Goal: Information Seeking & Learning: Learn about a topic

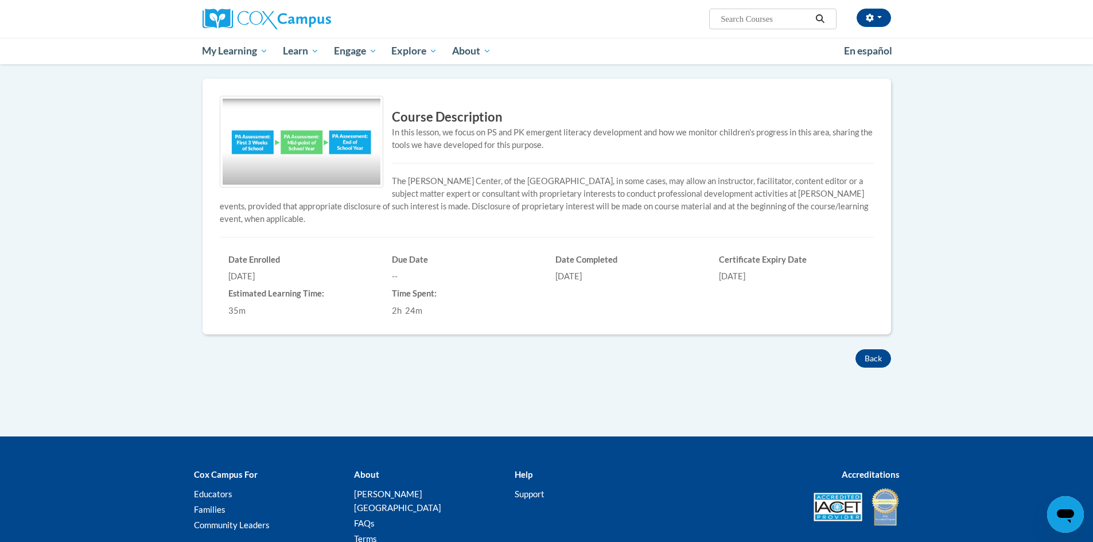
scroll to position [287, 0]
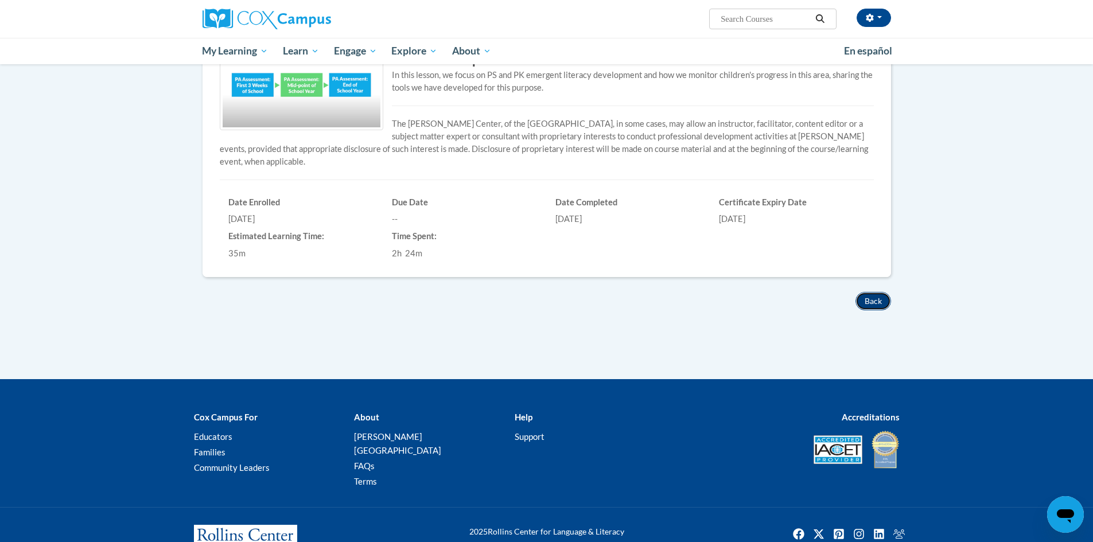
click at [871, 305] on button "Back" at bounding box center [874, 301] width 36 height 18
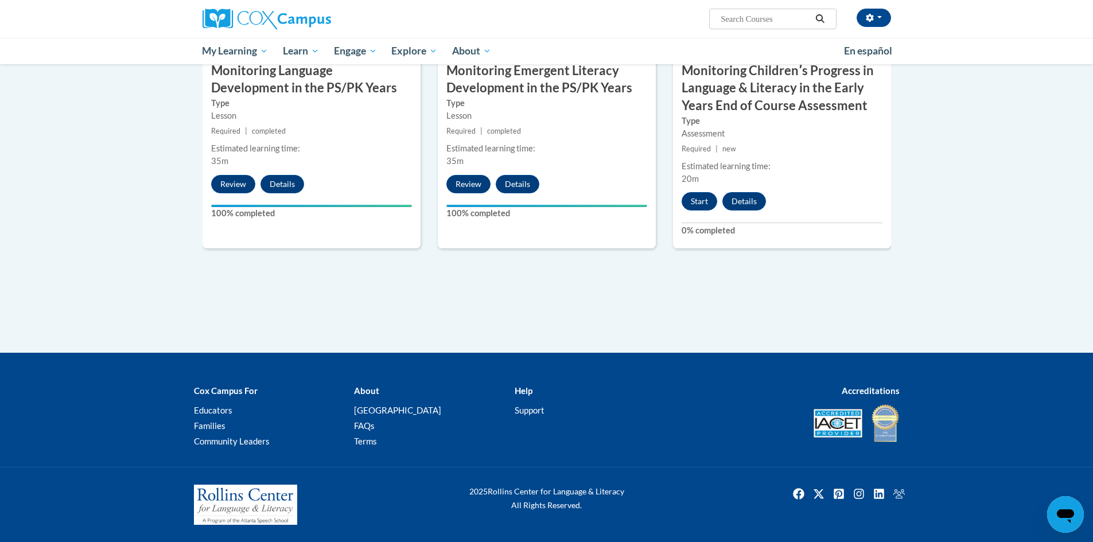
scroll to position [888, 0]
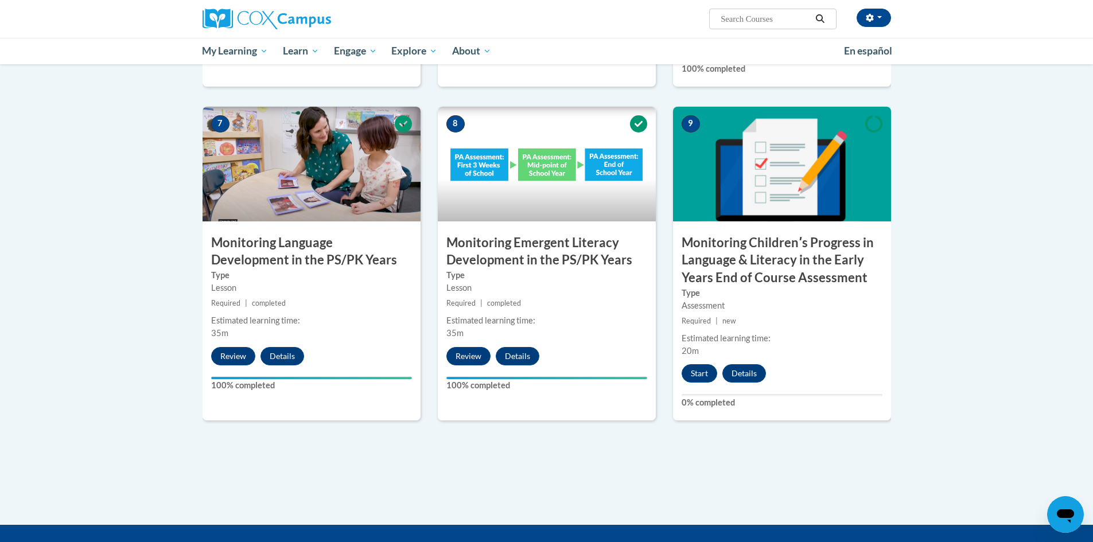
click at [700, 360] on div "9 Monitoring Childrenʹs Progress in Language & Literacy in the Early Years End …" at bounding box center [782, 264] width 218 height 314
click at [707, 373] on button "Start" at bounding box center [700, 373] width 36 height 18
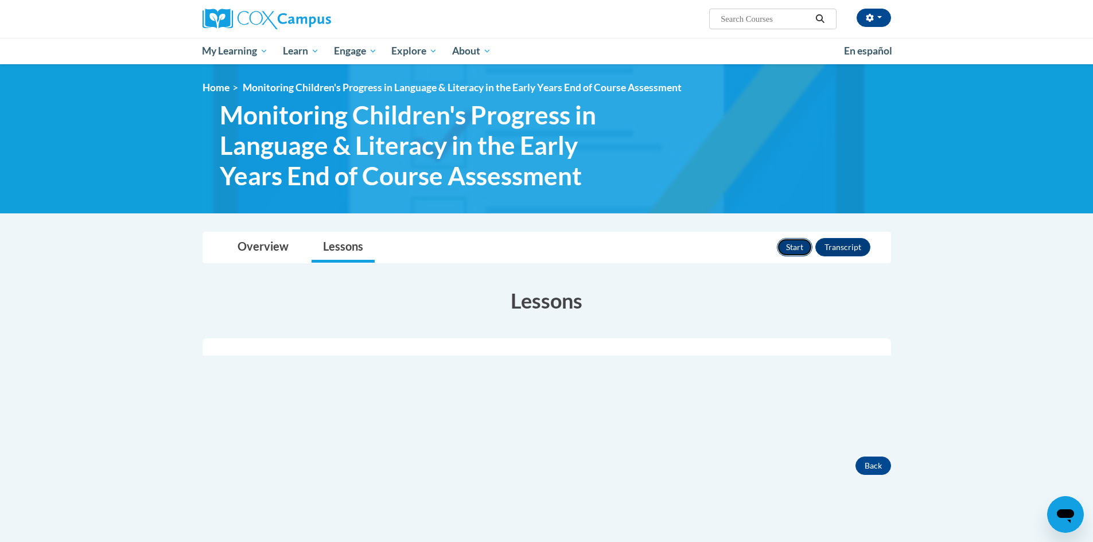
drag, startPoint x: 794, startPoint y: 246, endPoint x: 788, endPoint y: 247, distance: 6.4
click at [788, 247] on button "Start" at bounding box center [795, 247] width 36 height 18
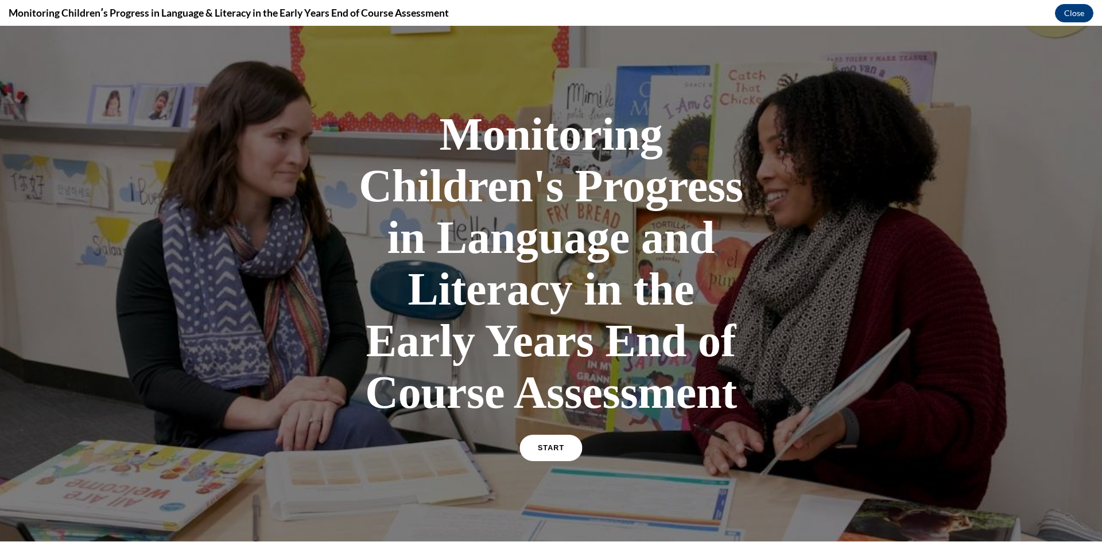
click at [539, 456] on link "START" at bounding box center [550, 448] width 63 height 26
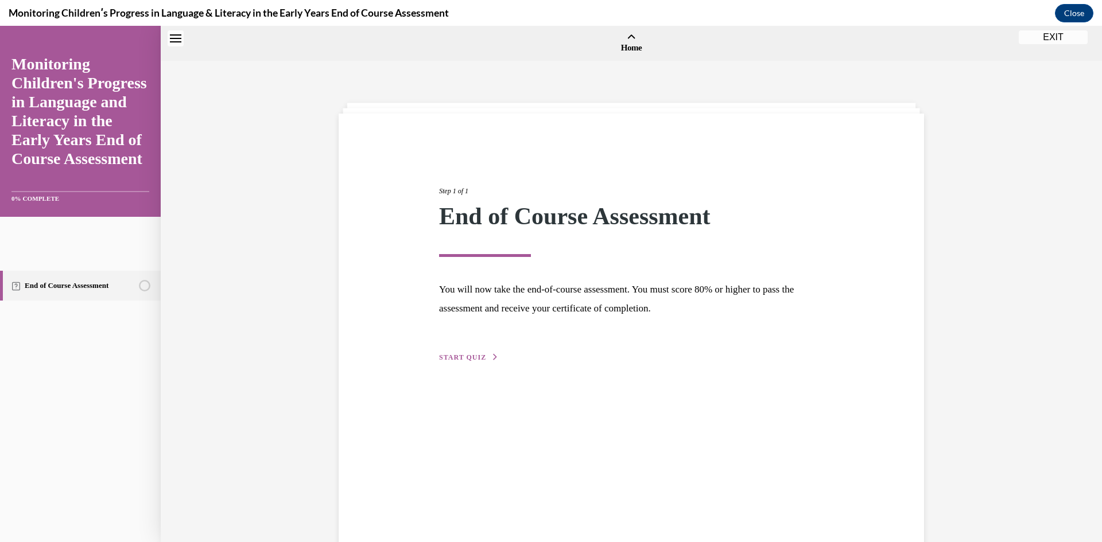
scroll to position [36, 0]
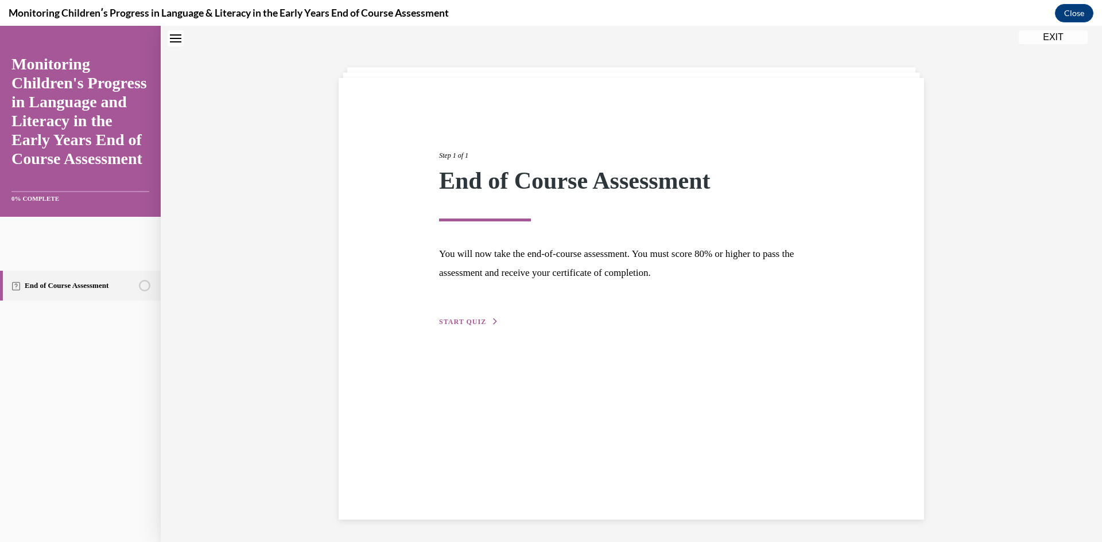
click at [456, 324] on span "START QUIZ" at bounding box center [462, 322] width 47 height 8
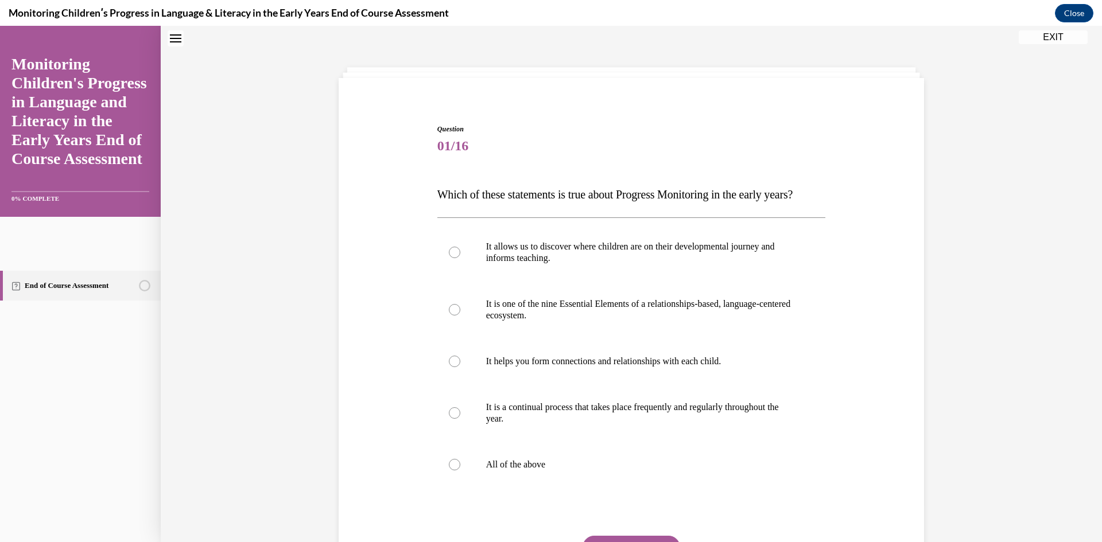
scroll to position [35, 0]
click at [558, 471] on p "All of the above" at bounding box center [641, 465] width 311 height 11
click at [460, 471] on input "All of the above" at bounding box center [454, 465] width 11 height 11
radio input "true"
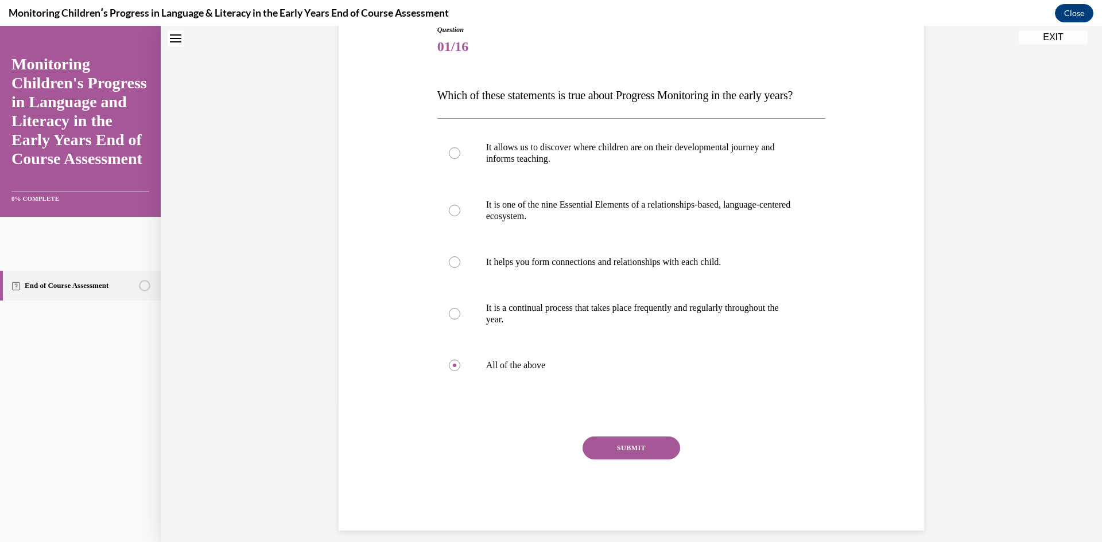
click at [649, 460] on button "SUBMIT" at bounding box center [632, 448] width 98 height 23
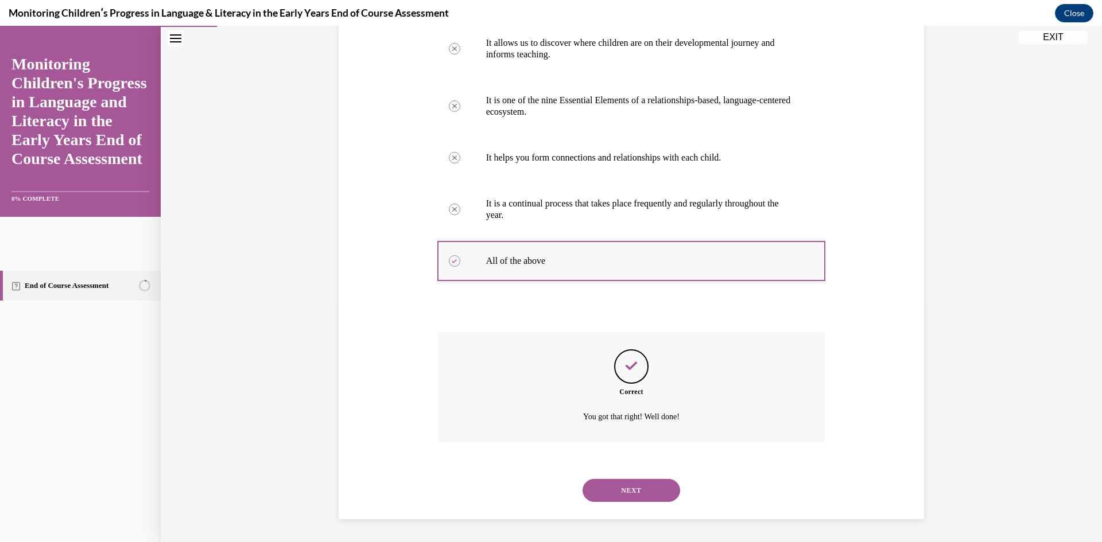
scroll to position [90, 0]
click at [624, 498] on button "NEXT" at bounding box center [632, 490] width 98 height 23
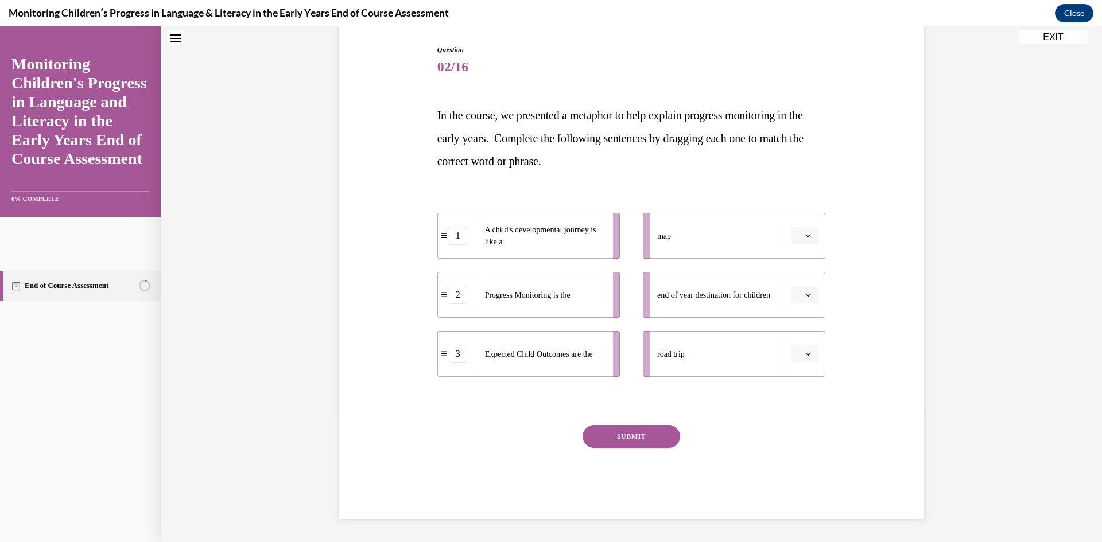
scroll to position [35, 0]
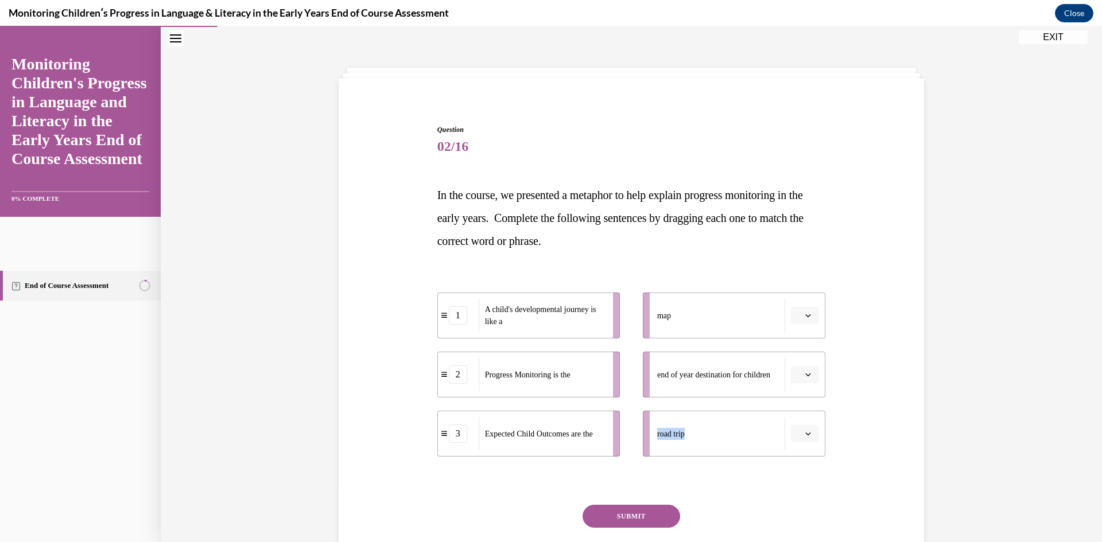
drag, startPoint x: 721, startPoint y: 378, endPoint x: 697, endPoint y: 407, distance: 38.7
click at [719, 407] on ul "map end of year destination for children road trip" at bounding box center [728, 375] width 194 height 164
drag, startPoint x: 524, startPoint y: 445, endPoint x: 728, endPoint y: 383, distance: 213.3
click at [725, 385] on div "Expected Child Outcomes are the" at bounding box center [742, 374] width 127 height 33
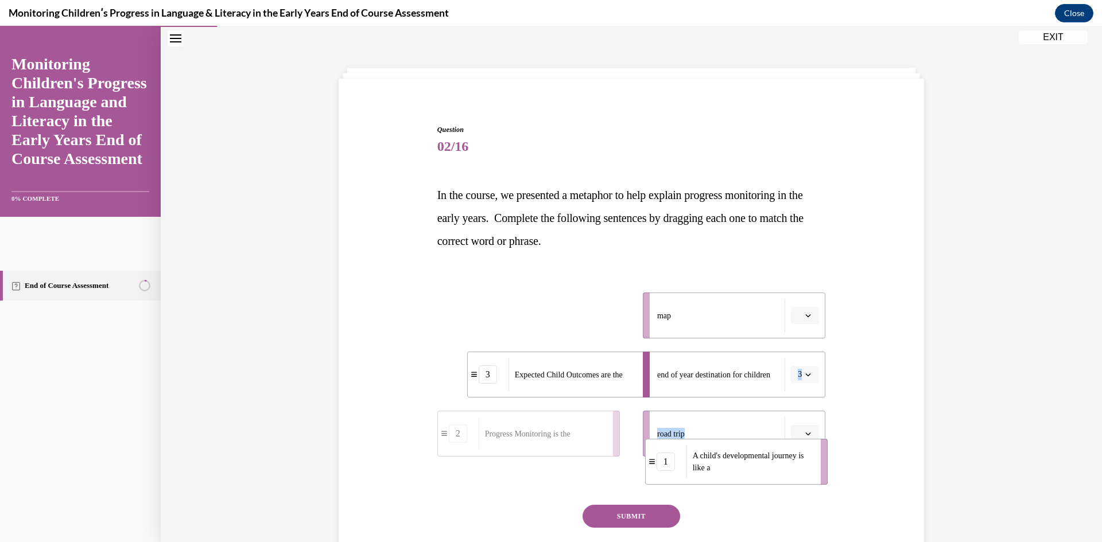
drag, startPoint x: 558, startPoint y: 324, endPoint x: 773, endPoint y: 436, distance: 241.8
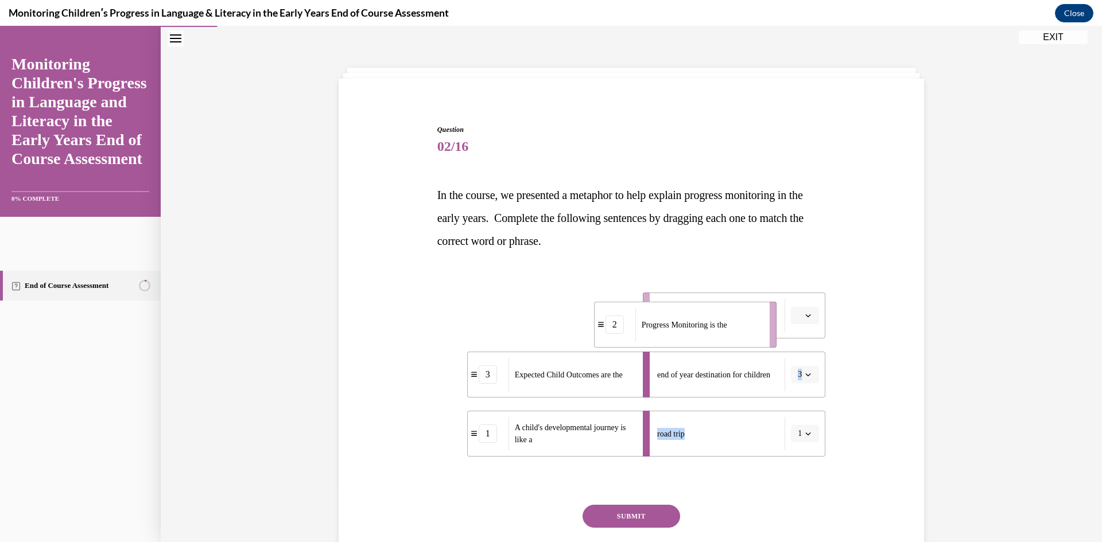
drag, startPoint x: 595, startPoint y: 331, endPoint x: 731, endPoint y: 319, distance: 137.1
click at [729, 320] on div "Progress Monitoring is the" at bounding box center [698, 324] width 127 height 33
click at [643, 512] on button "SUBMIT" at bounding box center [632, 516] width 98 height 23
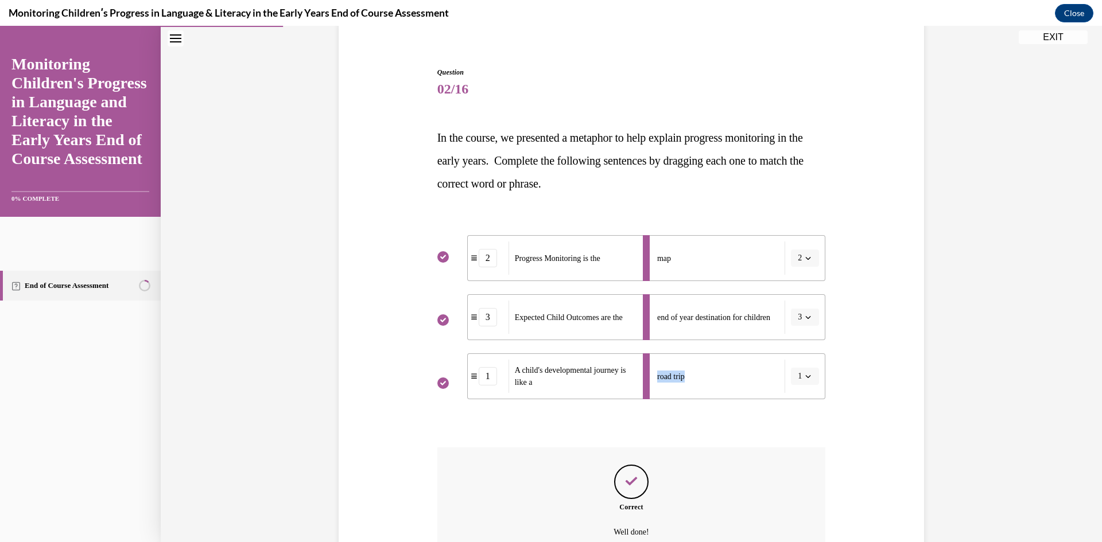
scroll to position [207, 0]
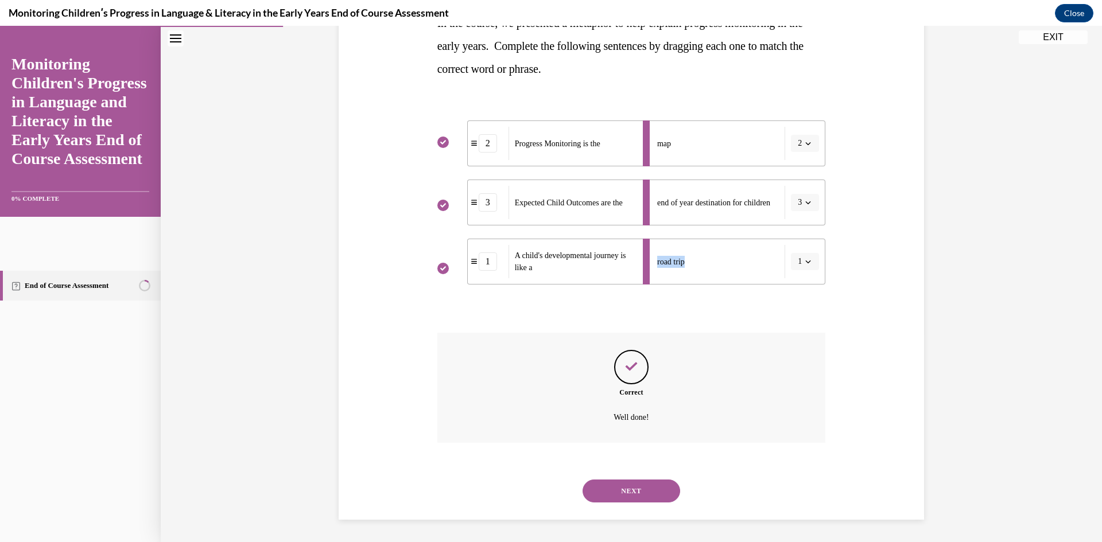
click at [649, 499] on button "NEXT" at bounding box center [632, 491] width 98 height 23
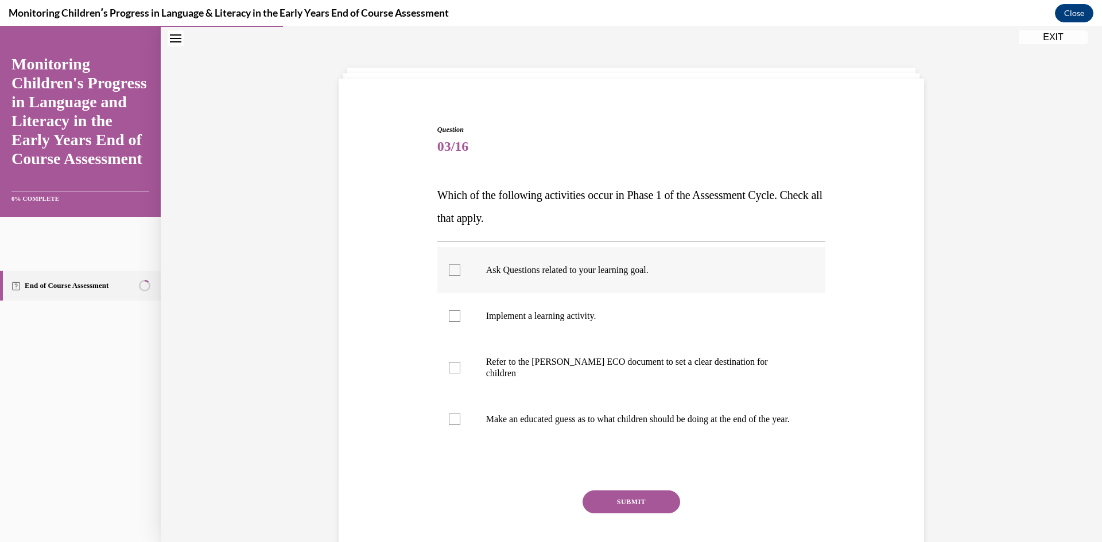
click at [449, 268] on div at bounding box center [454, 270] width 11 height 11
click at [449, 268] on input "Ask Questions related to your learning goal." at bounding box center [454, 270] width 11 height 11
checkbox input "true"
click at [453, 316] on div at bounding box center [454, 315] width 11 height 11
click at [453, 316] on input "Implement a learning activity." at bounding box center [454, 315] width 11 height 11
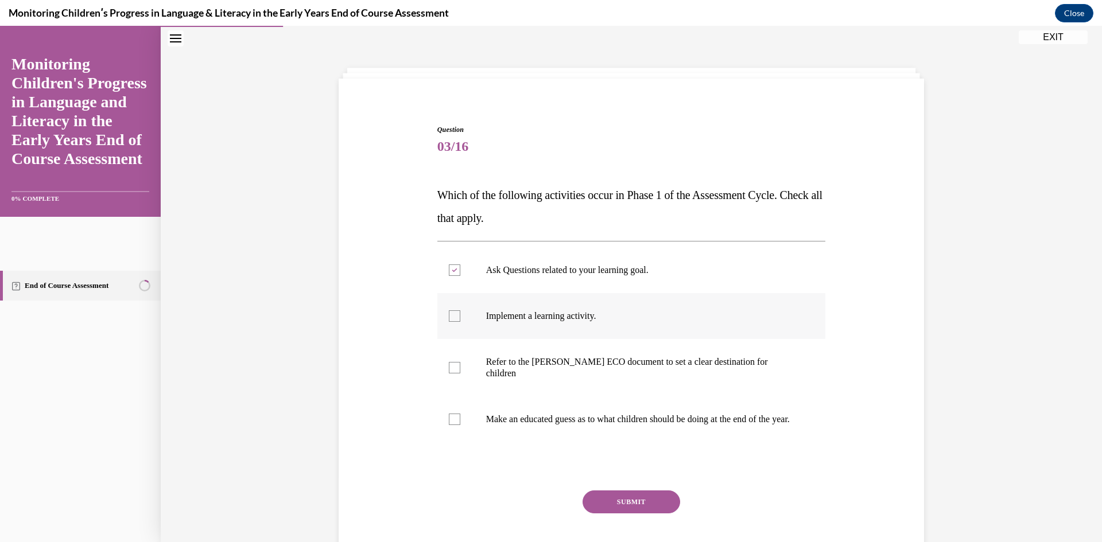
checkbox input "true"
click at [450, 364] on div at bounding box center [454, 367] width 11 height 11
click at [450, 364] on input "Refer to the Rollins ECO document to set a clear destination for children" at bounding box center [454, 367] width 11 height 11
checkbox input "true"
click at [607, 507] on button "SUBMIT" at bounding box center [632, 502] width 98 height 23
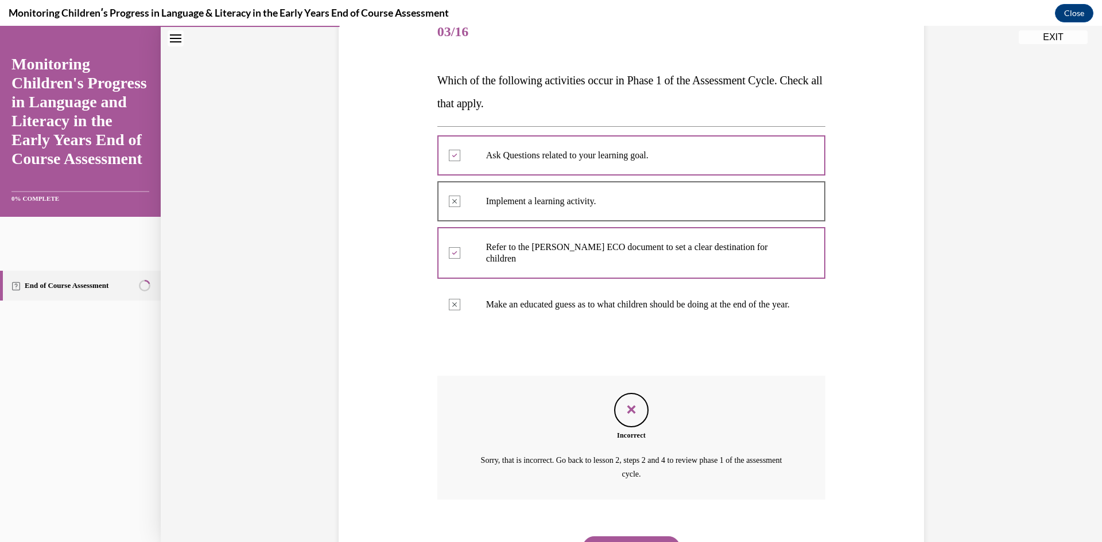
scroll to position [207, 0]
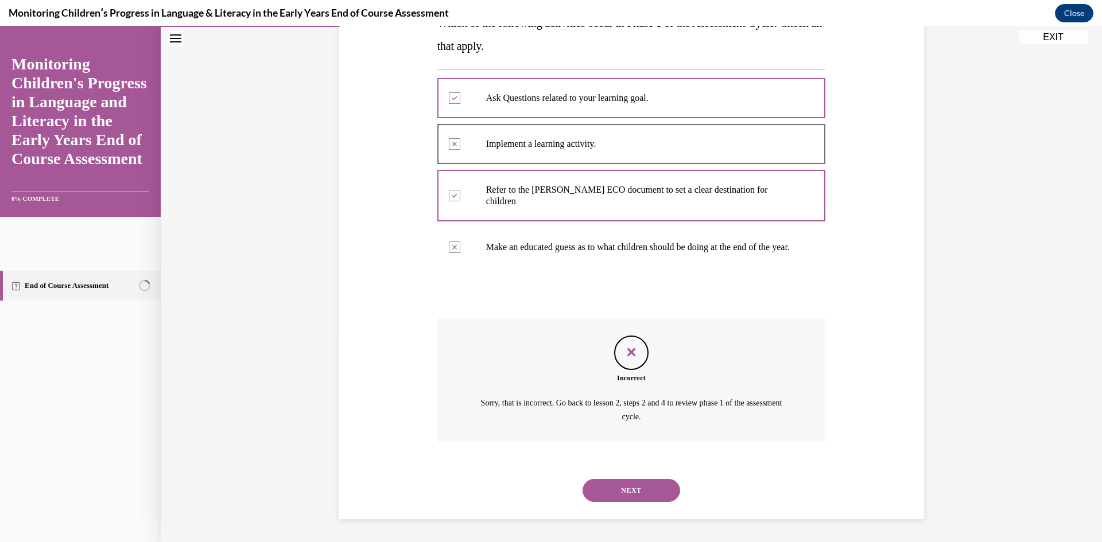
click at [445, 140] on div at bounding box center [631, 144] width 389 height 52
drag, startPoint x: 446, startPoint y: 100, endPoint x: 457, endPoint y: 119, distance: 21.9
click at [446, 100] on div at bounding box center [631, 98] width 389 height 52
click at [624, 496] on button "NEXT" at bounding box center [632, 490] width 98 height 23
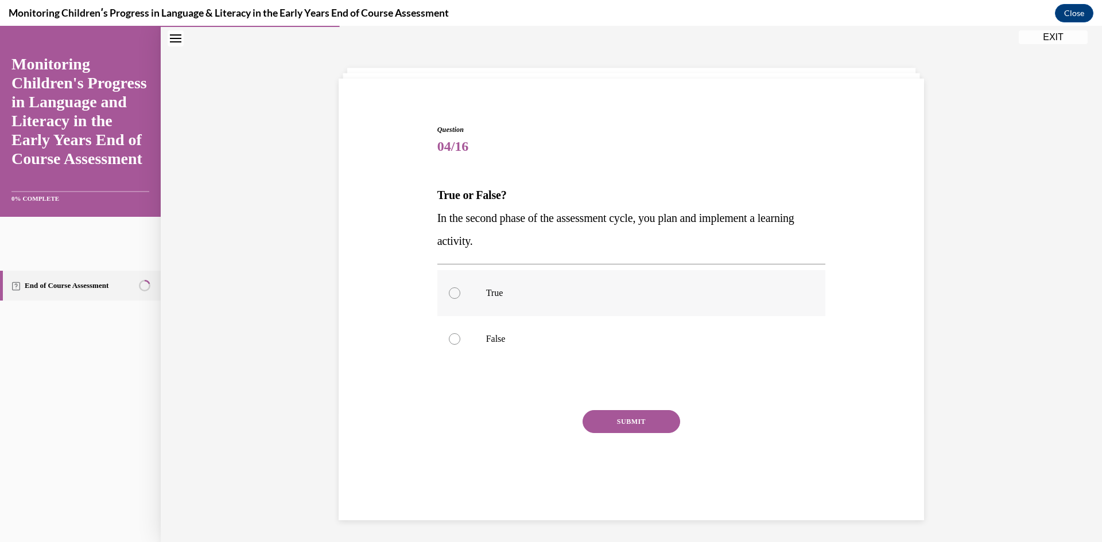
click at [448, 303] on label "True" at bounding box center [631, 293] width 389 height 46
click at [449, 299] on input "True" at bounding box center [454, 293] width 11 height 11
radio input "true"
click at [448, 286] on label "True" at bounding box center [631, 293] width 389 height 46
click at [449, 288] on input "True" at bounding box center [454, 293] width 11 height 11
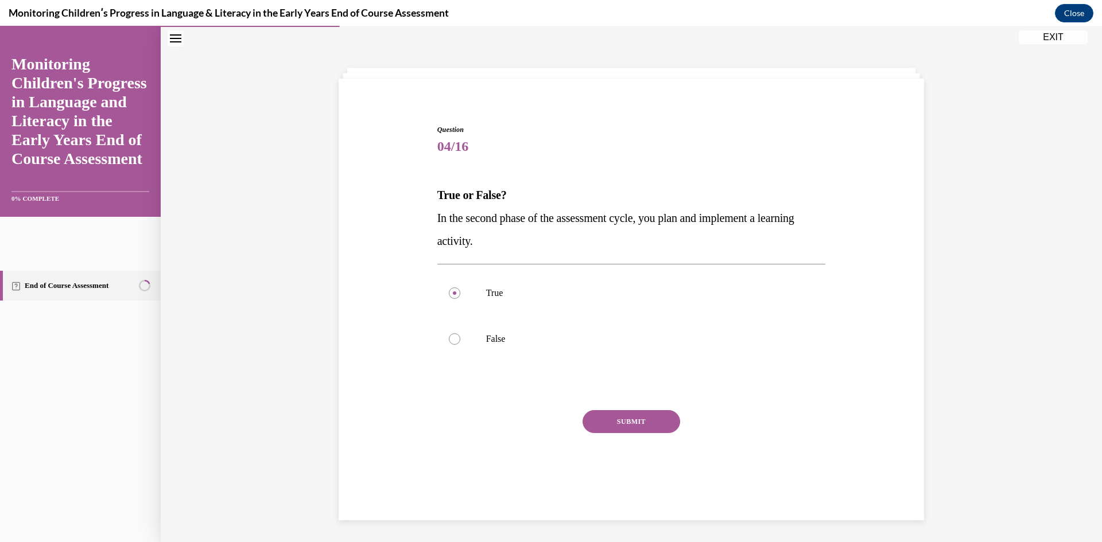
click at [651, 427] on button "SUBMIT" at bounding box center [632, 421] width 98 height 23
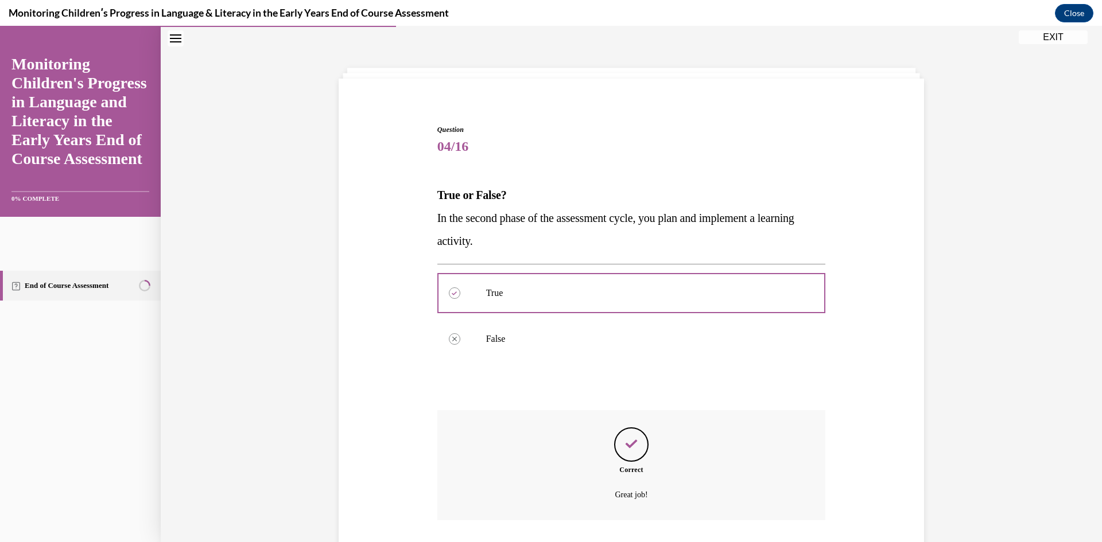
scroll to position [113, 0]
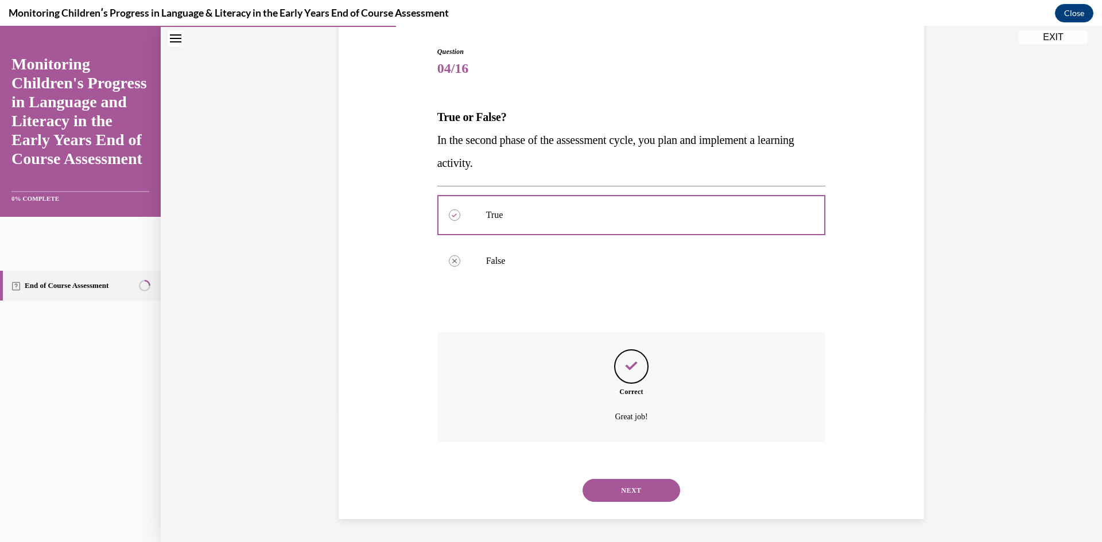
click at [644, 484] on button "NEXT" at bounding box center [632, 490] width 98 height 23
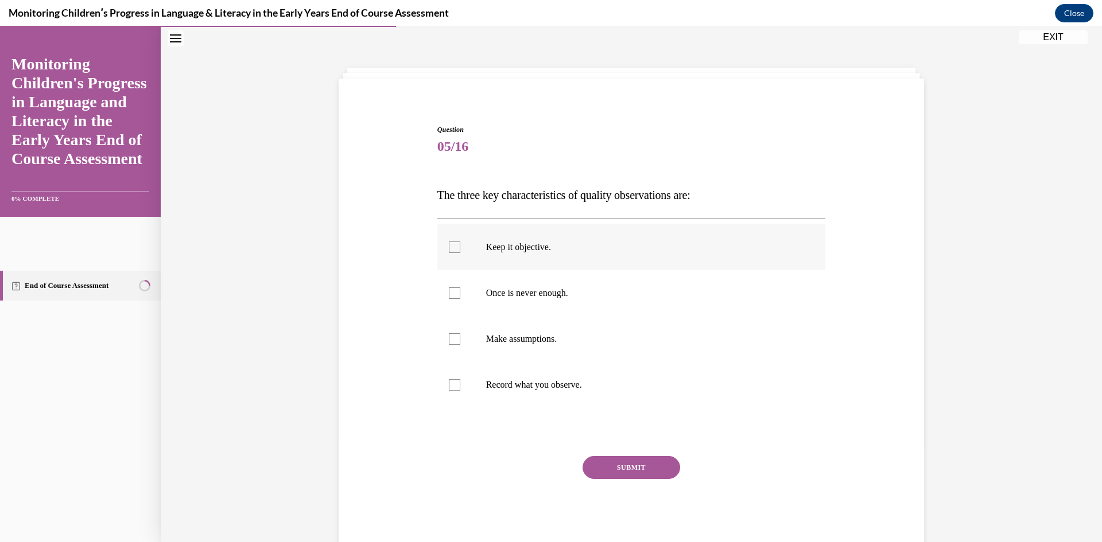
click at [497, 245] on p "Keep it objective." at bounding box center [641, 247] width 311 height 11
click at [460, 245] on input "Keep it objective." at bounding box center [454, 247] width 11 height 11
checkbox input "true"
click at [521, 293] on p "Once is never enough." at bounding box center [641, 293] width 311 height 11
click at [460, 293] on input "Once is never enough." at bounding box center [454, 293] width 11 height 11
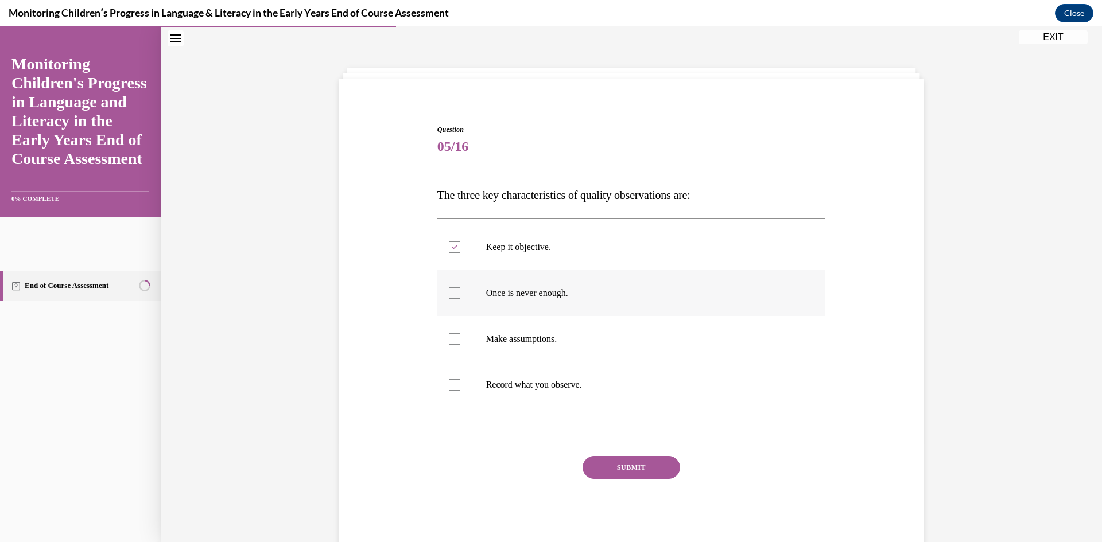
checkbox input "true"
click at [538, 375] on label "Record what you observe." at bounding box center [631, 385] width 389 height 46
click at [460, 379] on input "Record what you observe." at bounding box center [454, 384] width 11 height 11
checkbox input "true"
click at [628, 468] on button "SUBMIT" at bounding box center [632, 467] width 98 height 23
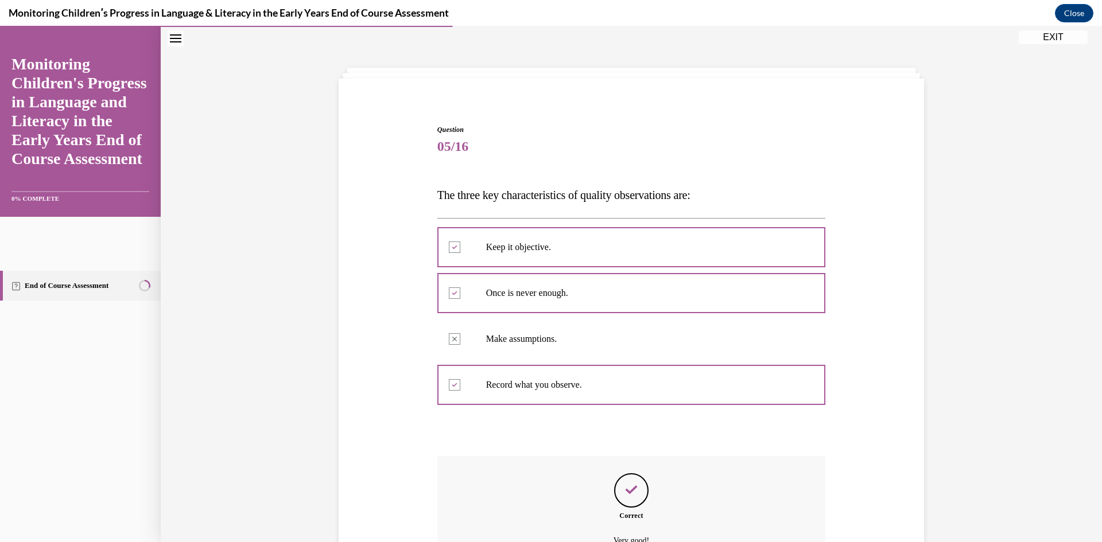
scroll to position [159, 0]
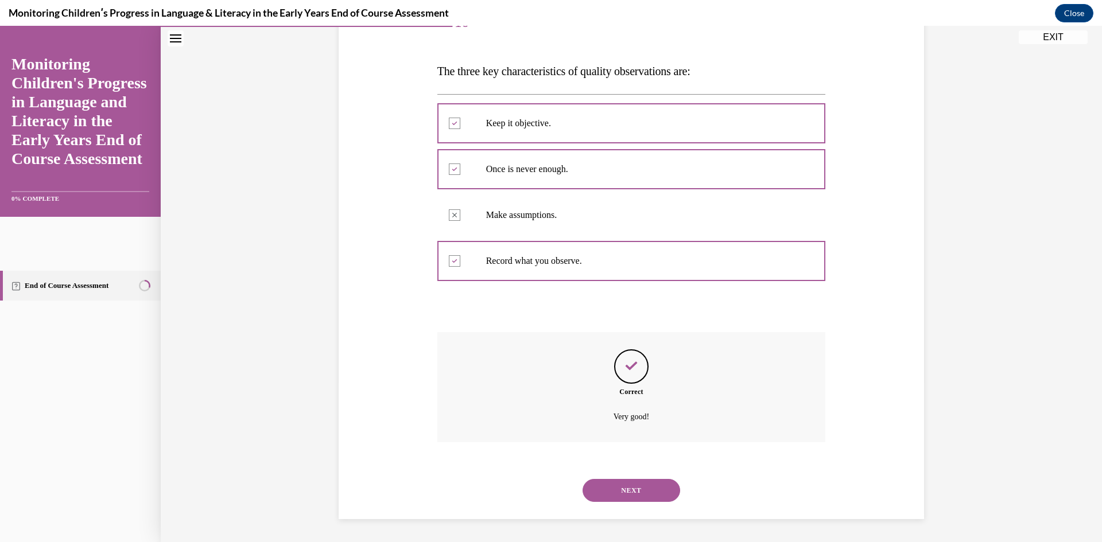
click at [653, 491] on button "NEXT" at bounding box center [632, 490] width 98 height 23
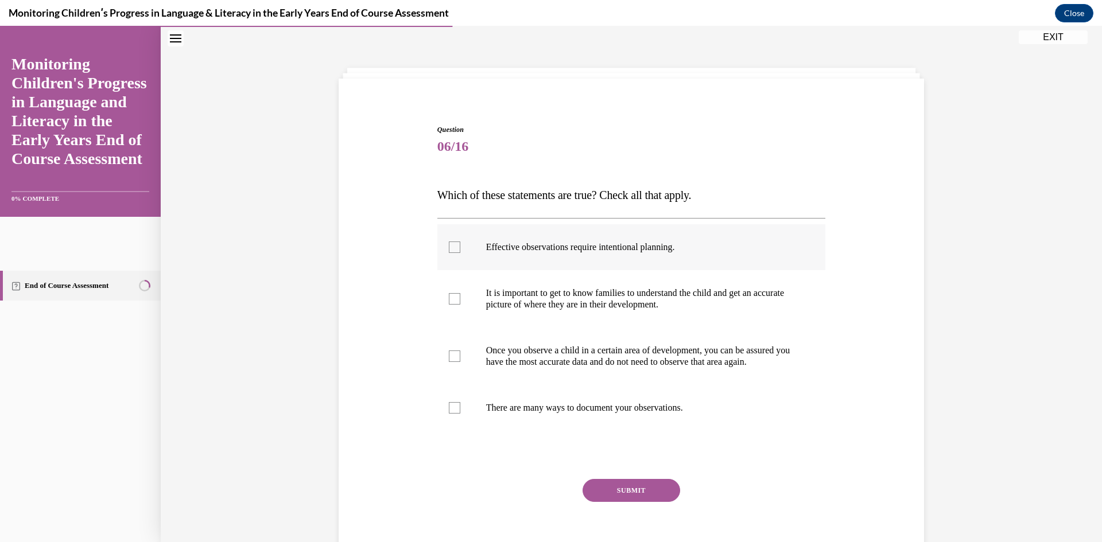
click at [559, 265] on label "Effective observations require intentional planning." at bounding box center [631, 247] width 389 height 46
click at [460, 253] on input "Effective observations require intentional planning." at bounding box center [454, 247] width 11 height 11
checkbox input "true"
click at [566, 311] on label "It is important to get to know families to understand the child and get an accu…" at bounding box center [631, 298] width 389 height 57
click at [460, 305] on input "It is important to get to know families to understand the child and get an accu…" at bounding box center [454, 298] width 11 height 11
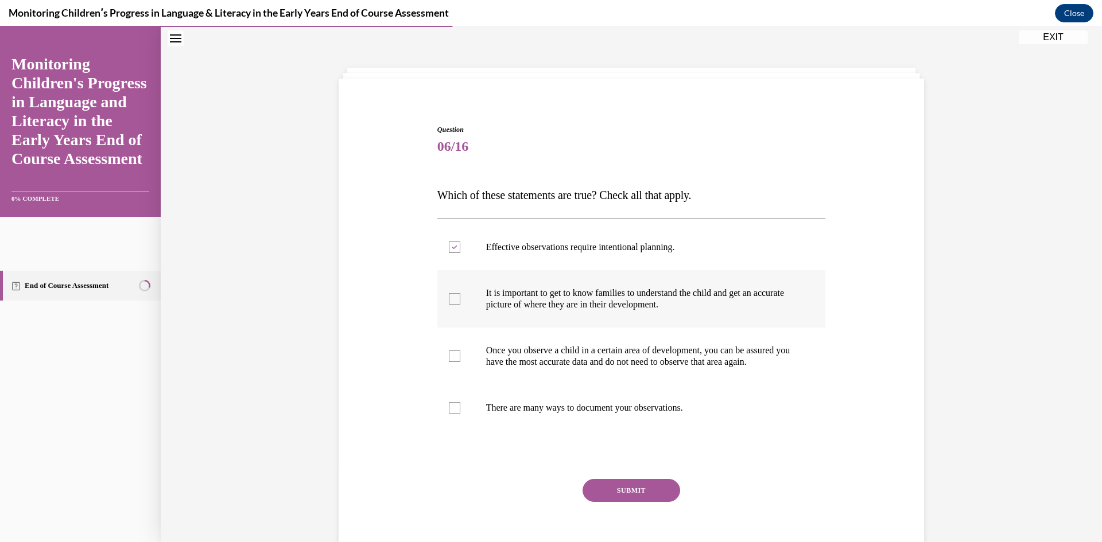
checkbox input "true"
click at [550, 414] on p "There are many ways to document your observations." at bounding box center [641, 407] width 311 height 11
click at [460, 414] on input "There are many ways to document your observations." at bounding box center [454, 407] width 11 height 11
checkbox input "true"
click at [615, 501] on button "SUBMIT" at bounding box center [632, 490] width 98 height 23
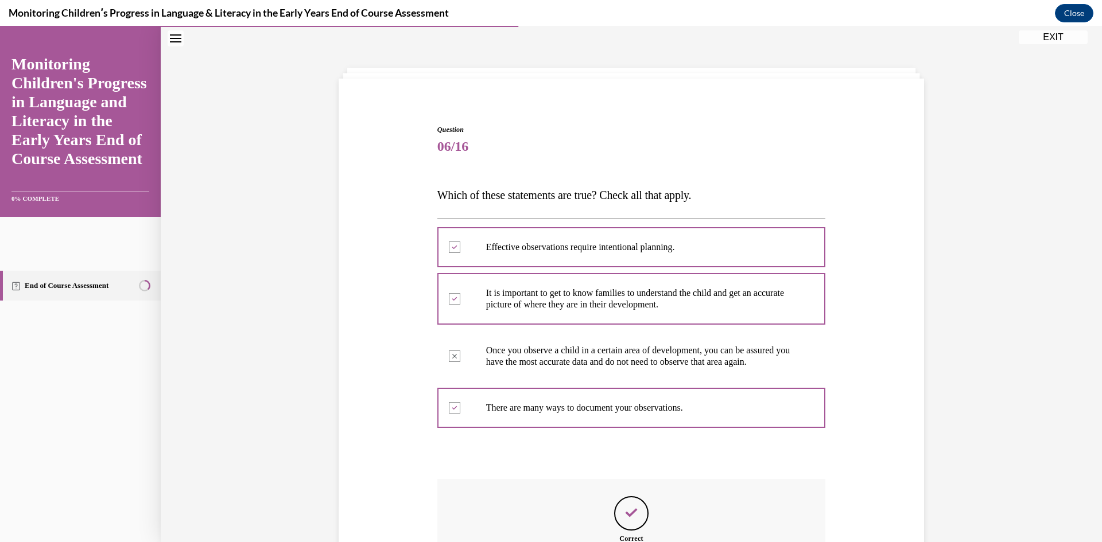
scroll to position [193, 0]
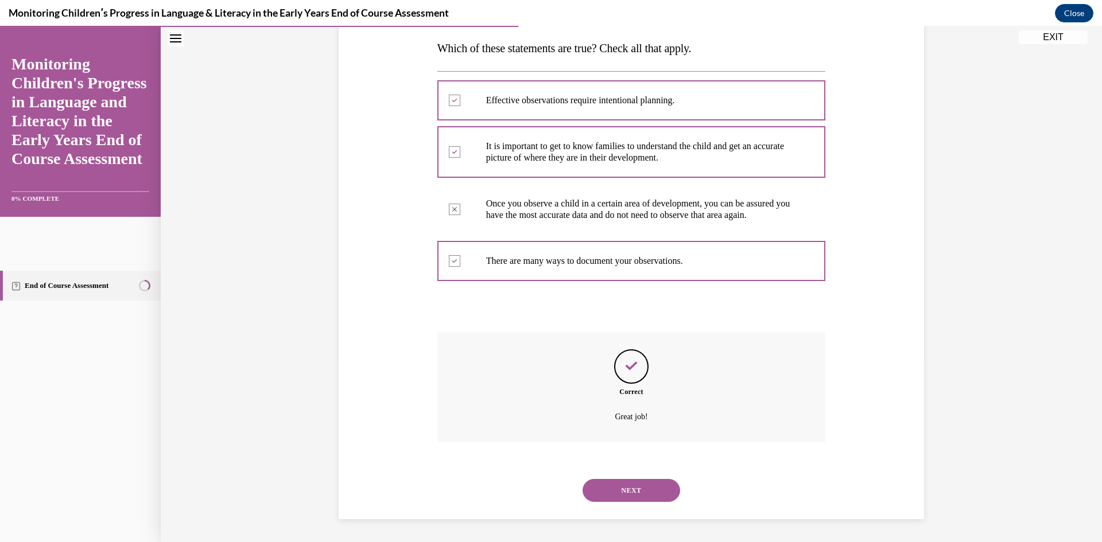
click at [630, 496] on button "NEXT" at bounding box center [632, 490] width 98 height 23
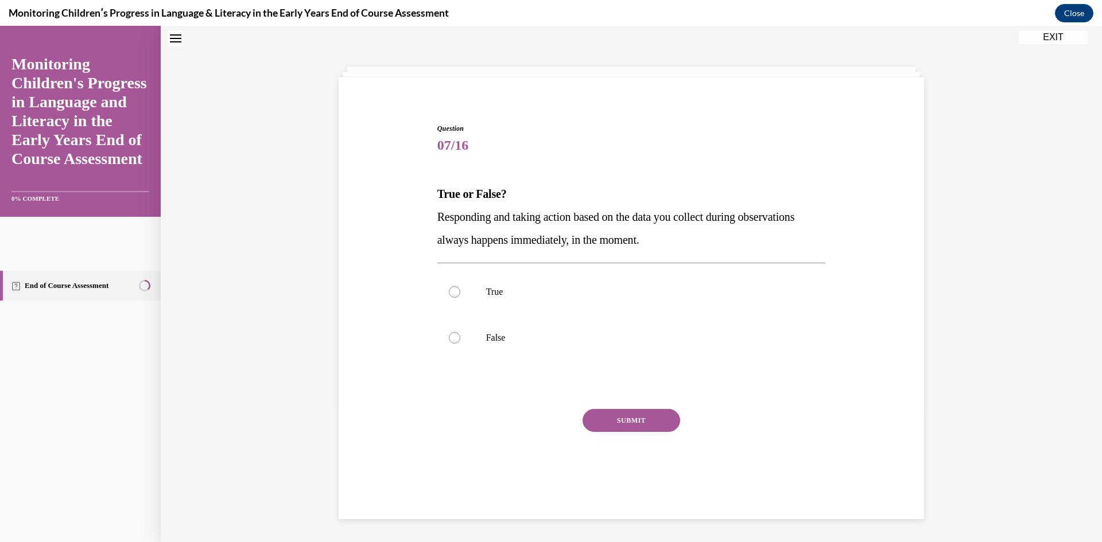
scroll to position [35, 0]
click at [462, 342] on label "False" at bounding box center [631, 339] width 389 height 46
click at [460, 342] on input "False" at bounding box center [454, 338] width 11 height 11
radio input "true"
click at [620, 418] on button "SUBMIT" at bounding box center [632, 421] width 98 height 23
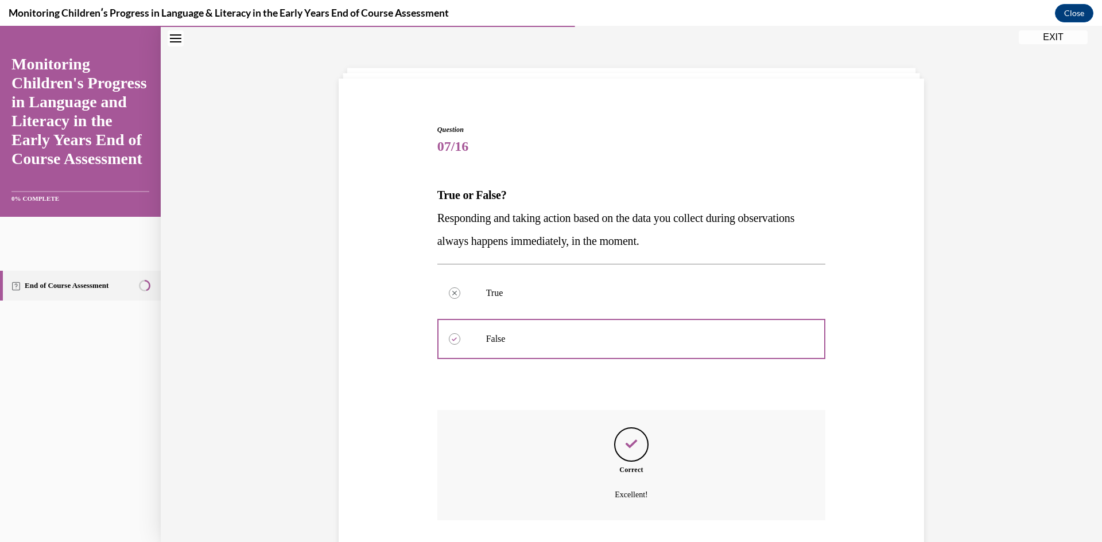
scroll to position [113, 0]
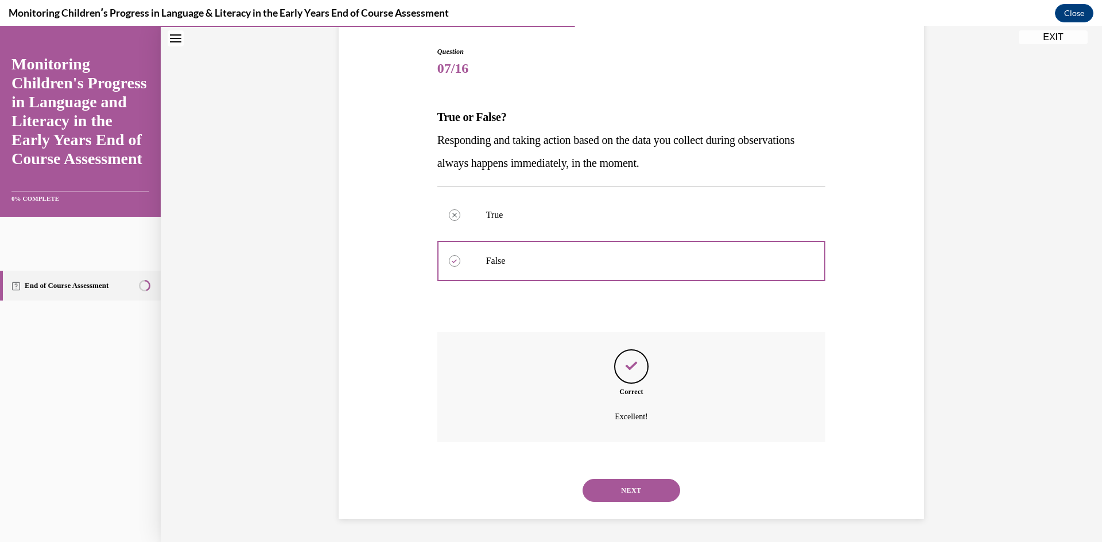
drag, startPoint x: 647, startPoint y: 486, endPoint x: 642, endPoint y: 480, distance: 7.3
click at [646, 484] on button "NEXT" at bounding box center [632, 490] width 98 height 23
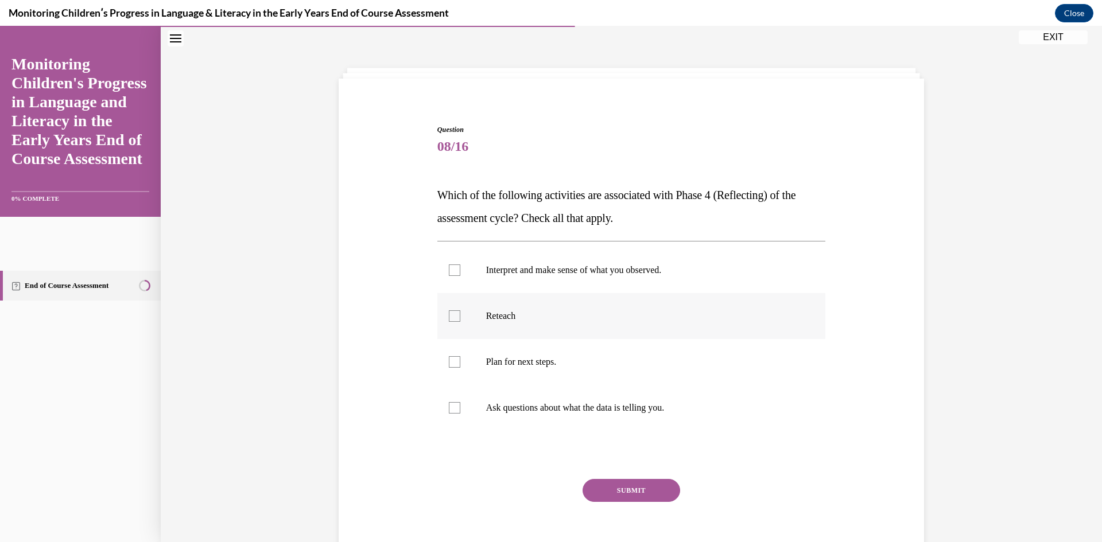
drag, startPoint x: 530, startPoint y: 326, endPoint x: 527, endPoint y: 331, distance: 5.9
click at [527, 331] on label "Reteach" at bounding box center [631, 316] width 389 height 46
click at [460, 322] on input "Reteach" at bounding box center [454, 315] width 11 height 11
checkbox input "true"
click at [538, 400] on label "Ask questions about what the data is telling you." at bounding box center [631, 408] width 389 height 46
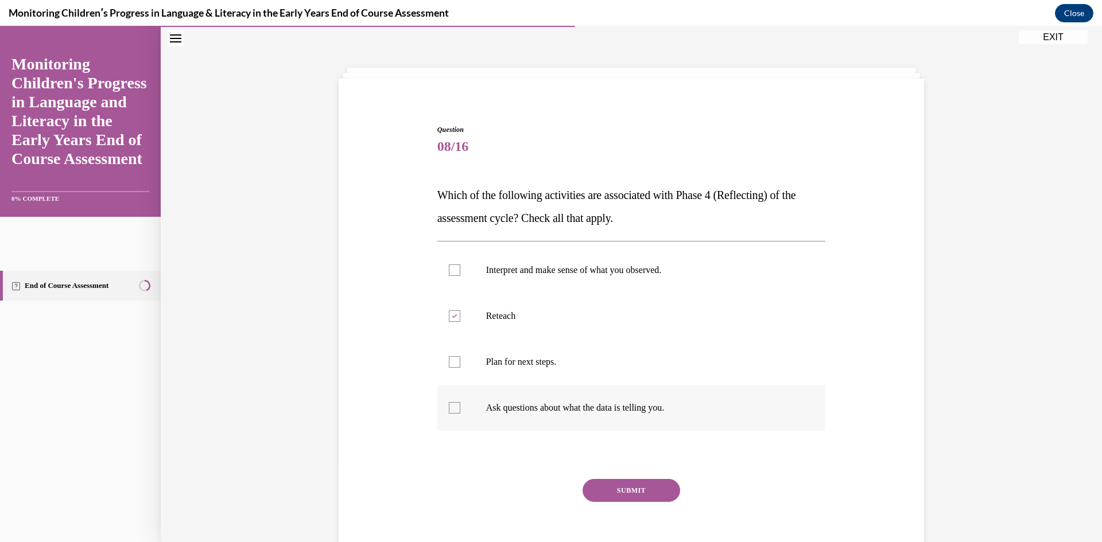
click at [460, 402] on input "Ask questions about what the data is telling you." at bounding box center [454, 407] width 11 height 11
checkbox input "true"
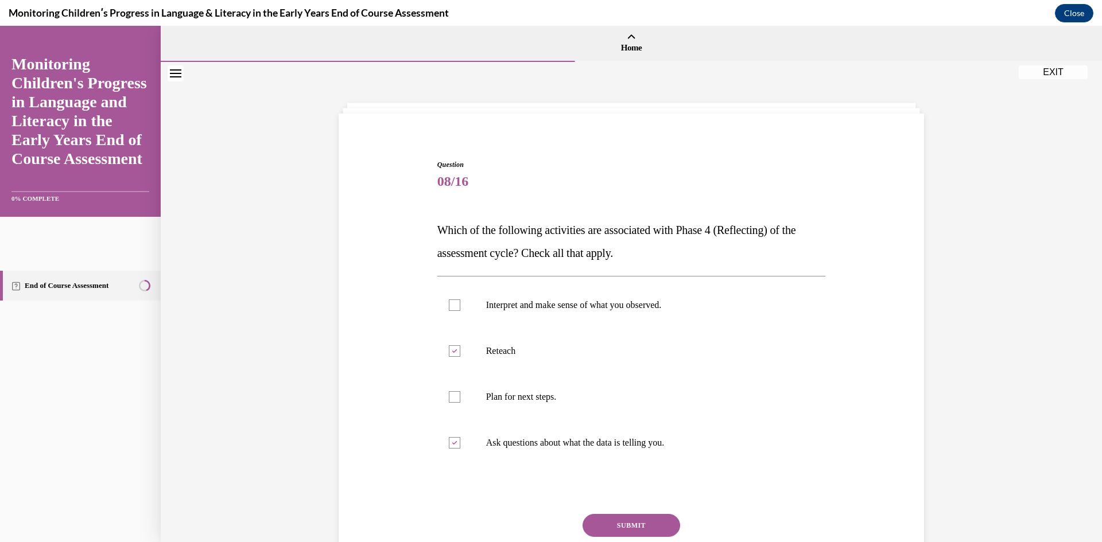
click at [177, 68] on button "Close navigation menu" at bounding box center [176, 73] width 16 height 16
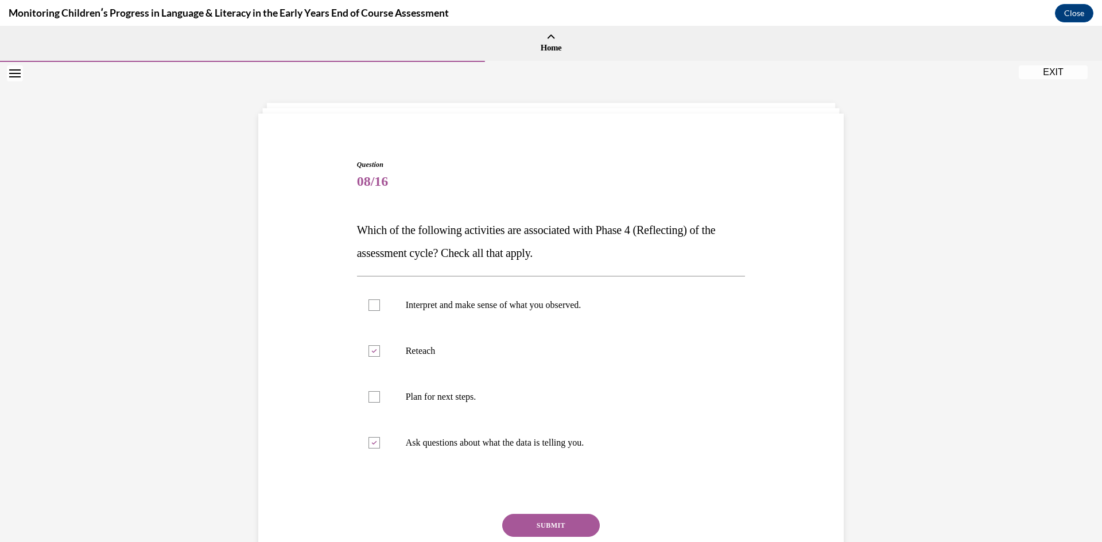
click at [11, 72] on icon "Open navigation menu" at bounding box center [14, 73] width 11 height 8
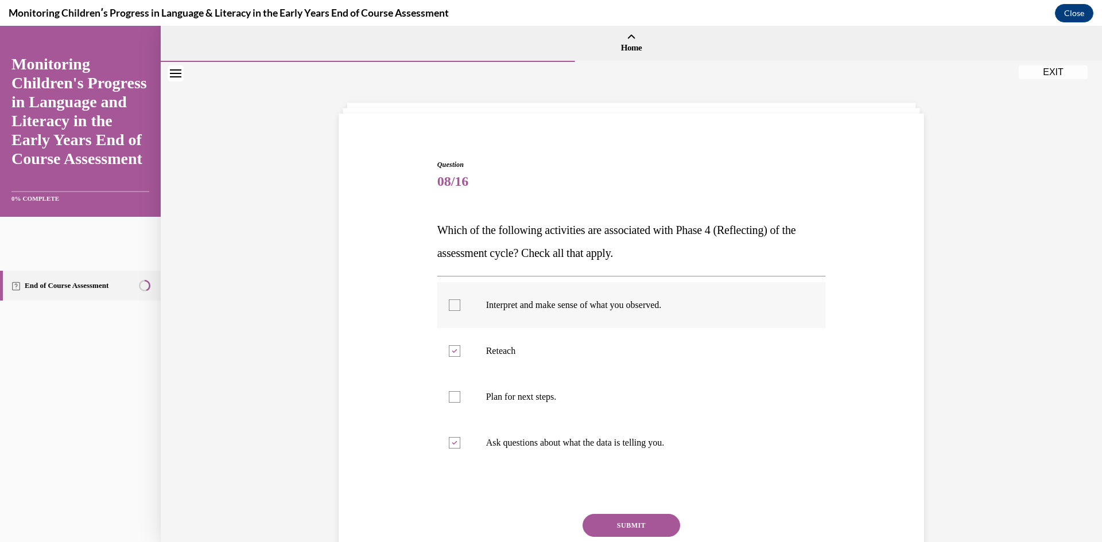
click at [489, 317] on label "Interpret and make sense of what you observed." at bounding box center [631, 305] width 389 height 46
click at [460, 311] on input "Interpret and make sense of what you observed." at bounding box center [454, 305] width 11 height 11
checkbox input "true"
click at [449, 355] on div at bounding box center [454, 350] width 11 height 11
click at [449, 355] on input "Reteach" at bounding box center [454, 350] width 11 height 11
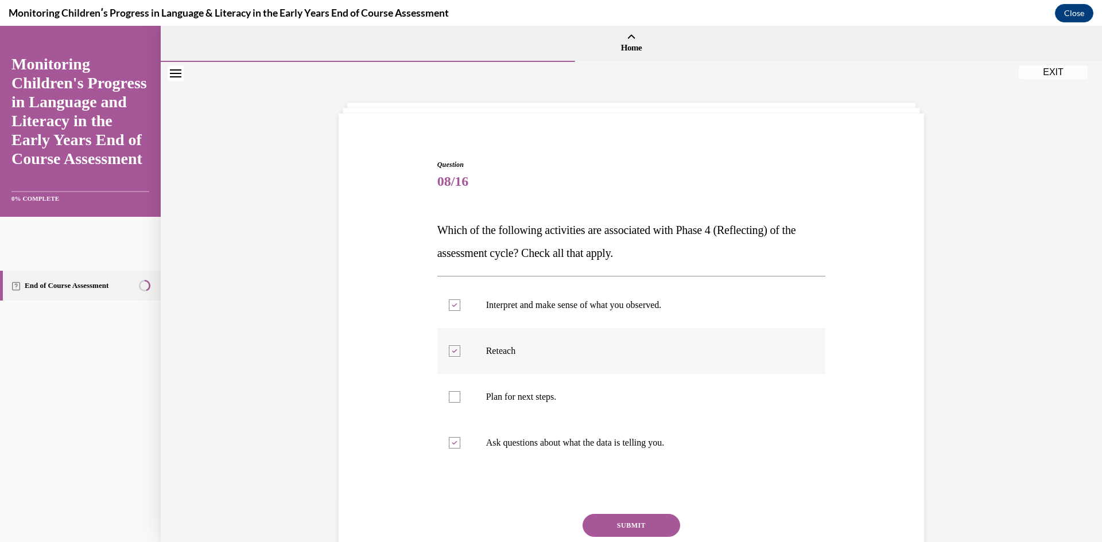
checkbox input "false"
click at [457, 399] on label "Plan for next steps." at bounding box center [631, 397] width 389 height 46
click at [457, 399] on input "Plan for next steps." at bounding box center [454, 396] width 11 height 11
checkbox input "true"
click at [452, 442] on icon at bounding box center [454, 443] width 5 height 4
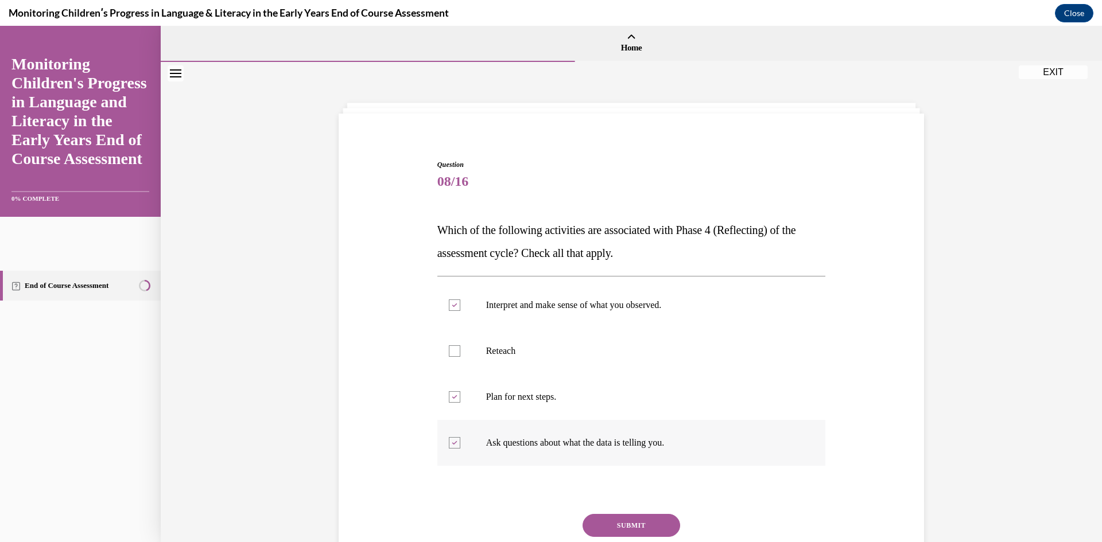
click at [449, 442] on input "Ask questions about what the data is telling you." at bounding box center [454, 442] width 11 height 11
checkbox input "false"
drag, startPoint x: 601, startPoint y: 523, endPoint x: 600, endPoint y: 517, distance: 7.0
click at [601, 523] on button "SUBMIT" at bounding box center [632, 525] width 98 height 23
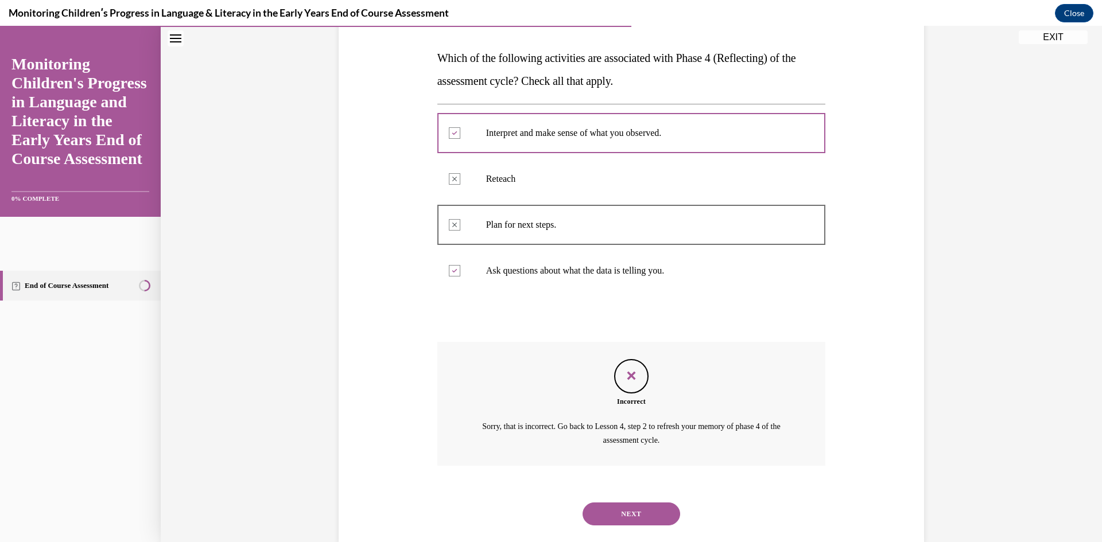
scroll to position [196, 0]
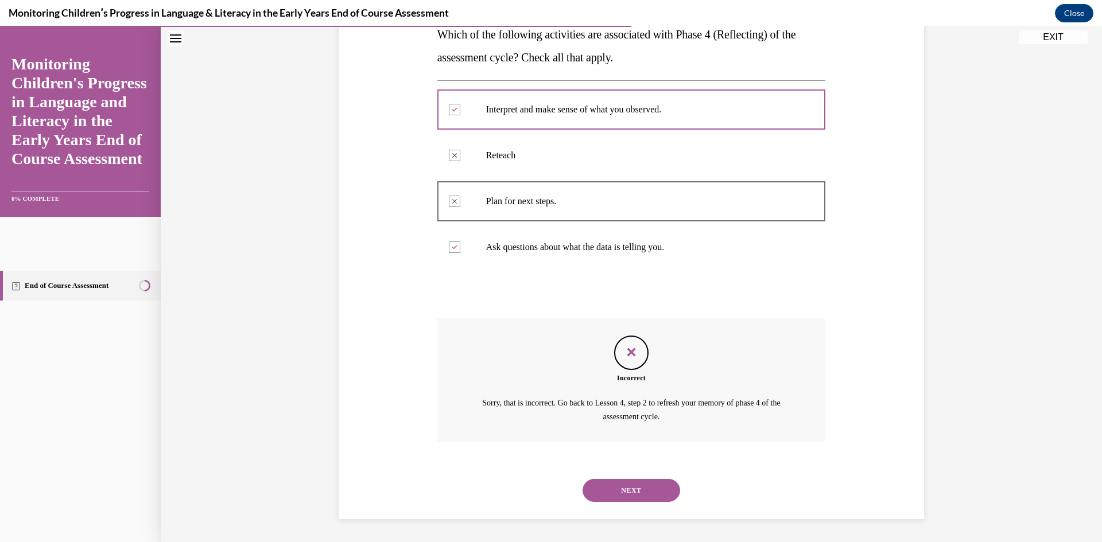
click at [630, 491] on button "NEXT" at bounding box center [632, 490] width 98 height 23
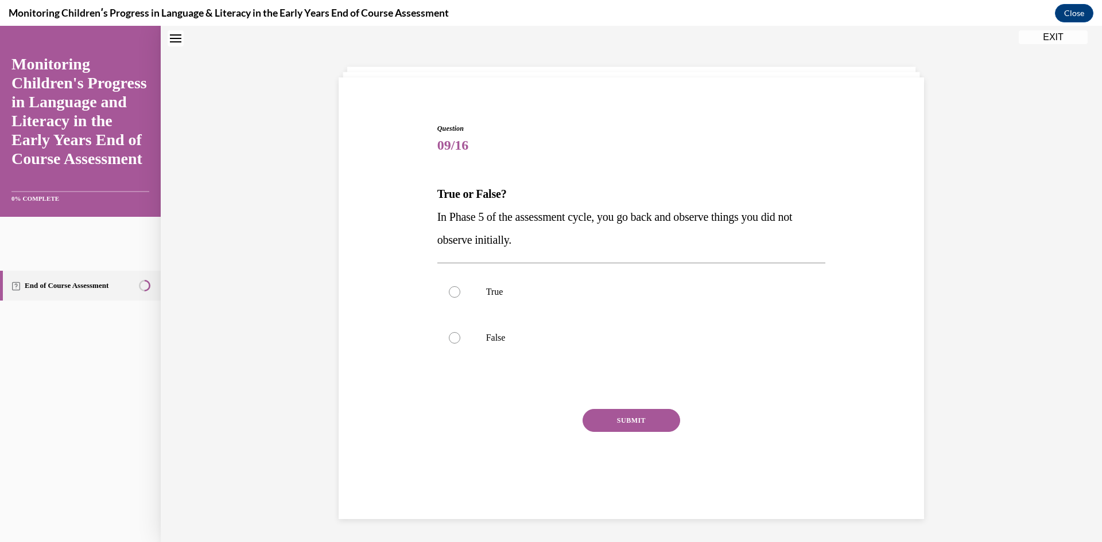
scroll to position [35, 0]
click at [486, 294] on p "True" at bounding box center [641, 293] width 311 height 11
click at [449, 294] on div at bounding box center [454, 293] width 11 height 11
click at [449, 294] on input "True" at bounding box center [454, 293] width 11 height 11
radio input "true"
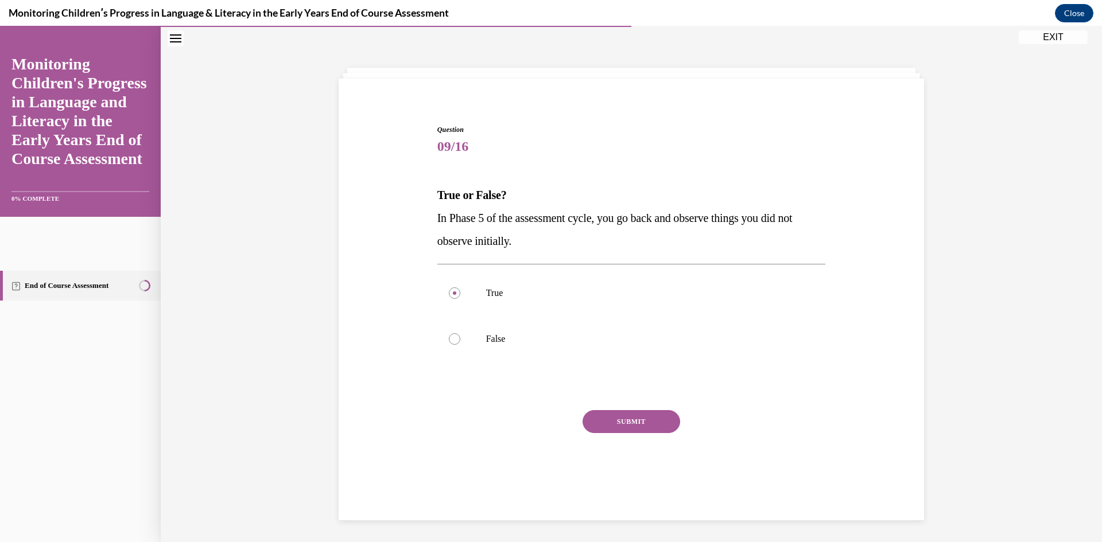
click at [620, 426] on button "SUBMIT" at bounding box center [632, 421] width 98 height 23
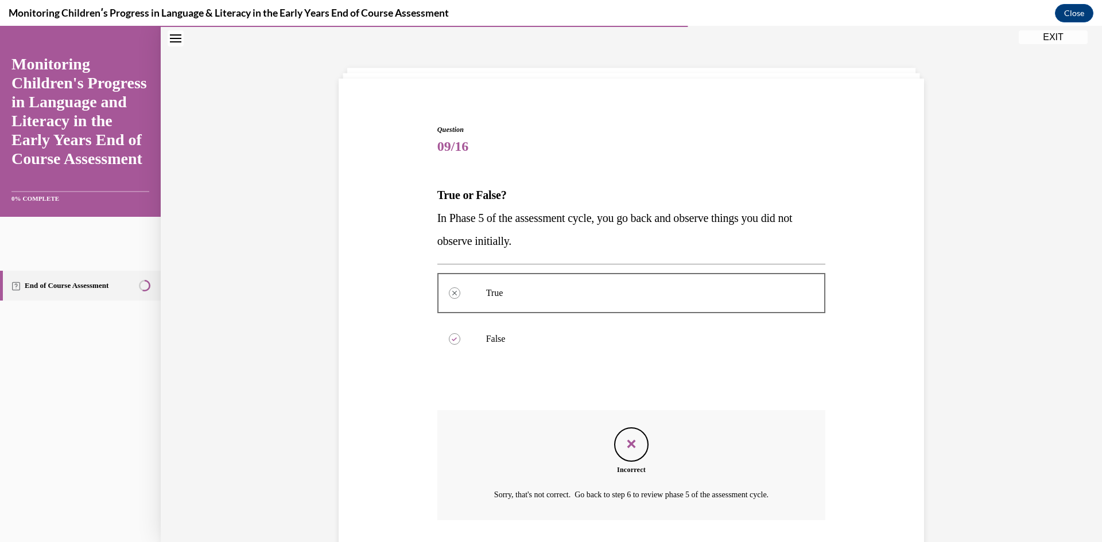
scroll to position [113, 0]
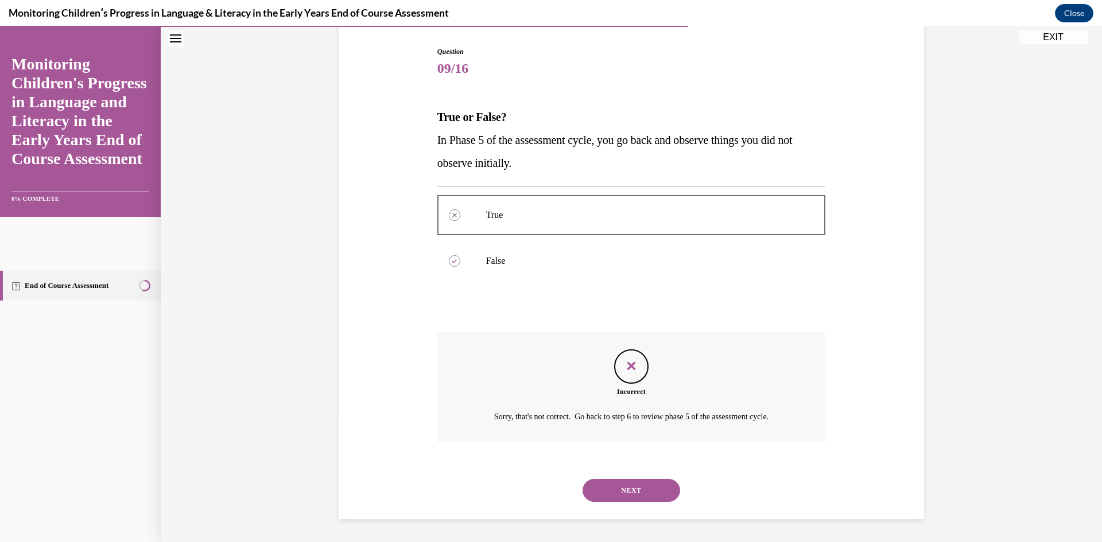
click at [663, 485] on button "NEXT" at bounding box center [632, 490] width 98 height 23
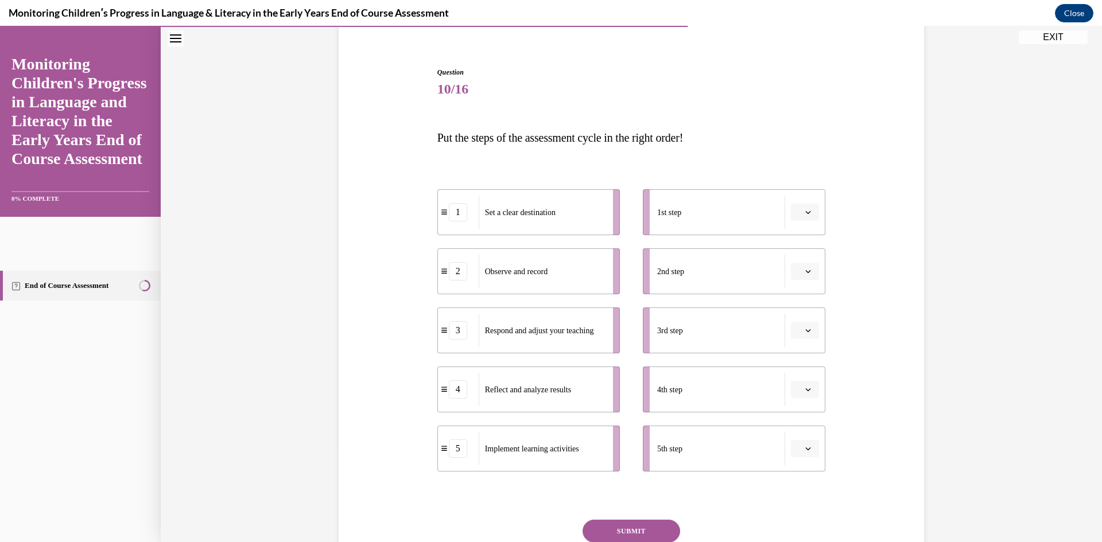
scroll to position [150, 0]
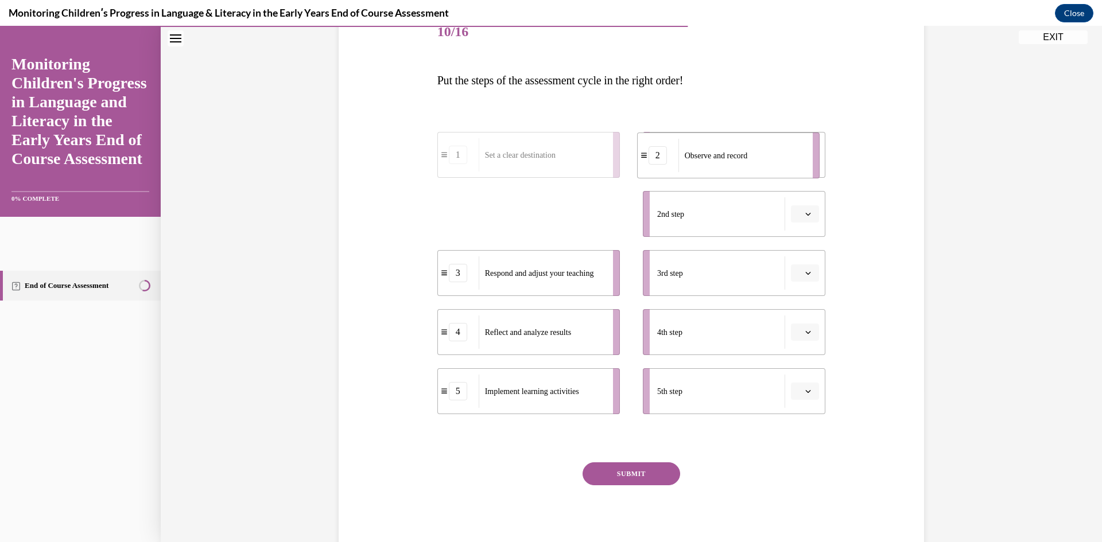
drag, startPoint x: 561, startPoint y: 216, endPoint x: 760, endPoint y: 158, distance: 208.1
click at [760, 158] on div "Observe and record" at bounding box center [741, 155] width 127 height 33
drag, startPoint x: 537, startPoint y: 225, endPoint x: 736, endPoint y: 224, distance: 198.6
click at [735, 224] on div "Set a clear destination" at bounding box center [730, 212] width 127 height 33
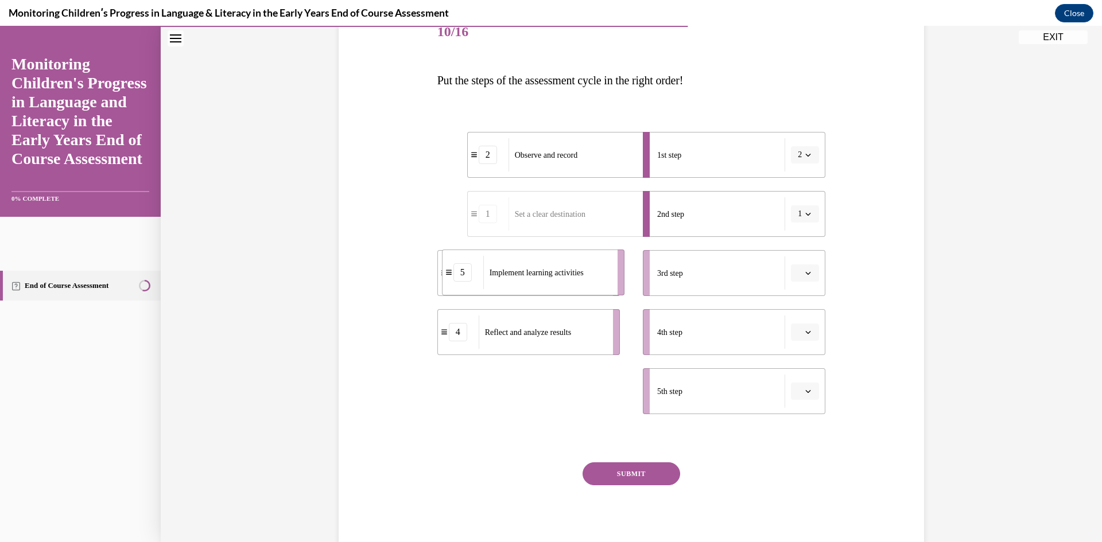
drag, startPoint x: 568, startPoint y: 397, endPoint x: 574, endPoint y: 275, distance: 121.8
click at [573, 277] on span "Implement learning activities" at bounding box center [537, 273] width 94 height 12
drag, startPoint x: 572, startPoint y: 398, endPoint x: 771, endPoint y: 281, distance: 230.7
click at [767, 271] on div "Implement learning activities" at bounding box center [720, 254] width 127 height 33
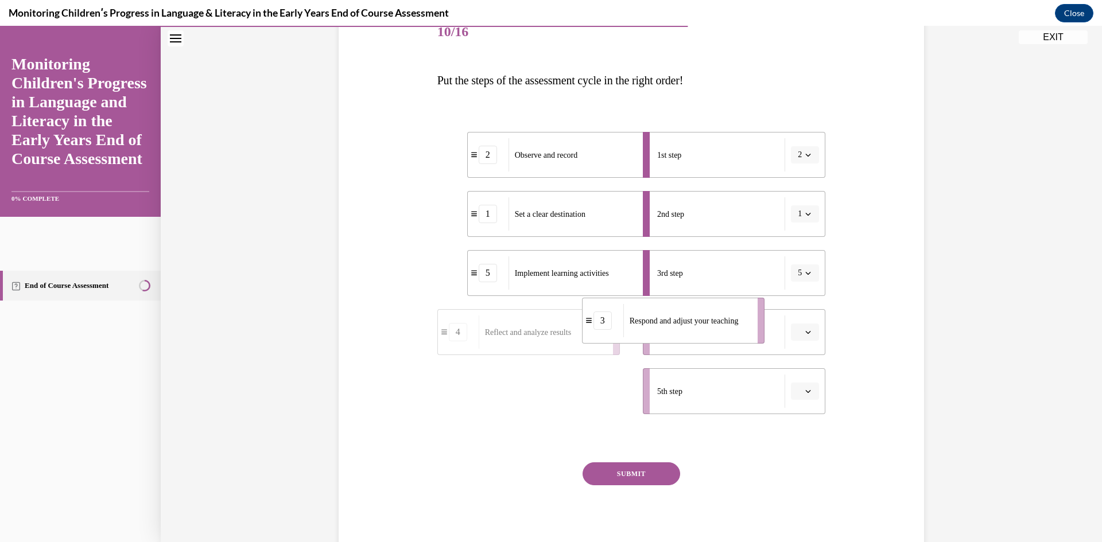
drag, startPoint x: 551, startPoint y: 395, endPoint x: 740, endPoint y: 337, distance: 197.3
click at [735, 325] on span "Respond and adjust your teaching" at bounding box center [684, 321] width 109 height 9
drag, startPoint x: 542, startPoint y: 394, endPoint x: 729, endPoint y: 390, distance: 187.7
click at [724, 391] on span "Reflect and analyze results" at bounding box center [681, 394] width 86 height 9
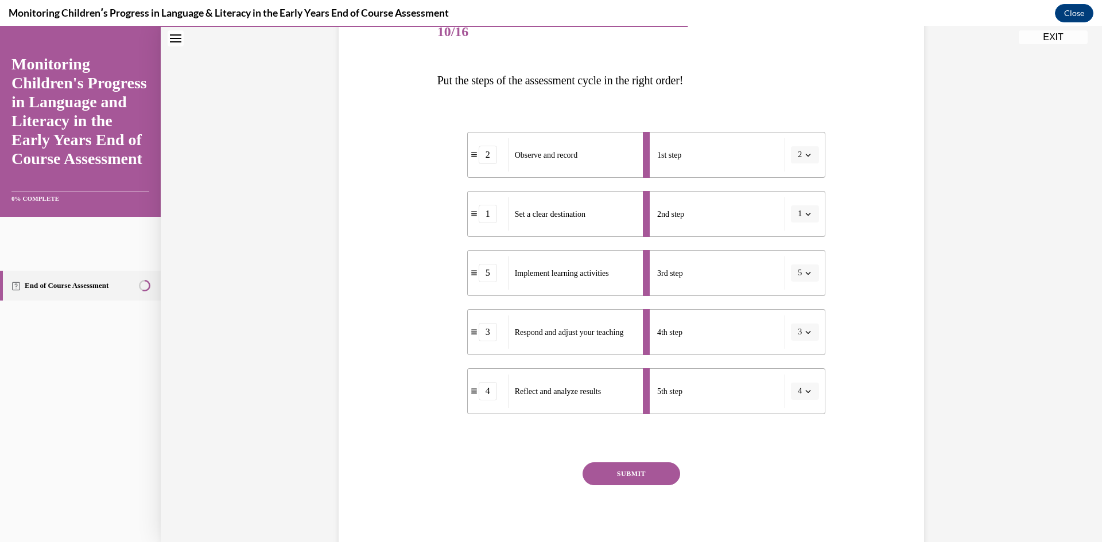
click at [629, 486] on div "SUBMIT NEXT" at bounding box center [631, 510] width 389 height 94
click at [631, 480] on button "SUBMIT" at bounding box center [632, 474] width 98 height 23
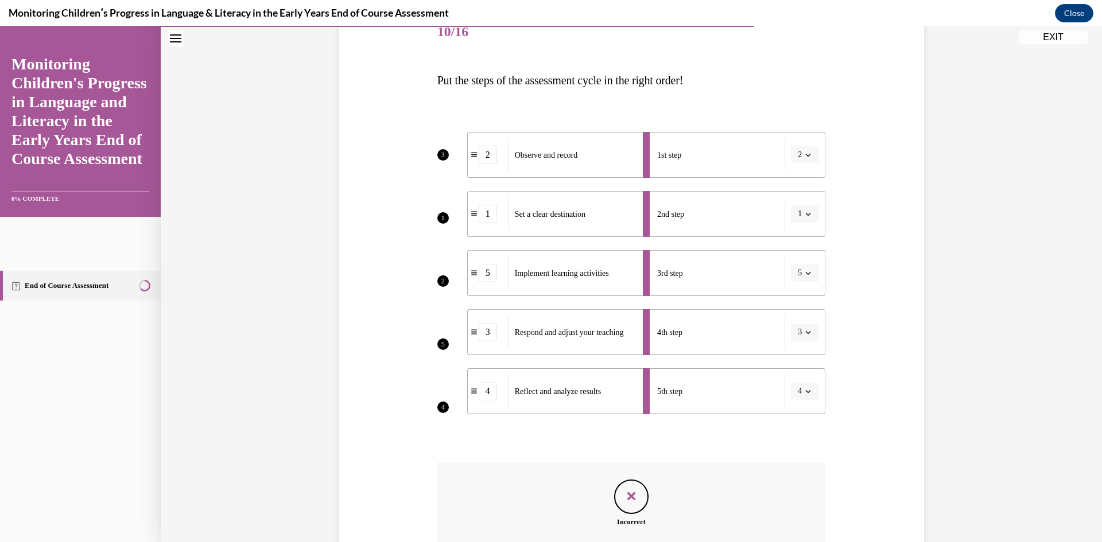
scroll to position [294, 0]
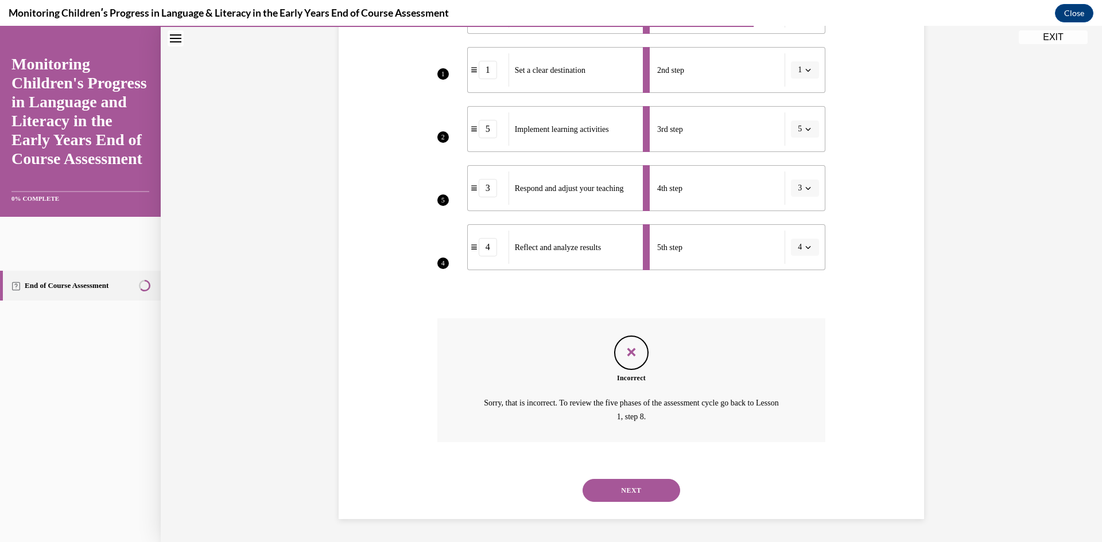
click at [636, 490] on button "NEXT" at bounding box center [632, 490] width 98 height 23
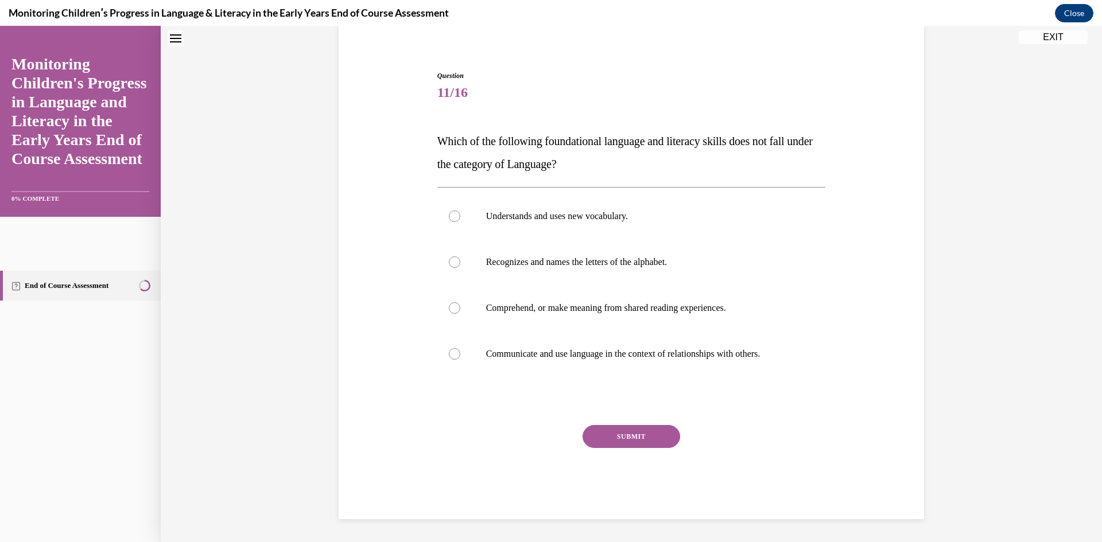
scroll to position [35, 0]
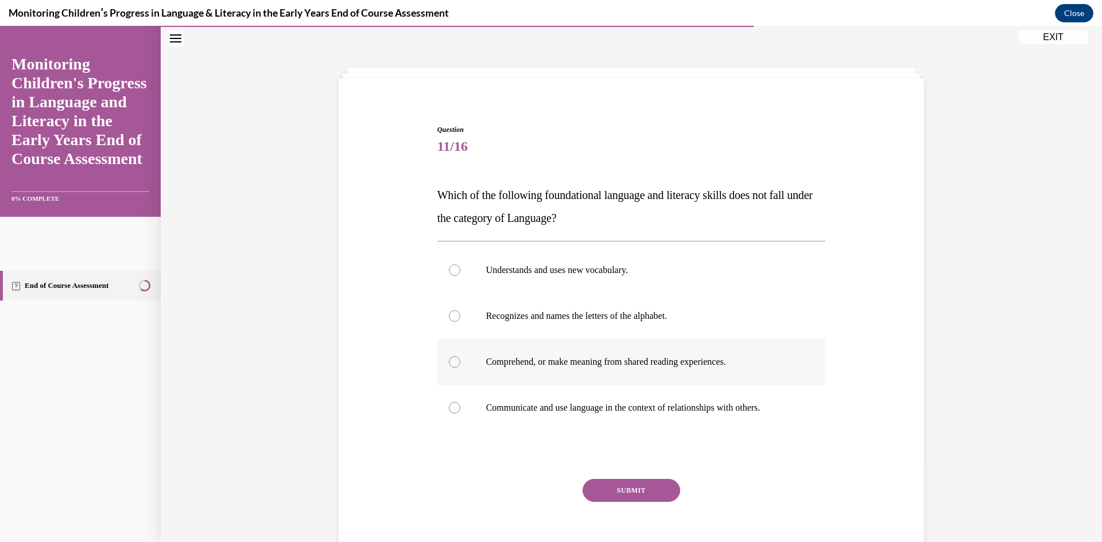
click at [715, 362] on p "Comprehend, or make meaning from shared reading experiences." at bounding box center [641, 361] width 311 height 11
click at [460, 362] on input "Comprehend, or make meaning from shared reading experiences." at bounding box center [454, 361] width 11 height 11
radio input "true"
click at [609, 398] on label "Communicate and use language in the context of relationships with others." at bounding box center [631, 408] width 389 height 46
click at [460, 402] on input "Communicate and use language in the context of relationships with others." at bounding box center [454, 407] width 11 height 11
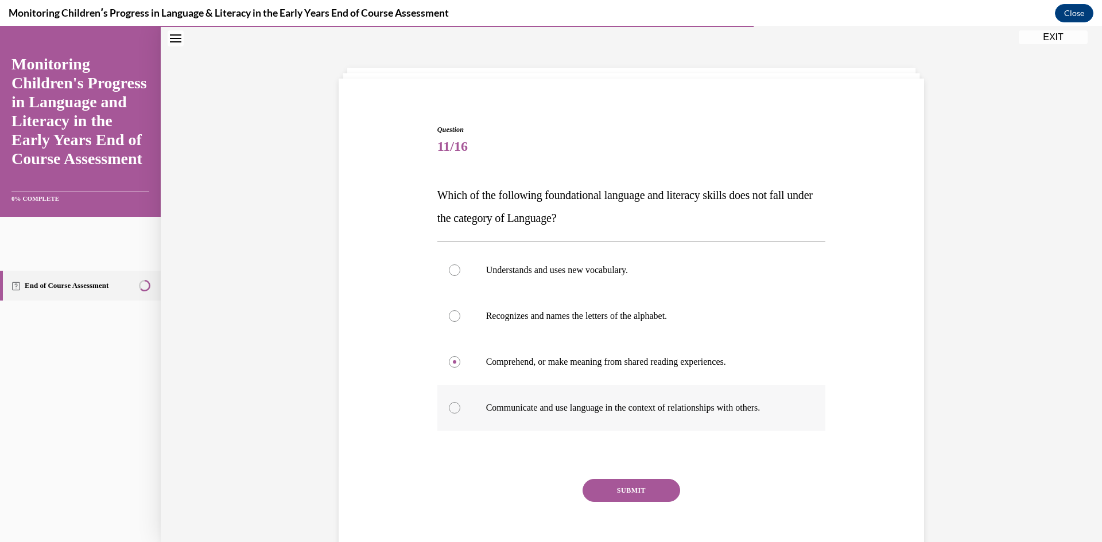
radio input "true"
click at [670, 371] on label "Comprehend, or make meaning from shared reading experiences." at bounding box center [631, 362] width 389 height 46
click at [460, 368] on input "Comprehend, or make meaning from shared reading experiences." at bounding box center [454, 361] width 11 height 11
radio input "true"
click at [657, 475] on div "Question 11/16 Which of the following foundational language and literacy skills…" at bounding box center [631, 349] width 389 height 449
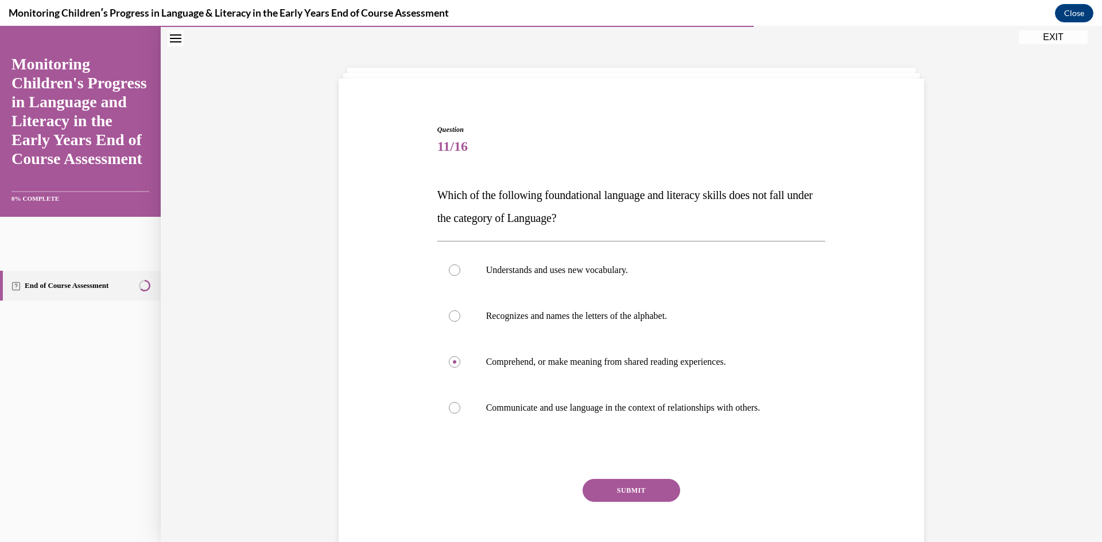
drag, startPoint x: 663, startPoint y: 491, endPoint x: 662, endPoint y: 485, distance: 5.8
click at [662, 486] on button "SUBMIT" at bounding box center [632, 490] width 98 height 23
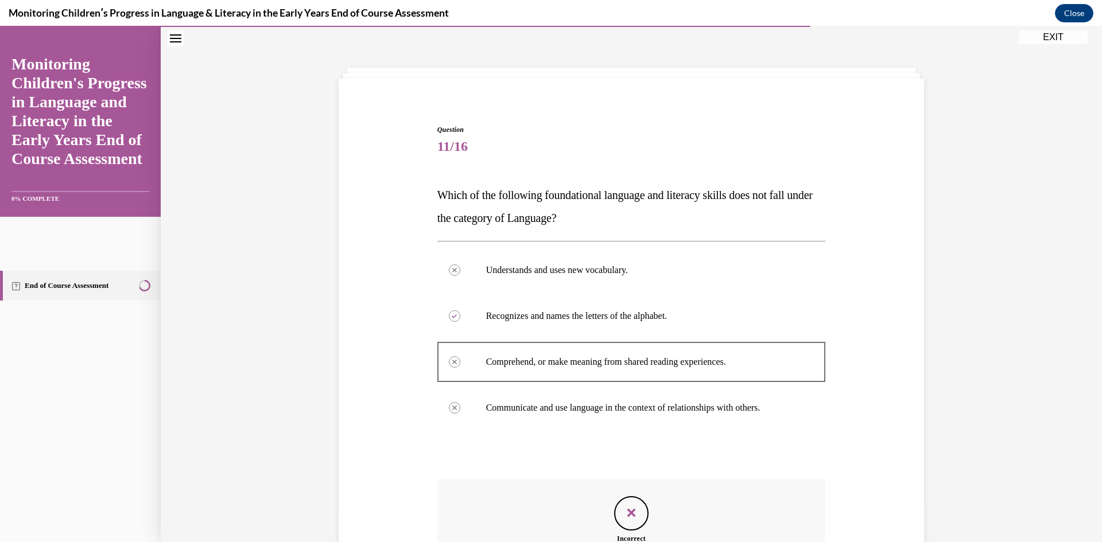
scroll to position [196, 0]
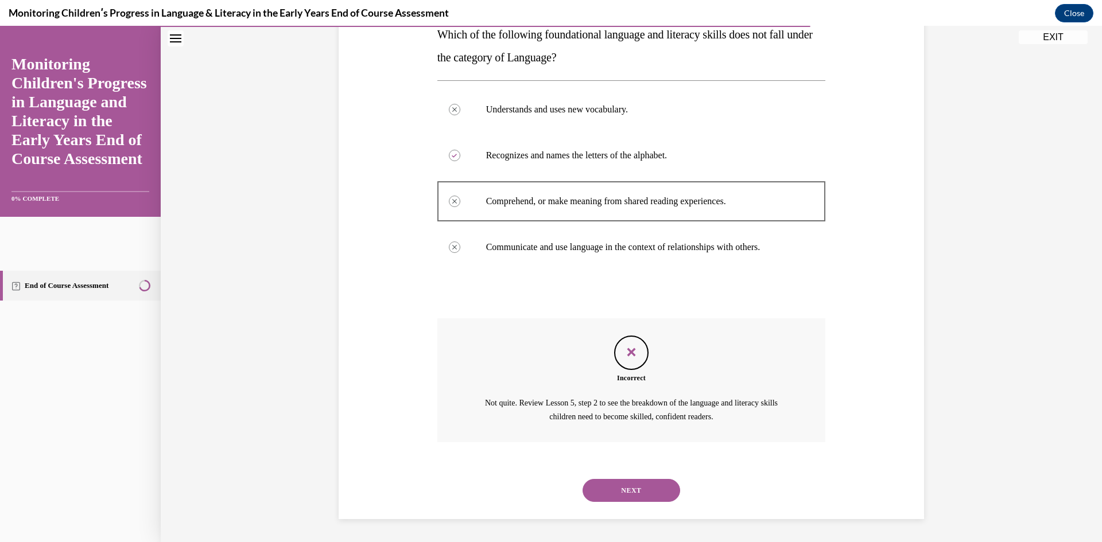
click at [655, 480] on button "NEXT" at bounding box center [632, 490] width 98 height 23
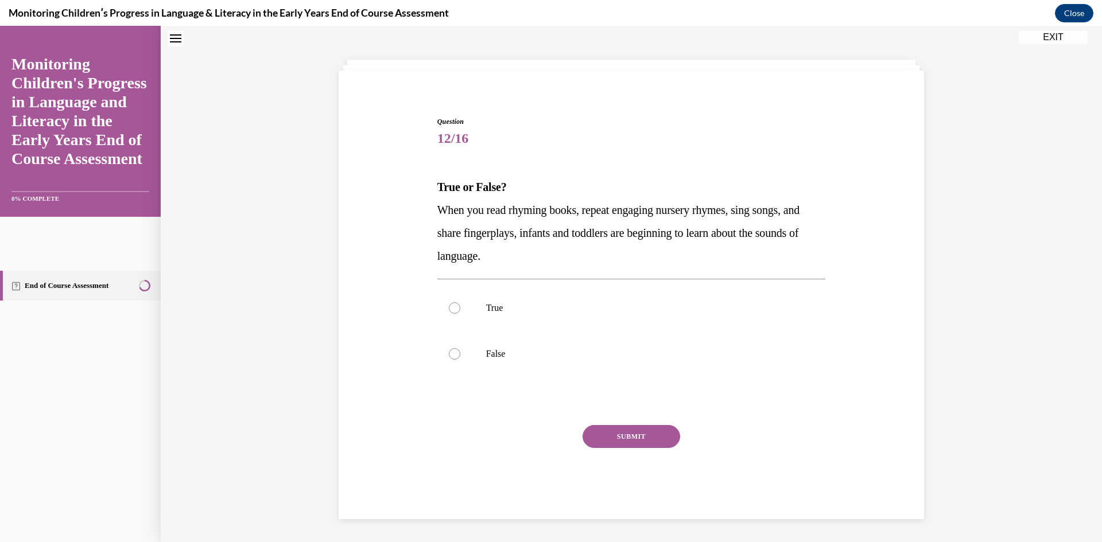
scroll to position [35, 0]
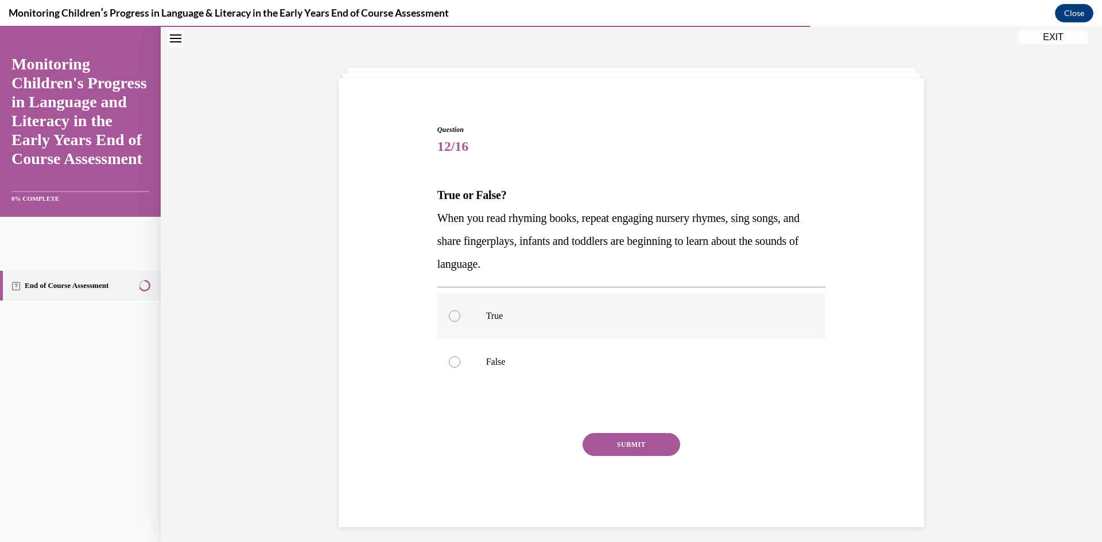
click at [472, 324] on label "True" at bounding box center [631, 316] width 389 height 46
click at [460, 322] on input "True" at bounding box center [454, 315] width 11 height 11
radio input "true"
drag, startPoint x: 599, startPoint y: 457, endPoint x: 601, endPoint y: 448, distance: 8.9
click at [600, 453] on div "SUBMIT NEXT" at bounding box center [631, 480] width 389 height 94
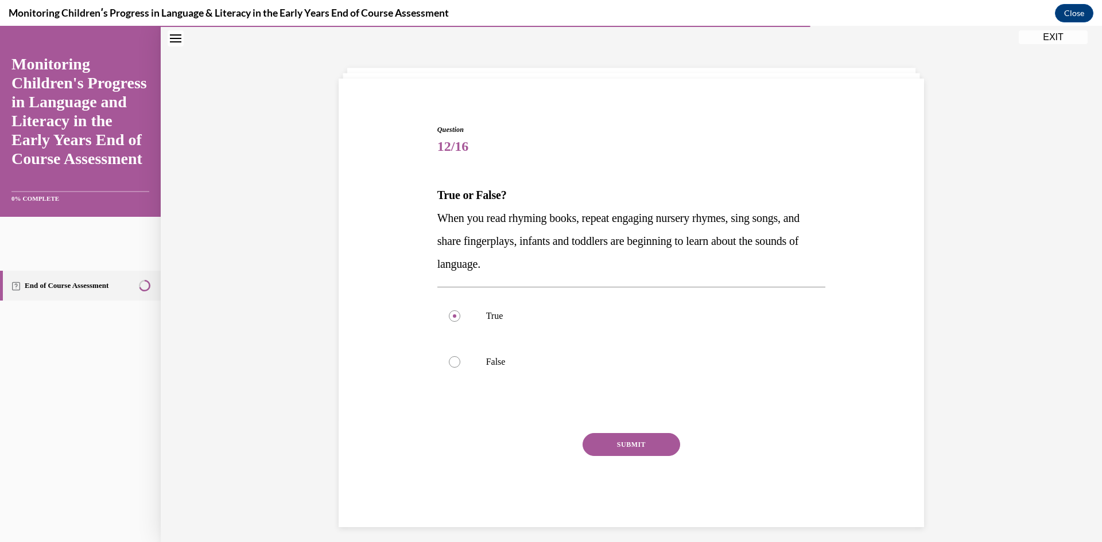
click at [604, 447] on button "SUBMIT" at bounding box center [632, 444] width 98 height 23
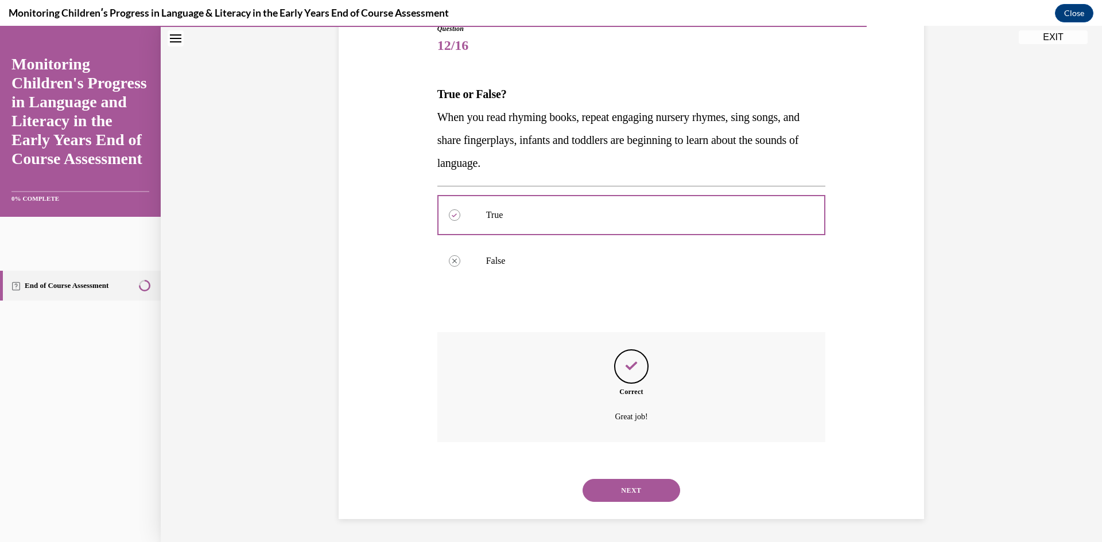
drag, startPoint x: 623, startPoint y: 490, endPoint x: 620, endPoint y: 485, distance: 6.2
click at [621, 487] on button "NEXT" at bounding box center [632, 490] width 98 height 23
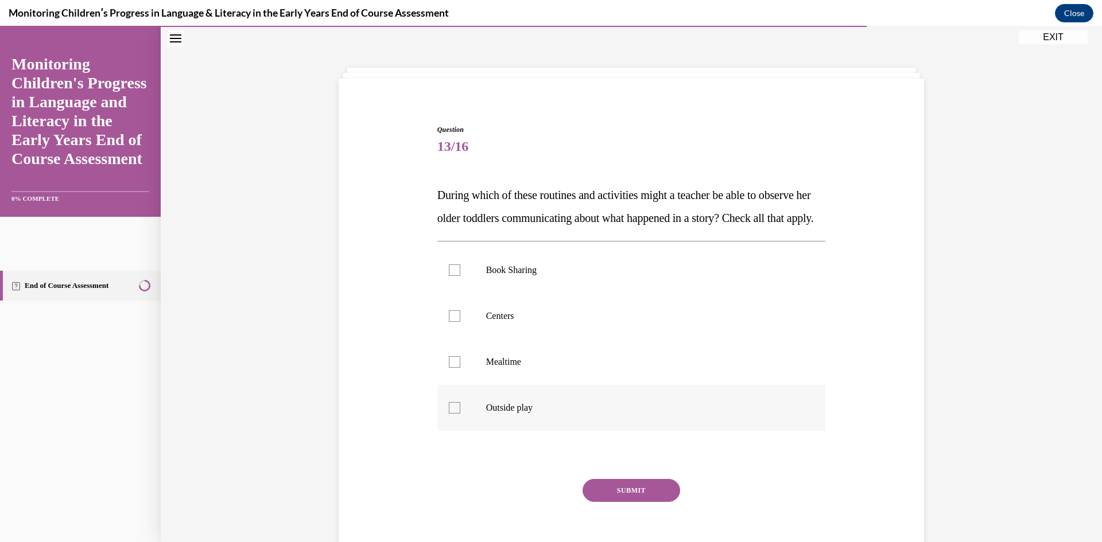
click at [539, 431] on label "Outside play" at bounding box center [631, 408] width 389 height 46
click at [460, 414] on input "Outside play" at bounding box center [454, 407] width 11 height 11
checkbox input "true"
click at [519, 368] on p "Mealtime" at bounding box center [641, 361] width 311 height 11
click at [460, 368] on input "Mealtime" at bounding box center [454, 361] width 11 height 11
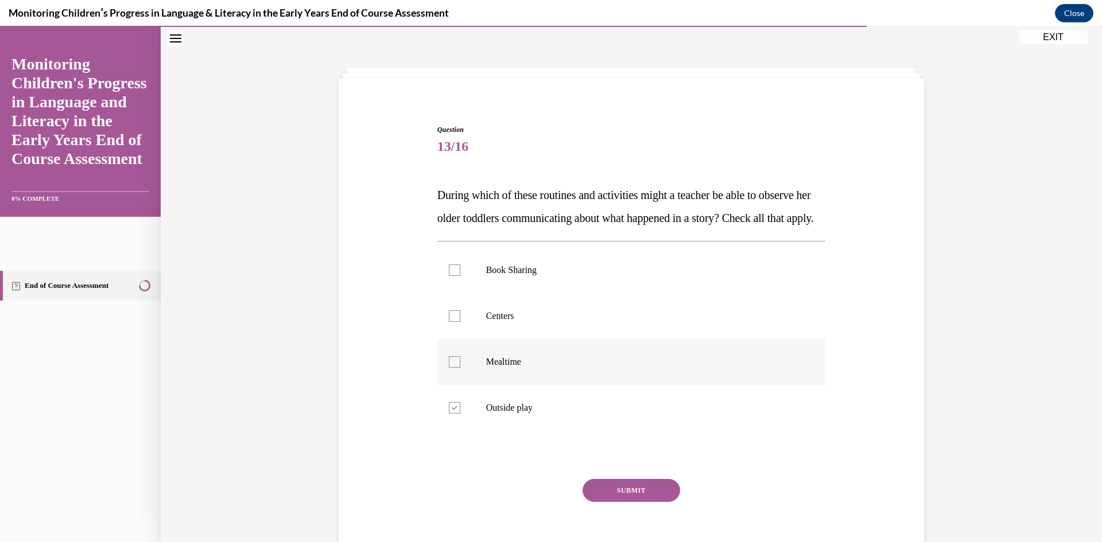
checkbox input "true"
click at [520, 322] on p "Centers" at bounding box center [641, 315] width 311 height 11
click at [460, 322] on input "Centers" at bounding box center [454, 315] width 11 height 11
checkbox input "true"
click at [536, 276] on p "Book Sharing" at bounding box center [641, 270] width 311 height 11
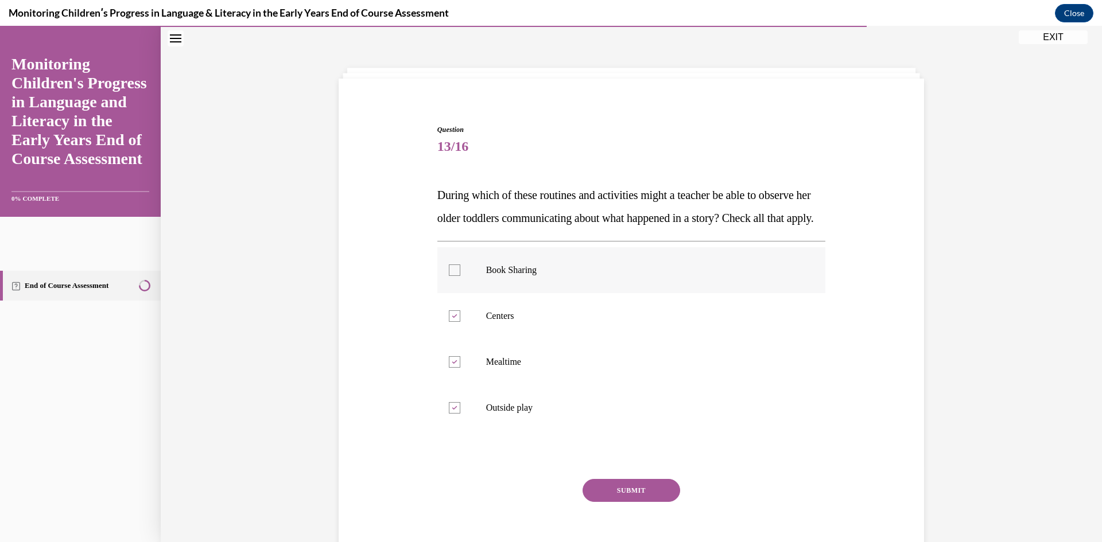
click at [460, 276] on input "Book Sharing" at bounding box center [454, 270] width 11 height 11
checkbox input "true"
drag, startPoint x: 614, startPoint y: 516, endPoint x: 608, endPoint y: 503, distance: 14.4
click at [613, 502] on button "SUBMIT" at bounding box center [632, 490] width 98 height 23
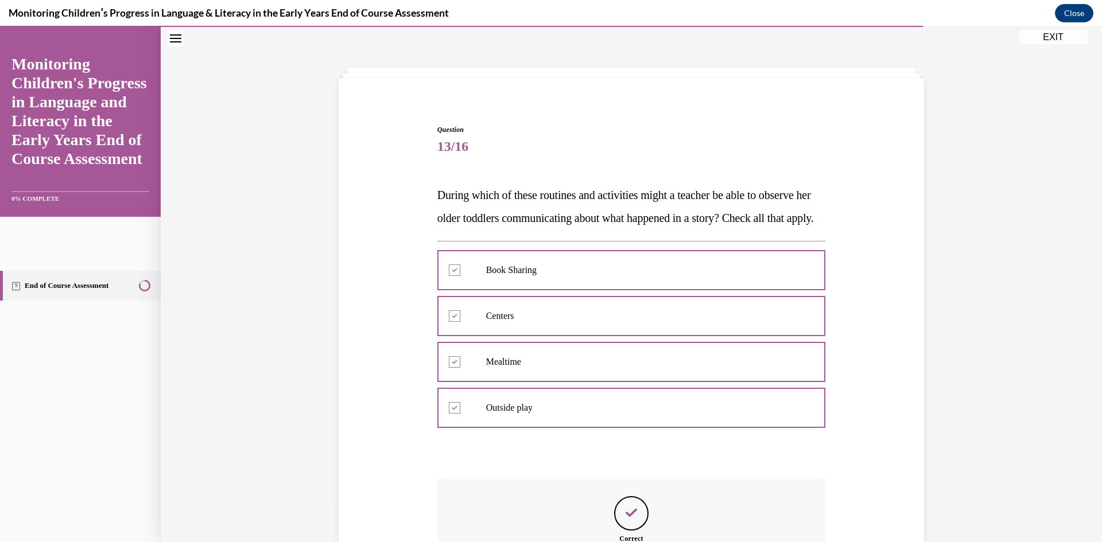
scroll to position [205, 0]
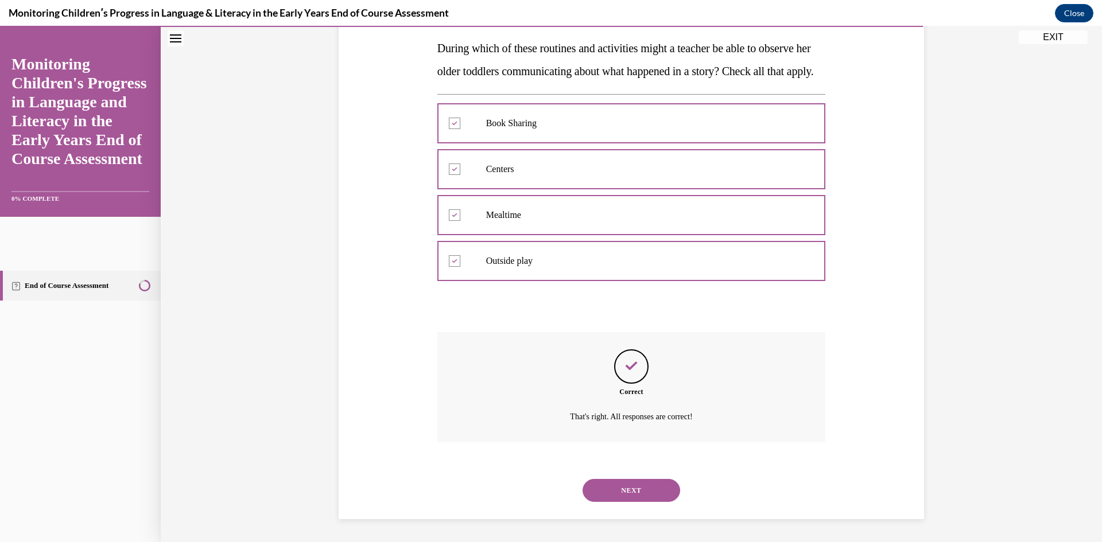
click at [616, 489] on button "NEXT" at bounding box center [632, 490] width 98 height 23
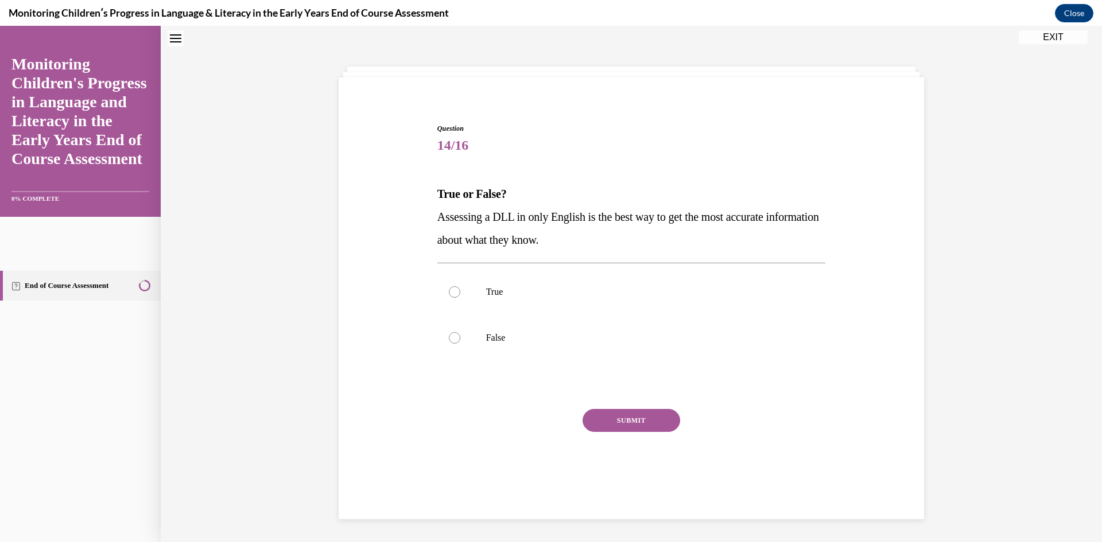
scroll to position [35, 0]
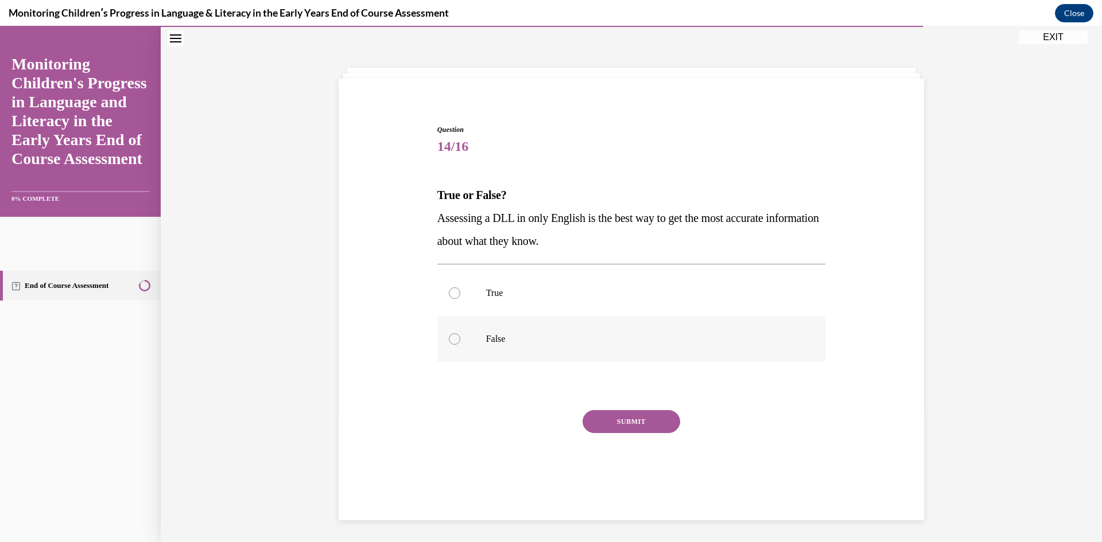
click at [502, 337] on p "False" at bounding box center [641, 338] width 311 height 11
click at [460, 337] on input "False" at bounding box center [454, 338] width 11 height 11
radio input "true"
click at [602, 425] on button "SUBMIT" at bounding box center [632, 421] width 98 height 23
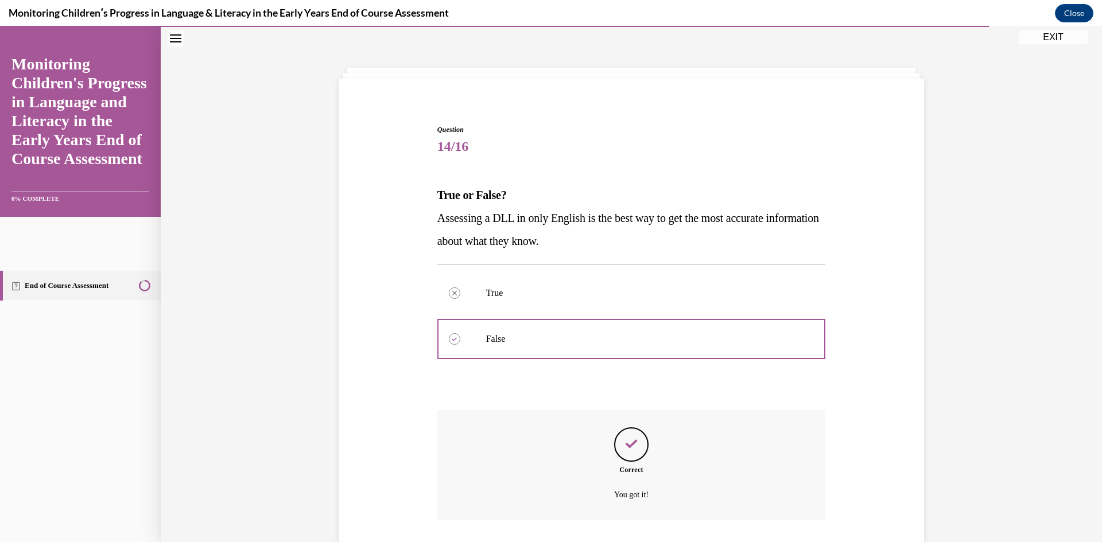
scroll to position [113, 0]
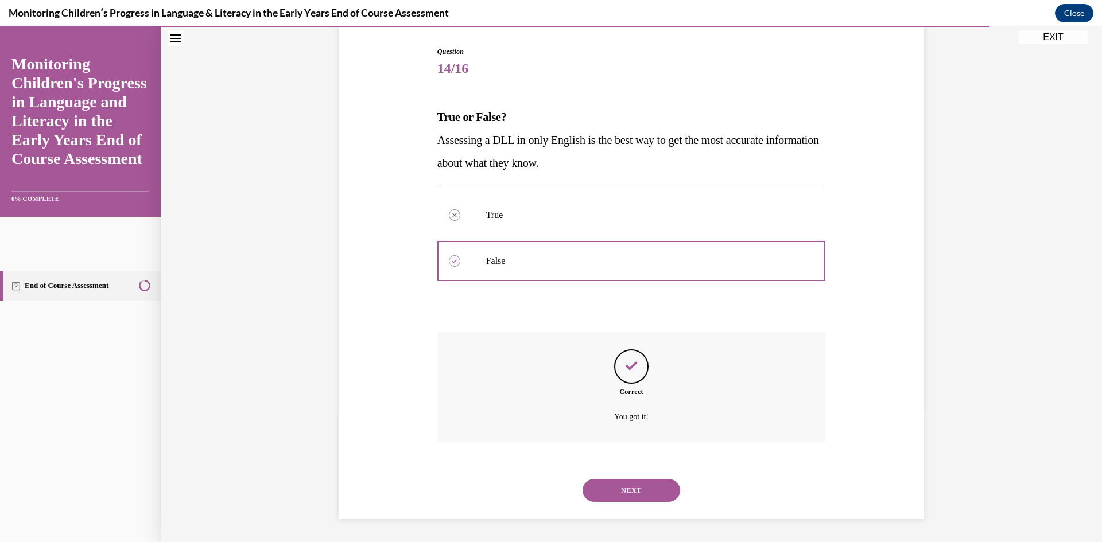
click at [634, 478] on div "NEXT" at bounding box center [631, 491] width 389 height 46
click at [630, 493] on button "NEXT" at bounding box center [632, 490] width 98 height 23
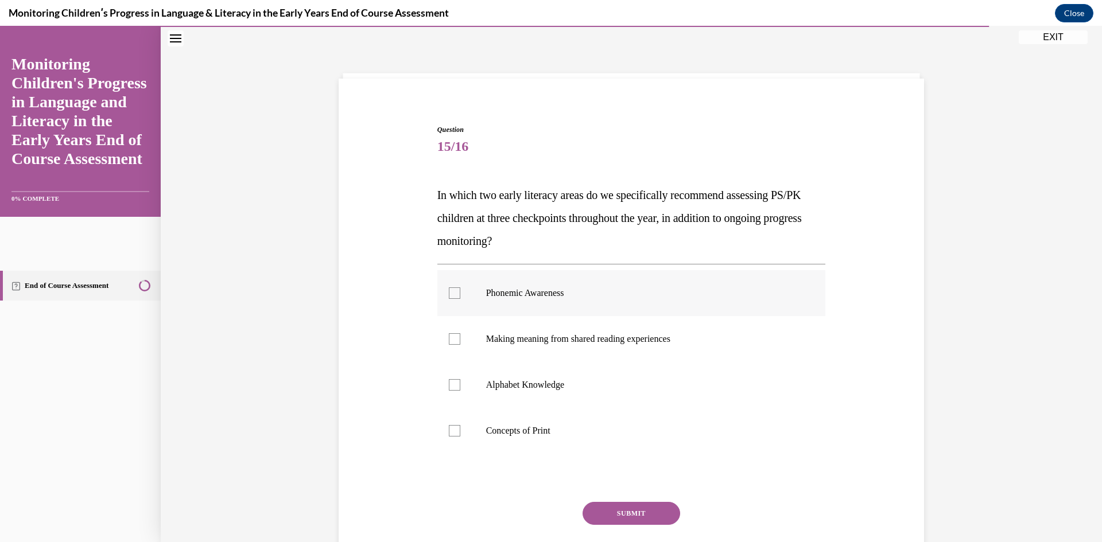
click at [557, 300] on label "Phonemic Awareness" at bounding box center [631, 293] width 389 height 46
click at [460, 299] on input "Phonemic Awareness" at bounding box center [454, 293] width 11 height 11
checkbox input "true"
click at [555, 352] on label "Making meaning from shared reading experiences" at bounding box center [631, 339] width 389 height 46
click at [460, 345] on input "Making meaning from shared reading experiences" at bounding box center [454, 338] width 11 height 11
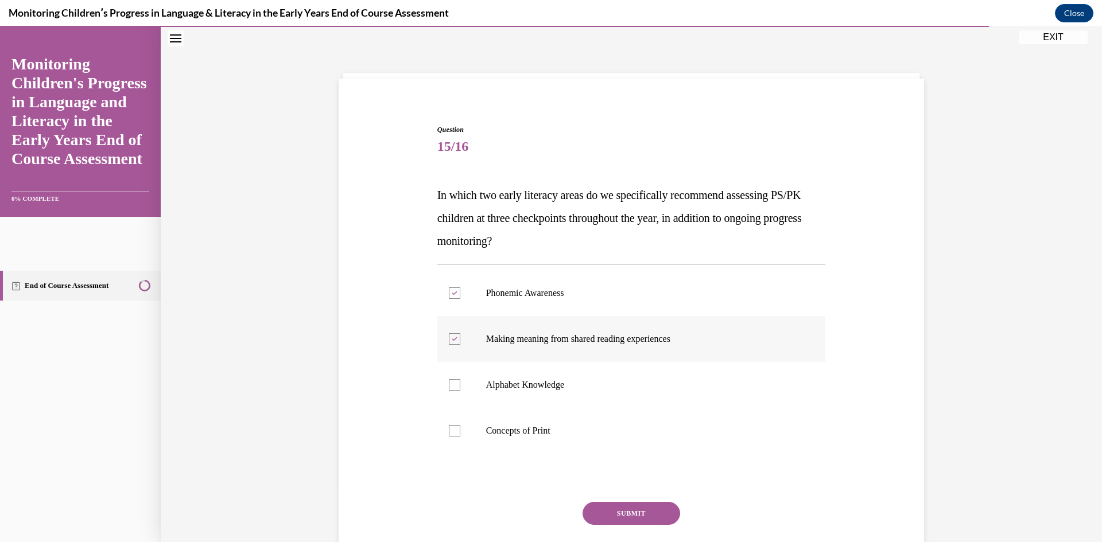
click at [540, 348] on label "Making meaning from shared reading experiences" at bounding box center [631, 339] width 389 height 46
click at [460, 345] on input "Making meaning from shared reading experiences" at bounding box center [454, 338] width 11 height 11
checkbox input "false"
click at [533, 385] on p "Alphabet Knowledge" at bounding box center [641, 384] width 311 height 11
click at [460, 385] on input "Alphabet Knowledge" at bounding box center [454, 384] width 11 height 11
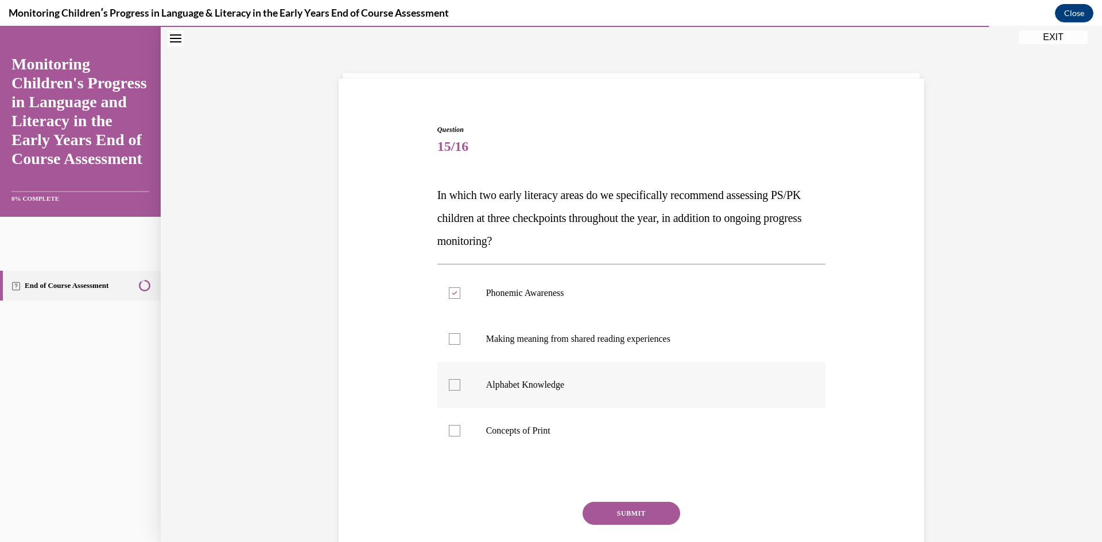
checkbox input "true"
click at [541, 436] on p "Concepts of Print" at bounding box center [641, 430] width 311 height 11
click at [460, 436] on input "Concepts of Print" at bounding box center [454, 430] width 11 height 11
checkbox input "true"
click at [640, 519] on button "SUBMIT" at bounding box center [632, 513] width 98 height 23
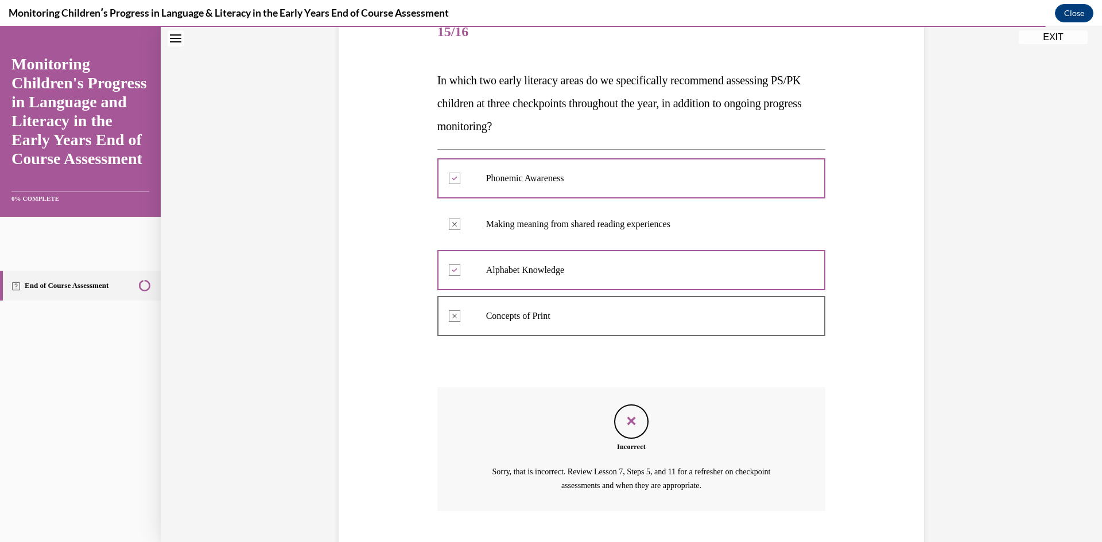
scroll to position [219, 0]
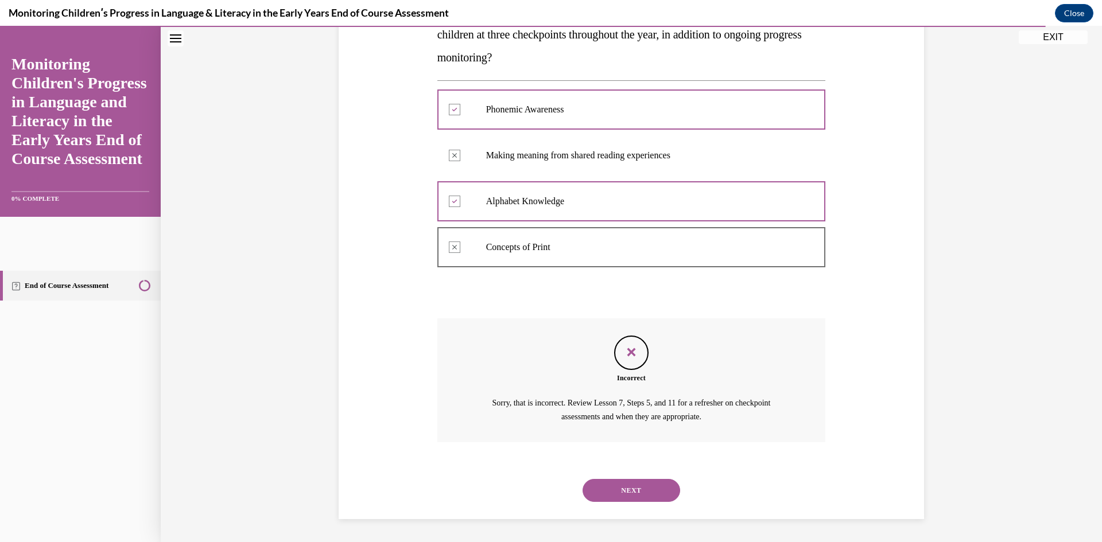
click at [638, 490] on button "NEXT" at bounding box center [632, 490] width 98 height 23
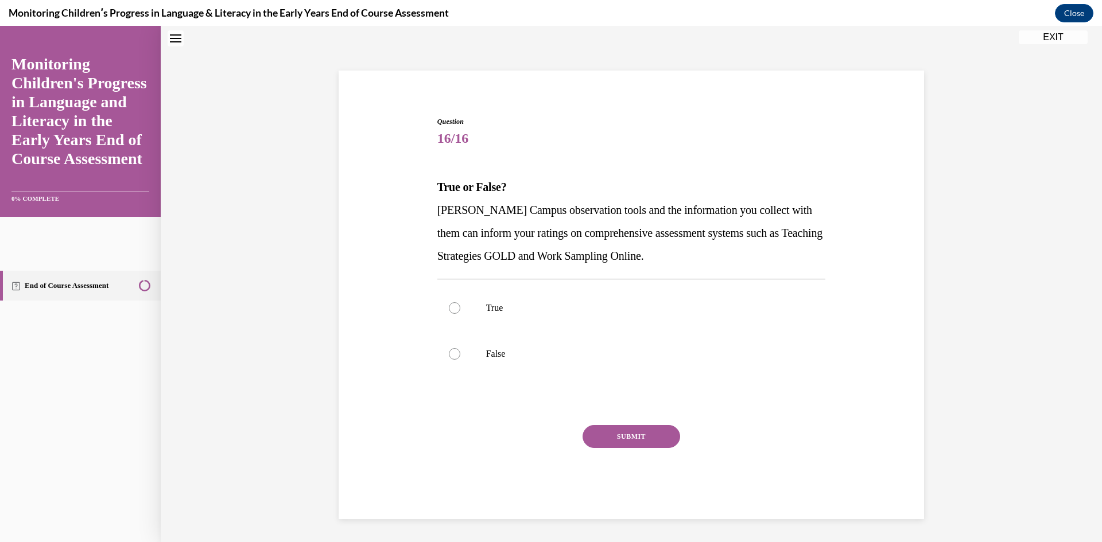
scroll to position [35, 0]
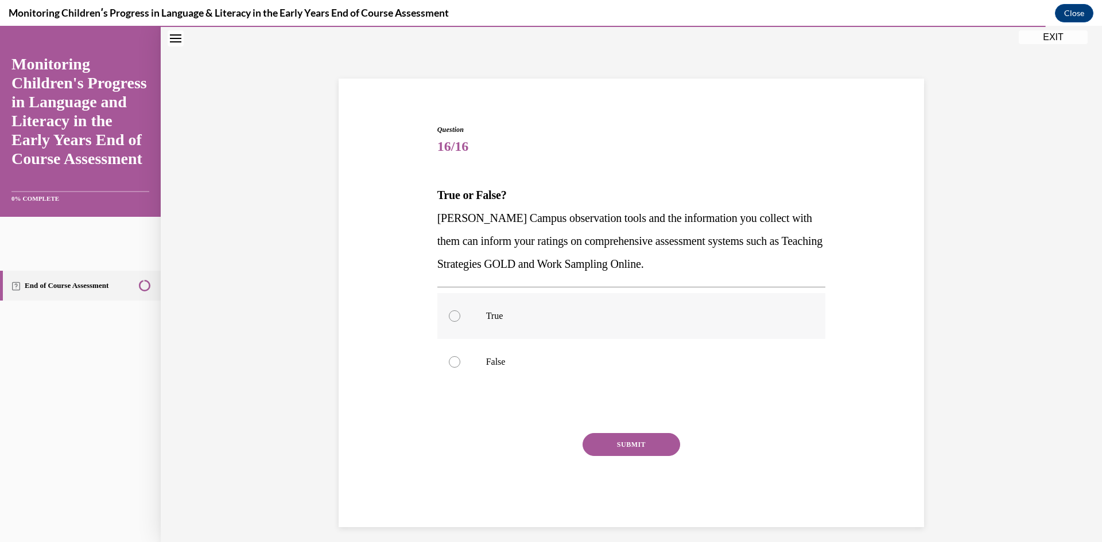
click at [563, 302] on label "True" at bounding box center [631, 316] width 389 height 46
click at [460, 310] on input "True" at bounding box center [454, 315] width 11 height 11
radio input "true"
drag, startPoint x: 608, startPoint y: 440, endPoint x: 601, endPoint y: 444, distance: 7.7
click at [601, 445] on button "SUBMIT" at bounding box center [632, 444] width 98 height 23
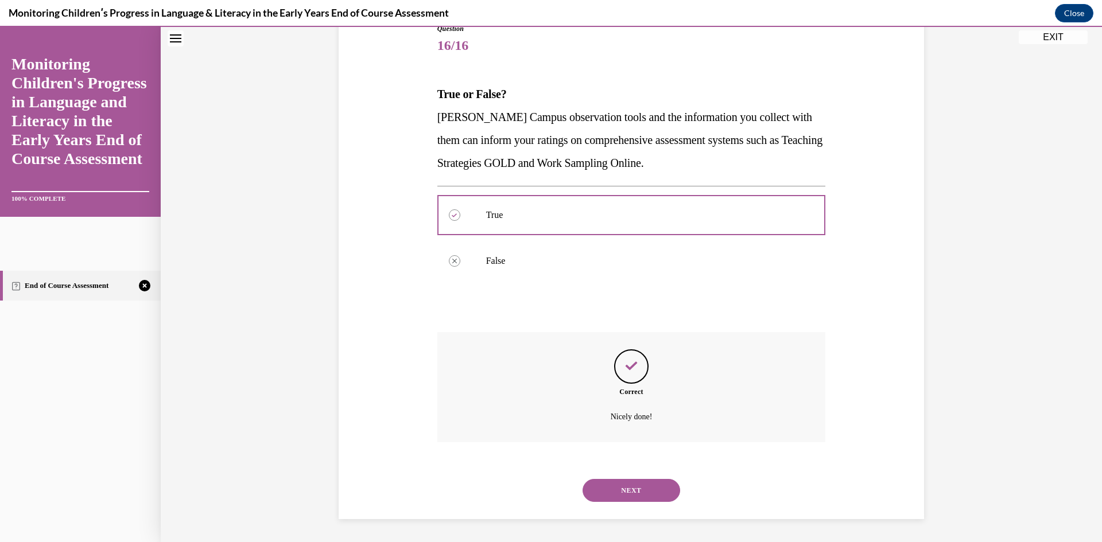
click at [634, 483] on button "NEXT" at bounding box center [632, 490] width 98 height 23
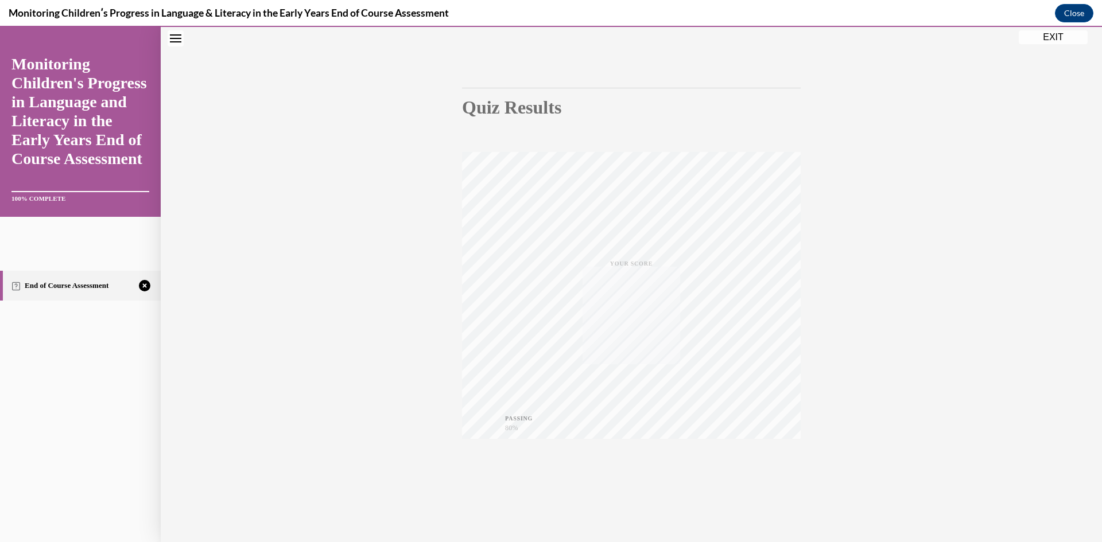
scroll to position [72, 0]
click at [643, 452] on div "TAKE AGAIN" at bounding box center [631, 465] width 41 height 27
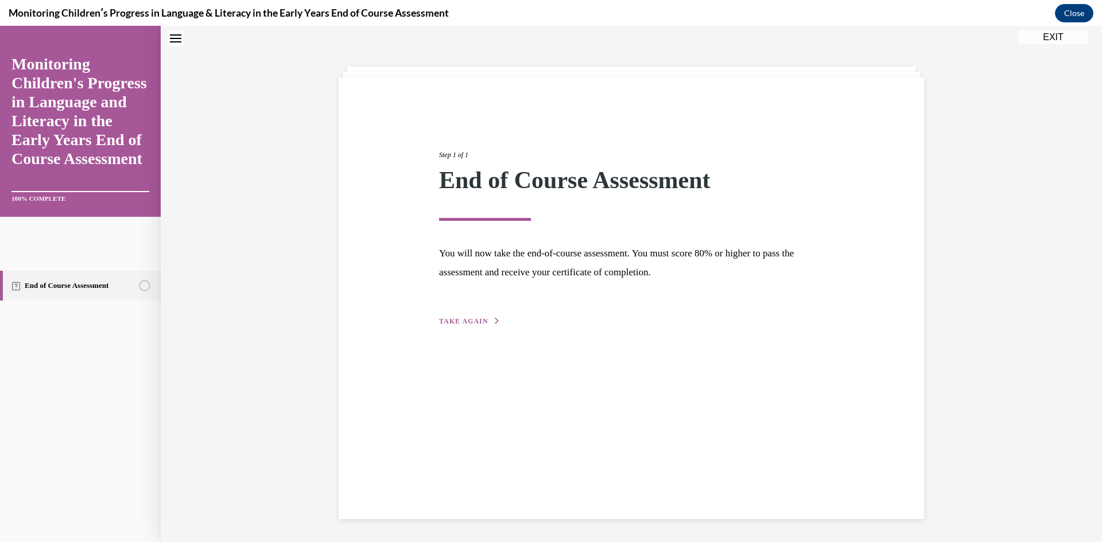
click at [471, 320] on span "TAKE AGAIN" at bounding box center [463, 321] width 49 height 8
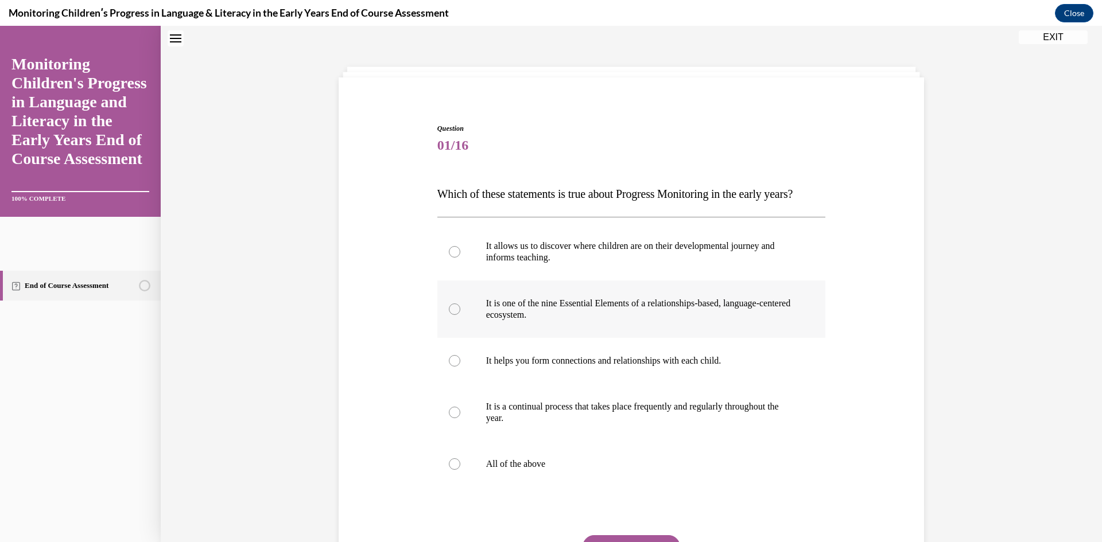
scroll to position [35, 0]
click at [453, 488] on label "All of the above" at bounding box center [631, 465] width 389 height 46
click at [453, 471] on input "All of the above" at bounding box center [454, 465] width 11 height 11
radio input "true"
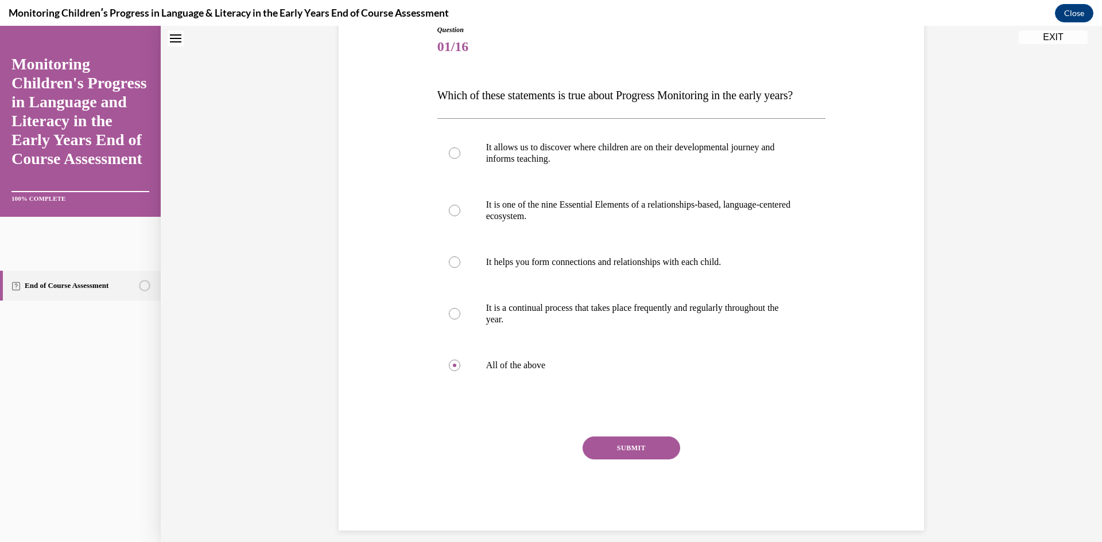
click at [623, 460] on button "SUBMIT" at bounding box center [632, 448] width 98 height 23
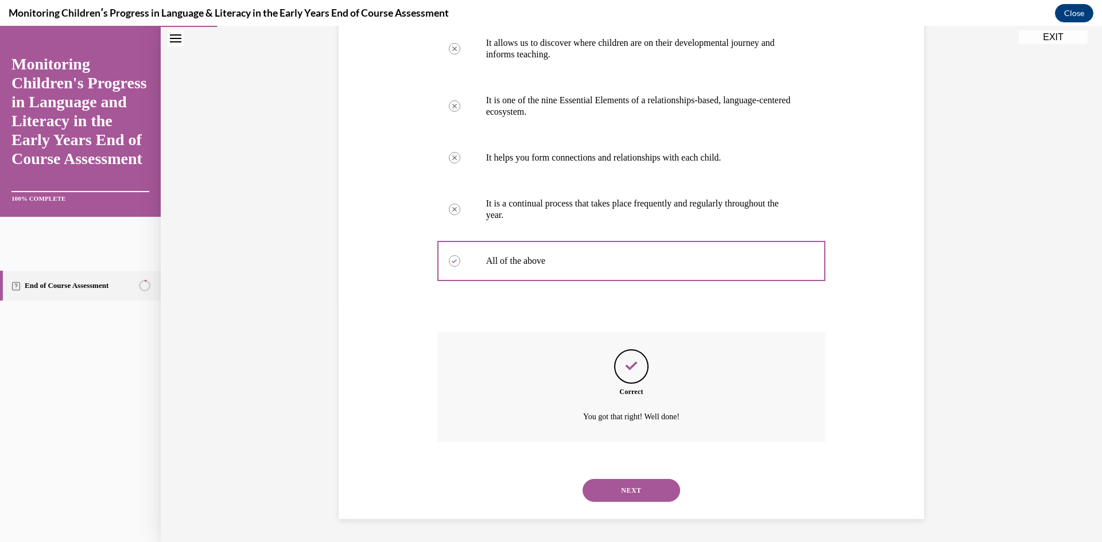
click at [644, 484] on button "NEXT" at bounding box center [632, 490] width 98 height 23
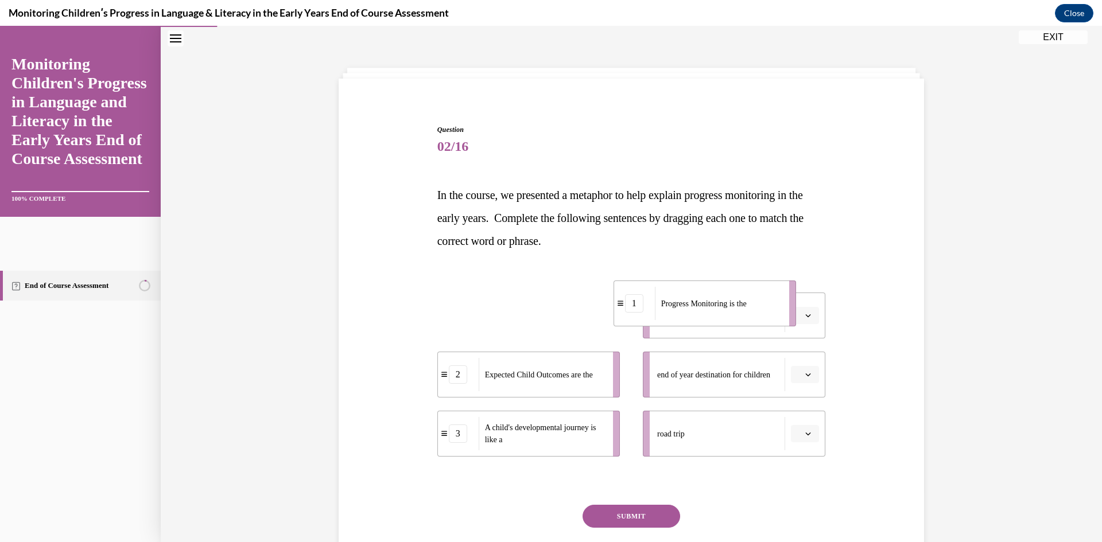
drag, startPoint x: 564, startPoint y: 310, endPoint x: 738, endPoint y: 296, distance: 175.1
click at [738, 296] on div "Progress Monitoring is the" at bounding box center [718, 303] width 127 height 33
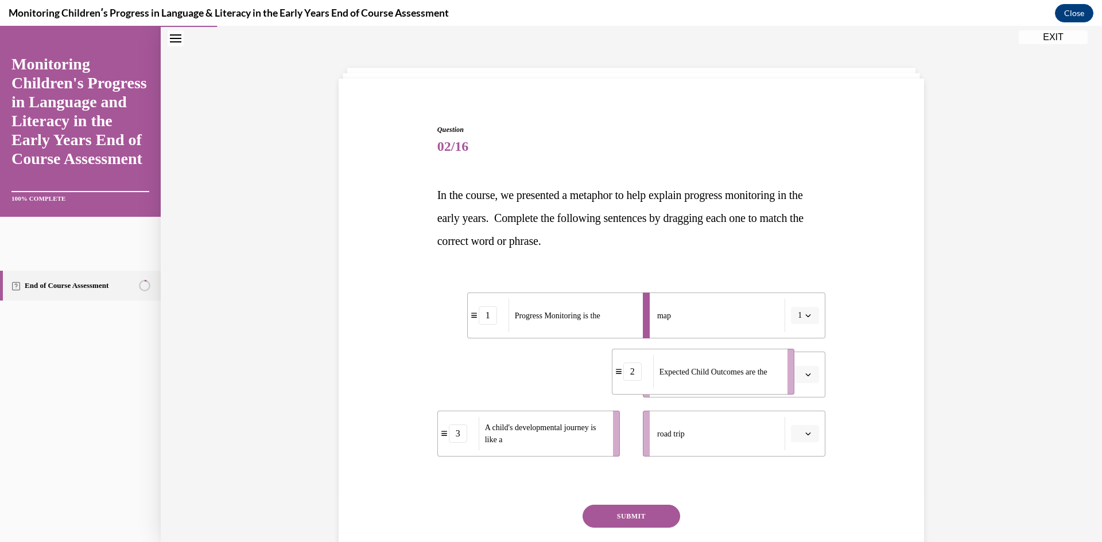
drag, startPoint x: 584, startPoint y: 378, endPoint x: 783, endPoint y: 376, distance: 199.2
click at [767, 376] on span "Expected Child Outcomes are the" at bounding box center [713, 372] width 108 height 9
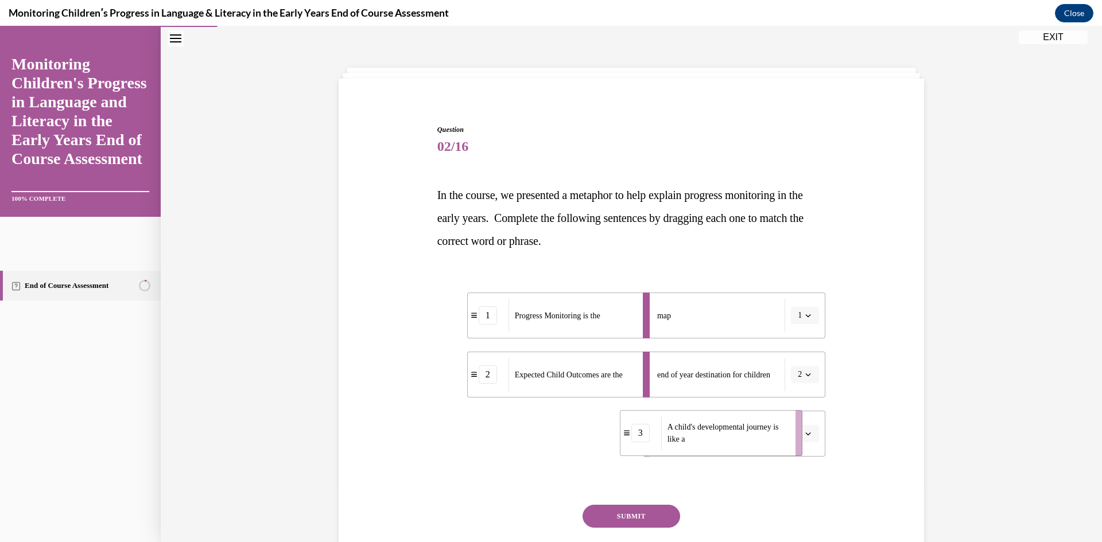
drag, startPoint x: 564, startPoint y: 437, endPoint x: 777, endPoint y: 421, distance: 213.5
click at [779, 424] on span "A child's developmental journey is like a" at bounding box center [727, 433] width 121 height 24
click at [633, 507] on button "SUBMIT" at bounding box center [632, 516] width 98 height 23
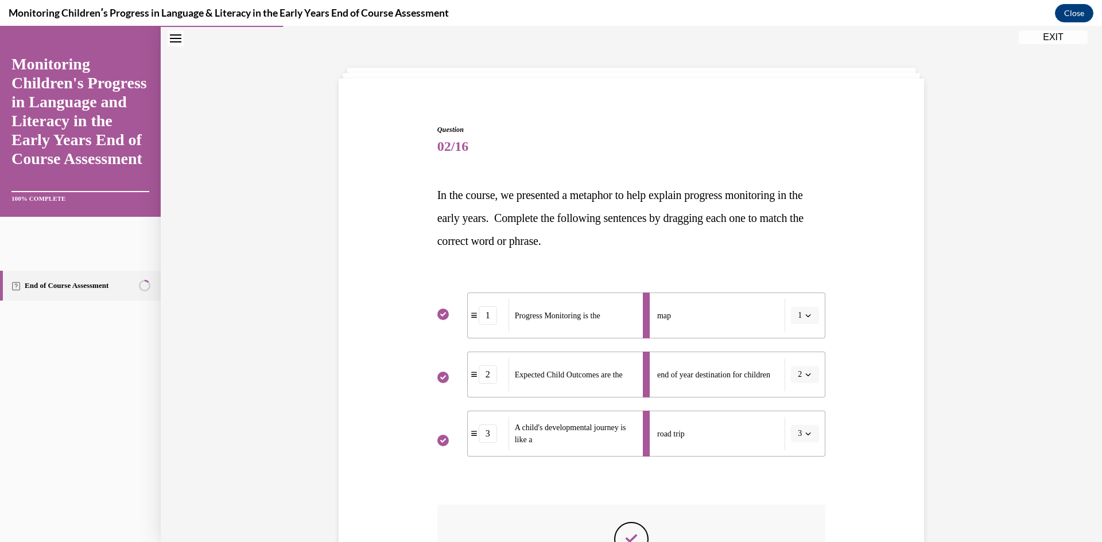
scroll to position [150, 0]
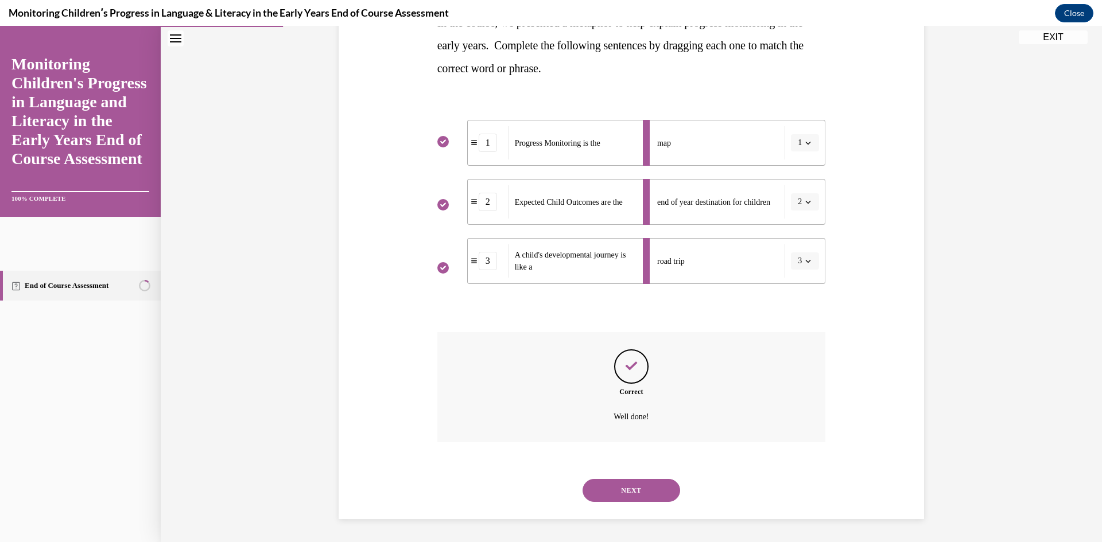
click at [628, 484] on button "NEXT" at bounding box center [632, 490] width 98 height 23
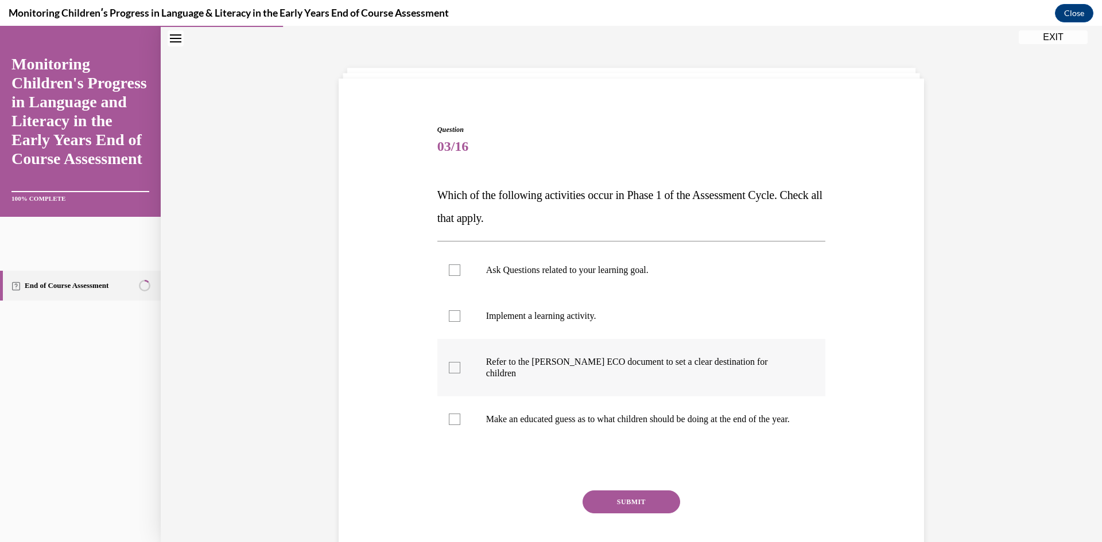
click at [588, 370] on label "Refer to the Rollins ECO document to set a clear destination for children" at bounding box center [631, 367] width 389 height 57
click at [460, 370] on input "Refer to the Rollins ECO document to set a clear destination for children" at bounding box center [454, 367] width 11 height 11
checkbox input "true"
click at [656, 500] on button "SUBMIT" at bounding box center [632, 502] width 98 height 23
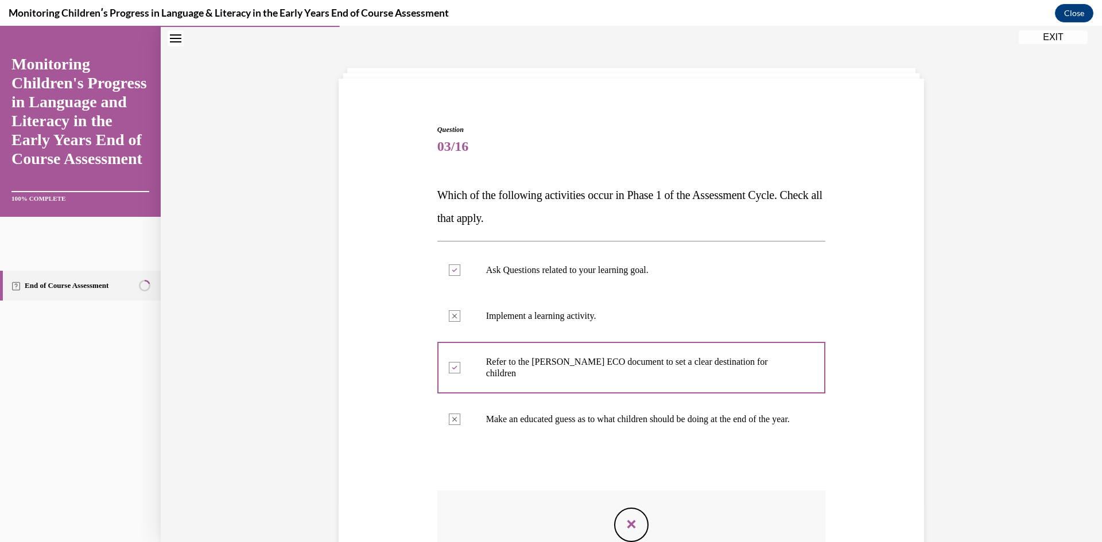
scroll to position [207, 0]
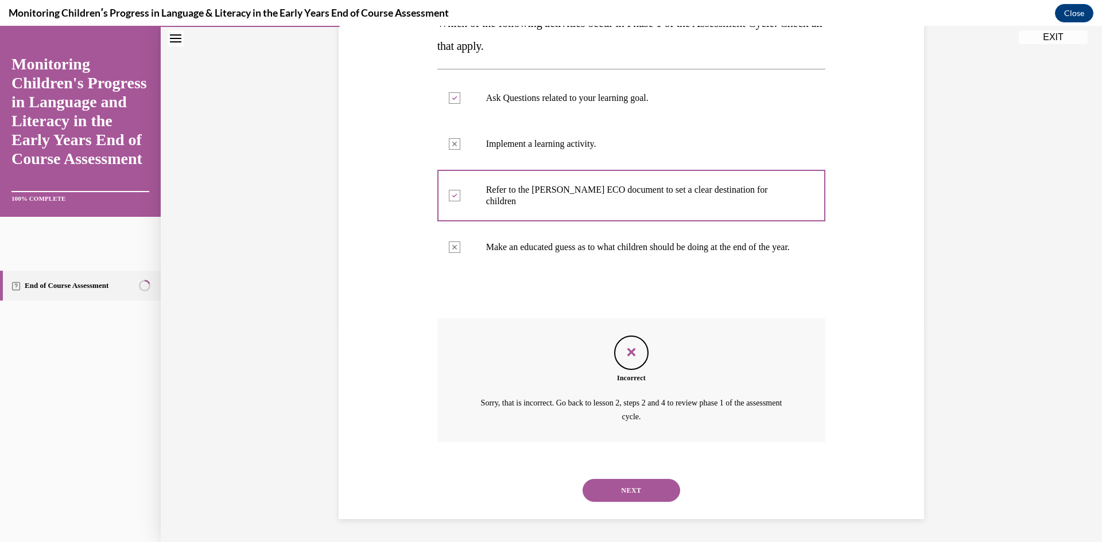
click at [631, 493] on button "NEXT" at bounding box center [632, 490] width 98 height 23
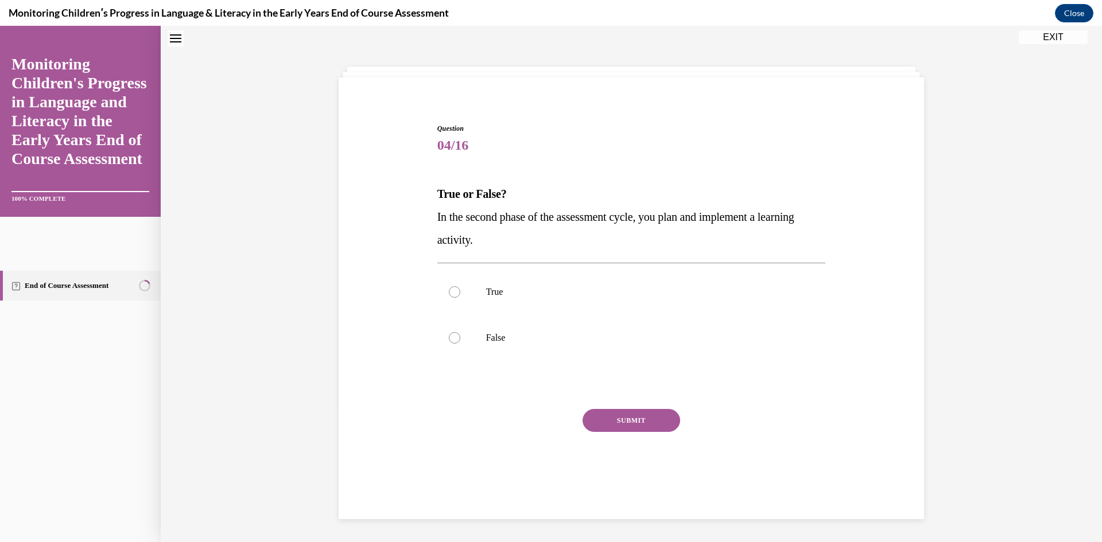
scroll to position [35, 0]
click at [535, 284] on label "True" at bounding box center [631, 293] width 389 height 46
click at [460, 288] on input "True" at bounding box center [454, 293] width 11 height 11
radio input "true"
click at [635, 422] on button "SUBMIT" at bounding box center [632, 421] width 98 height 23
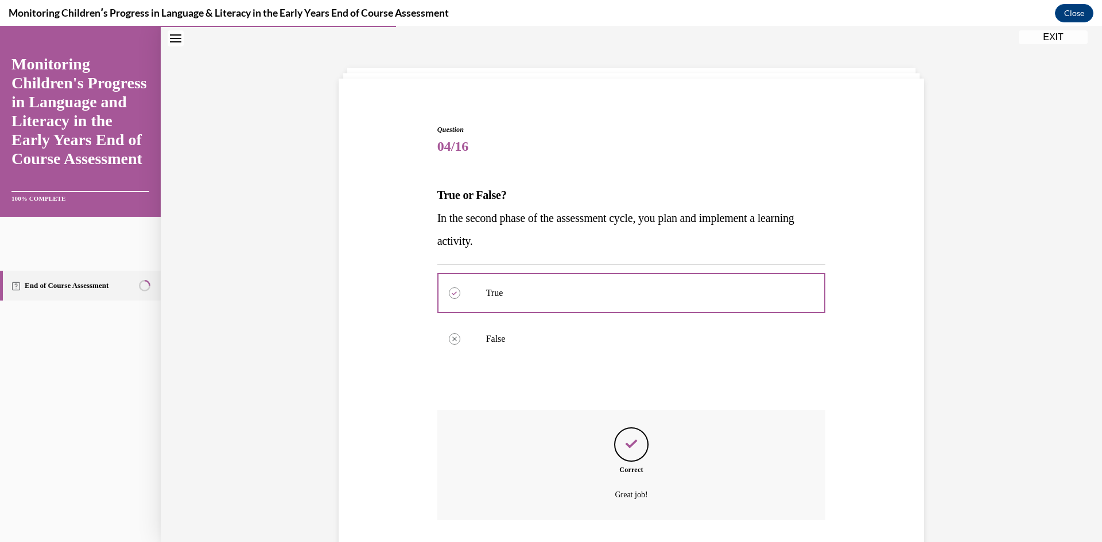
scroll to position [113, 0]
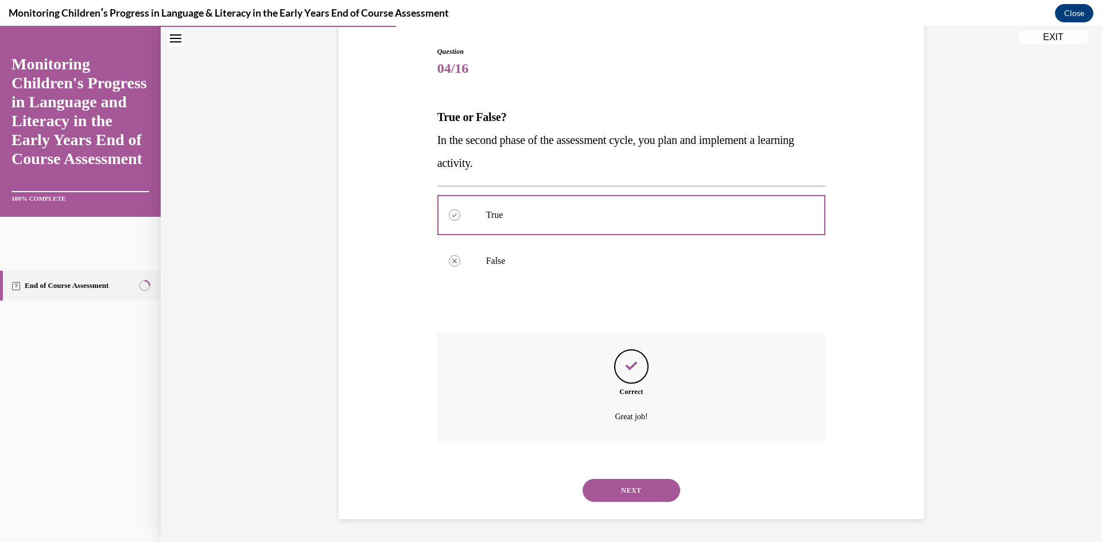
click at [647, 487] on button "NEXT" at bounding box center [632, 490] width 98 height 23
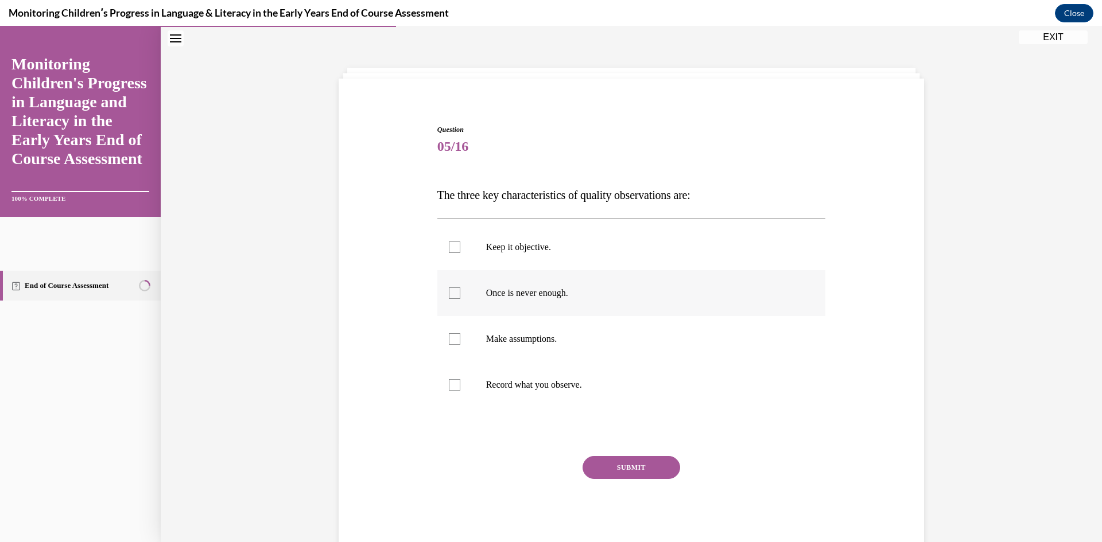
click at [476, 301] on label "Once is never enough." at bounding box center [631, 293] width 389 height 46
click at [460, 299] on input "Once is never enough." at bounding box center [454, 293] width 11 height 11
checkbox input "true"
click at [482, 258] on label "Keep it objective." at bounding box center [631, 247] width 389 height 46
click at [460, 253] on input "Keep it objective." at bounding box center [454, 247] width 11 height 11
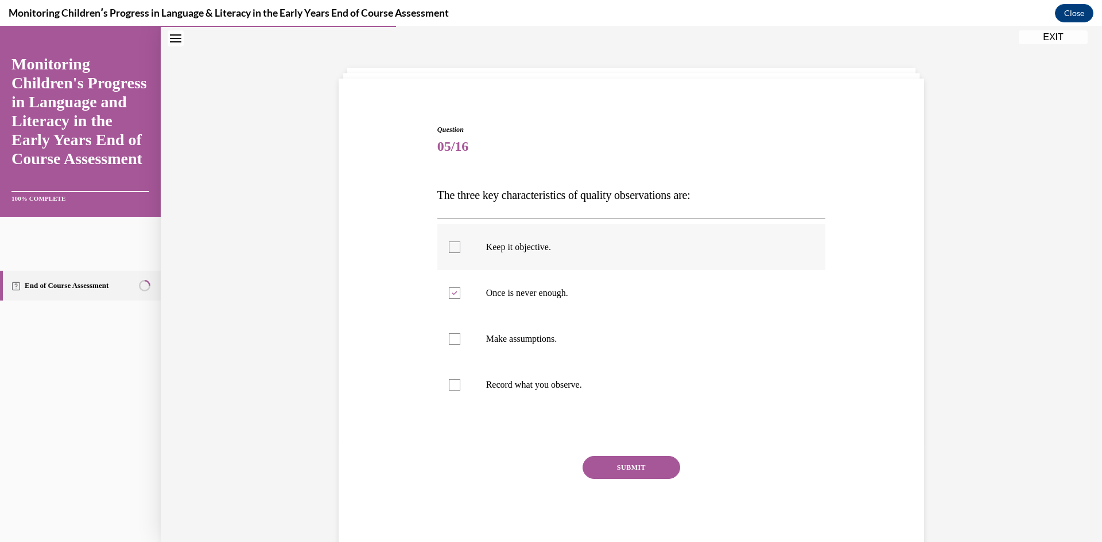
checkbox input "true"
click at [501, 387] on p "Record what you observe." at bounding box center [641, 384] width 311 height 11
click at [460, 387] on input "Record what you observe." at bounding box center [454, 384] width 11 height 11
checkbox input "true"
click at [626, 464] on button "SUBMIT" at bounding box center [632, 467] width 98 height 23
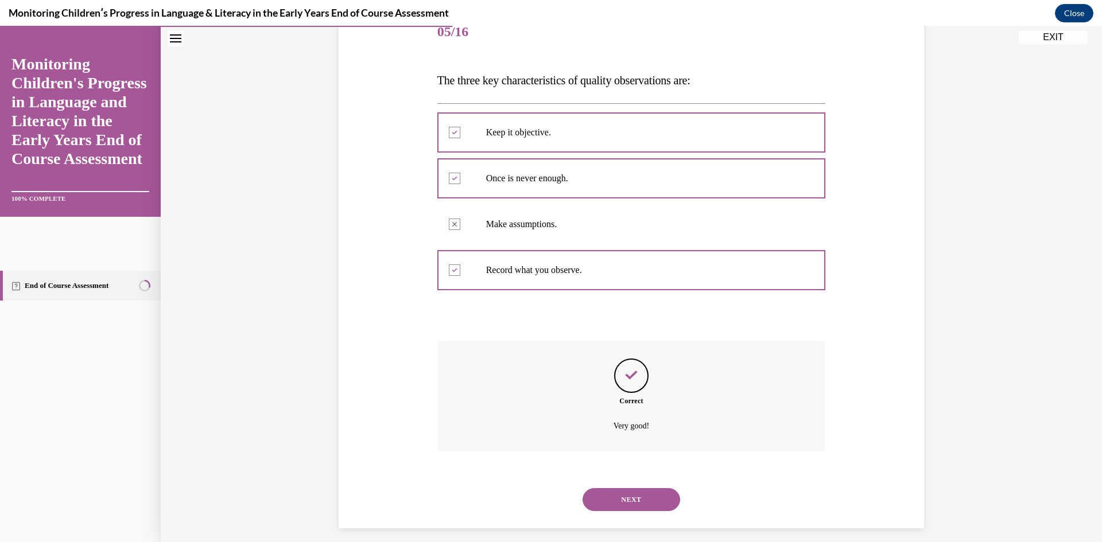
click at [624, 503] on button "NEXT" at bounding box center [632, 499] width 98 height 23
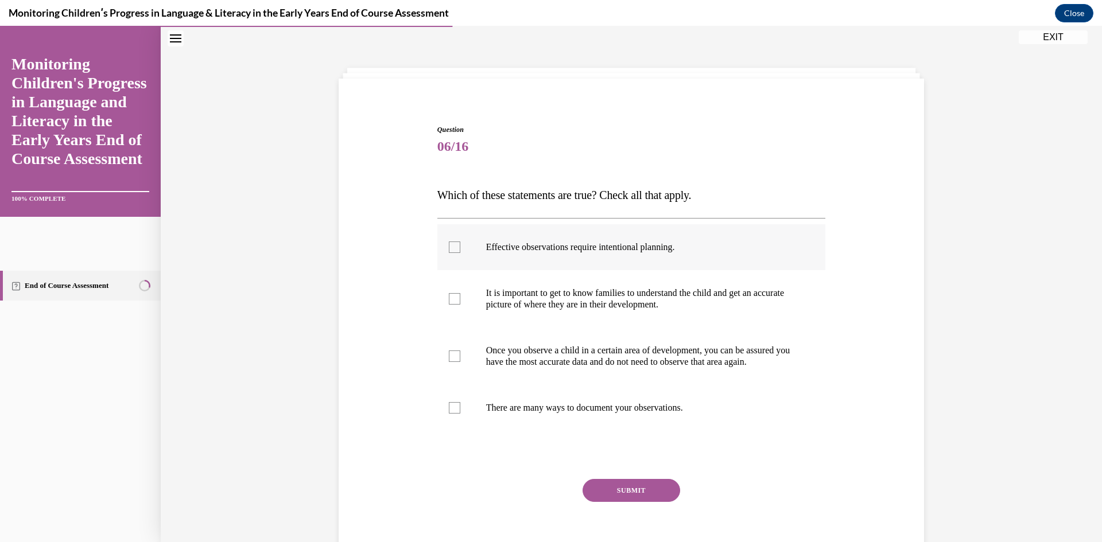
click at [573, 269] on label "Effective observations require intentional planning." at bounding box center [631, 247] width 389 height 46
click at [460, 253] on input "Effective observations require intentional planning." at bounding box center [454, 247] width 11 height 11
checkbox input "true"
click at [565, 293] on p "It is important to get to know families to understand the child and get an accu…" at bounding box center [641, 299] width 311 height 23
click at [460, 293] on input "It is important to get to know families to understand the child and get an accu…" at bounding box center [454, 298] width 11 height 11
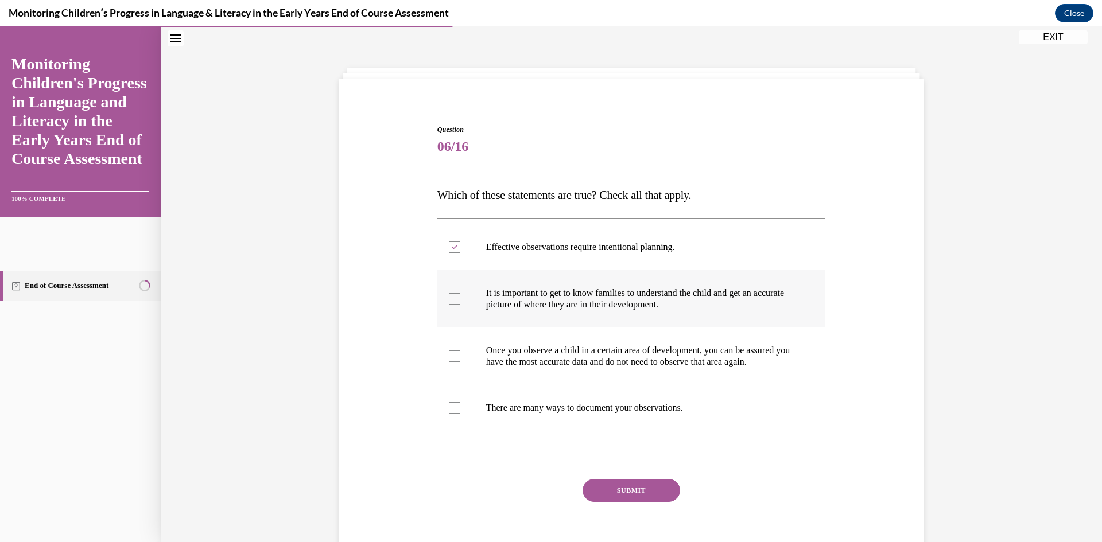
checkbox input "true"
click at [572, 414] on p "There are many ways to document your observations." at bounding box center [641, 407] width 311 height 11
click at [460, 414] on input "There are many ways to document your observations." at bounding box center [454, 407] width 11 height 11
checkbox input "true"
click at [611, 502] on button "SUBMIT" at bounding box center [632, 490] width 98 height 23
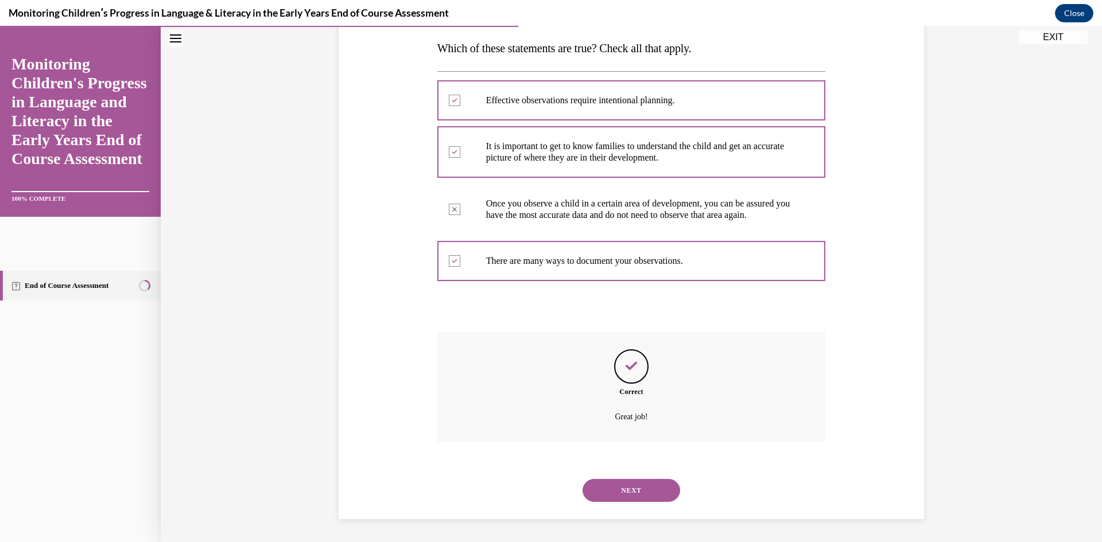
click at [610, 487] on button "NEXT" at bounding box center [632, 490] width 98 height 23
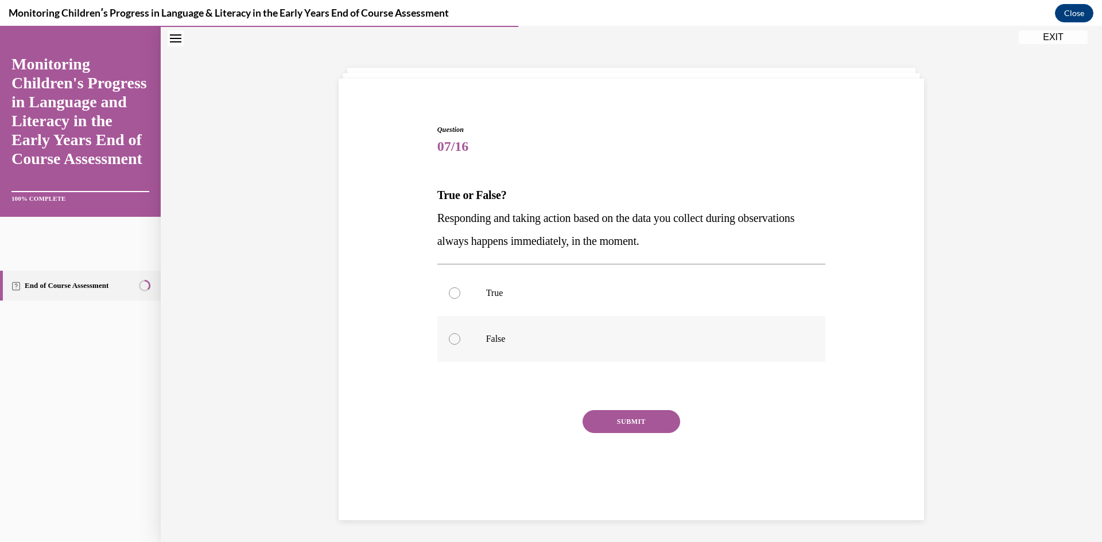
click at [510, 347] on label "False" at bounding box center [631, 339] width 389 height 46
click at [460, 345] on input "False" at bounding box center [454, 338] width 11 height 11
radio input "true"
click at [620, 430] on button "SUBMIT" at bounding box center [632, 421] width 98 height 23
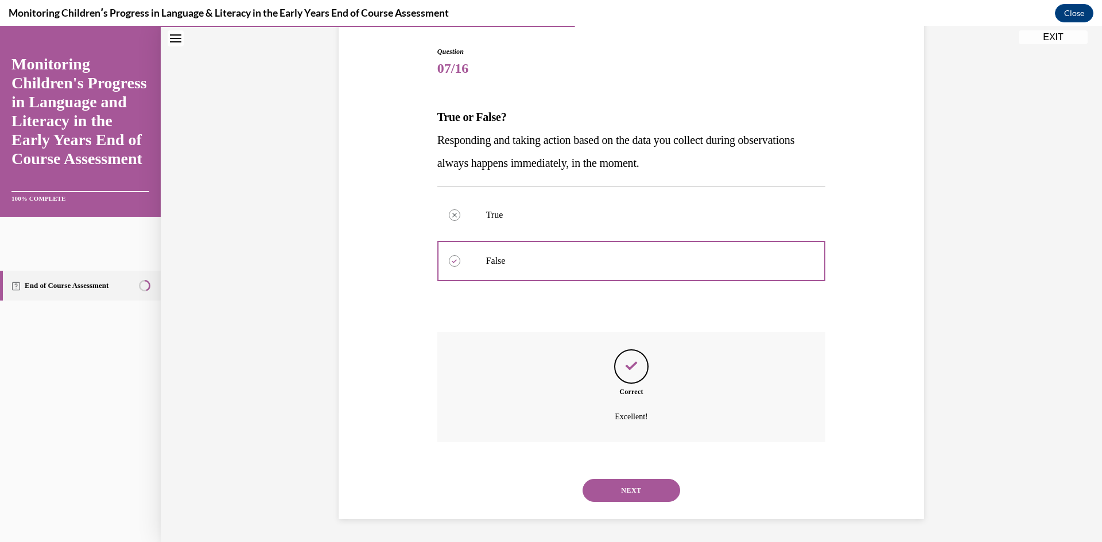
click at [638, 488] on button "NEXT" at bounding box center [632, 490] width 98 height 23
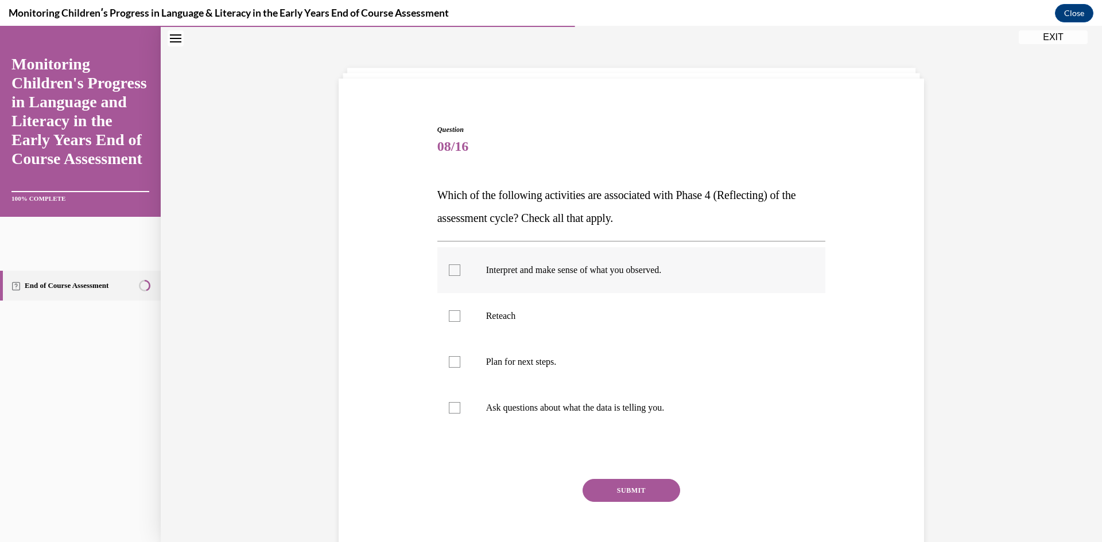
click at [609, 276] on label "Interpret and make sense of what you observed." at bounding box center [631, 270] width 389 height 46
click at [460, 276] on input "Interpret and make sense of what you observed." at bounding box center [454, 270] width 11 height 11
checkbox input "true"
click at [543, 356] on p "Plan for next steps." at bounding box center [641, 361] width 311 height 11
click at [460, 356] on input "Plan for next steps." at bounding box center [454, 361] width 11 height 11
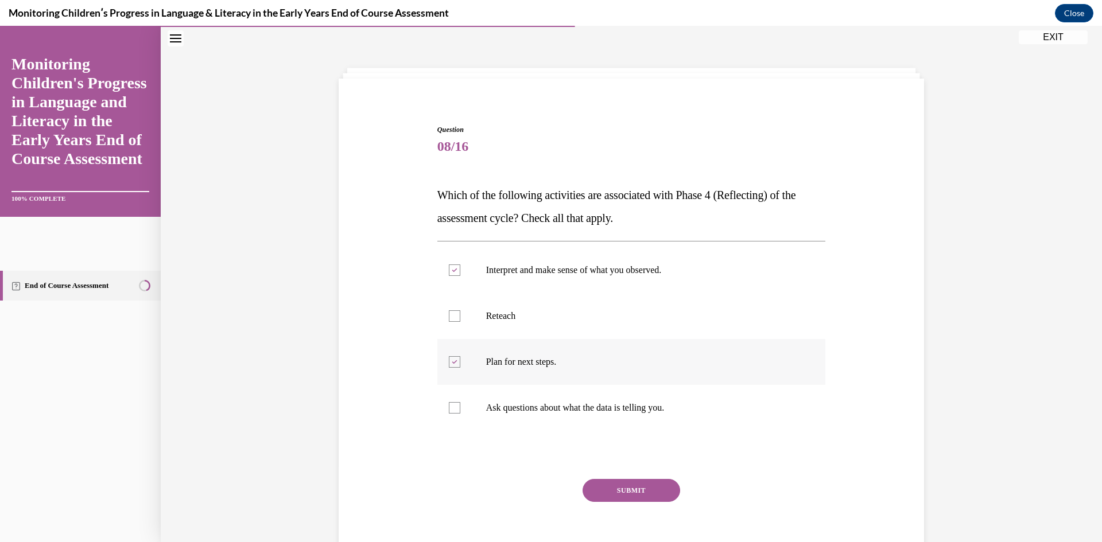
click at [574, 359] on p "Plan for next steps." at bounding box center [641, 361] width 311 height 11
click at [460, 359] on input "Plan for next steps." at bounding box center [454, 361] width 11 height 11
checkbox input "false"
click at [633, 488] on button "SUBMIT" at bounding box center [632, 490] width 98 height 23
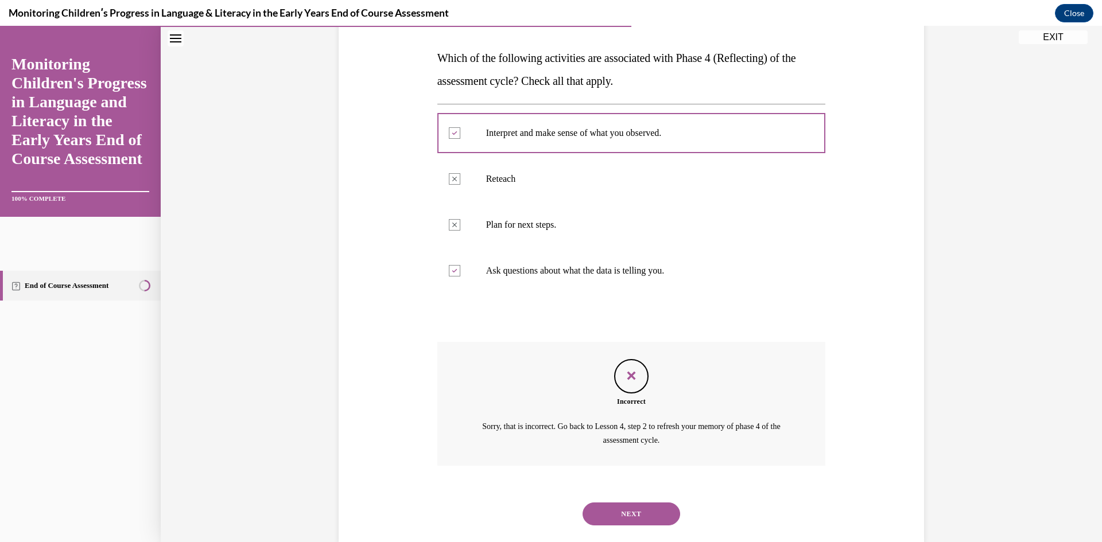
scroll to position [196, 0]
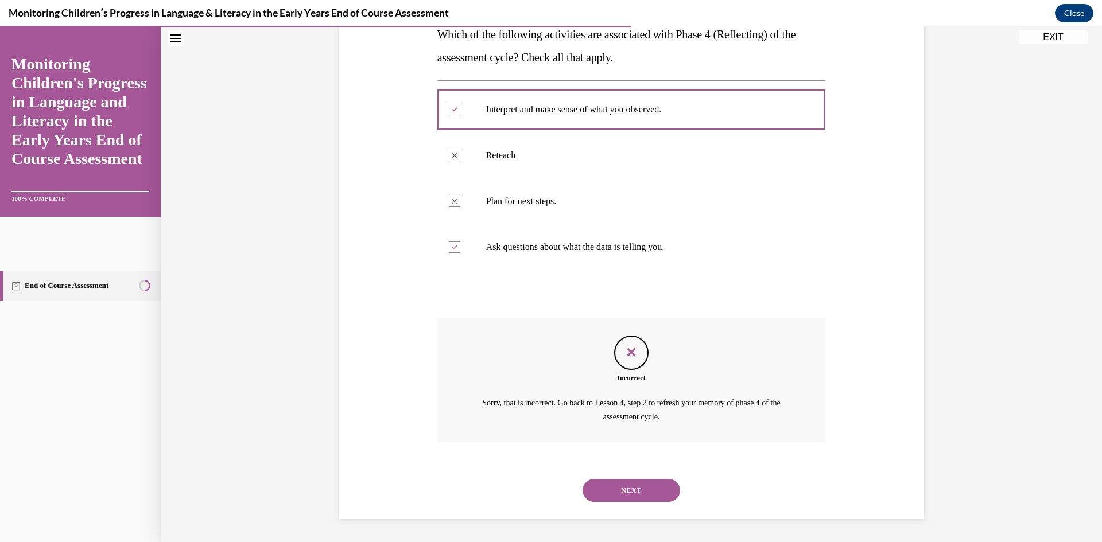
click at [623, 494] on button "NEXT" at bounding box center [632, 490] width 98 height 23
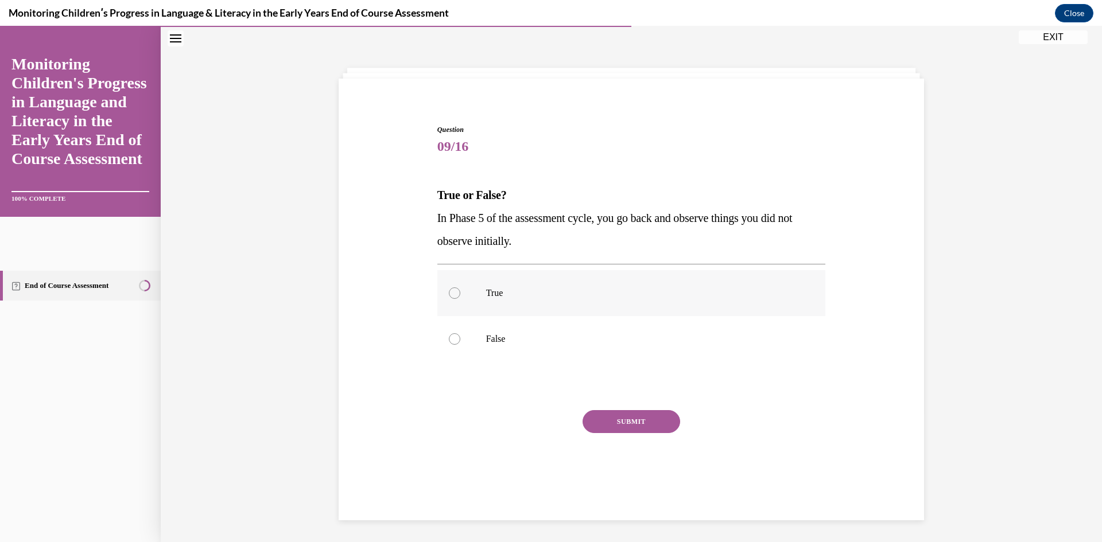
click at [475, 297] on label "True" at bounding box center [631, 293] width 389 height 46
click at [460, 297] on input "True" at bounding box center [454, 293] width 11 height 11
radio input "true"
click at [624, 415] on button "SUBMIT" at bounding box center [632, 421] width 98 height 23
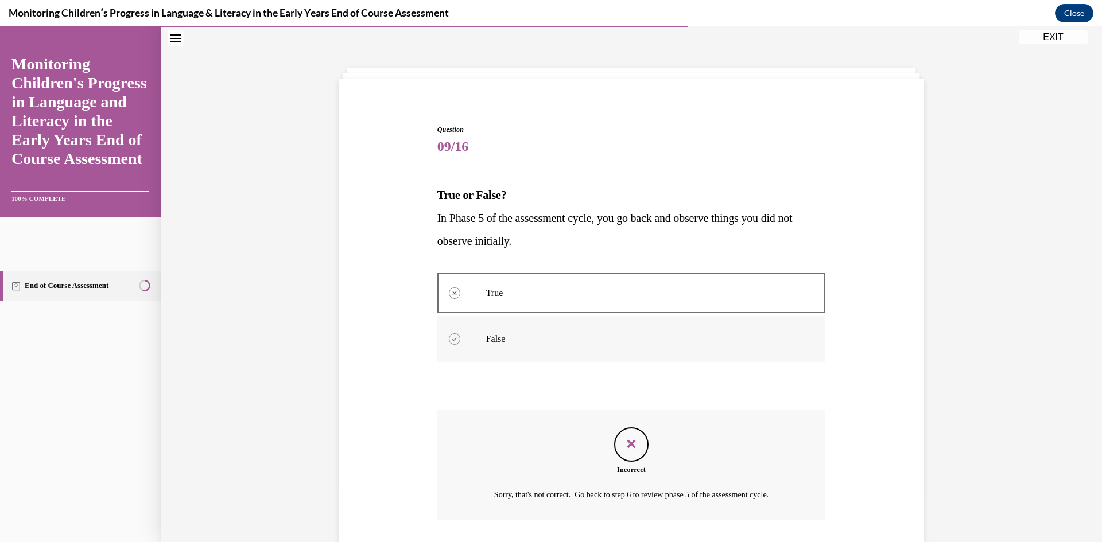
drag, startPoint x: 486, startPoint y: 336, endPoint x: 494, endPoint y: 336, distance: 8.0
click at [490, 336] on p "False" at bounding box center [641, 338] width 311 height 11
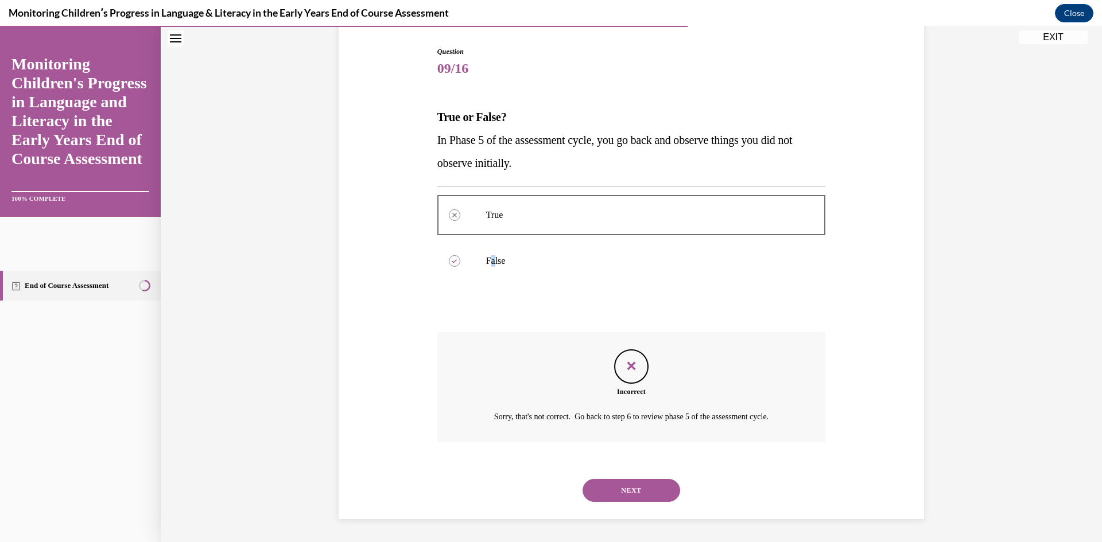
drag, startPoint x: 639, startPoint y: 484, endPoint x: 642, endPoint y: 490, distance: 6.4
click at [642, 490] on button "NEXT" at bounding box center [632, 490] width 98 height 23
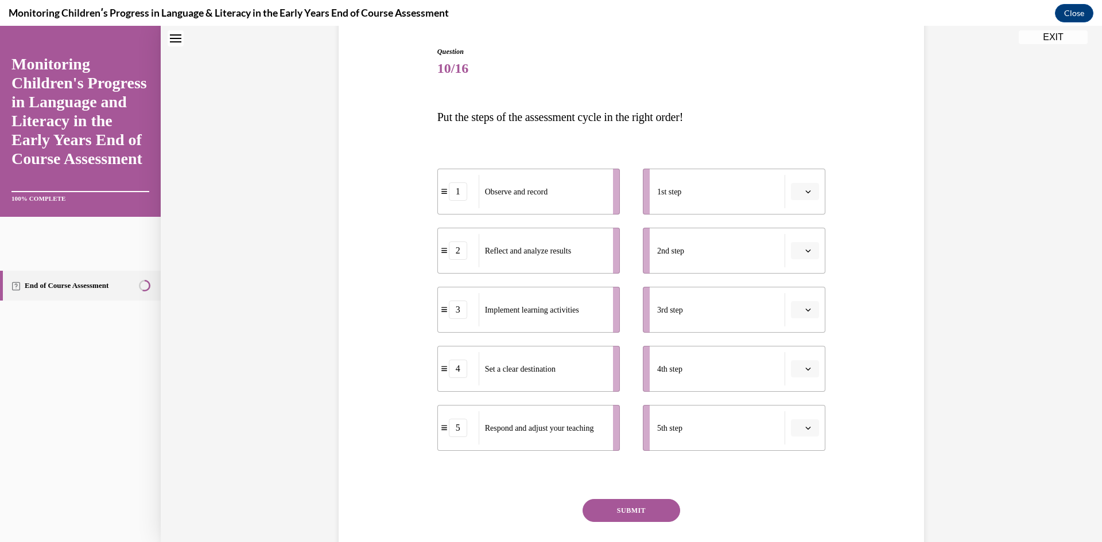
scroll to position [35, 0]
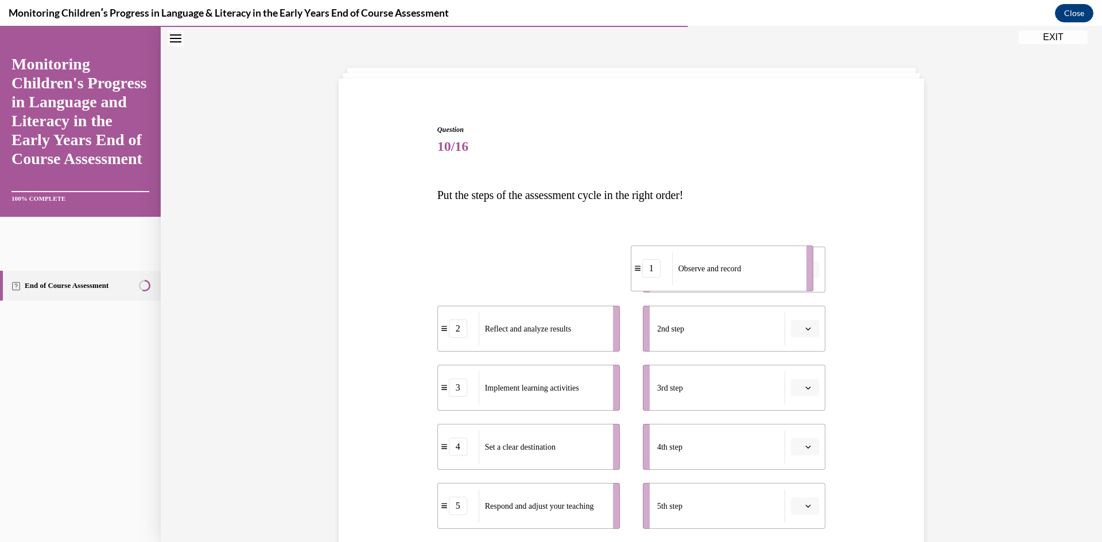
drag, startPoint x: 581, startPoint y: 270, endPoint x: 768, endPoint y: 267, distance: 187.7
click at [768, 267] on div "Observe and record" at bounding box center [735, 268] width 127 height 33
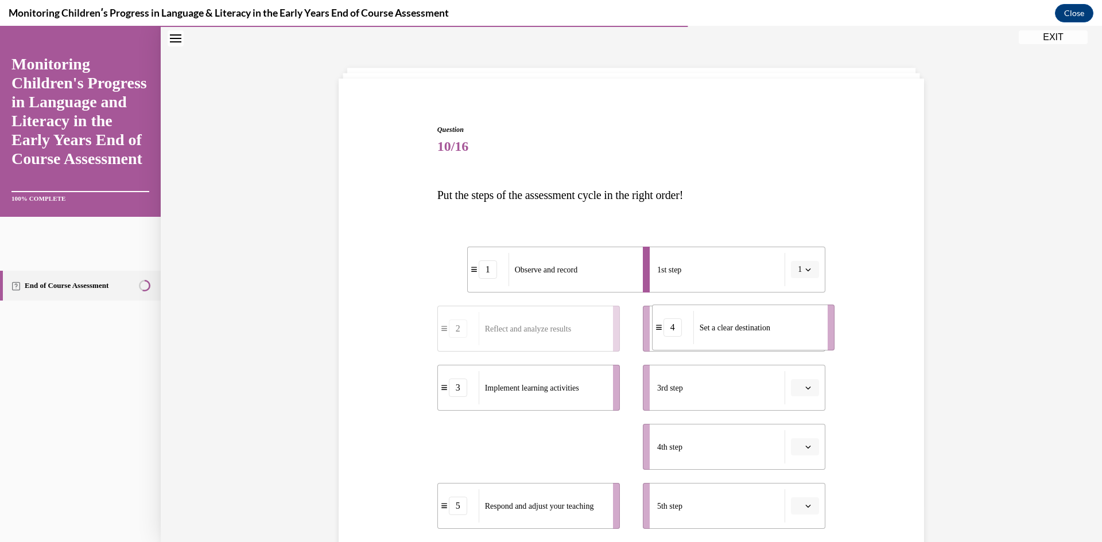
drag, startPoint x: 549, startPoint y: 451, endPoint x: 764, endPoint y: 331, distance: 245.6
click at [764, 331] on span "Set a clear destination" at bounding box center [735, 328] width 71 height 9
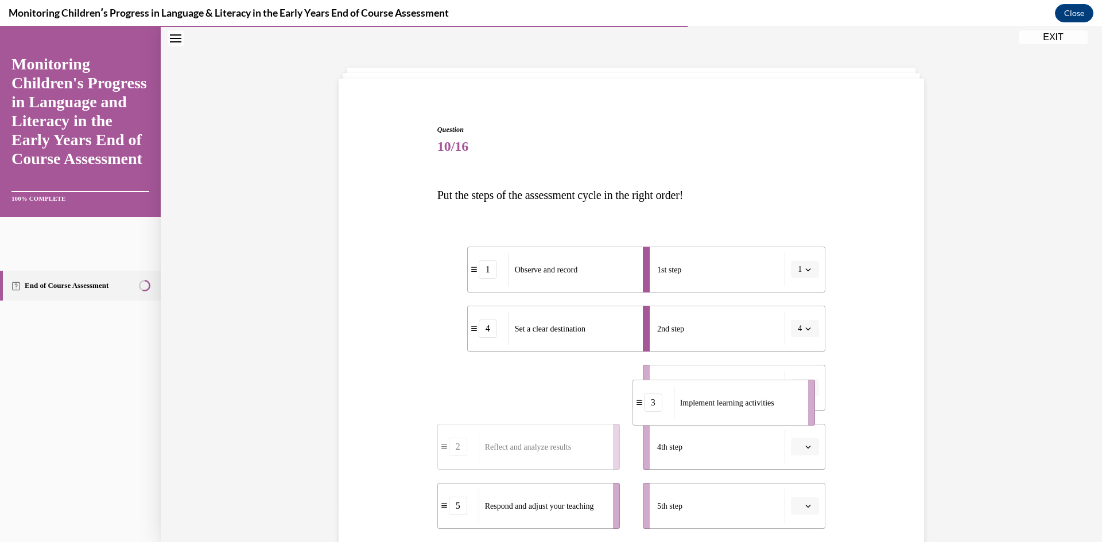
drag, startPoint x: 571, startPoint y: 393, endPoint x: 768, endPoint y: 410, distance: 198.1
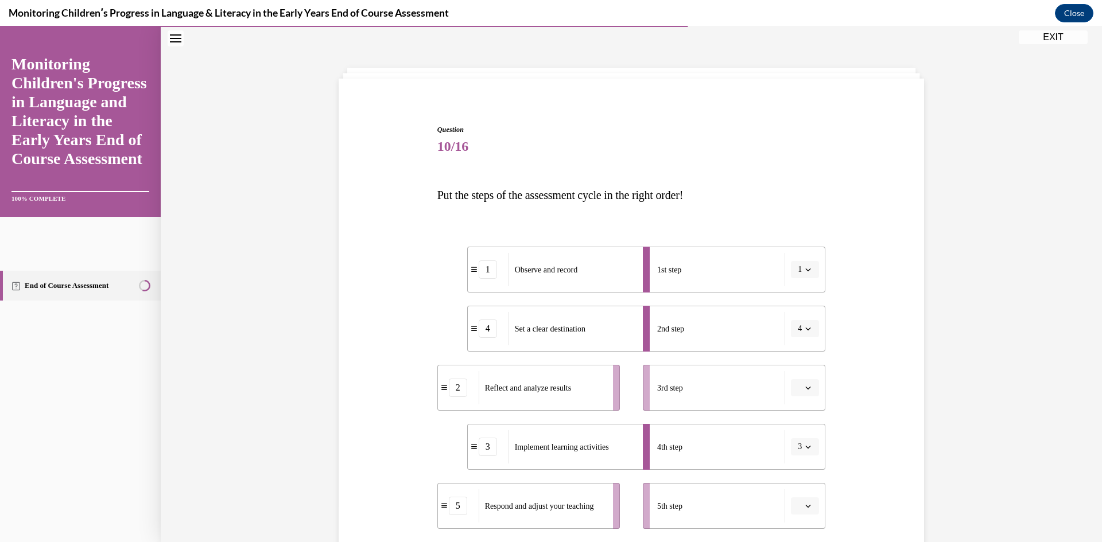
scroll to position [44, 0]
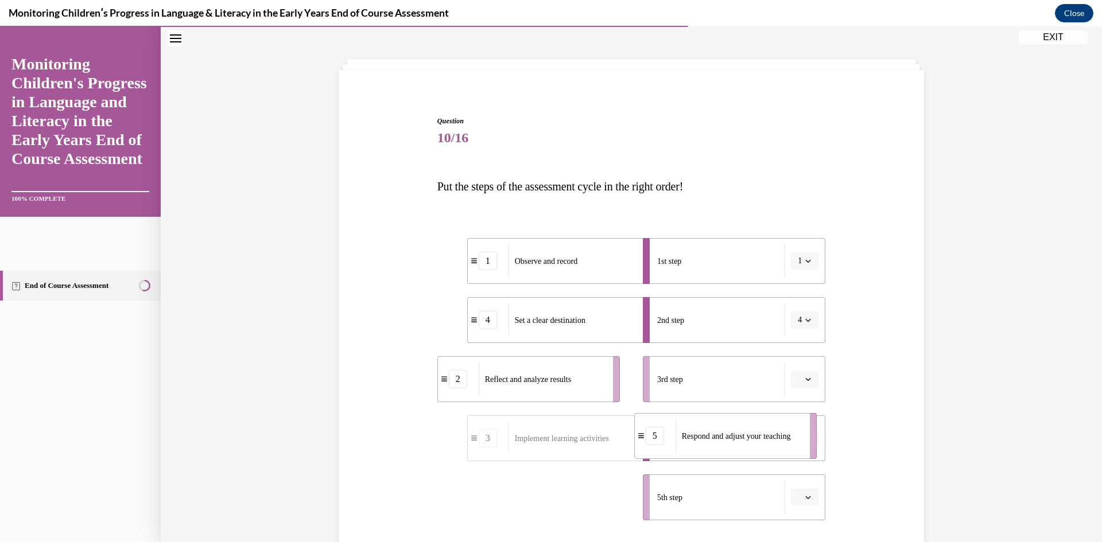
drag, startPoint x: 533, startPoint y: 519, endPoint x: 729, endPoint y: 441, distance: 211.8
click at [729, 441] on div "Respond and adjust your teaching" at bounding box center [738, 436] width 127 height 33
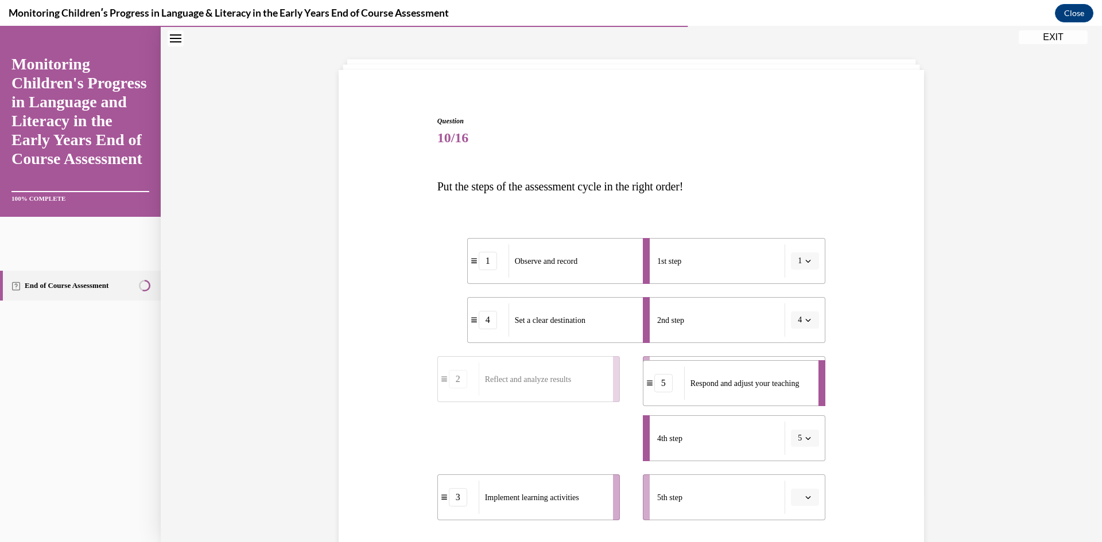
drag, startPoint x: 599, startPoint y: 444, endPoint x: 775, endPoint y: 389, distance: 185.1
click at [775, 389] on span "Respond and adjust your teaching" at bounding box center [744, 384] width 109 height 12
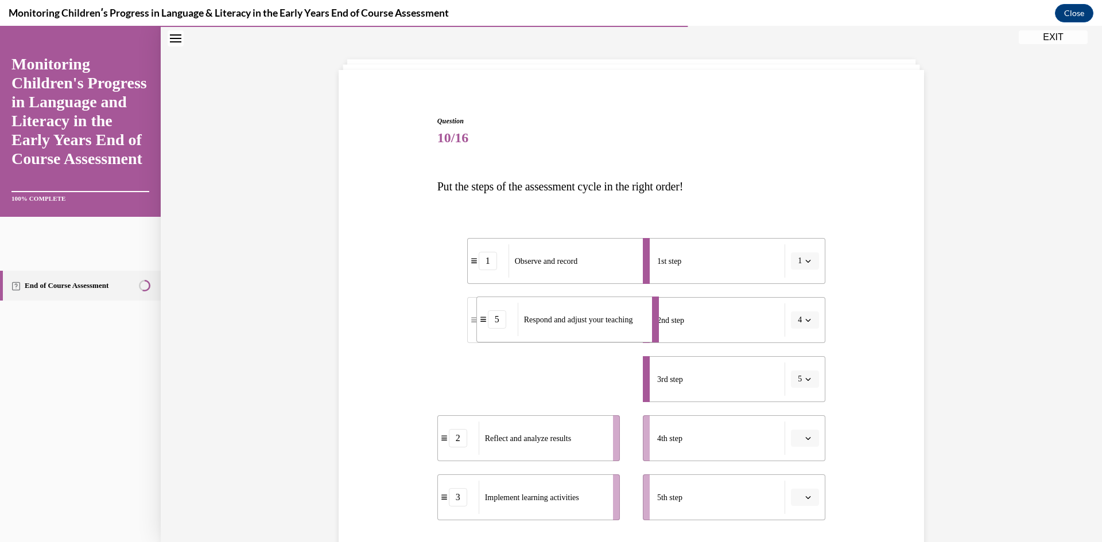
drag, startPoint x: 596, startPoint y: 381, endPoint x: 593, endPoint y: 312, distance: 69.0
click at [593, 316] on span "Respond and adjust your teaching" at bounding box center [578, 320] width 109 height 9
drag, startPoint x: 573, startPoint y: 376, endPoint x: 713, endPoint y: 326, distance: 148.3
click at [713, 326] on div "Respond and adjust your teaching" at bounding box center [731, 321] width 127 height 33
drag, startPoint x: 542, startPoint y: 395, endPoint x: 723, endPoint y: 388, distance: 180.9
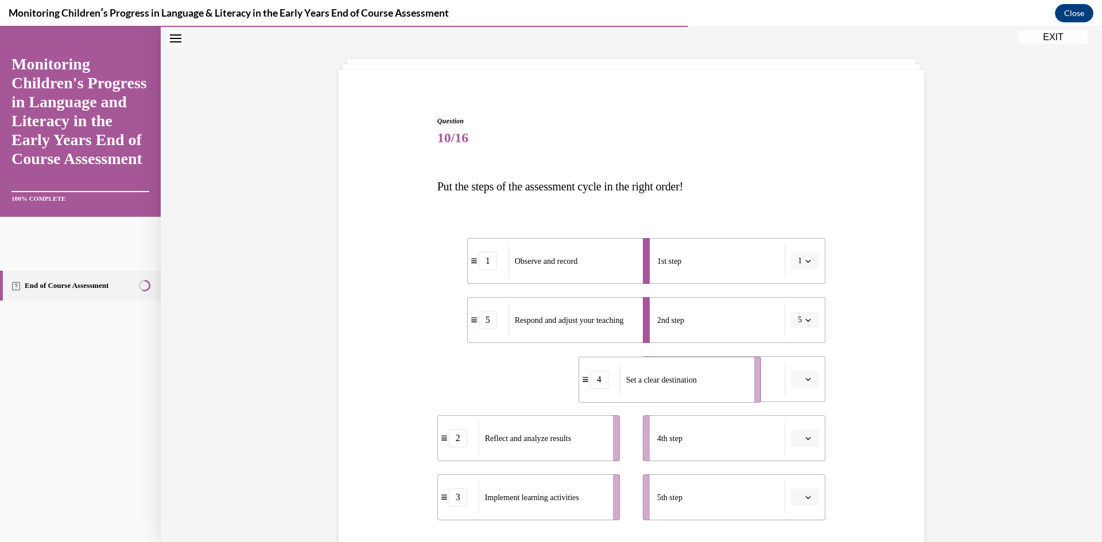
click at [717, 392] on div "Set a clear destination" at bounding box center [683, 379] width 127 height 33
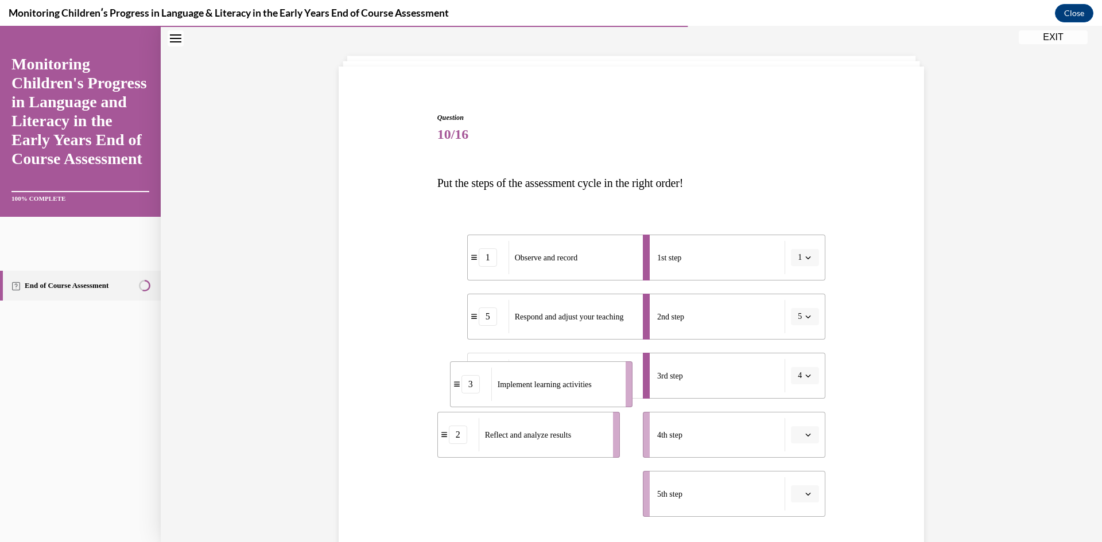
drag, startPoint x: 552, startPoint y: 512, endPoint x: 561, endPoint y: 377, distance: 135.1
click at [561, 377] on div "Implement learning activities" at bounding box center [554, 384] width 127 height 33
drag, startPoint x: 633, startPoint y: 444, endPoint x: 725, endPoint y: 371, distance: 117.2
click at [725, 371] on span "Implement learning activities" at bounding box center [721, 368] width 94 height 9
drag, startPoint x: 537, startPoint y: 503, endPoint x: 743, endPoint y: 268, distance: 312.3
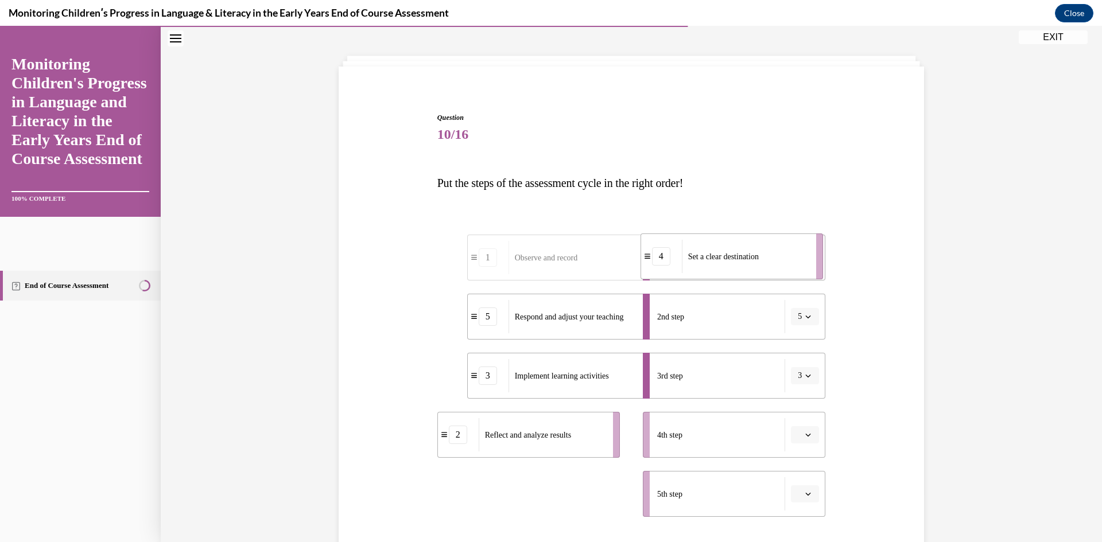
click at [743, 268] on div "Set a clear destination" at bounding box center [745, 256] width 127 height 33
drag, startPoint x: 543, startPoint y: 494, endPoint x: 742, endPoint y: 310, distance: 270.9
click at [742, 310] on span "Observe and record" at bounding box center [721, 307] width 63 height 12
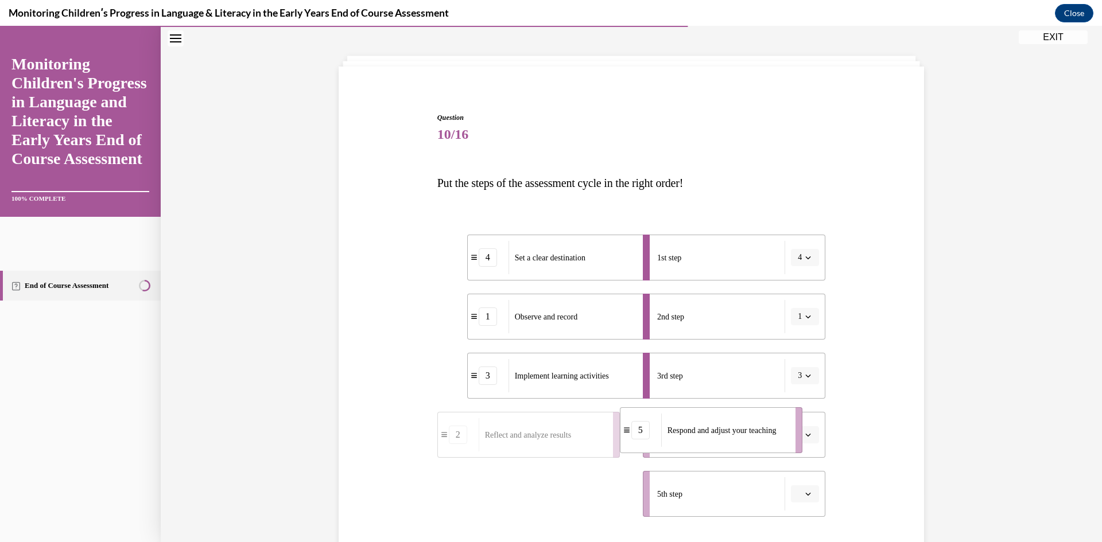
drag, startPoint x: 540, startPoint y: 499, endPoint x: 694, endPoint y: 450, distance: 162.1
click at [715, 441] on div "Respond and adjust your teaching" at bounding box center [724, 430] width 127 height 33
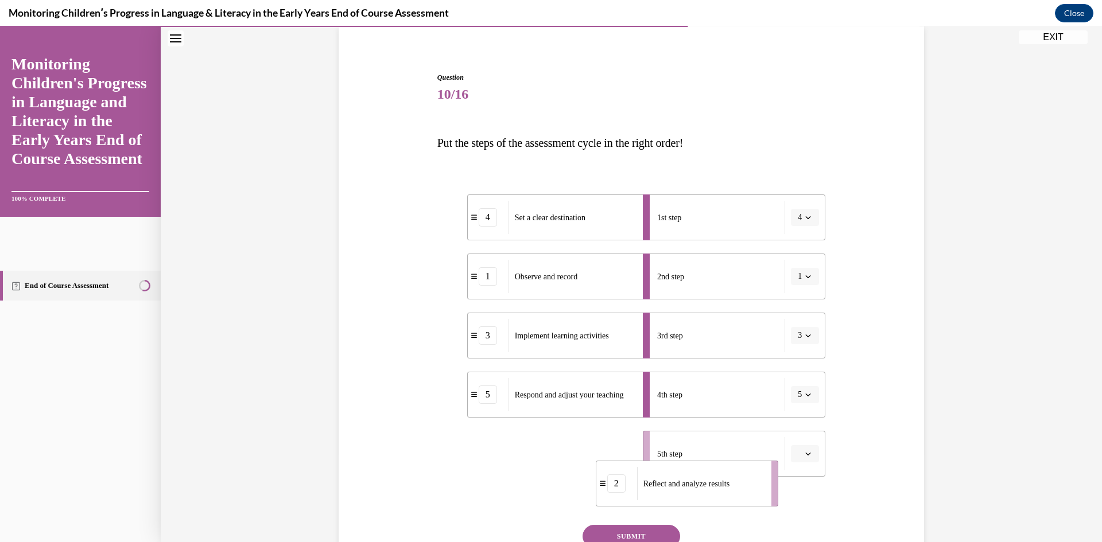
drag, startPoint x: 524, startPoint y: 504, endPoint x: 722, endPoint y: 508, distance: 198.0
click at [721, 500] on div "Reflect and analyze results" at bounding box center [700, 483] width 127 height 33
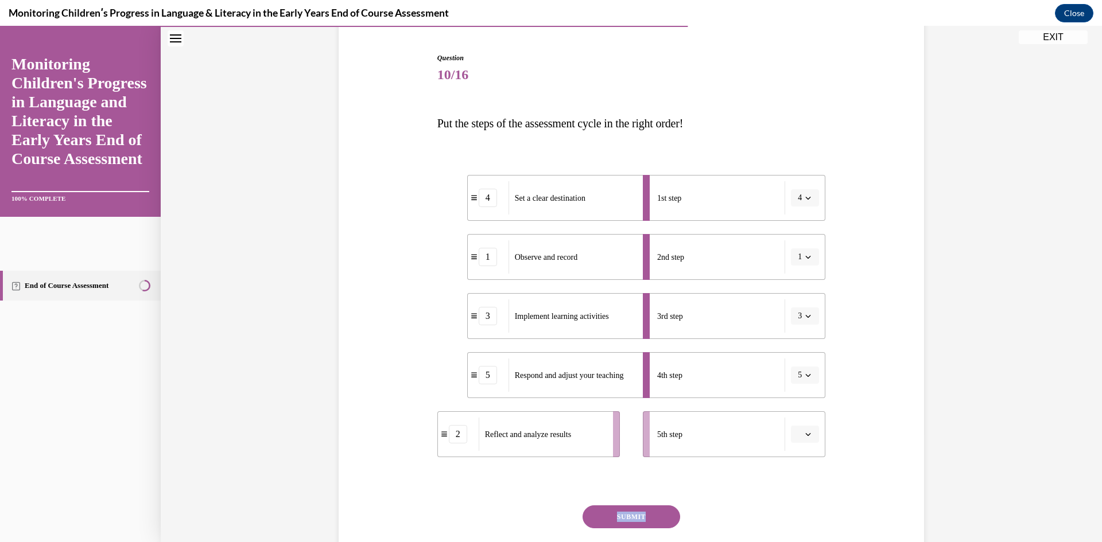
drag, startPoint x: 737, startPoint y: 483, endPoint x: 736, endPoint y: 455, distance: 28.7
click at [736, 455] on div "Question 10/16 Put the steps of the assessment cycle in the right order! 4 Set …" at bounding box center [631, 326] width 389 height 547
drag, startPoint x: 599, startPoint y: 433, endPoint x: 751, endPoint y: 431, distance: 152.7
click at [720, 424] on span "Reflect and analyze results" at bounding box center [677, 418] width 86 height 12
click at [646, 523] on button "SUBMIT" at bounding box center [632, 517] width 98 height 23
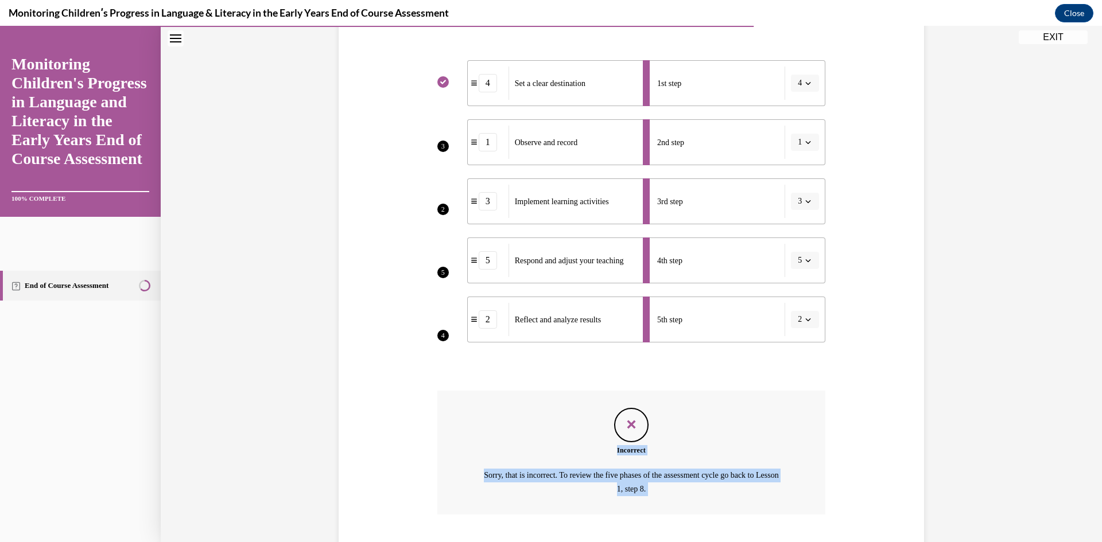
scroll to position [294, 0]
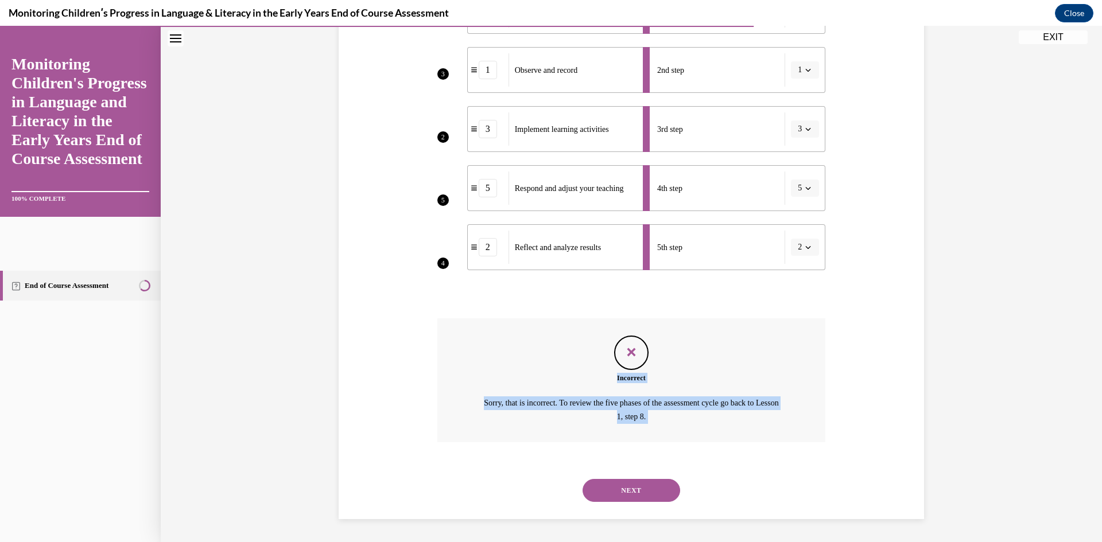
click at [664, 490] on button "NEXT" at bounding box center [632, 490] width 98 height 23
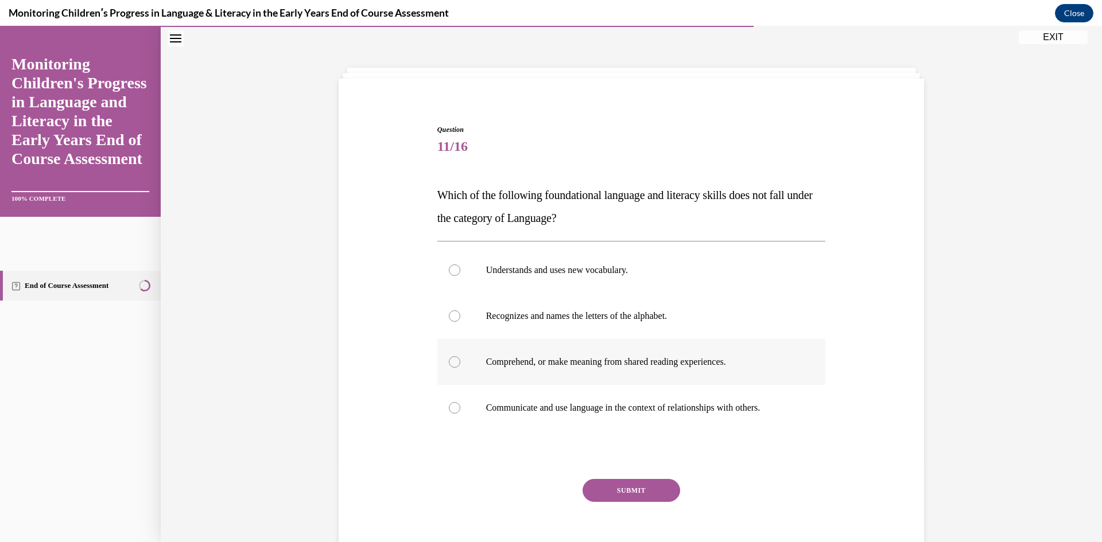
click at [498, 344] on label "Comprehend, or make meaning from shared reading experiences." at bounding box center [631, 362] width 389 height 46
click at [460, 356] on input "Comprehend, or make meaning from shared reading experiences." at bounding box center [454, 361] width 11 height 11
radio input "true"
click at [603, 484] on button "SUBMIT" at bounding box center [632, 490] width 98 height 23
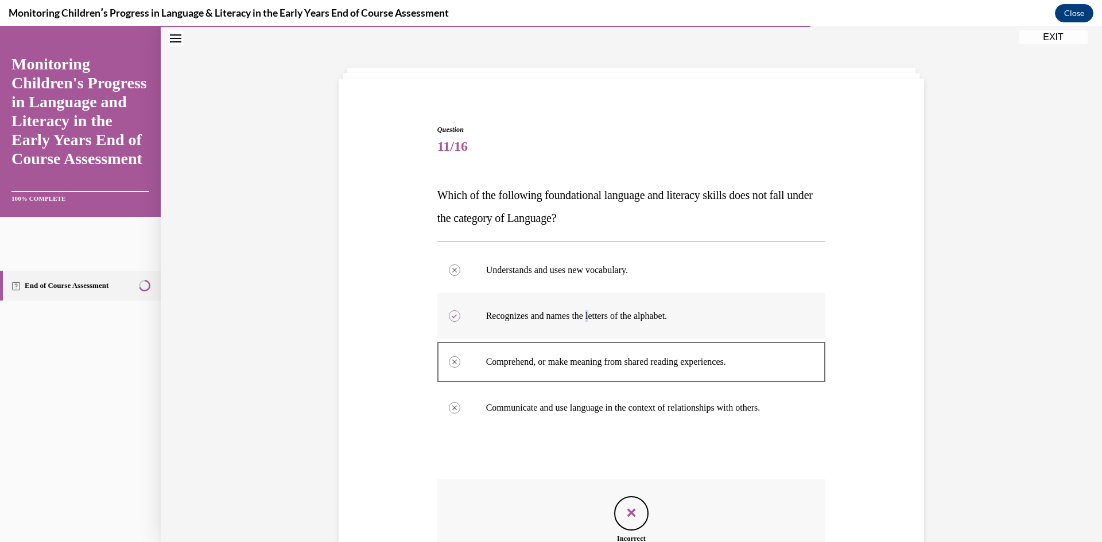
click at [589, 329] on label "Recognizes and names the letters of the alphabet." at bounding box center [631, 316] width 389 height 46
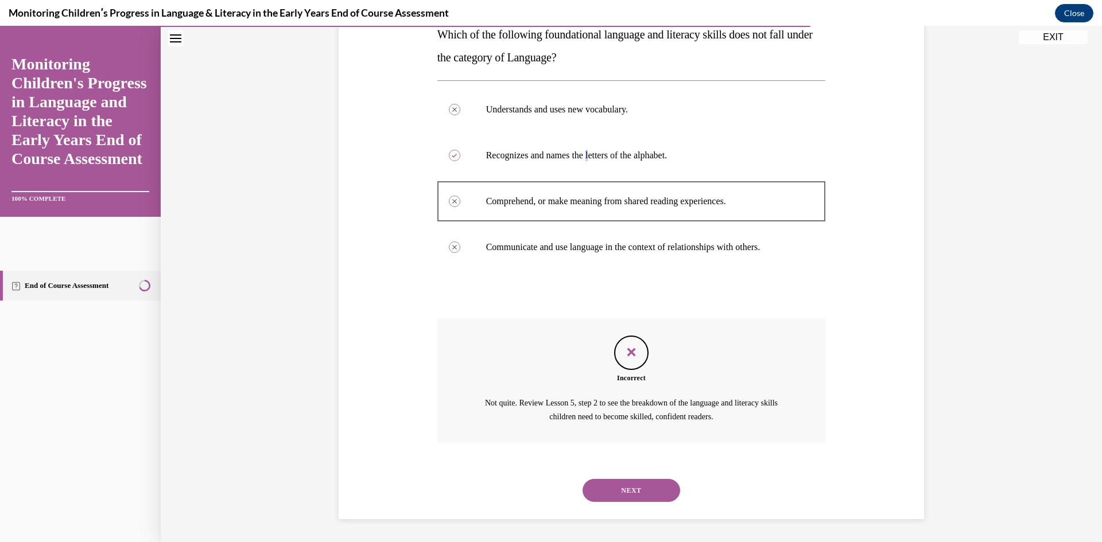
click at [631, 496] on button "NEXT" at bounding box center [632, 490] width 98 height 23
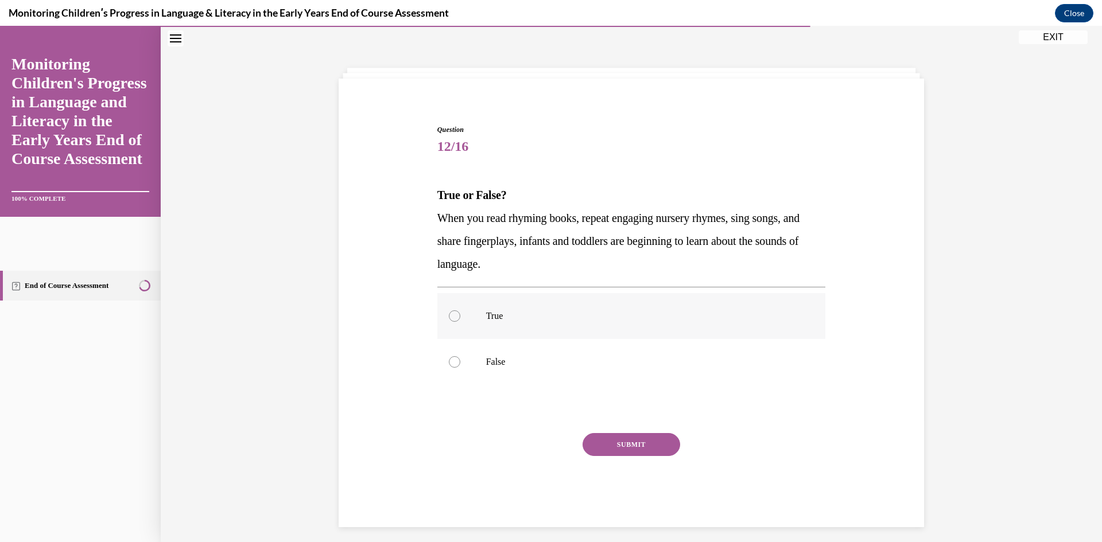
click at [568, 325] on label "True" at bounding box center [631, 316] width 389 height 46
click at [460, 322] on input "True" at bounding box center [454, 315] width 11 height 11
radio input "true"
click at [615, 433] on div "Question 12/16 True or False? When you read rhyming books, repeat engaging nurs…" at bounding box center [631, 326] width 389 height 403
click at [612, 456] on div "SUBMIT NEXT" at bounding box center [631, 480] width 389 height 94
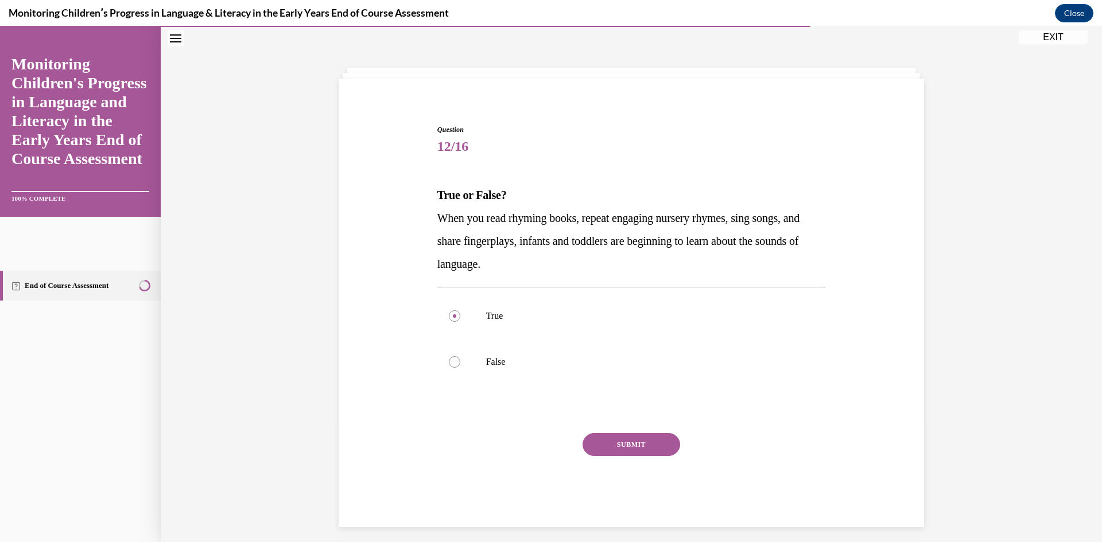
click at [613, 455] on button "SUBMIT" at bounding box center [632, 444] width 98 height 23
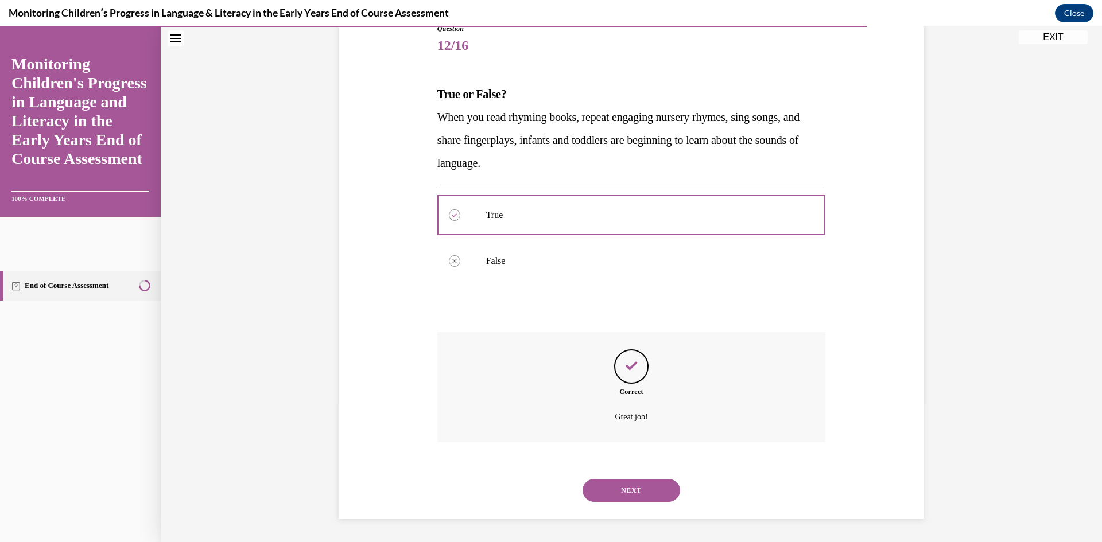
click at [624, 484] on button "NEXT" at bounding box center [632, 490] width 98 height 23
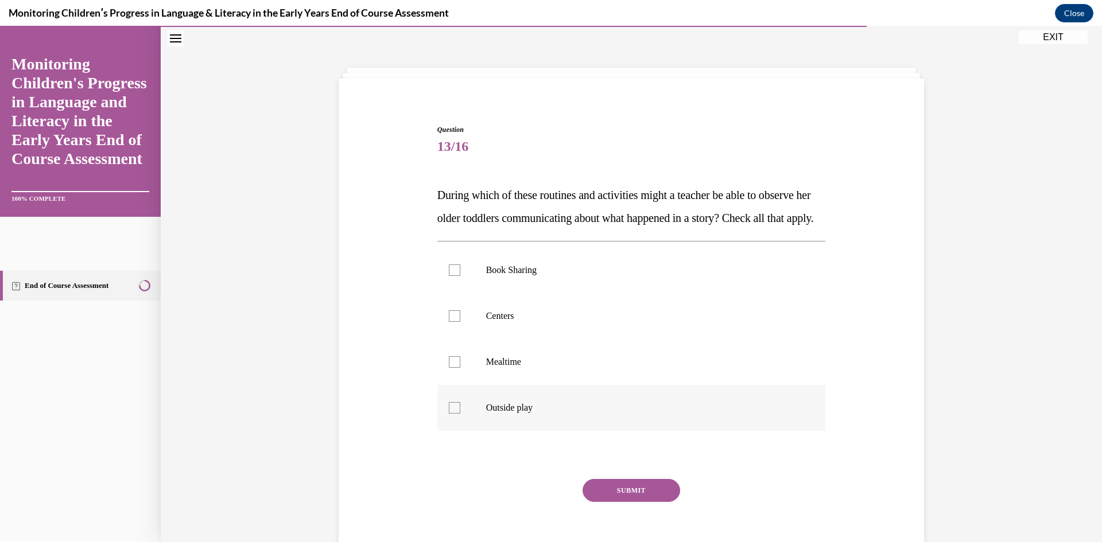
click at [486, 414] on p "Outside play" at bounding box center [641, 407] width 311 height 11
click at [460, 414] on input "Outside play" at bounding box center [454, 407] width 11 height 11
checkbox input "true"
click at [489, 368] on p "Mealtime" at bounding box center [641, 361] width 311 height 11
click at [460, 368] on input "Mealtime" at bounding box center [454, 361] width 11 height 11
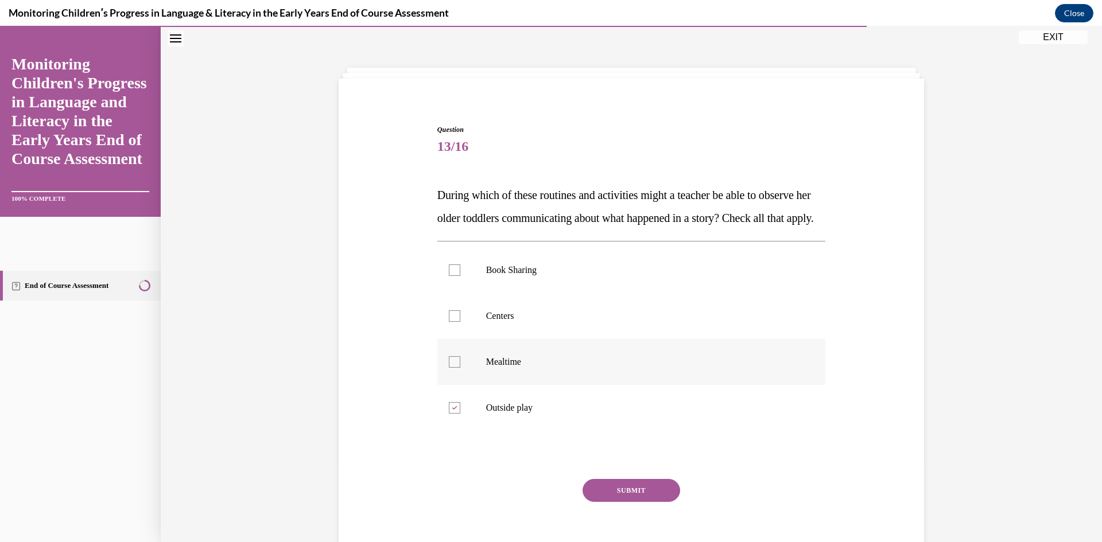
checkbox input "true"
click at [490, 332] on label "Centers" at bounding box center [631, 316] width 389 height 46
click at [460, 322] on input "Centers" at bounding box center [454, 315] width 11 height 11
checkbox input "true"
drag, startPoint x: 496, startPoint y: 294, endPoint x: 494, endPoint y: 306, distance: 11.6
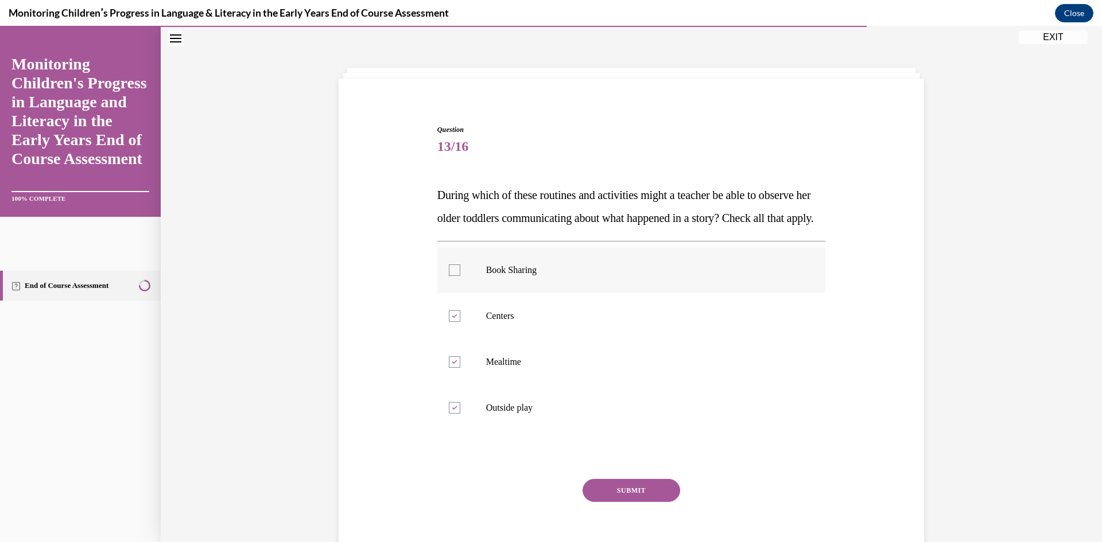
click at [496, 276] on p "Book Sharing" at bounding box center [641, 270] width 311 height 11
click at [460, 276] on input "Book Sharing" at bounding box center [454, 270] width 11 height 11
checkbox input "true"
click at [606, 502] on button "SUBMIT" at bounding box center [632, 490] width 98 height 23
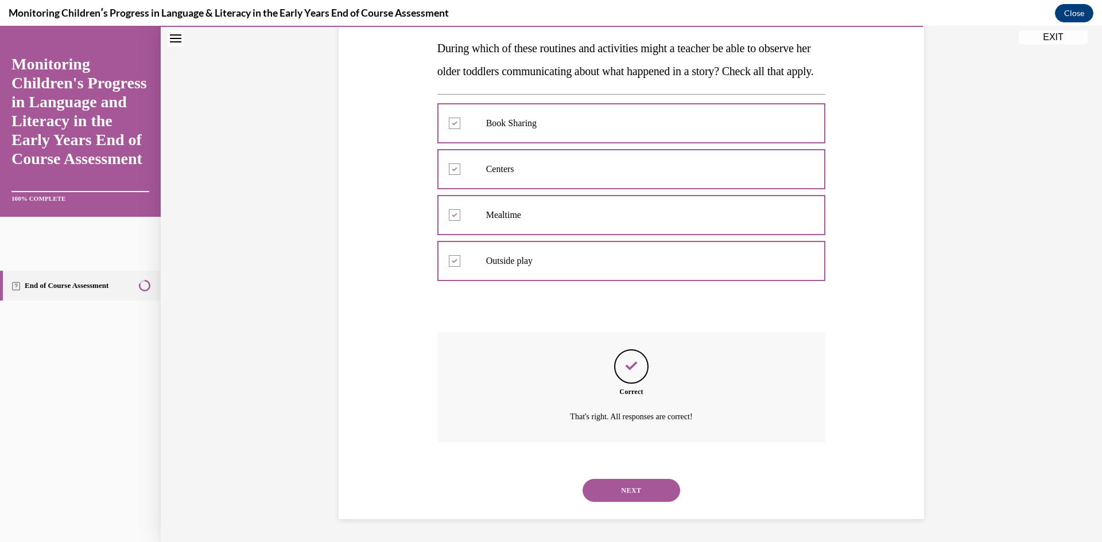
click at [619, 495] on button "NEXT" at bounding box center [632, 490] width 98 height 23
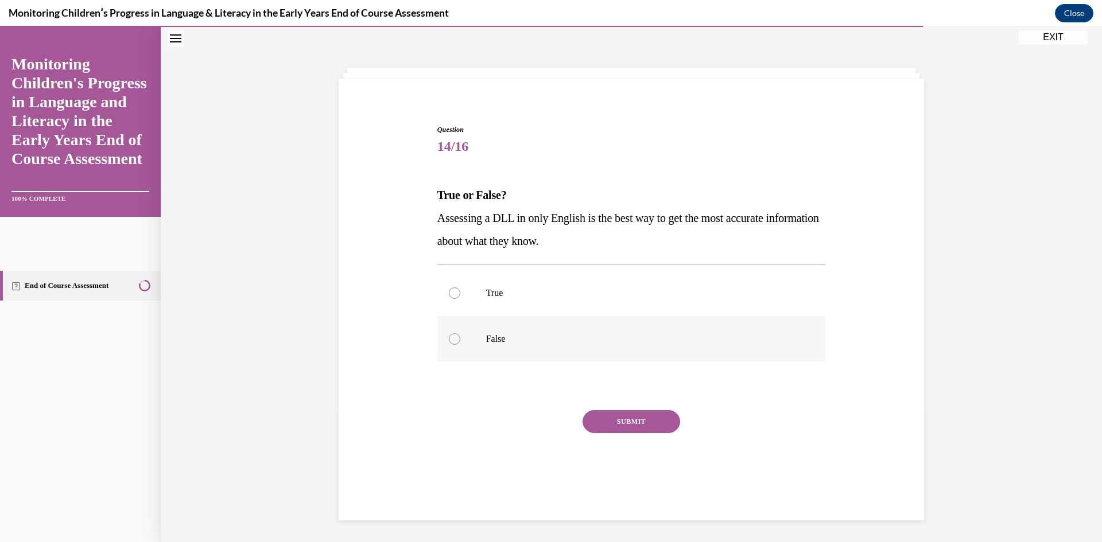
click at [482, 328] on label "False" at bounding box center [631, 339] width 389 height 46
click at [460, 333] on input "False" at bounding box center [454, 338] width 11 height 11
radio input "true"
click at [611, 421] on button "SUBMIT" at bounding box center [632, 421] width 98 height 23
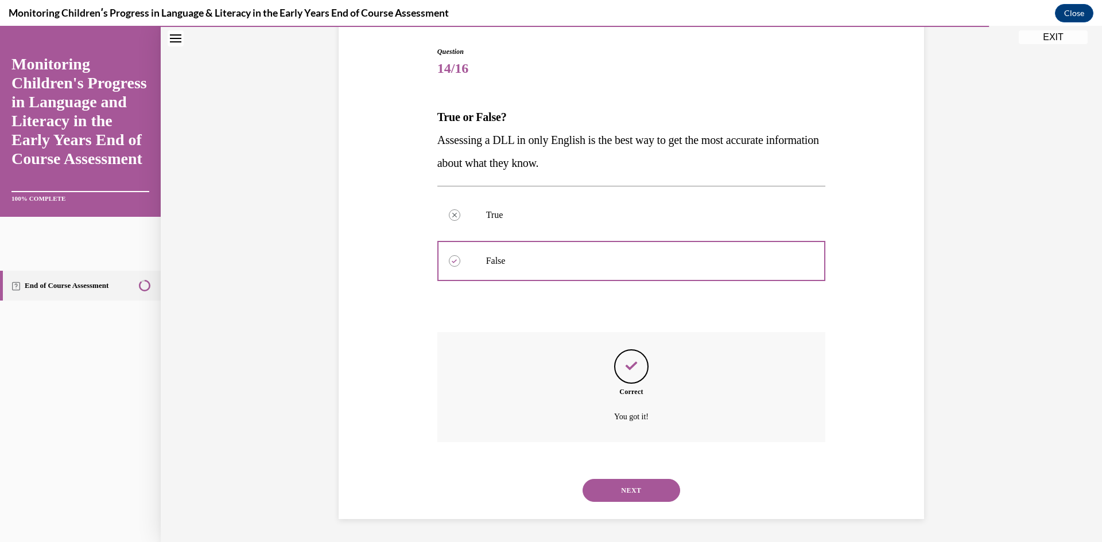
click at [649, 487] on button "NEXT" at bounding box center [632, 490] width 98 height 23
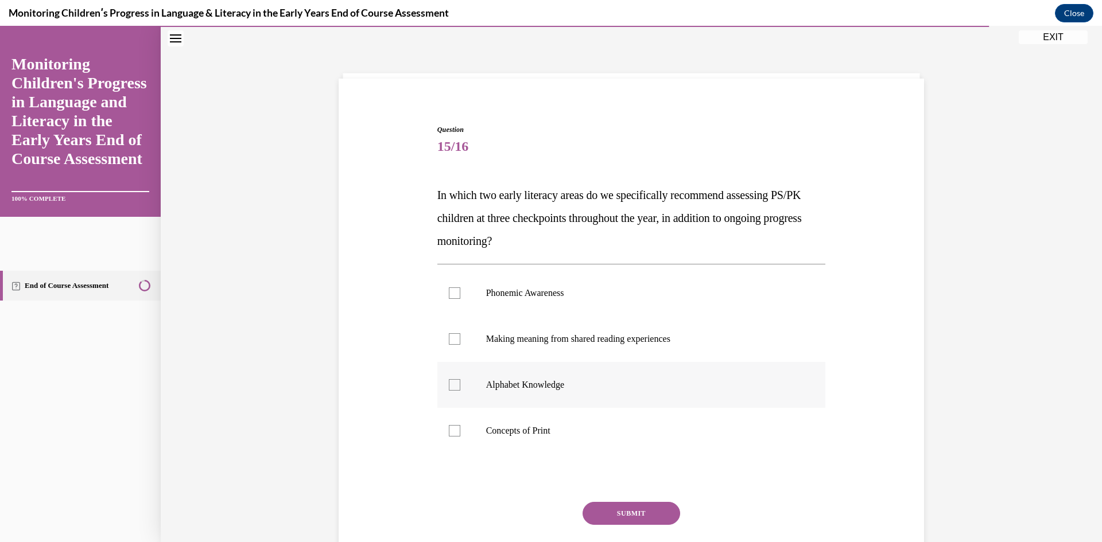
click at [557, 391] on label "Alphabet Knowledge" at bounding box center [631, 385] width 389 height 46
click at [460, 391] on input "Alphabet Knowledge" at bounding box center [454, 384] width 11 height 11
checkbox input "true"
click at [533, 297] on p "Phonemic Awareness" at bounding box center [641, 293] width 311 height 11
click at [460, 297] on input "Phonemic Awareness" at bounding box center [454, 293] width 11 height 11
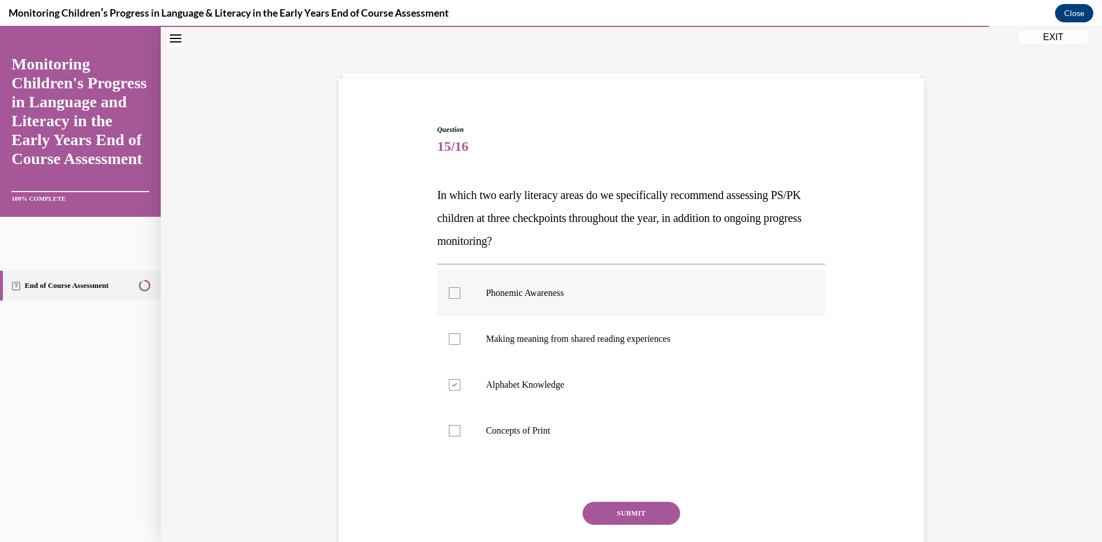
checkbox input "true"
click at [618, 500] on div "Question 15/16 In which two early literacy areas do we specifically recommend a…" at bounding box center [631, 361] width 389 height 472
click at [620, 514] on button "SUBMIT" at bounding box center [632, 513] width 98 height 23
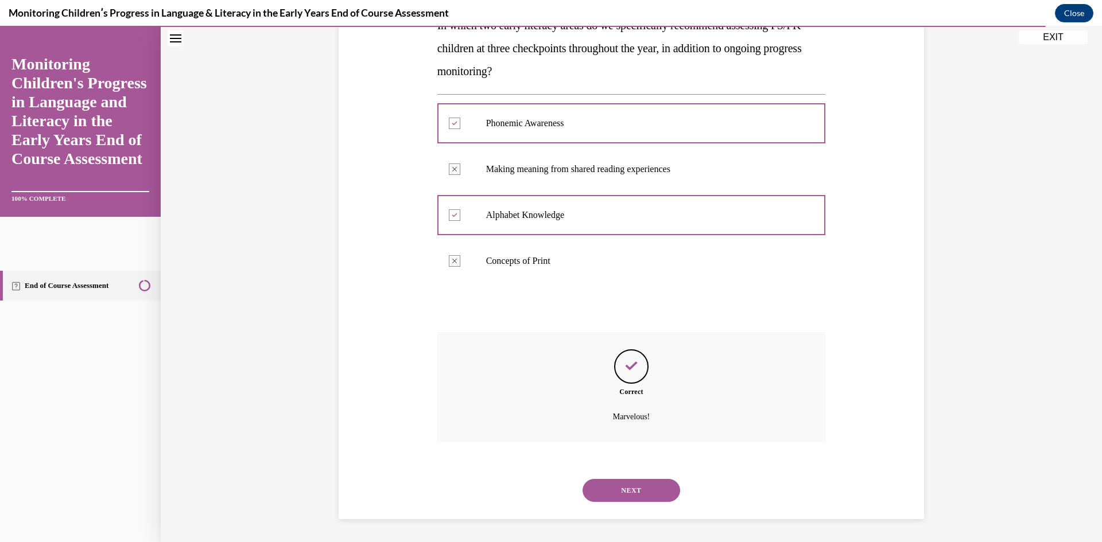
click at [606, 491] on button "NEXT" at bounding box center [632, 490] width 98 height 23
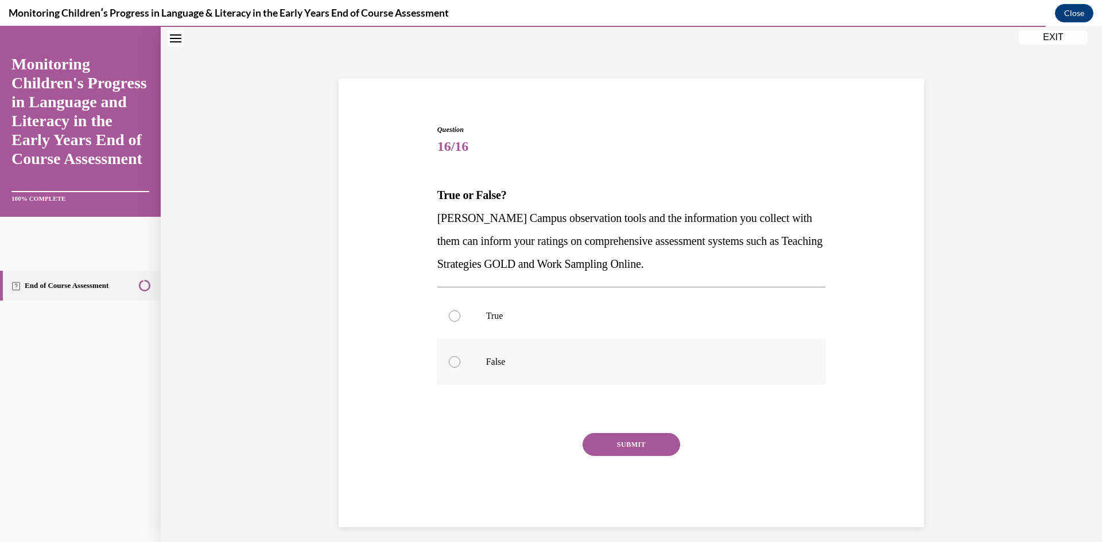
click at [502, 363] on p "False" at bounding box center [641, 361] width 311 height 11
click at [460, 363] on input "False" at bounding box center [454, 361] width 11 height 11
radio input "true"
click at [613, 442] on button "SUBMIT" at bounding box center [632, 444] width 98 height 23
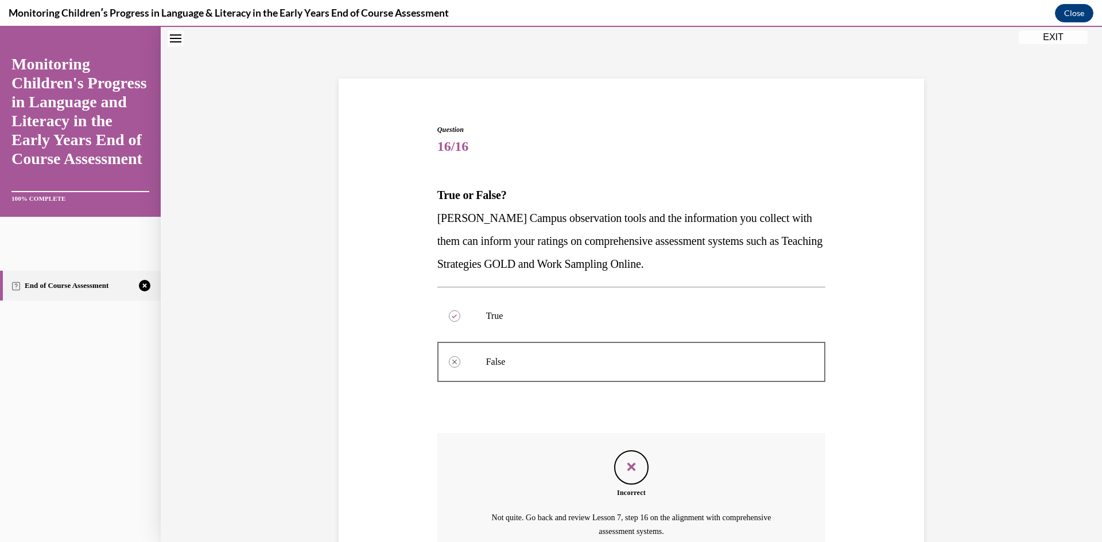
scroll to position [150, 0]
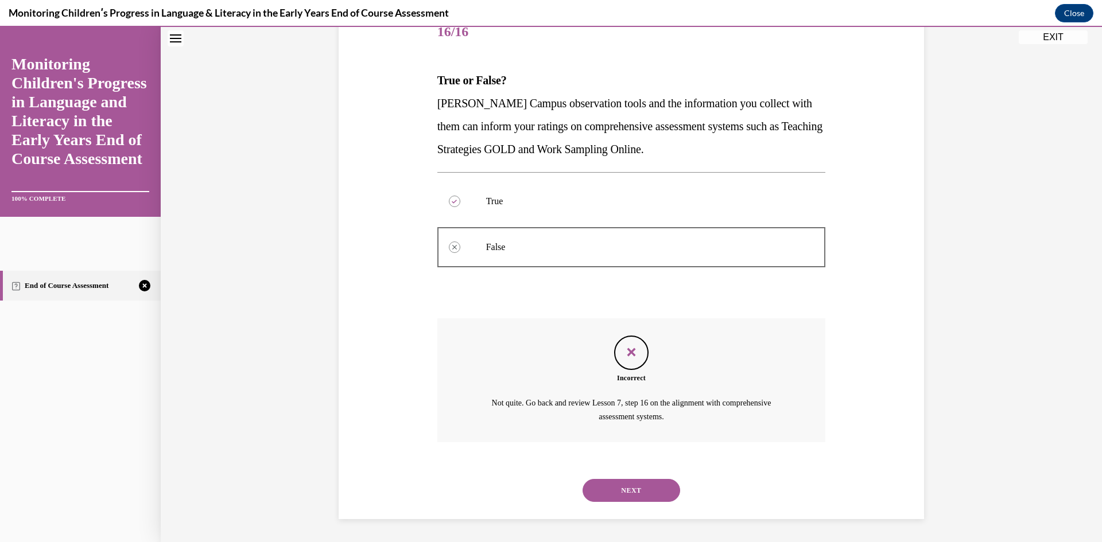
click at [629, 494] on button "NEXT" at bounding box center [632, 490] width 98 height 23
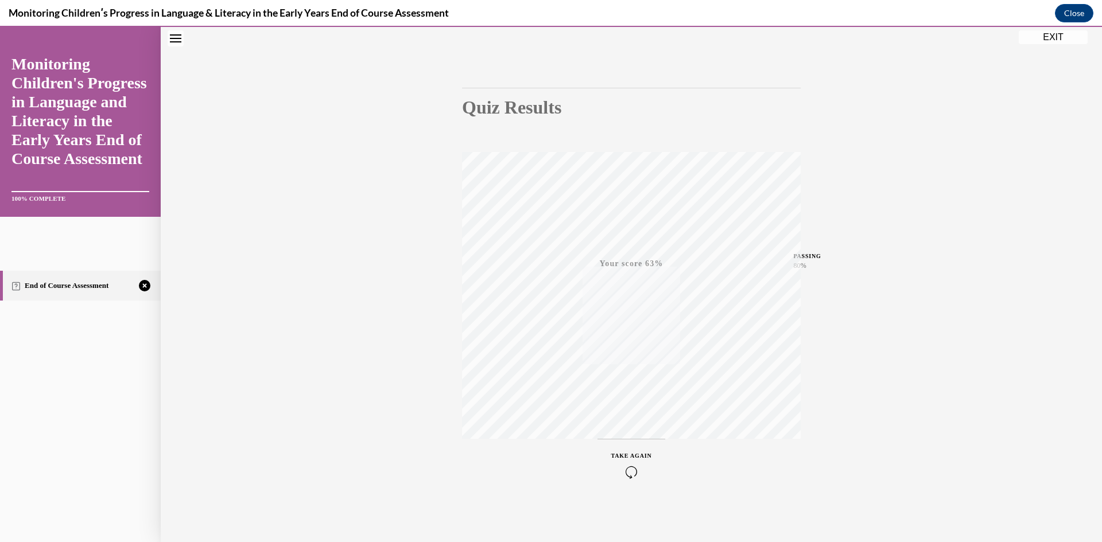
click at [632, 463] on div "TAKE AGAIN" at bounding box center [631, 465] width 41 height 27
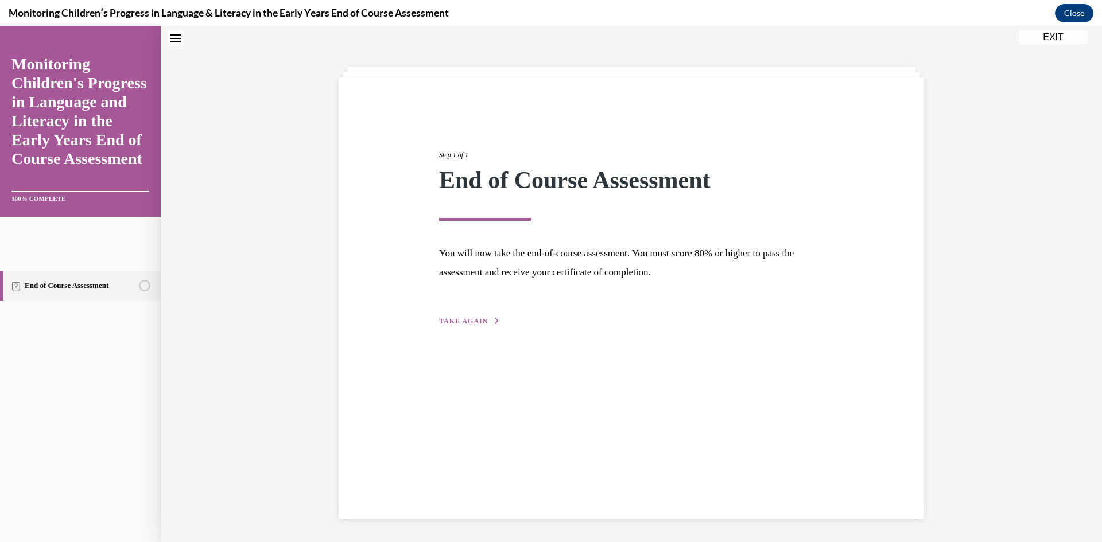
scroll to position [36, 0]
click at [441, 328] on div "Step 1 of 1 End of Course Assessment You will now take the end-of-course assess…" at bounding box center [631, 298] width 585 height 442
click at [447, 324] on span "TAKE AGAIN" at bounding box center [463, 321] width 49 height 8
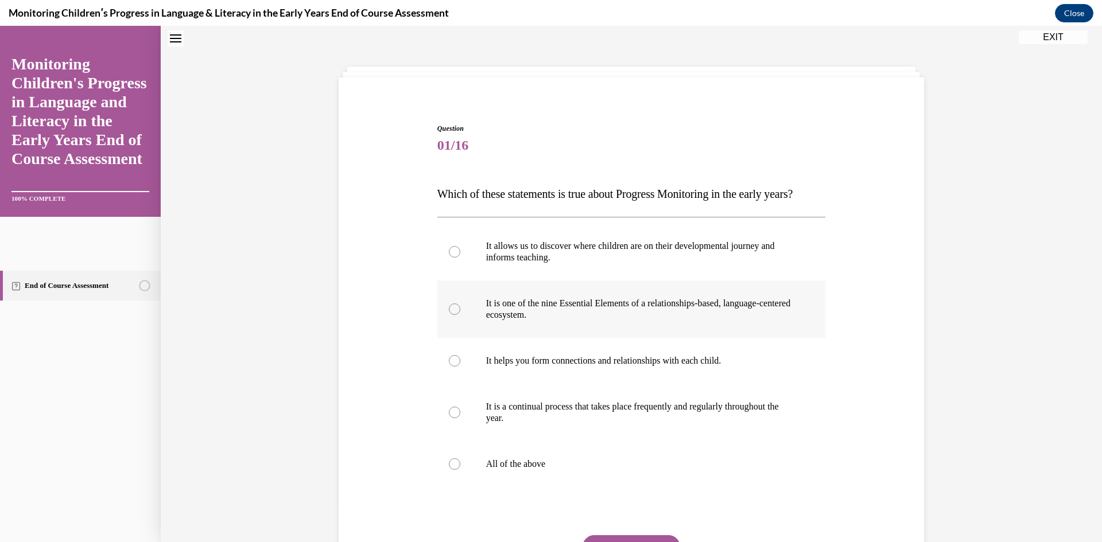
scroll to position [35, 0]
click at [501, 482] on label "All of the above" at bounding box center [631, 465] width 389 height 46
click at [460, 471] on input "All of the above" at bounding box center [454, 465] width 11 height 11
radio input "true"
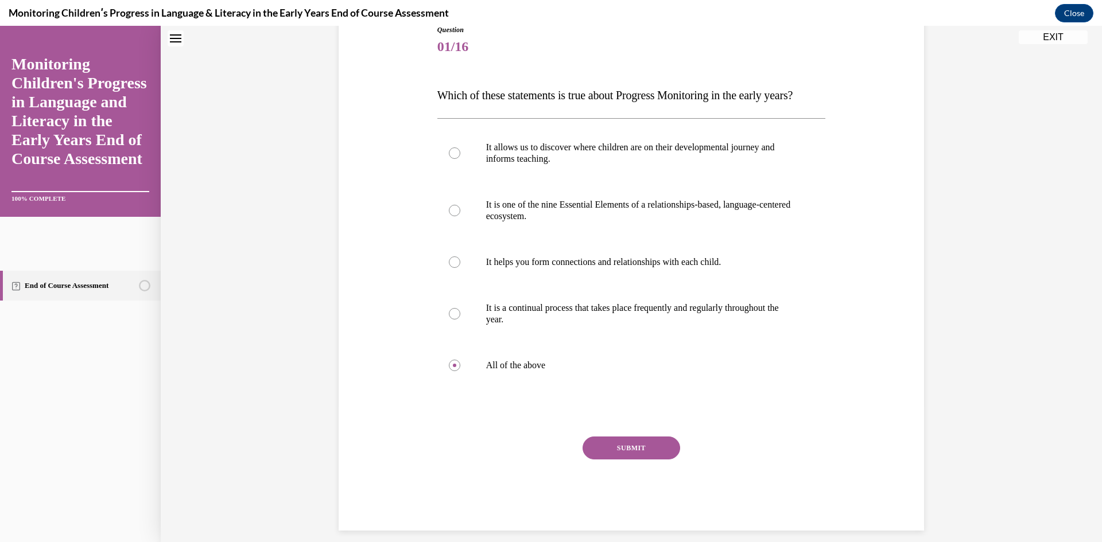
click at [638, 482] on div "SUBMIT NEXT" at bounding box center [631, 484] width 389 height 94
click at [636, 460] on button "SUBMIT" at bounding box center [632, 448] width 98 height 23
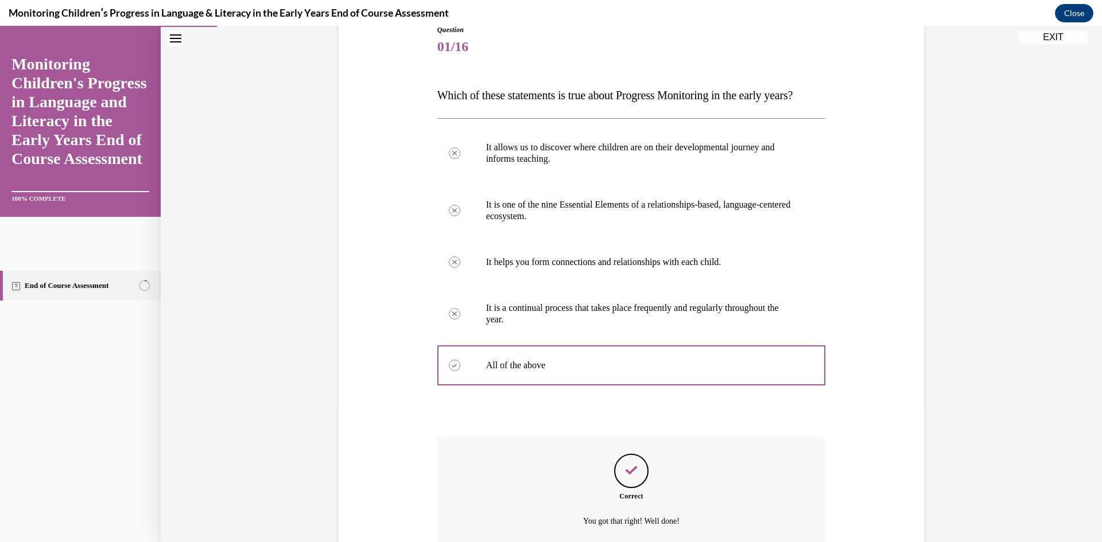
scroll to position [262, 0]
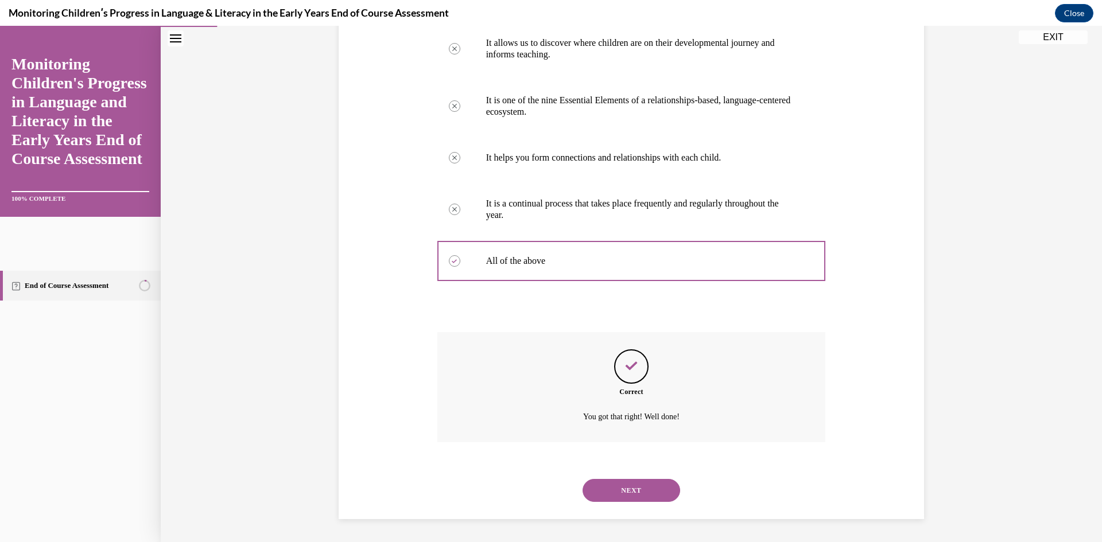
click at [671, 491] on button "NEXT" at bounding box center [632, 490] width 98 height 23
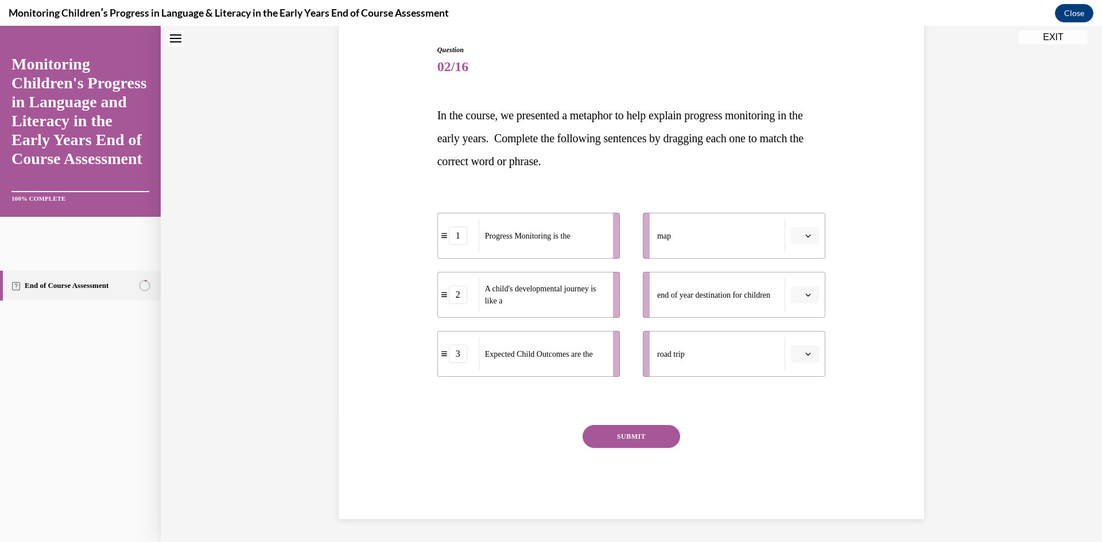
scroll to position [35, 0]
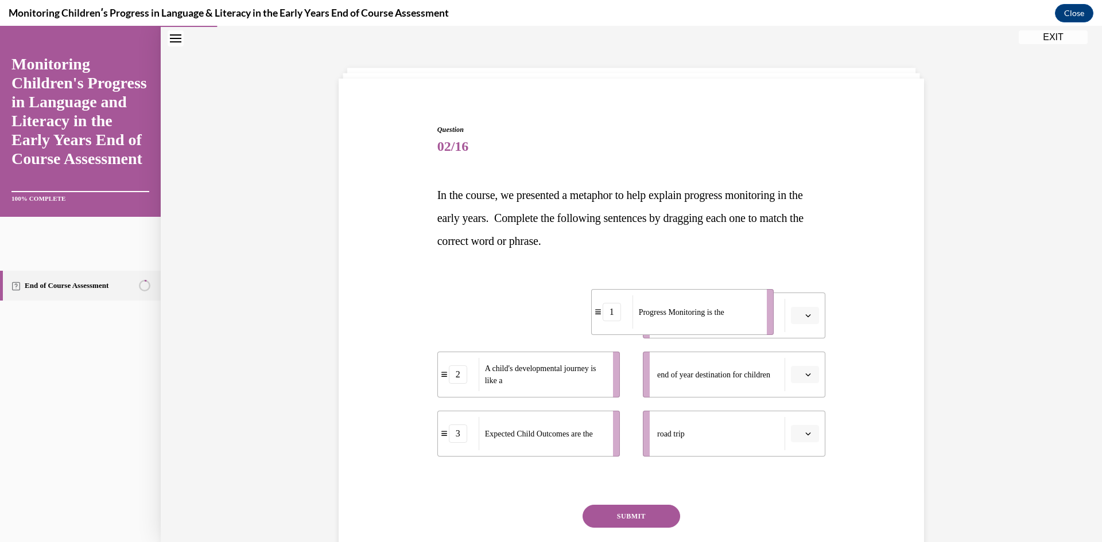
drag, startPoint x: 541, startPoint y: 327, endPoint x: 721, endPoint y: 320, distance: 180.9
click at [695, 323] on div "Progress Monitoring is the" at bounding box center [695, 312] width 127 height 33
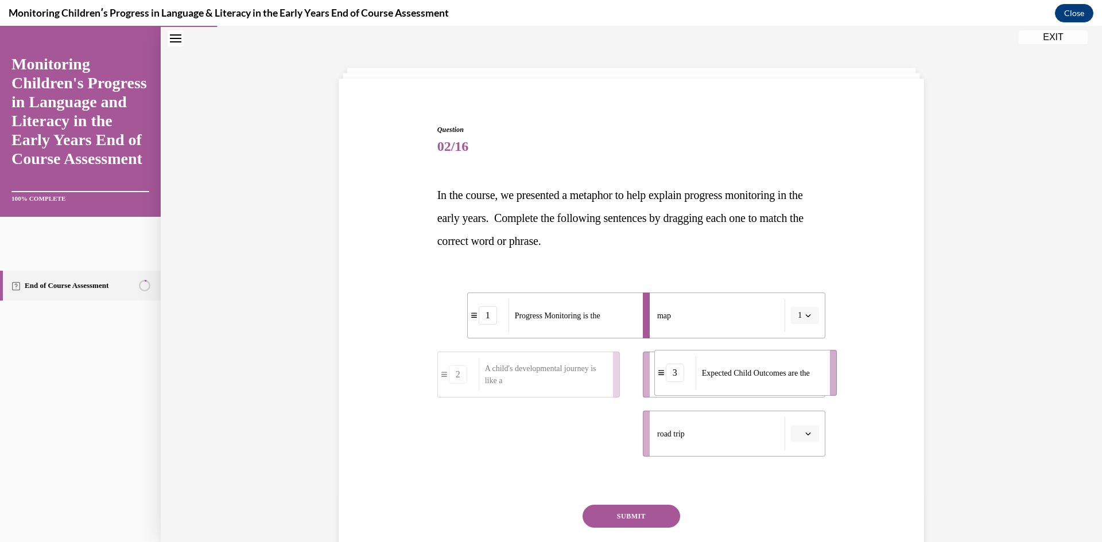
drag, startPoint x: 538, startPoint y: 452, endPoint x: 757, endPoint y: 393, distance: 226.7
click at [757, 393] on li "3 Expected Child Outcomes are the" at bounding box center [745, 373] width 183 height 46
drag, startPoint x: 554, startPoint y: 441, endPoint x: 741, endPoint y: 437, distance: 187.7
click at [741, 437] on span "A child's developmental journey is like a" at bounding box center [732, 429] width 121 height 24
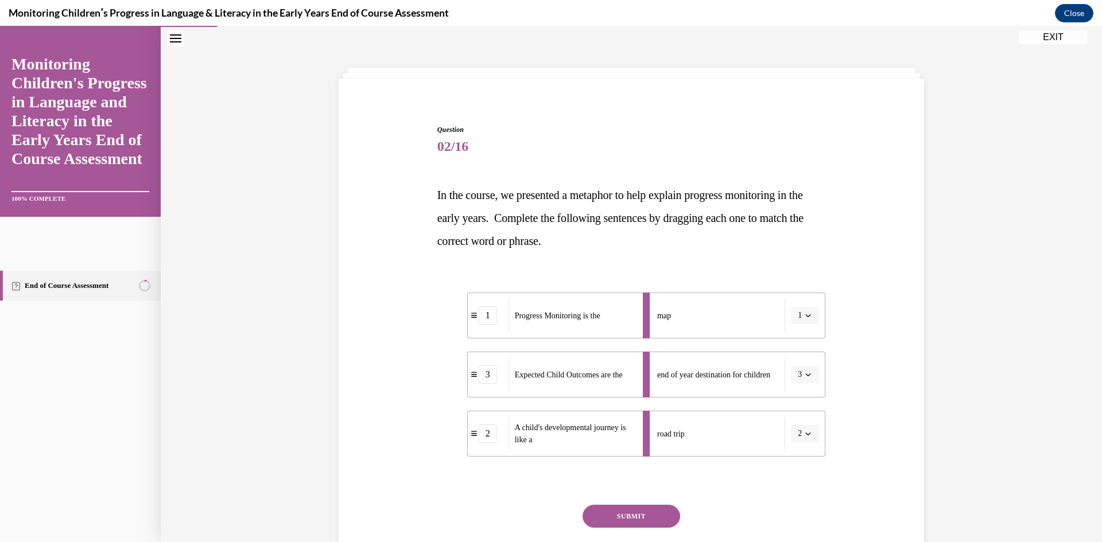
click at [630, 530] on div "SUBMIT NEXT" at bounding box center [631, 552] width 389 height 94
click at [631, 512] on button "SUBMIT" at bounding box center [632, 516] width 98 height 23
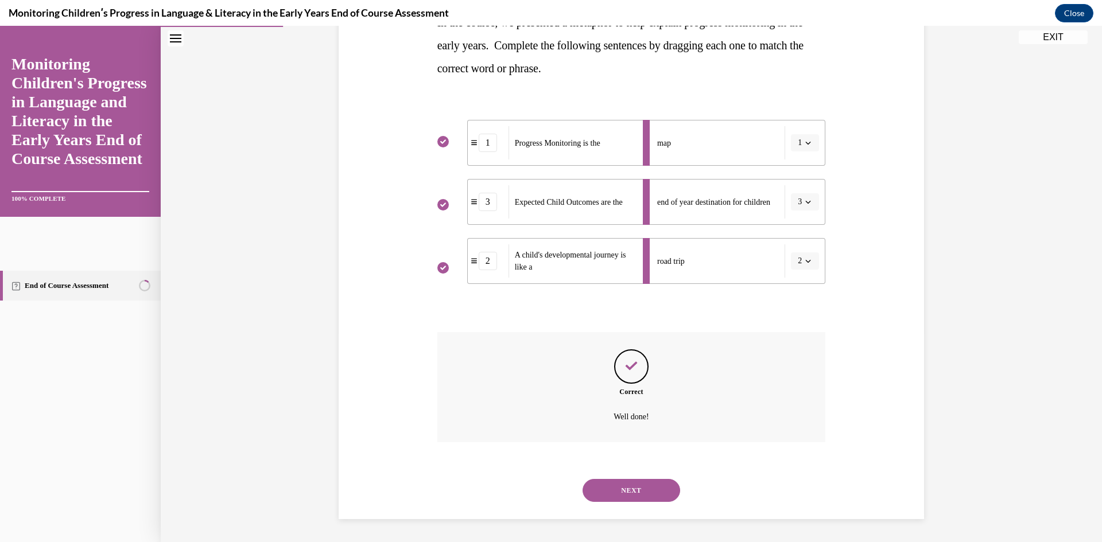
click at [647, 488] on button "NEXT" at bounding box center [632, 490] width 98 height 23
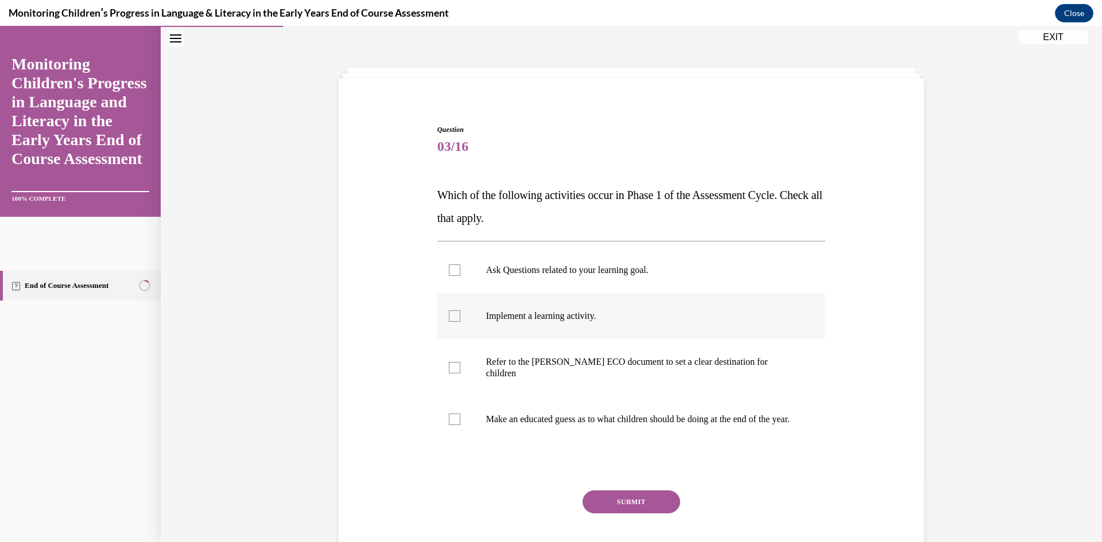
click at [505, 315] on p "Implement a learning activity." at bounding box center [641, 315] width 311 height 11
click at [460, 315] on input "Implement a learning activity." at bounding box center [454, 315] width 11 height 11
checkbox input "true"
click at [485, 354] on label "Refer to the Rollins ECO document to set a clear destination for children" at bounding box center [631, 367] width 389 height 57
click at [460, 362] on input "Refer to the Rollins ECO document to set a clear destination for children" at bounding box center [454, 367] width 11 height 11
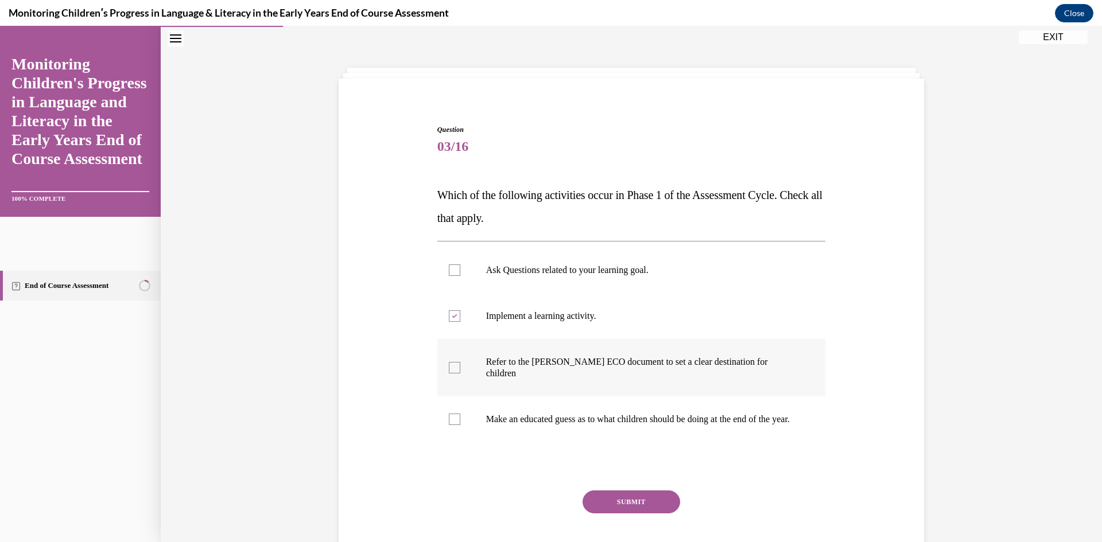
checkbox input "true"
click at [640, 496] on button "SUBMIT" at bounding box center [632, 502] width 98 height 23
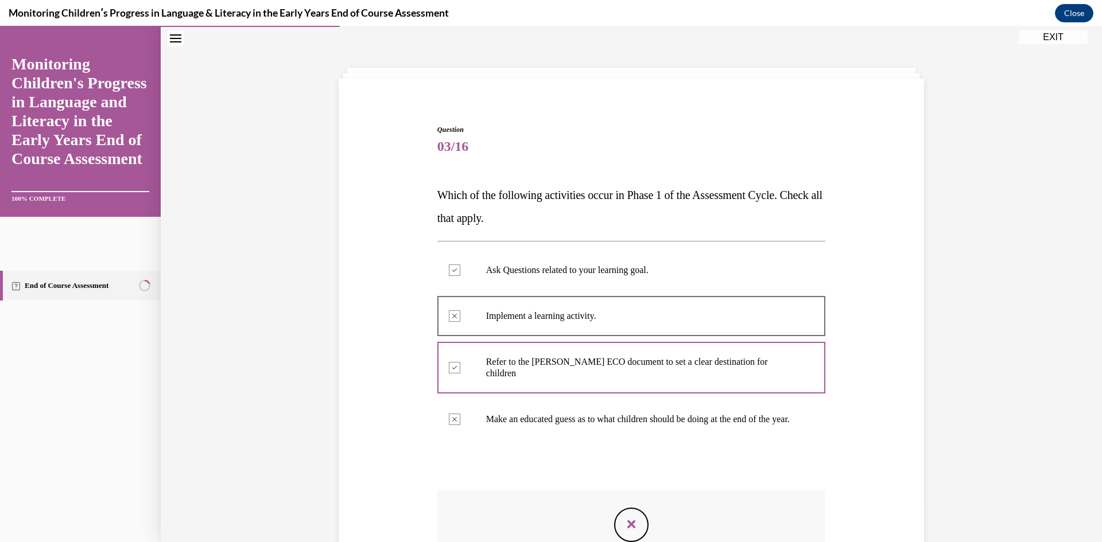
scroll to position [207, 0]
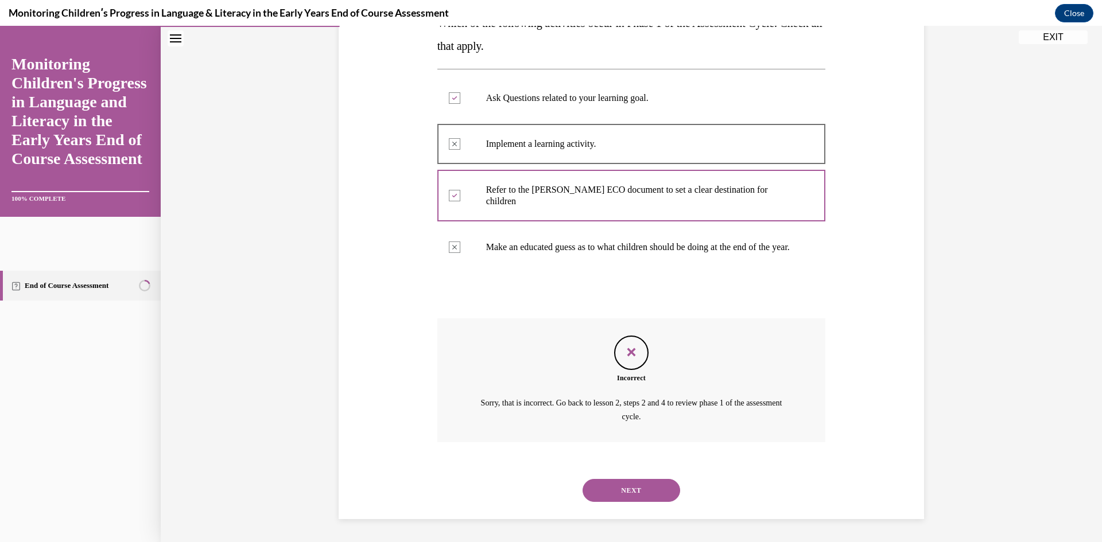
click at [678, 502] on div "NEXT" at bounding box center [631, 491] width 389 height 46
click at [651, 487] on button "NEXT" at bounding box center [632, 490] width 98 height 23
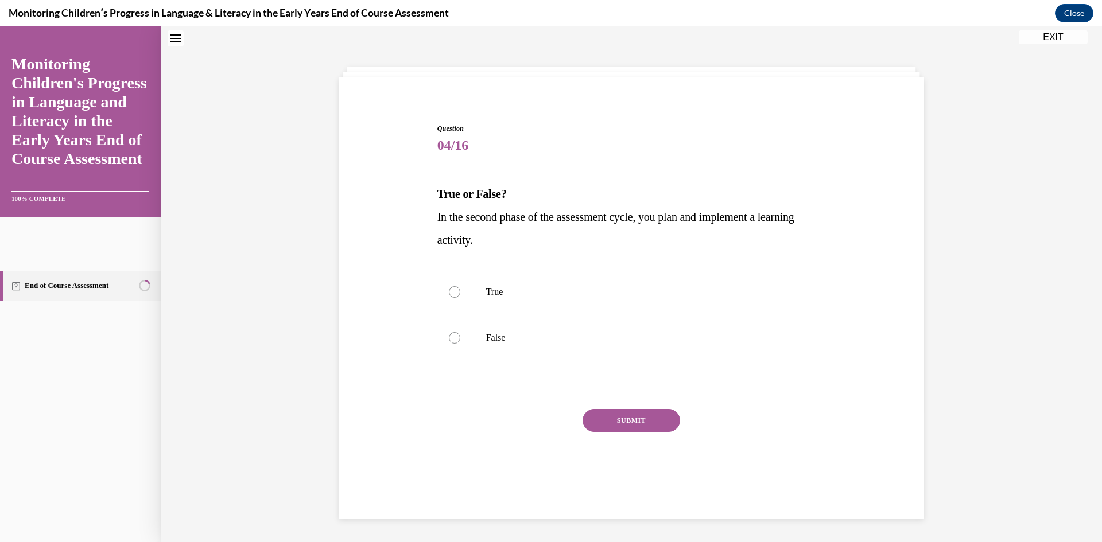
scroll to position [35, 0]
click at [495, 290] on p "True" at bounding box center [641, 293] width 311 height 11
click at [460, 290] on input "True" at bounding box center [454, 293] width 11 height 11
radio input "true"
click at [629, 436] on div "SUBMIT NEXT" at bounding box center [631, 457] width 389 height 94
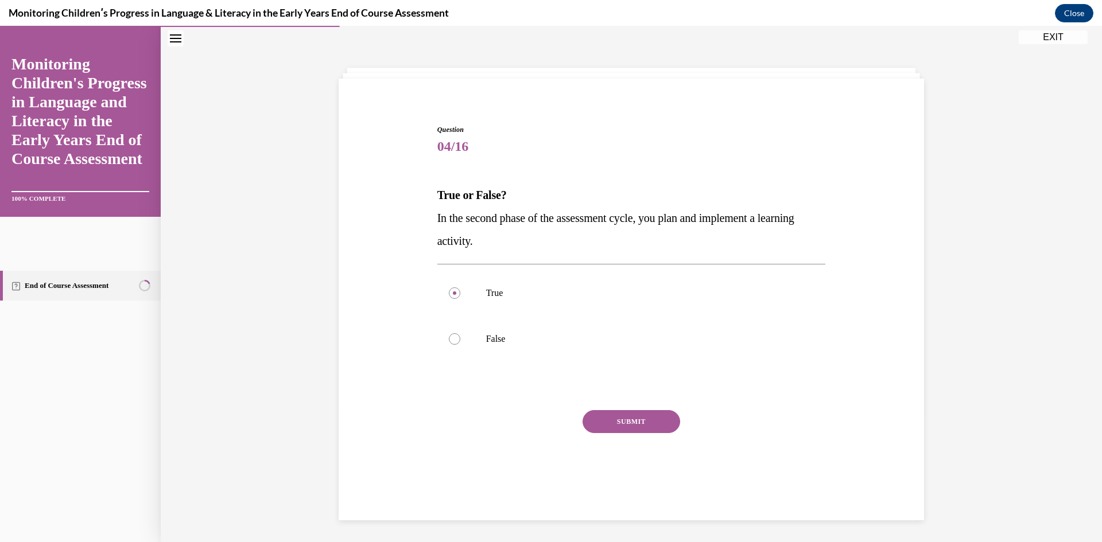
click at [630, 426] on button "SUBMIT" at bounding box center [632, 421] width 98 height 23
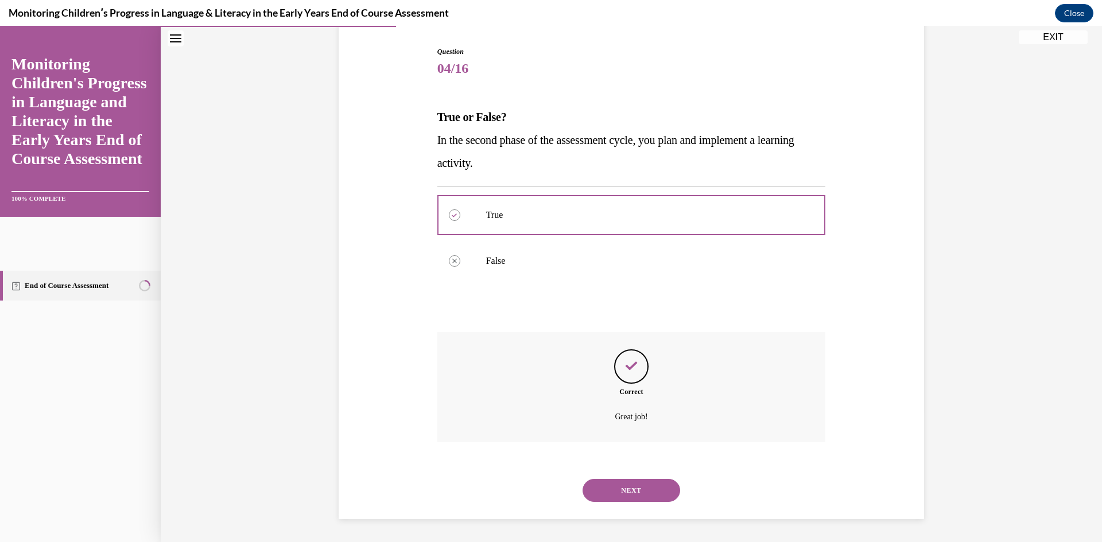
click at [654, 495] on button "NEXT" at bounding box center [632, 490] width 98 height 23
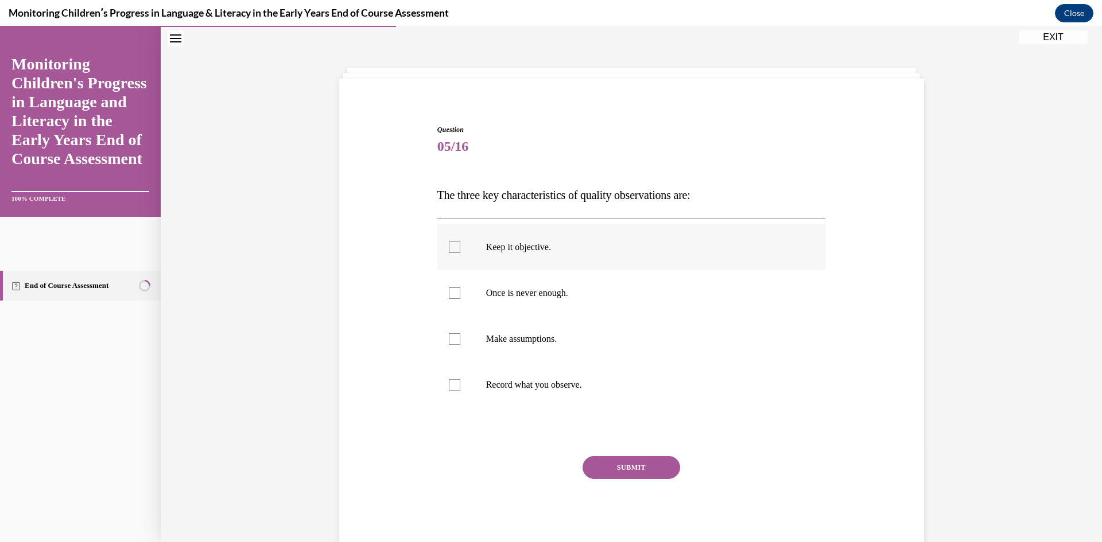
click at [573, 243] on p "Keep it objective." at bounding box center [641, 247] width 311 height 11
click at [460, 243] on input "Keep it objective." at bounding box center [454, 247] width 11 height 11
checkbox input "true"
click at [563, 289] on p "Once is never enough." at bounding box center [641, 293] width 311 height 11
click at [460, 289] on input "Once is never enough." at bounding box center [454, 293] width 11 height 11
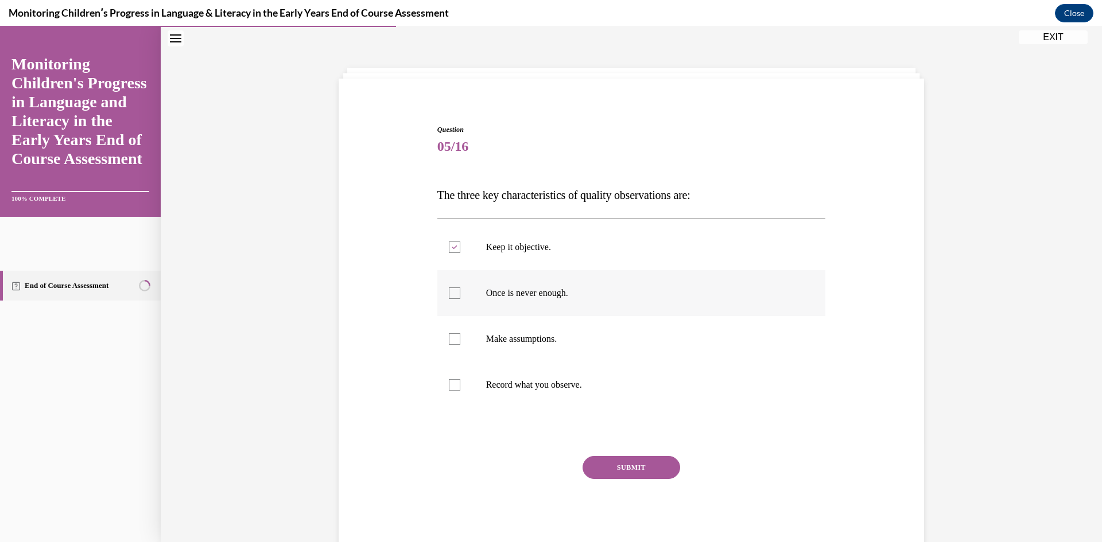
checkbox input "true"
click at [558, 392] on label "Record what you observe." at bounding box center [631, 385] width 389 height 46
click at [460, 391] on input "Record what you observe." at bounding box center [454, 384] width 11 height 11
checkbox input "true"
click at [613, 473] on button "SUBMIT" at bounding box center [632, 467] width 98 height 23
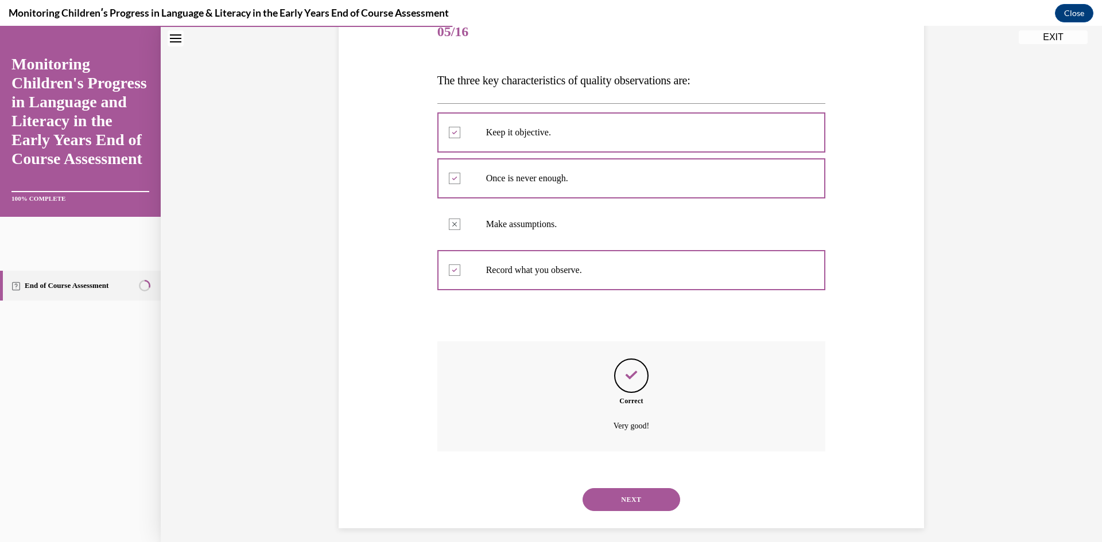
click at [635, 507] on button "NEXT" at bounding box center [632, 499] width 98 height 23
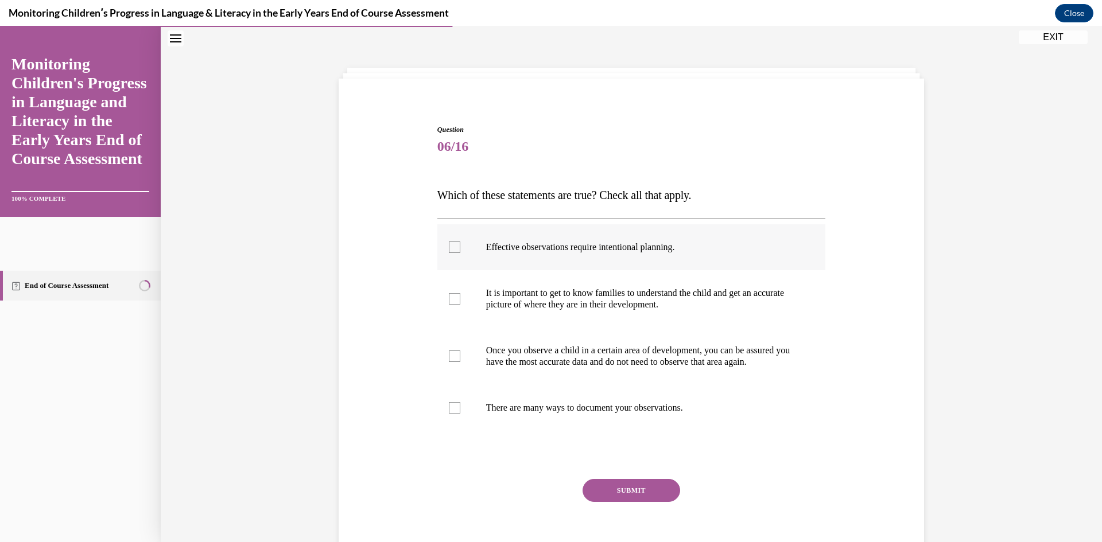
click at [612, 253] on label "Effective observations require intentional planning." at bounding box center [631, 247] width 389 height 46
click at [460, 253] on input "Effective observations require intentional planning." at bounding box center [454, 247] width 11 height 11
checkbox input "true"
click at [589, 300] on p "It is important to get to know families to understand the child and get an accu…" at bounding box center [641, 299] width 311 height 23
click at [460, 300] on input "It is important to get to know families to understand the child and get an accu…" at bounding box center [454, 298] width 11 height 11
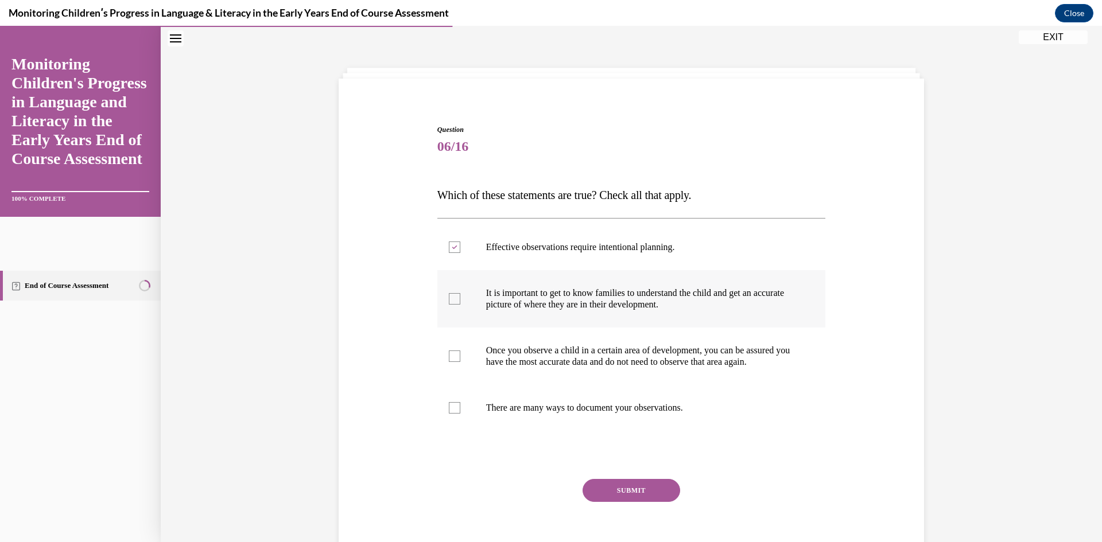
checkbox input "true"
click at [576, 413] on label "There are many ways to document your observations." at bounding box center [631, 408] width 389 height 46
click at [460, 413] on input "There are many ways to document your observations." at bounding box center [454, 407] width 11 height 11
checkbox input "true"
click at [603, 499] on button "SUBMIT" at bounding box center [632, 490] width 98 height 23
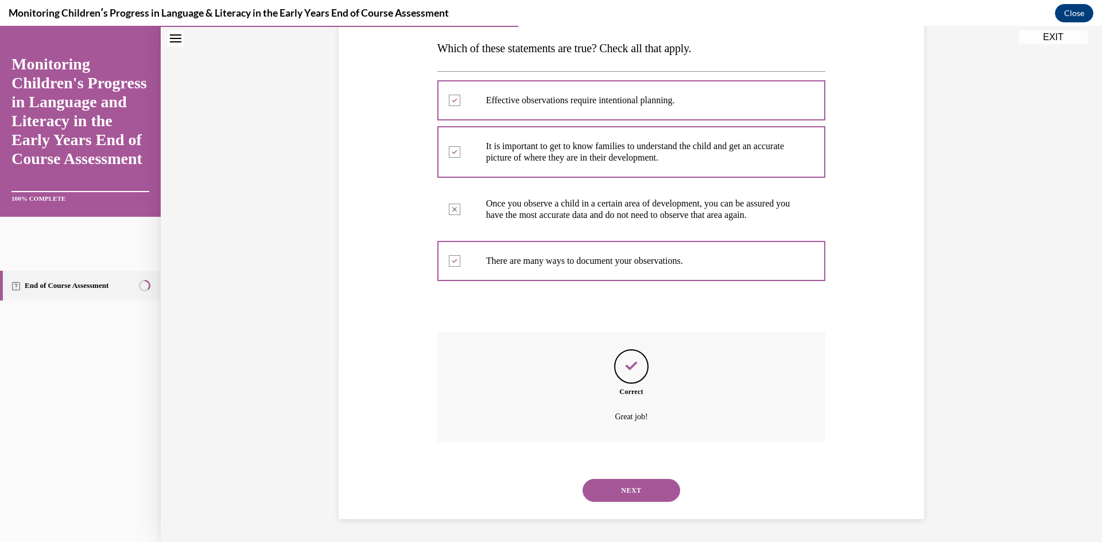
click at [620, 493] on button "NEXT" at bounding box center [632, 490] width 98 height 23
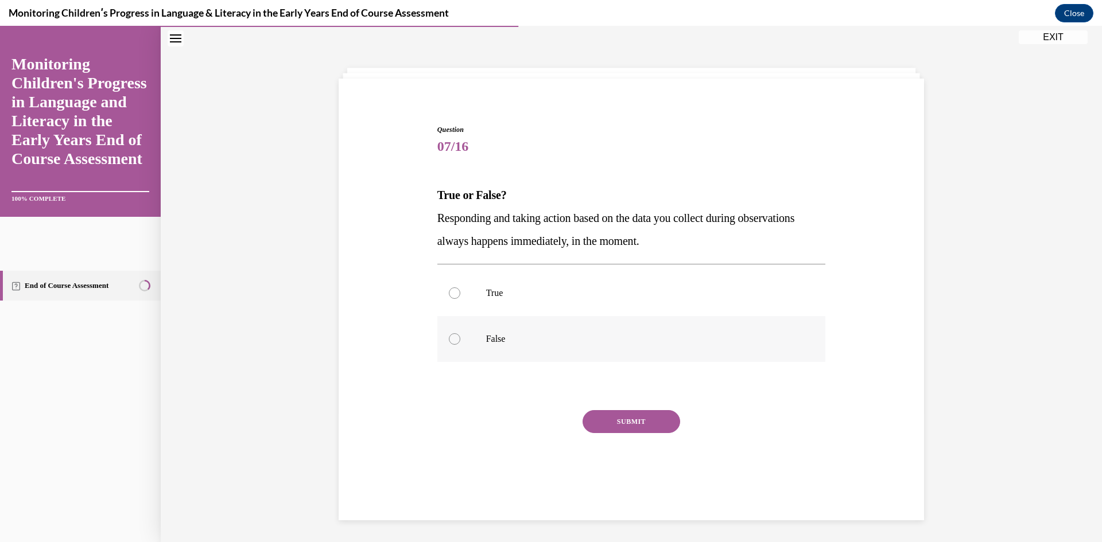
click at [477, 331] on label "False" at bounding box center [631, 339] width 389 height 46
click at [460, 333] on input "False" at bounding box center [454, 338] width 11 height 11
radio input "true"
click at [624, 416] on button "SUBMIT" at bounding box center [632, 421] width 98 height 23
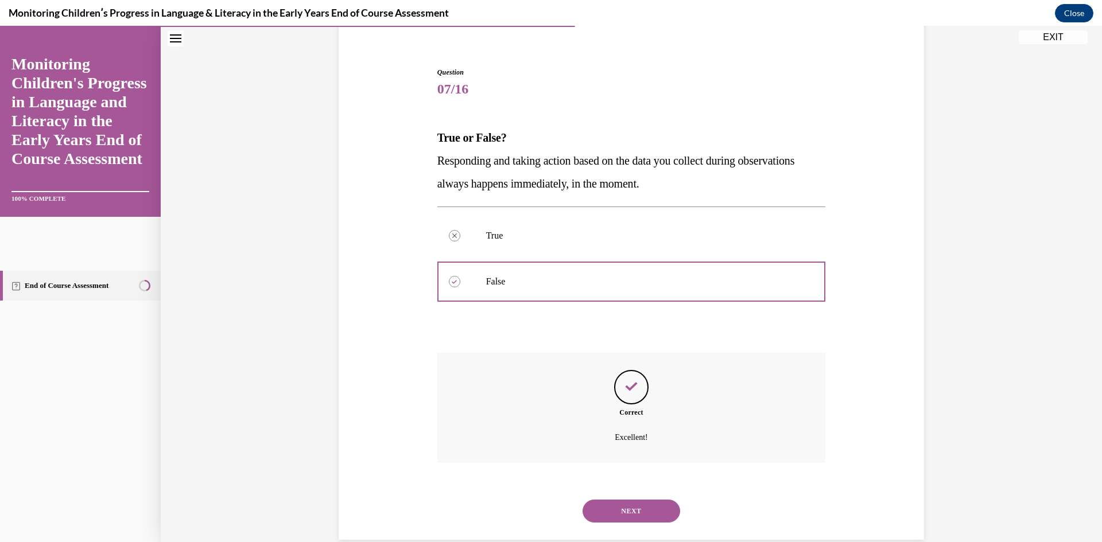
scroll to position [113, 0]
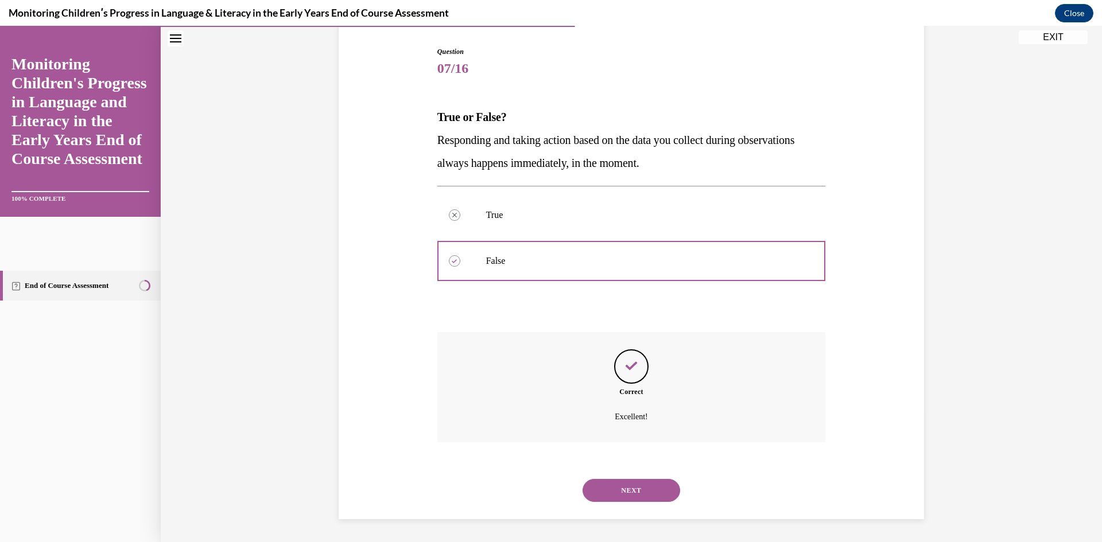
click at [644, 500] on button "NEXT" at bounding box center [632, 490] width 98 height 23
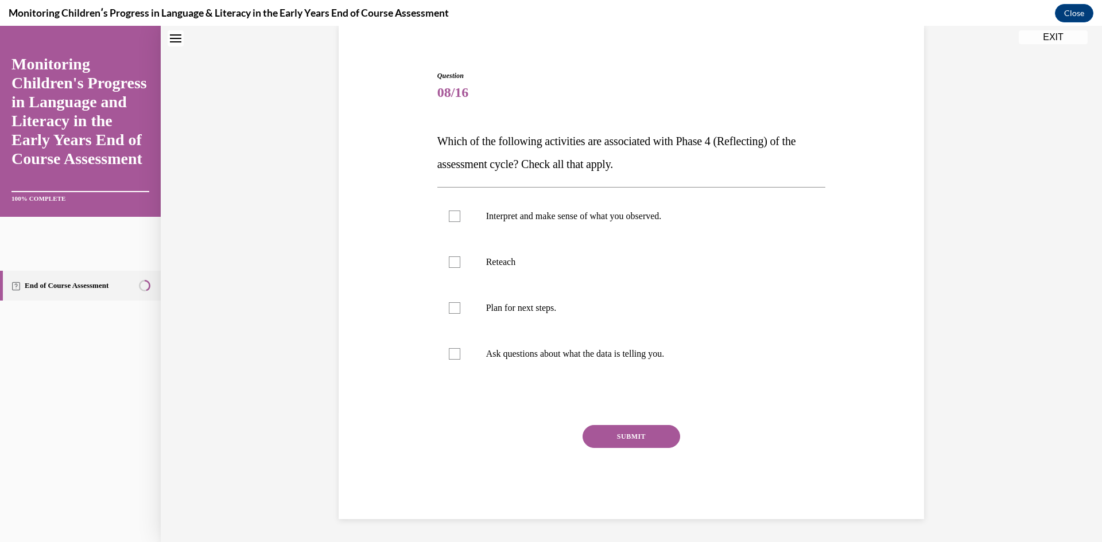
scroll to position [35, 0]
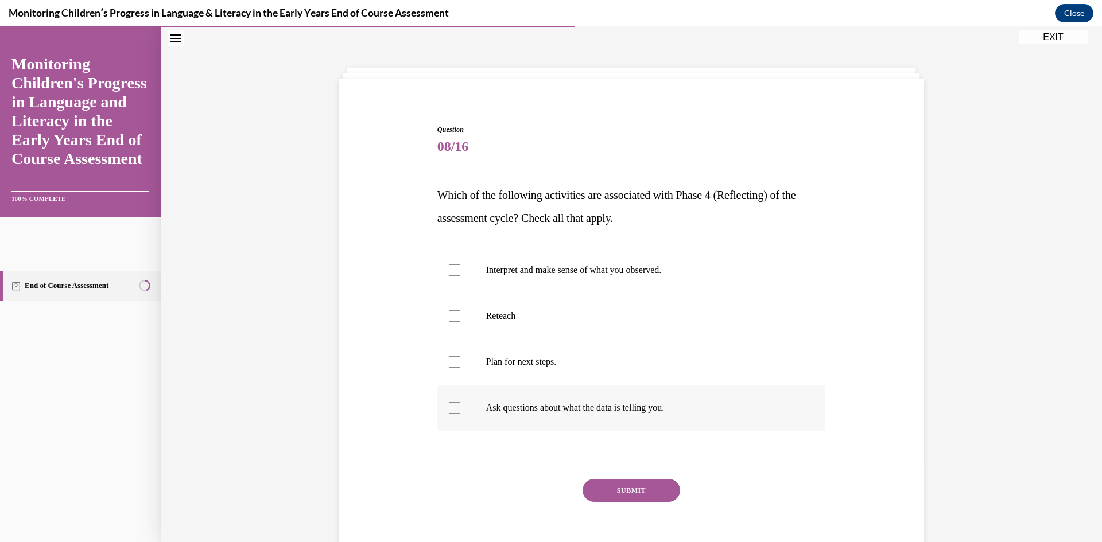
click at [674, 411] on p "Ask questions about what the data is telling you." at bounding box center [641, 407] width 311 height 11
click at [460, 411] on input "Ask questions about what the data is telling you." at bounding box center [454, 407] width 11 height 11
checkbox input "true"
click at [667, 371] on label "Plan for next steps." at bounding box center [631, 362] width 389 height 46
click at [460, 368] on input "Plan for next steps." at bounding box center [454, 361] width 11 height 11
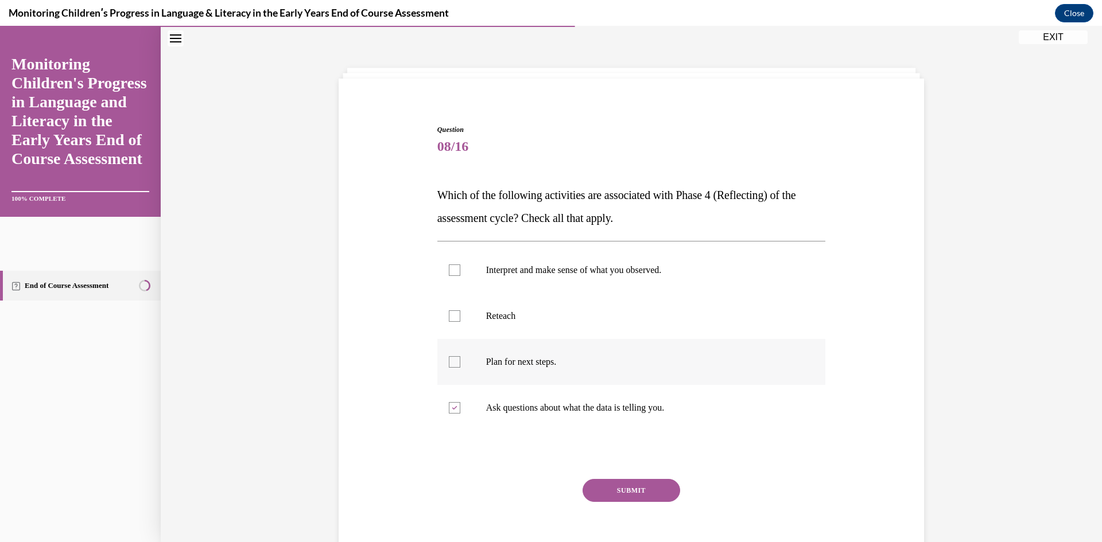
checkbox input "true"
click at [651, 486] on button "SUBMIT" at bounding box center [632, 490] width 98 height 23
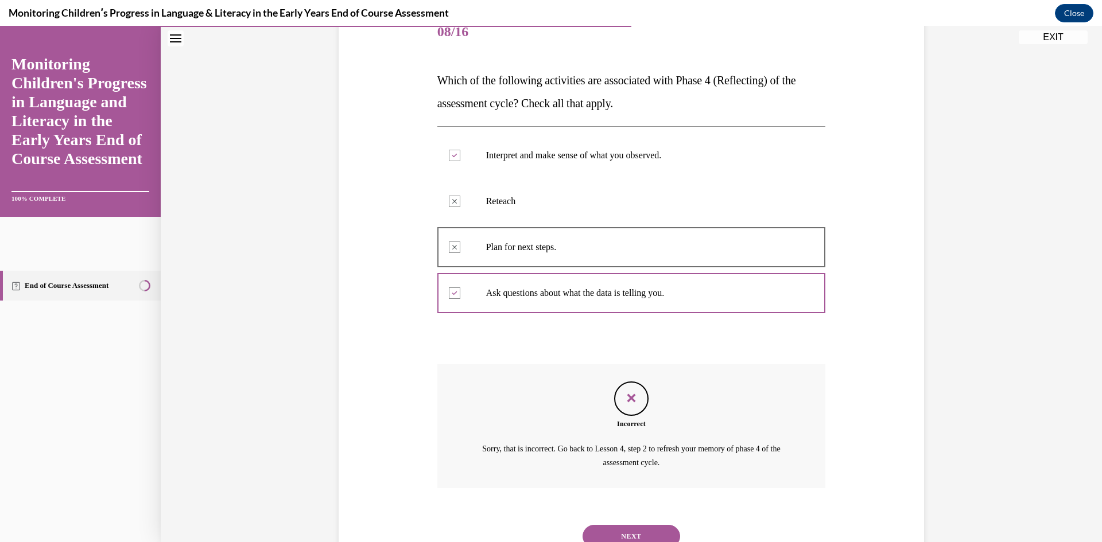
scroll to position [196, 0]
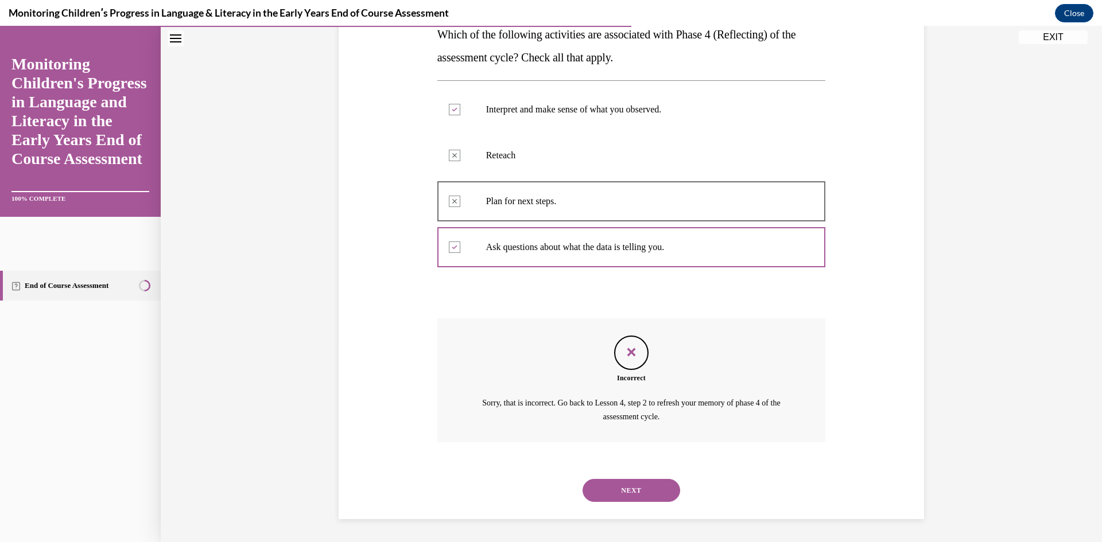
click at [584, 489] on button "NEXT" at bounding box center [632, 490] width 98 height 23
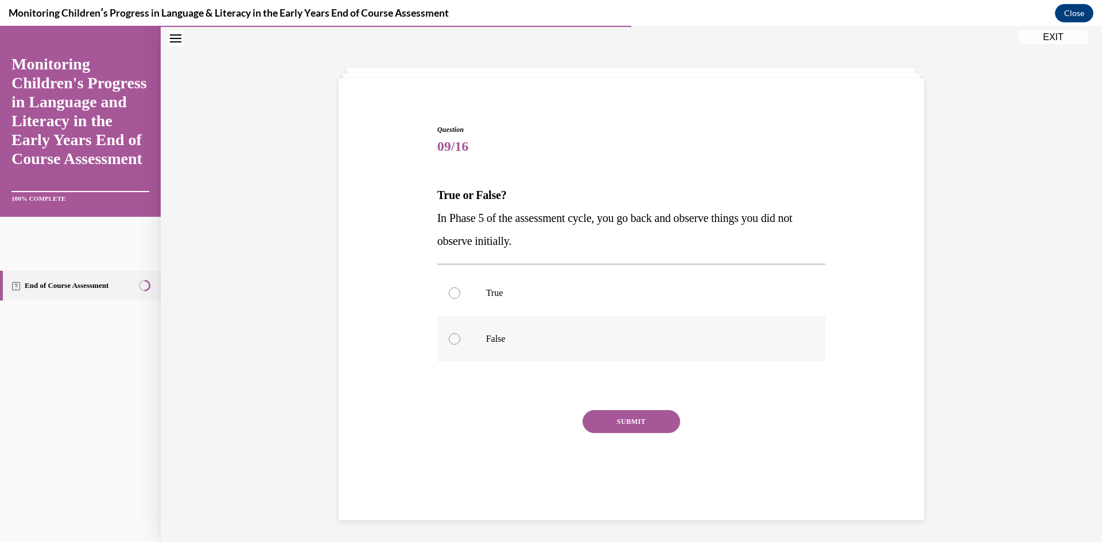
click at [504, 336] on p "False" at bounding box center [641, 338] width 311 height 11
click at [460, 336] on input "False" at bounding box center [454, 338] width 11 height 11
radio input "true"
click at [644, 420] on button "SUBMIT" at bounding box center [632, 421] width 98 height 23
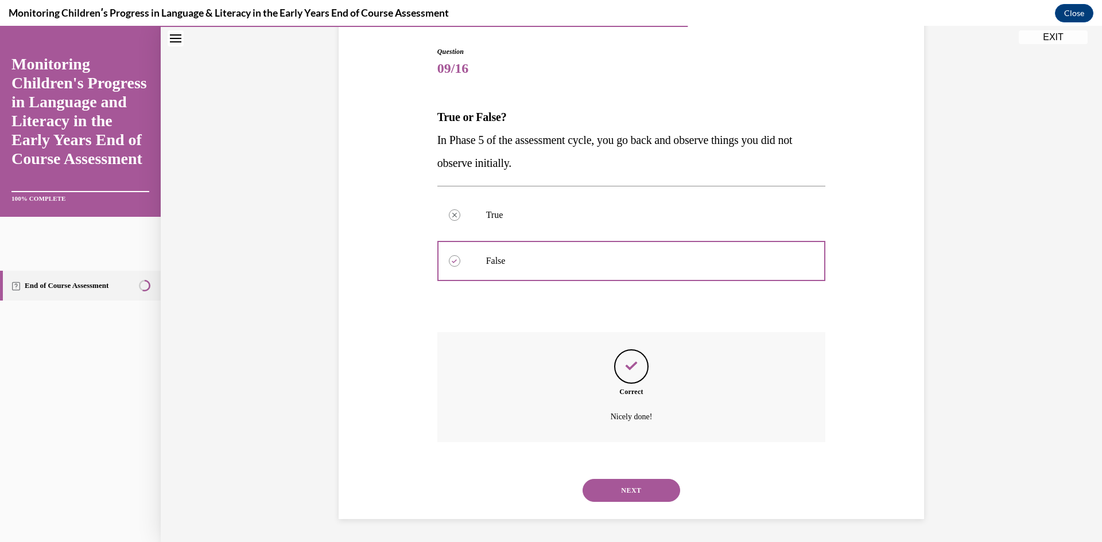
click at [645, 491] on button "NEXT" at bounding box center [632, 490] width 98 height 23
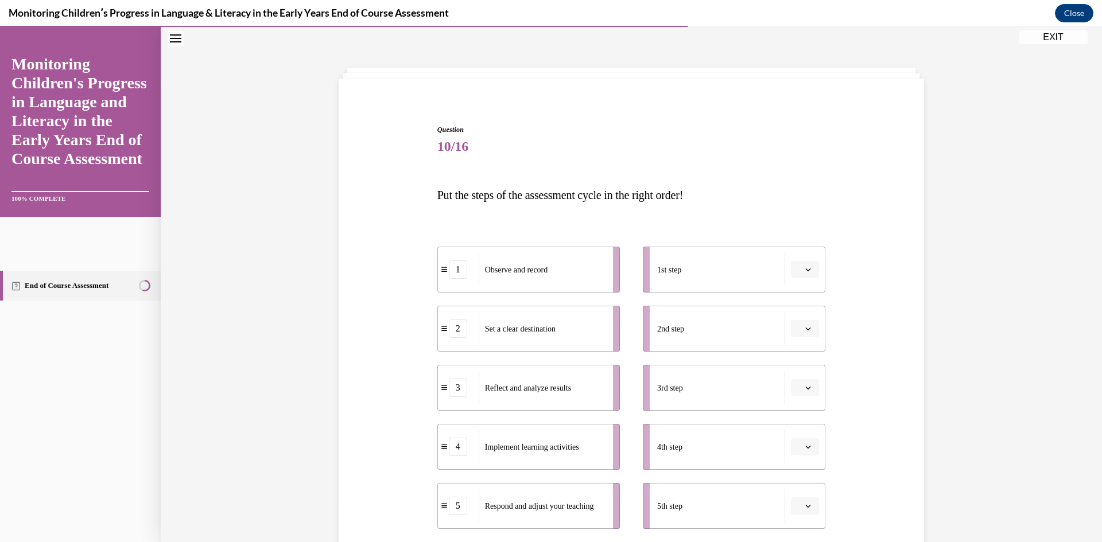
scroll to position [92, 0]
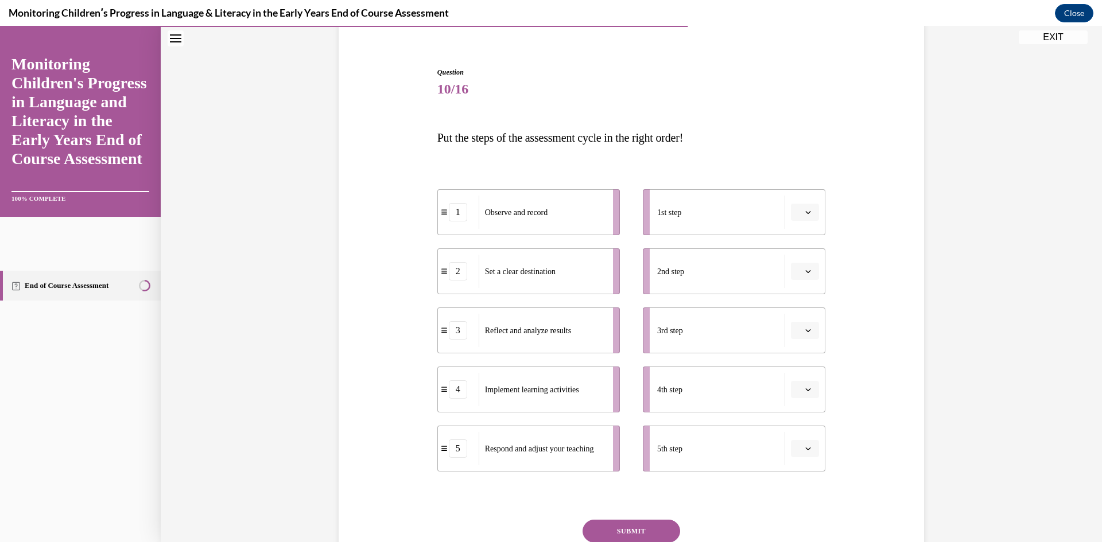
click at [557, 218] on div "Observe and record" at bounding box center [542, 212] width 127 height 33
drag, startPoint x: 556, startPoint y: 393, endPoint x: 570, endPoint y: 398, distance: 15.5
click at [570, 398] on span "Implement learning activities" at bounding box center [545, 400] width 94 height 9
click at [564, 239] on ul "1 Observe and record 2 Set a clear destination 3 Reflect and analyze results 4 …" at bounding box center [534, 330] width 194 height 282
drag, startPoint x: 558, startPoint y: 218, endPoint x: 747, endPoint y: 220, distance: 189.4
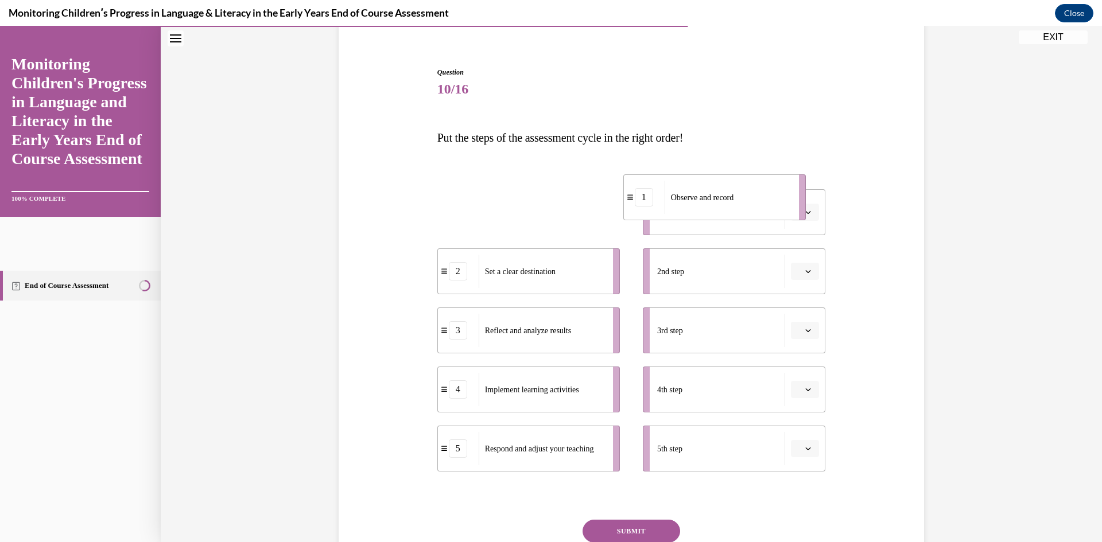
click at [747, 214] on div "Observe and record" at bounding box center [728, 197] width 127 height 33
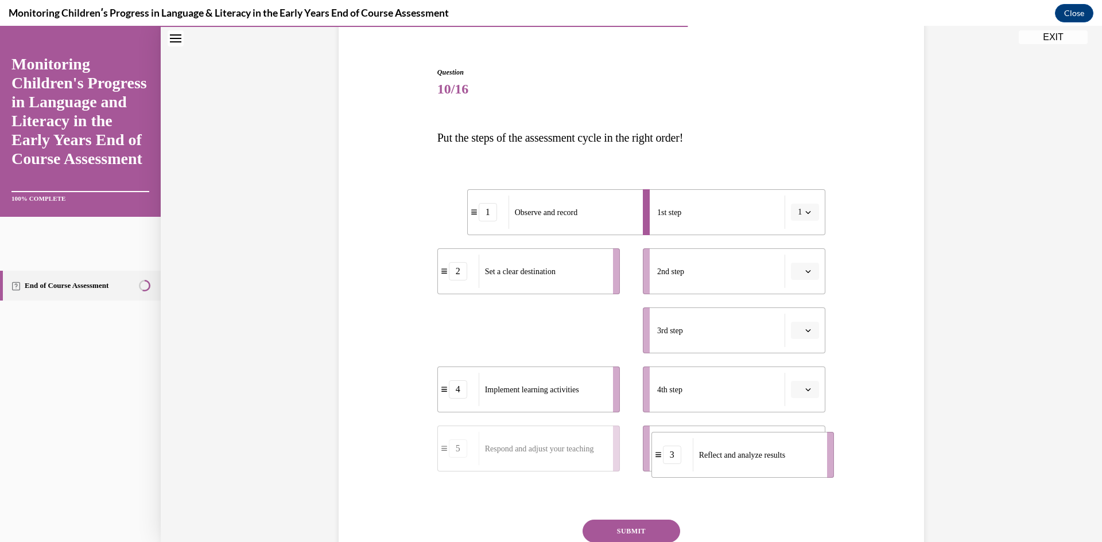
drag, startPoint x: 548, startPoint y: 335, endPoint x: 762, endPoint y: 460, distance: 247.7
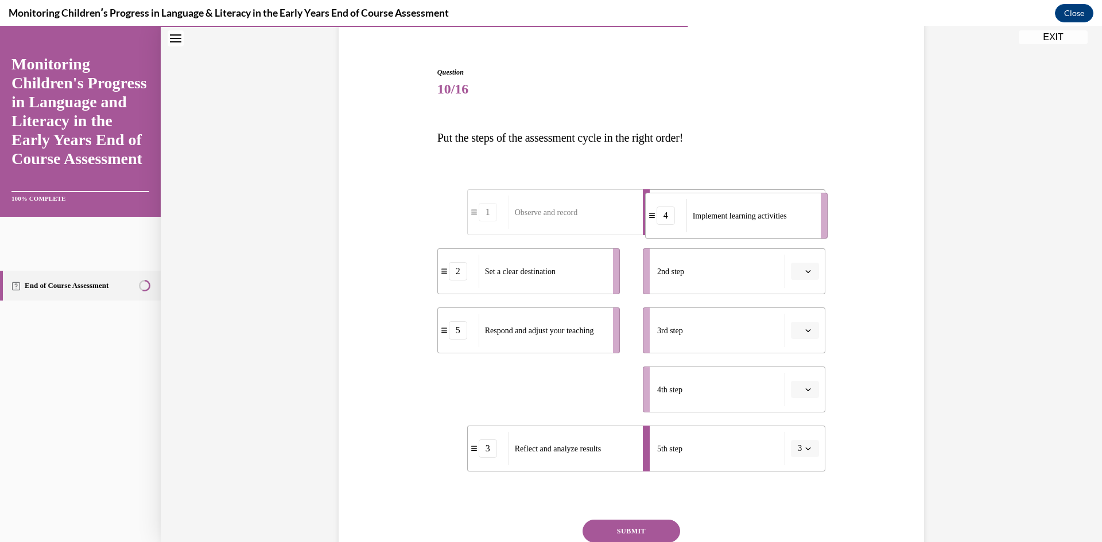
drag, startPoint x: 538, startPoint y: 398, endPoint x: 745, endPoint y: 224, distance: 270.9
click at [745, 224] on div "Implement learning activities" at bounding box center [749, 215] width 127 height 33
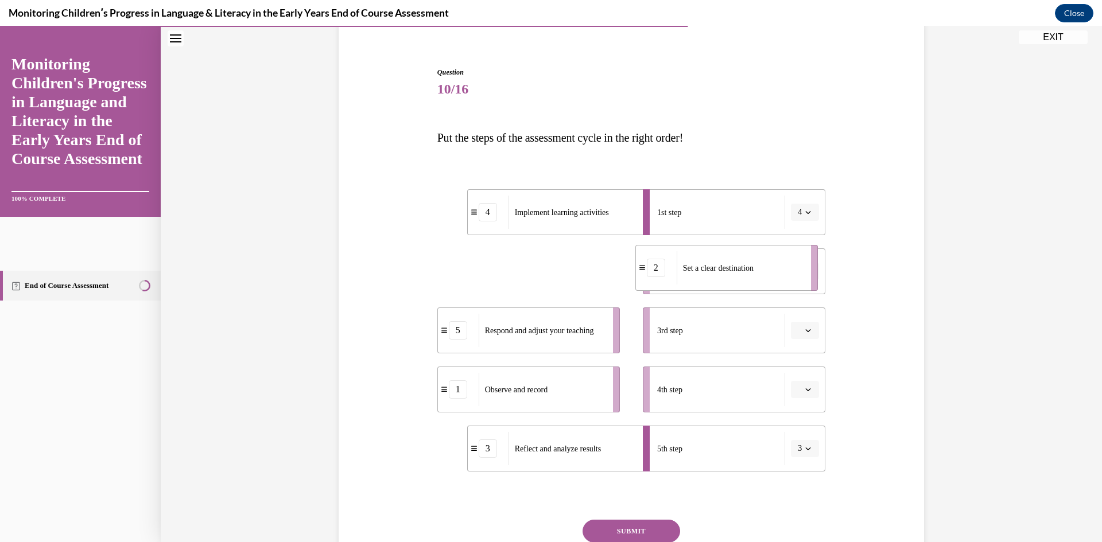
drag, startPoint x: 518, startPoint y: 286, endPoint x: 718, endPoint y: 283, distance: 199.7
click at [718, 283] on div "Set a clear destination" at bounding box center [740, 267] width 127 height 33
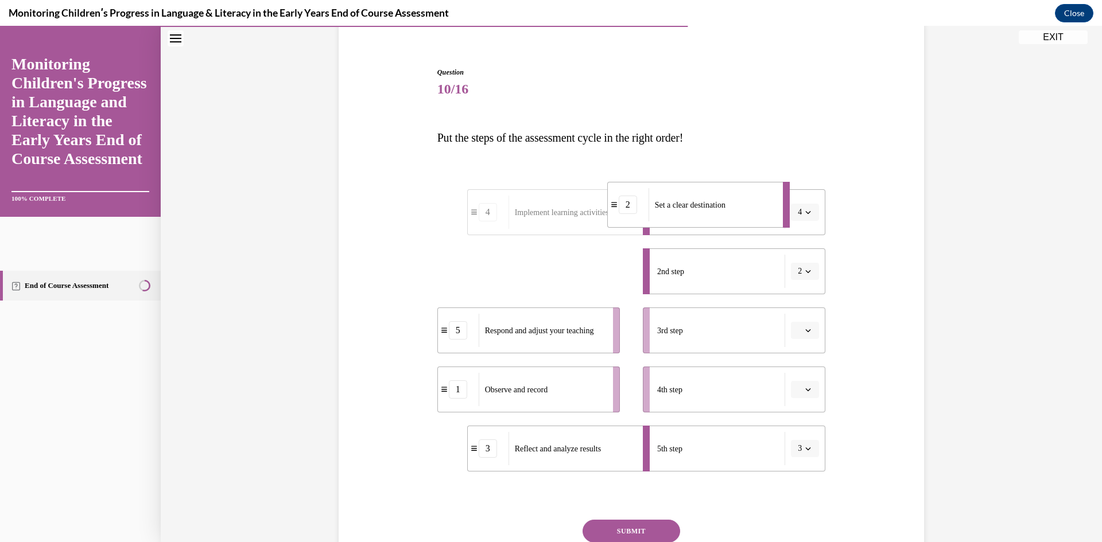
drag, startPoint x: 612, startPoint y: 285, endPoint x: 755, endPoint y: 217, distance: 158.1
click at [755, 217] on div "Set a clear destination" at bounding box center [712, 204] width 127 height 33
drag, startPoint x: 560, startPoint y: 266, endPoint x: 754, endPoint y: 278, distance: 194.9
click at [754, 278] on span "Implement learning activities" at bounding box center [725, 283] width 94 height 12
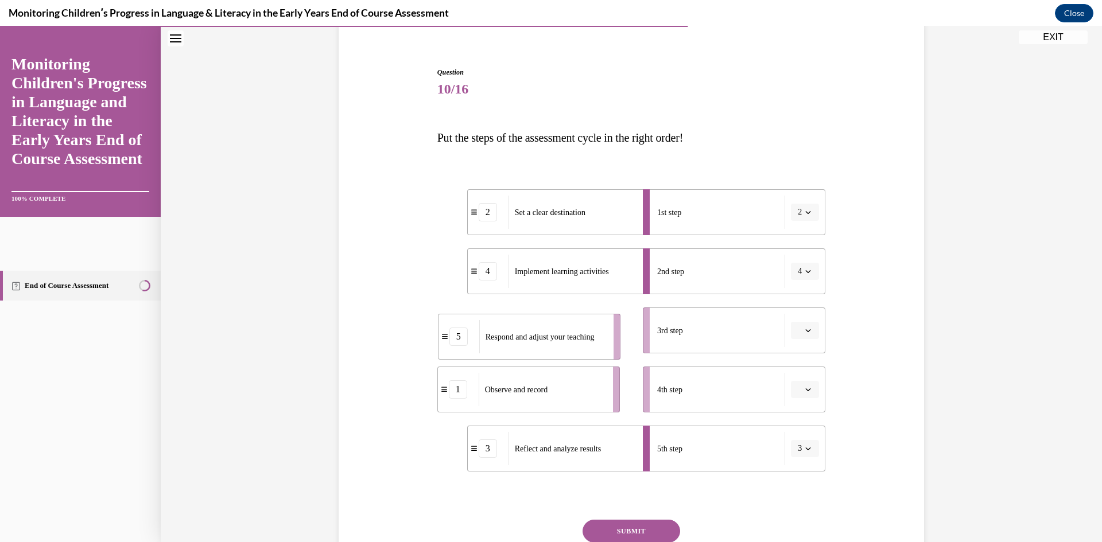
drag, startPoint x: 577, startPoint y: 347, endPoint x: 581, endPoint y: 352, distance: 6.5
click at [580, 352] on li "5 Respond and adjust your teaching" at bounding box center [529, 337] width 183 height 46
drag, startPoint x: 577, startPoint y: 392, endPoint x: 775, endPoint y: 324, distance: 209.3
click at [775, 324] on div "Observe and record" at bounding box center [740, 321] width 127 height 33
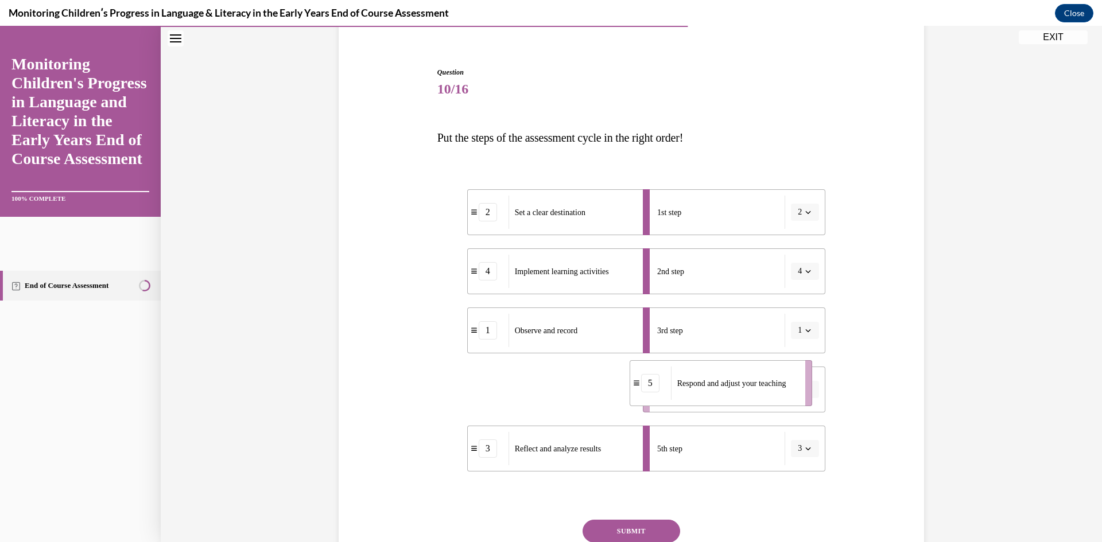
drag, startPoint x: 564, startPoint y: 389, endPoint x: 756, endPoint y: 382, distance: 192.4
click at [756, 382] on span "Respond and adjust your teaching" at bounding box center [731, 383] width 109 height 9
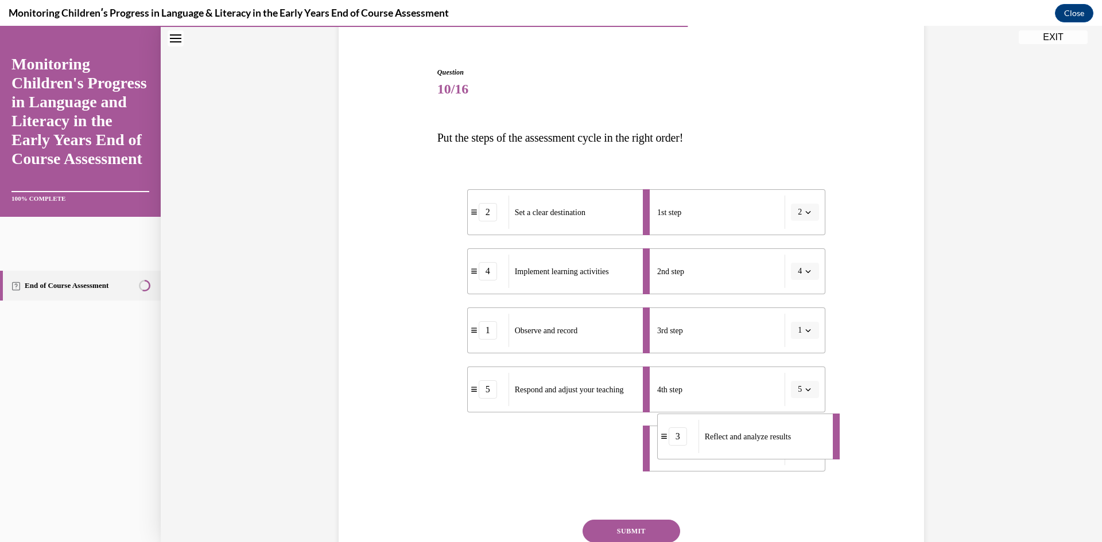
drag, startPoint x: 595, startPoint y: 463, endPoint x: 785, endPoint y: 451, distance: 190.3
click at [785, 451] on div "Reflect and analyze results" at bounding box center [761, 436] width 127 height 33
click at [647, 531] on button "SUBMIT" at bounding box center [632, 531] width 98 height 23
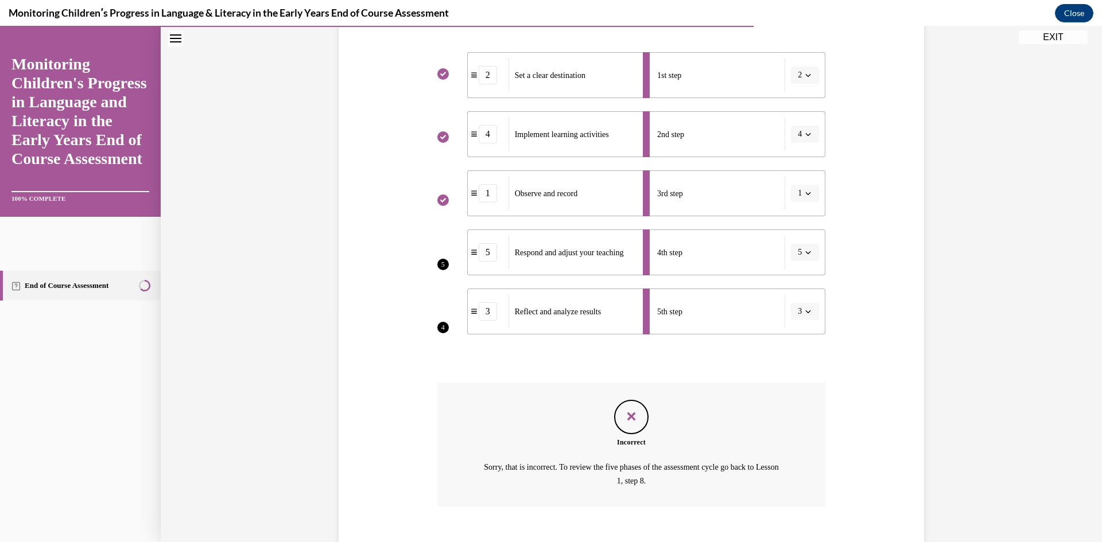
scroll to position [294, 0]
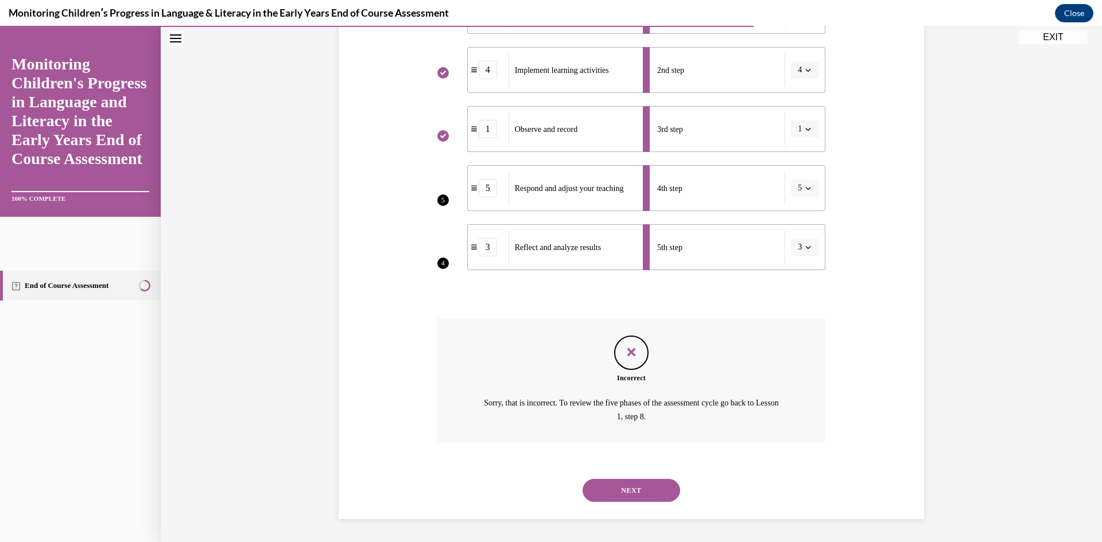
click at [628, 492] on button "NEXT" at bounding box center [632, 490] width 98 height 23
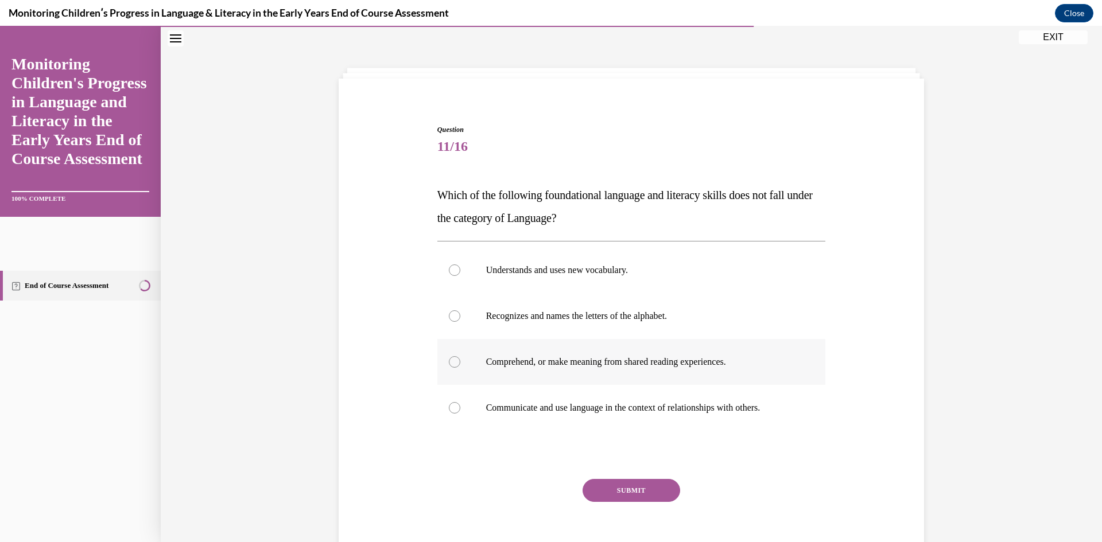
click at [549, 366] on p "Comprehend, or make meaning from shared reading experiences." at bounding box center [641, 361] width 311 height 11
click at [460, 366] on input "Comprehend, or make meaning from shared reading experiences." at bounding box center [454, 361] width 11 height 11
radio input "true"
click at [642, 492] on button "SUBMIT" at bounding box center [632, 490] width 98 height 23
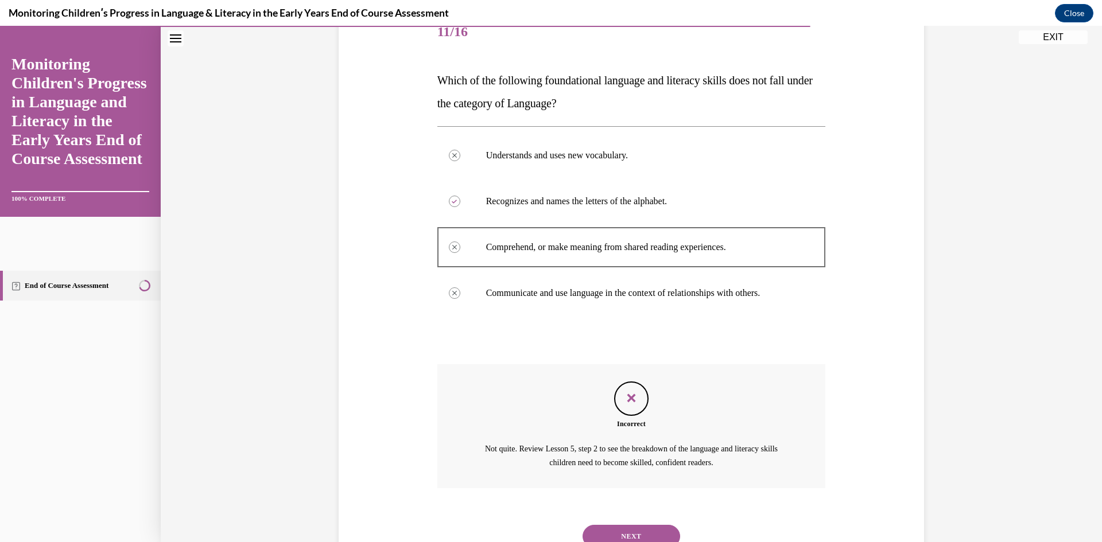
scroll to position [196, 0]
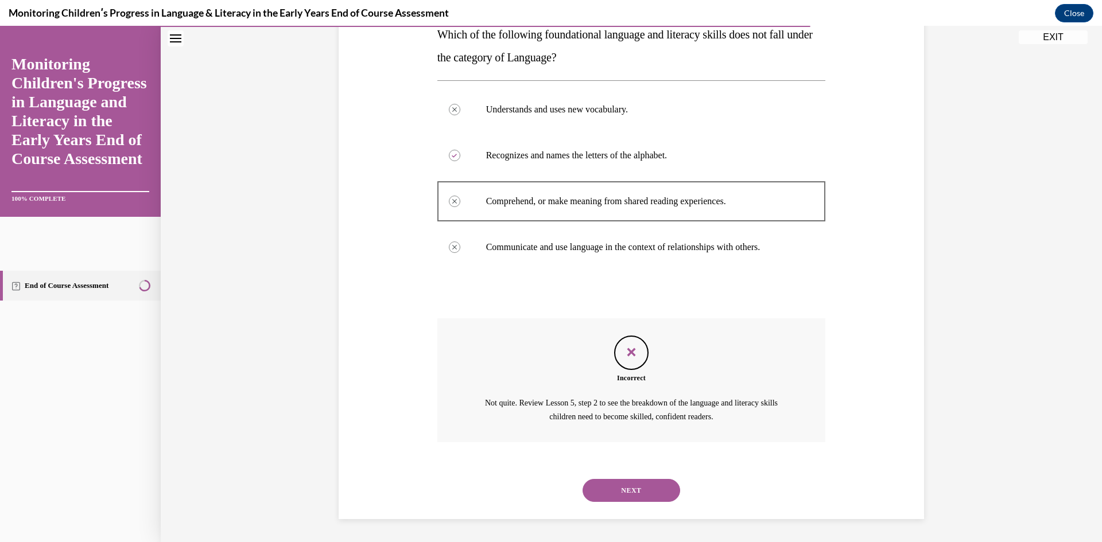
click at [607, 484] on button "NEXT" at bounding box center [632, 490] width 98 height 23
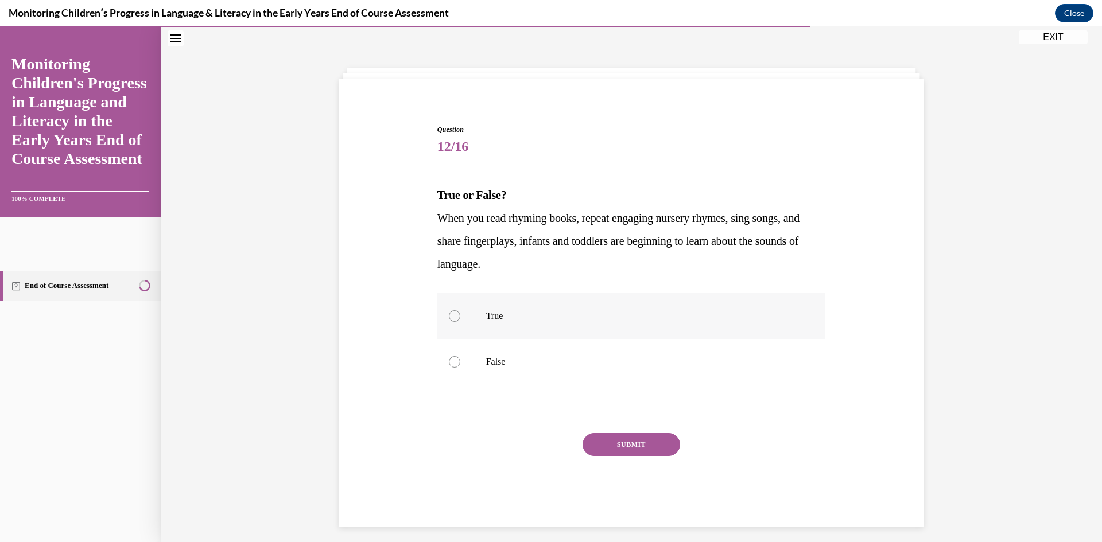
click at [639, 321] on p "True" at bounding box center [641, 315] width 311 height 11
click at [460, 321] on input "True" at bounding box center [454, 315] width 11 height 11
radio input "true"
click at [624, 447] on button "SUBMIT" at bounding box center [632, 444] width 98 height 23
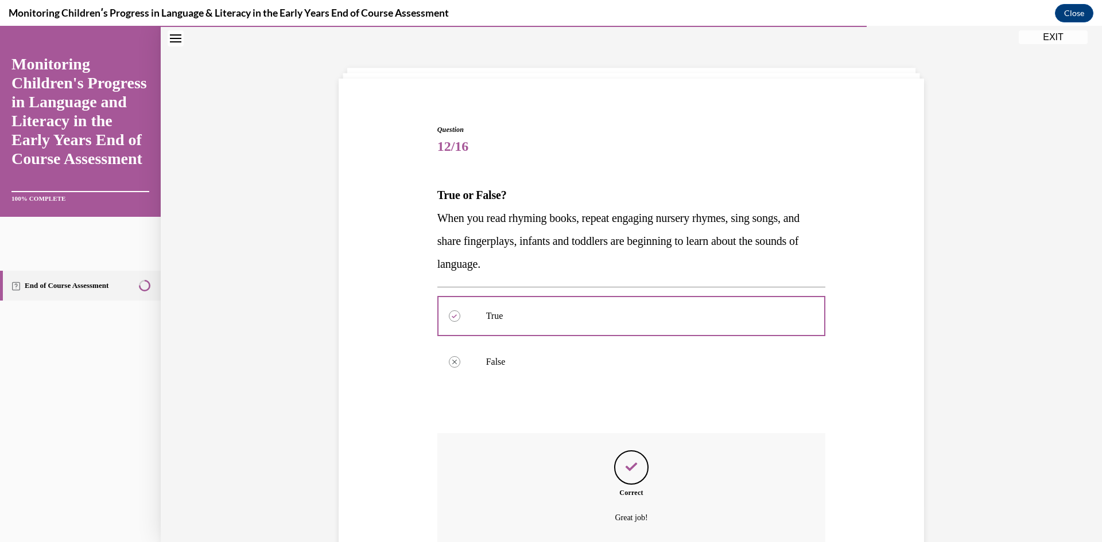
scroll to position [136, 0]
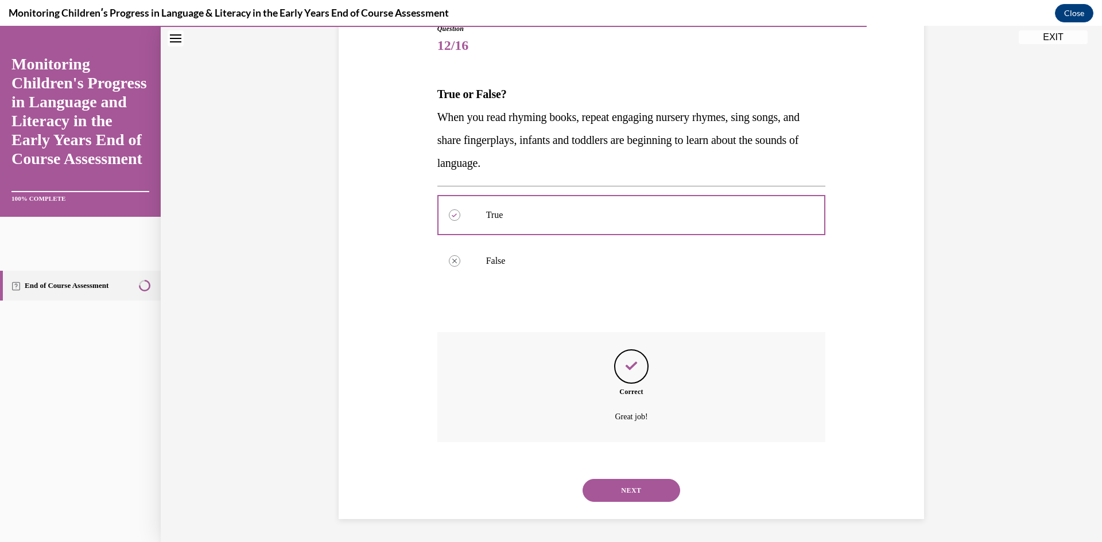
click at [623, 492] on button "NEXT" at bounding box center [632, 490] width 98 height 23
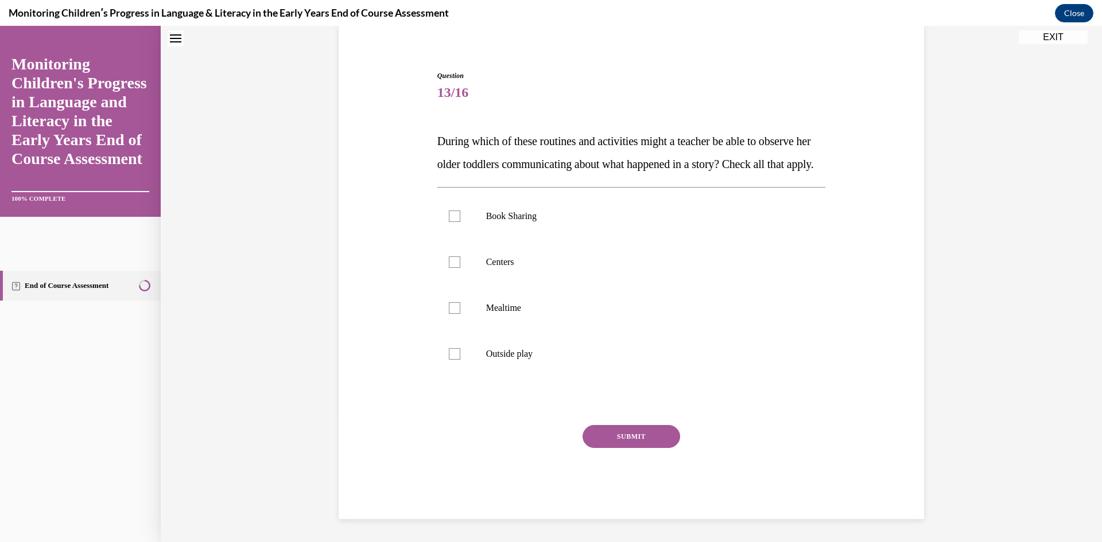
scroll to position [35, 0]
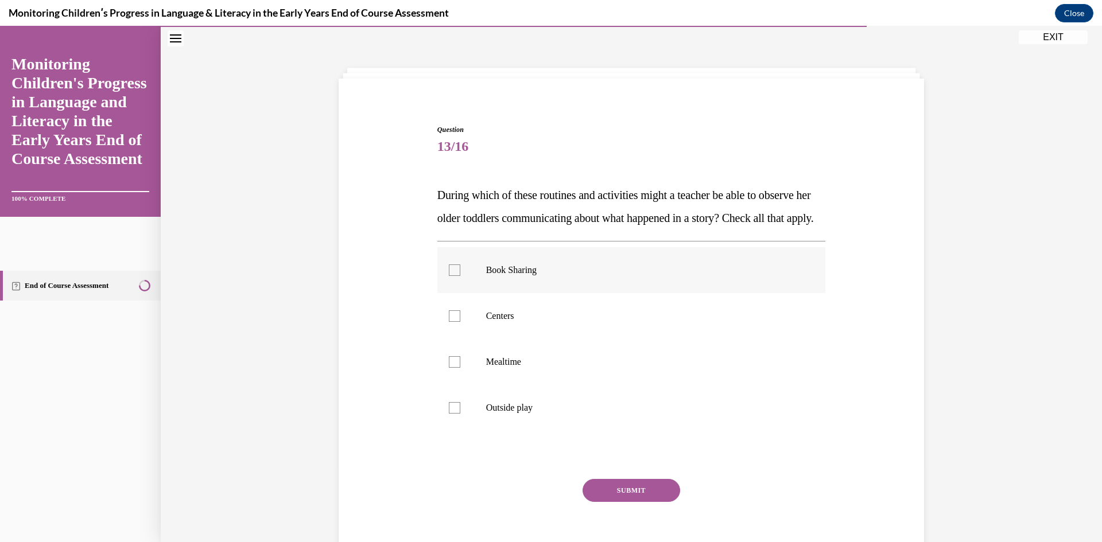
click at [655, 293] on label "Book Sharing" at bounding box center [631, 270] width 389 height 46
click at [460, 276] on input "Book Sharing" at bounding box center [454, 270] width 11 height 11
checkbox input "true"
click at [619, 322] on p "Centers" at bounding box center [641, 315] width 311 height 11
click at [460, 322] on input "Centers" at bounding box center [454, 315] width 11 height 11
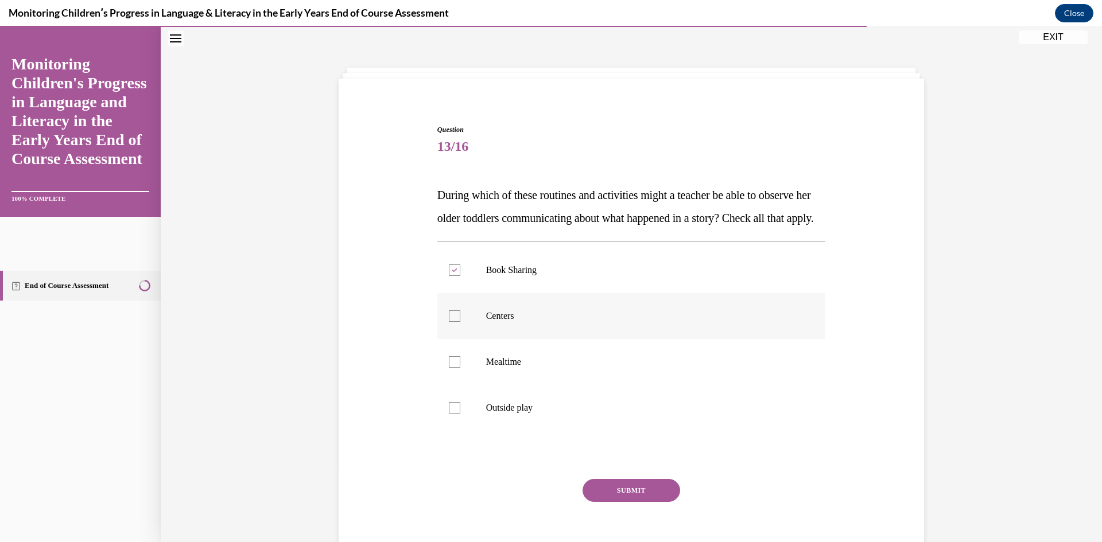
checkbox input "true"
click at [589, 368] on p "Mealtime" at bounding box center [641, 361] width 311 height 11
click at [460, 368] on input "Mealtime" at bounding box center [454, 361] width 11 height 11
checkbox input "true"
click at [587, 414] on p "Outside play" at bounding box center [641, 407] width 311 height 11
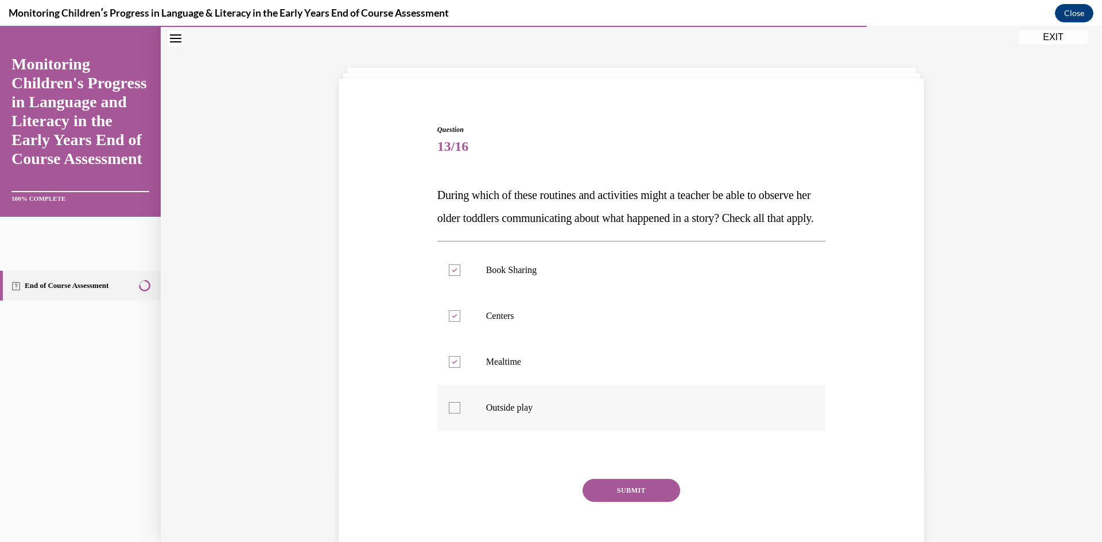
click at [460, 414] on input "Outside play" at bounding box center [454, 407] width 11 height 11
checkbox input "true"
click at [639, 502] on button "SUBMIT" at bounding box center [632, 490] width 98 height 23
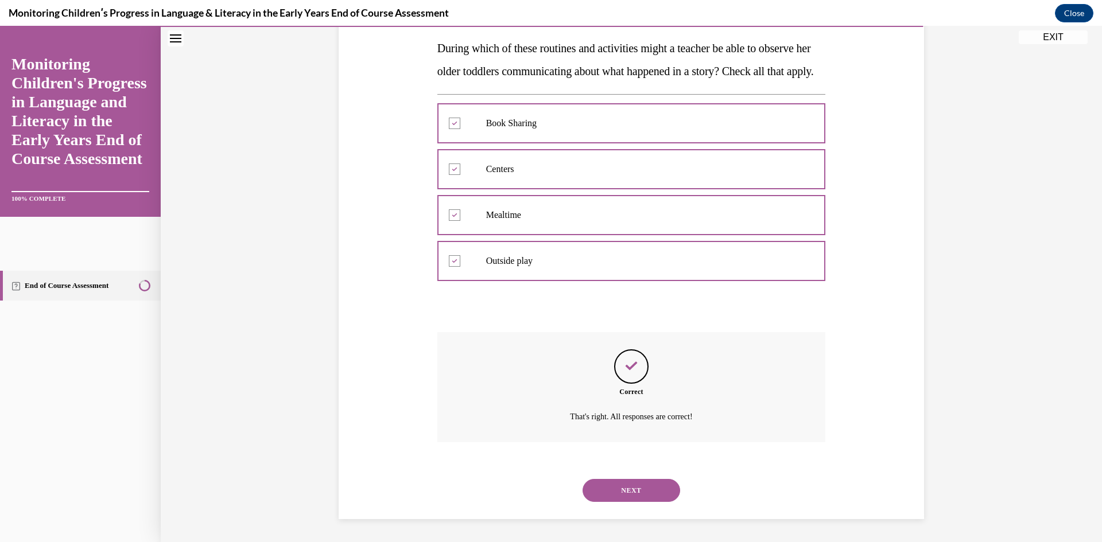
click at [652, 484] on button "NEXT" at bounding box center [632, 490] width 98 height 23
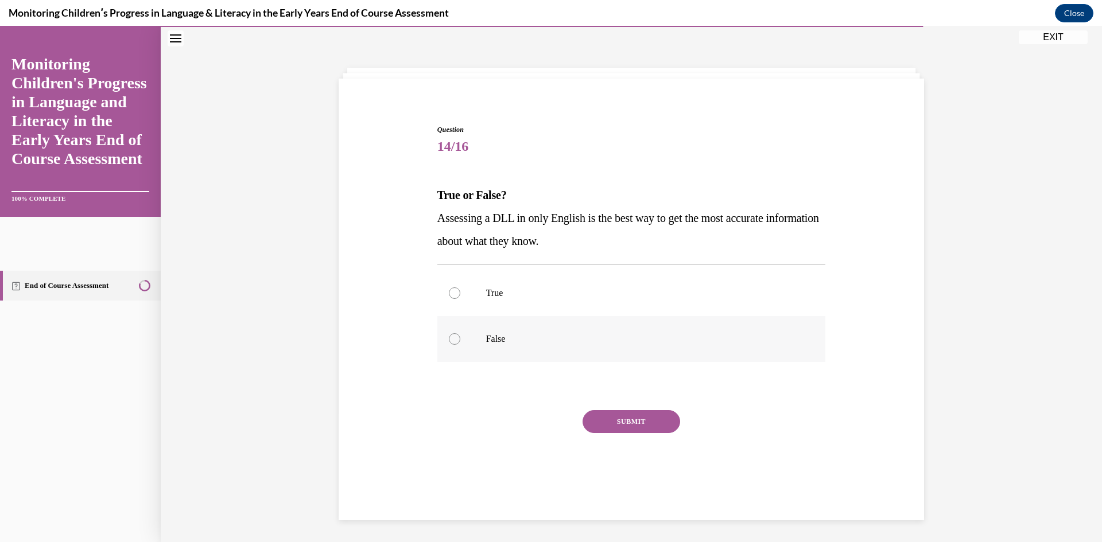
click at [508, 331] on label "False" at bounding box center [631, 339] width 389 height 46
click at [460, 333] on input "False" at bounding box center [454, 338] width 11 height 11
radio input "true"
click at [611, 422] on button "SUBMIT" at bounding box center [632, 421] width 98 height 23
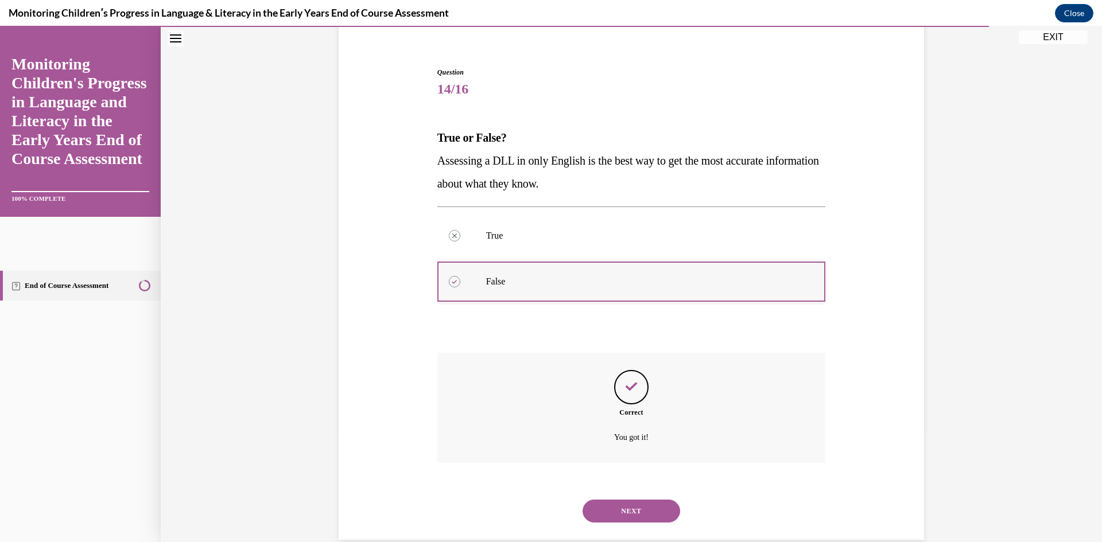
scroll to position [113, 0]
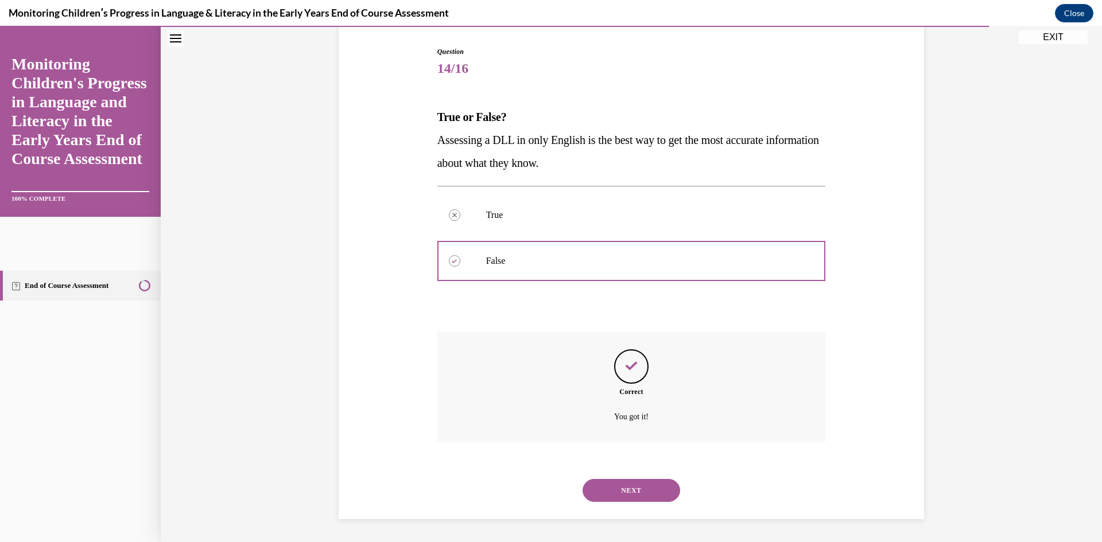
click at [650, 494] on button "NEXT" at bounding box center [632, 490] width 98 height 23
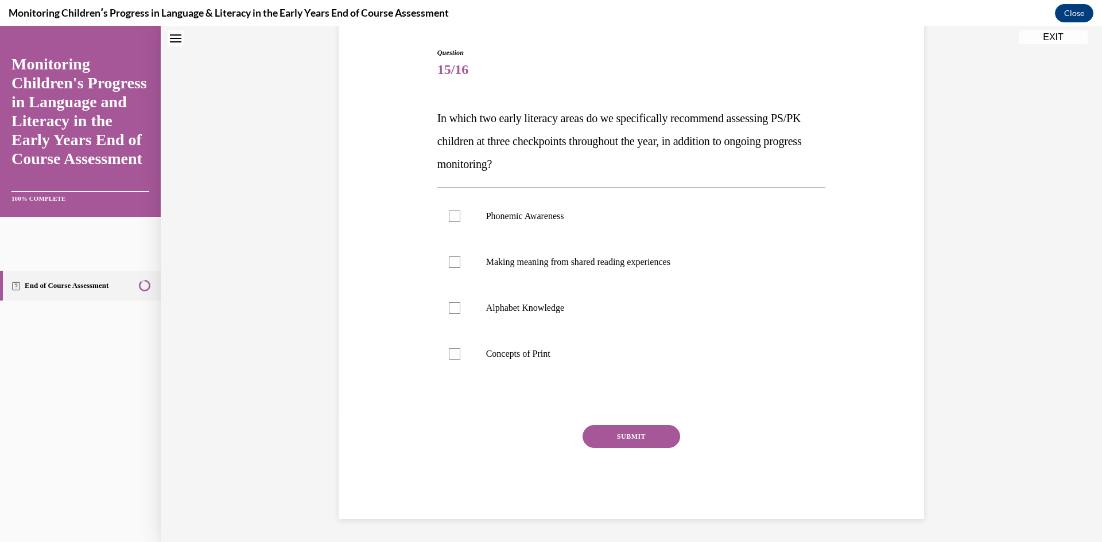
scroll to position [35, 0]
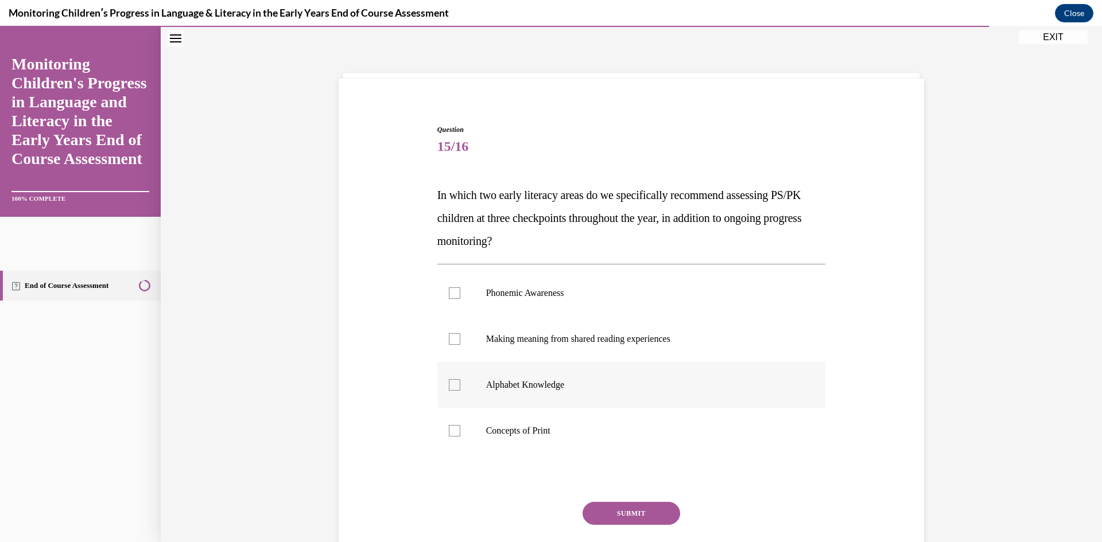
click at [449, 385] on div at bounding box center [454, 384] width 11 height 11
click at [449, 385] on input "Alphabet Knowledge" at bounding box center [454, 384] width 11 height 11
checkbox input "true"
click at [549, 304] on label "Phonemic Awareness" at bounding box center [631, 293] width 389 height 46
click at [460, 299] on input "Phonemic Awareness" at bounding box center [454, 293] width 11 height 11
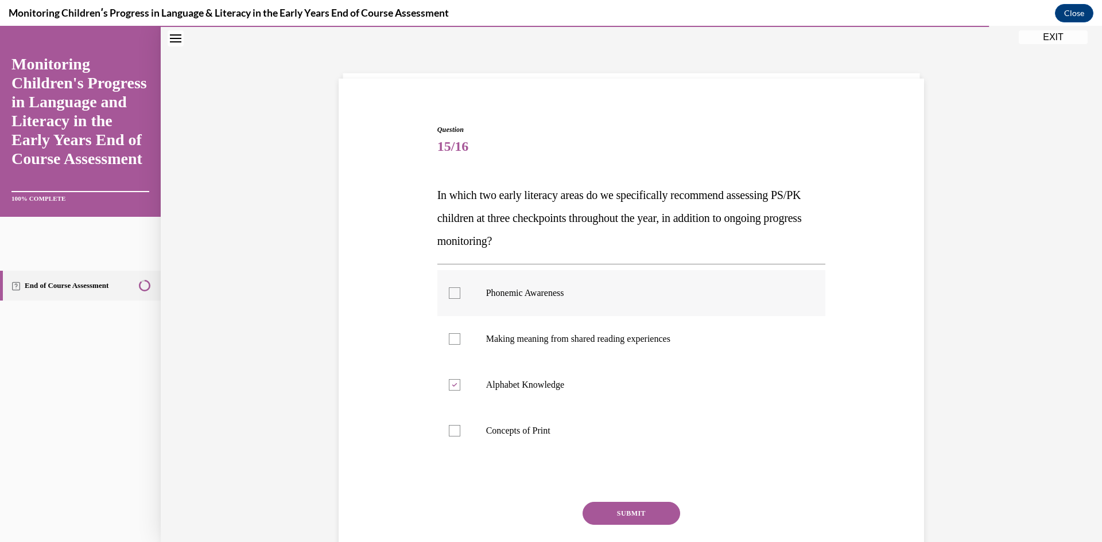
checkbox input "true"
click at [636, 499] on div "Question 15/16 In which two early literacy areas do we specifically recommend a…" at bounding box center [631, 361] width 389 height 472
click at [452, 430] on div at bounding box center [454, 430] width 11 height 11
click at [452, 430] on input "Concepts of Print" at bounding box center [454, 430] width 11 height 11
checkbox input "true"
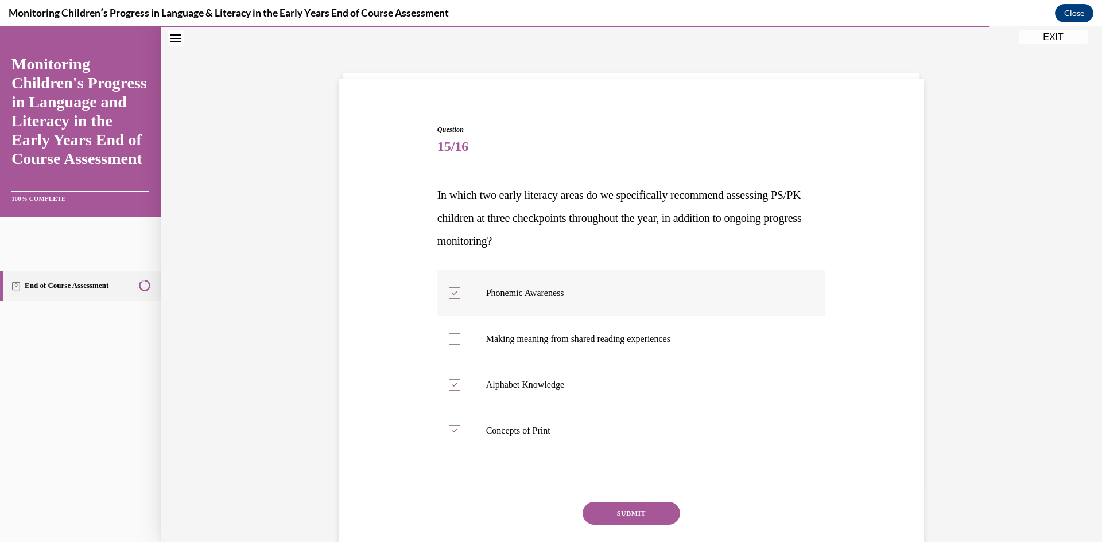
click at [457, 299] on label "Phonemic Awareness" at bounding box center [631, 293] width 389 height 46
click at [457, 299] on input "Phonemic Awareness" at bounding box center [454, 293] width 11 height 11
checkbox input "false"
click at [630, 518] on button "SUBMIT" at bounding box center [632, 513] width 98 height 23
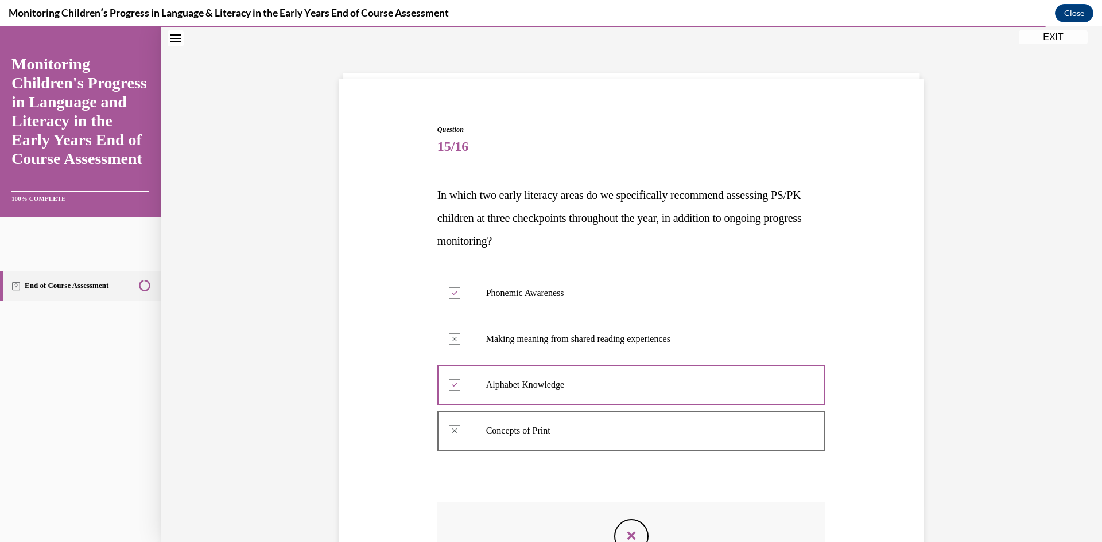
scroll to position [207, 0]
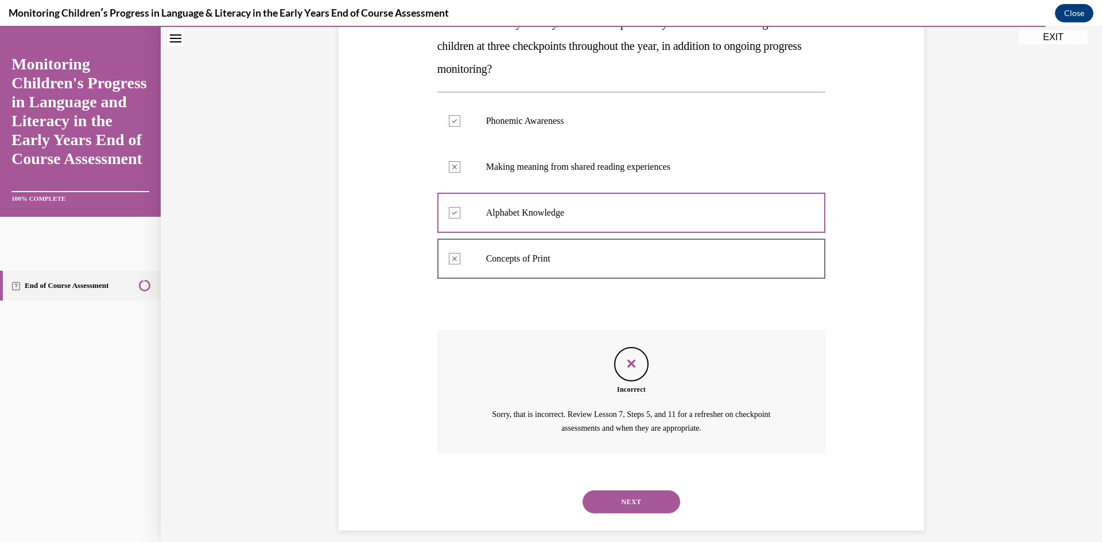
click at [626, 487] on div "NEXT" at bounding box center [631, 502] width 389 height 46
click at [628, 500] on button "NEXT" at bounding box center [632, 502] width 98 height 23
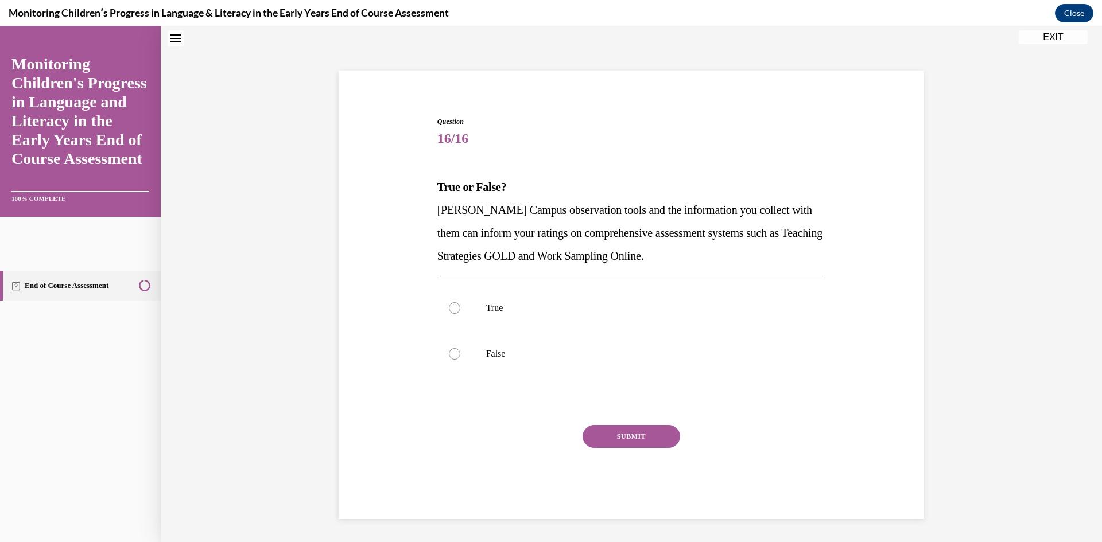
scroll to position [35, 0]
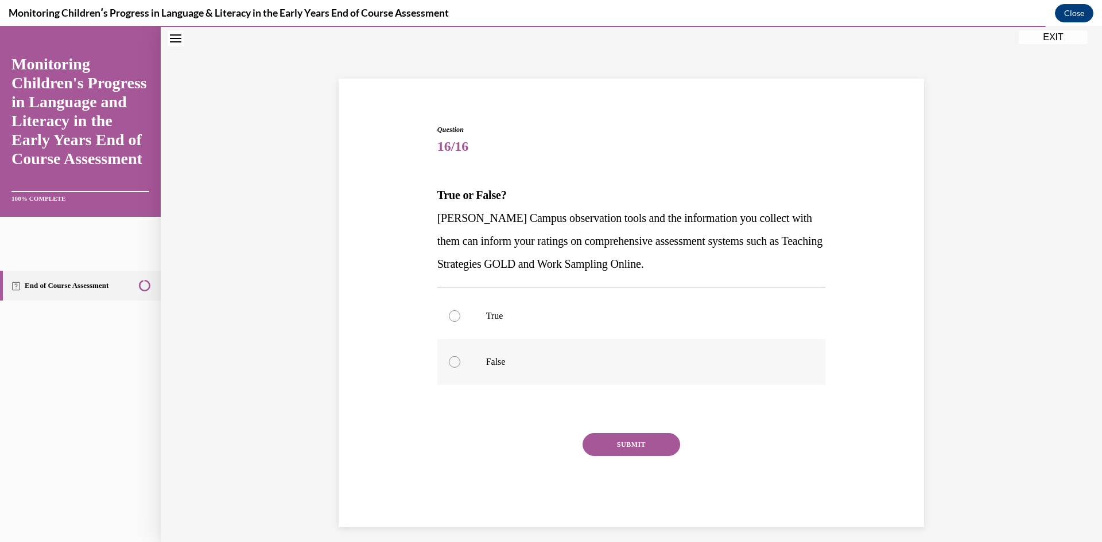
click at [566, 352] on label "False" at bounding box center [631, 362] width 389 height 46
click at [460, 356] on input "False" at bounding box center [454, 361] width 11 height 11
radio input "true"
click at [610, 438] on button "SUBMIT" at bounding box center [632, 444] width 98 height 23
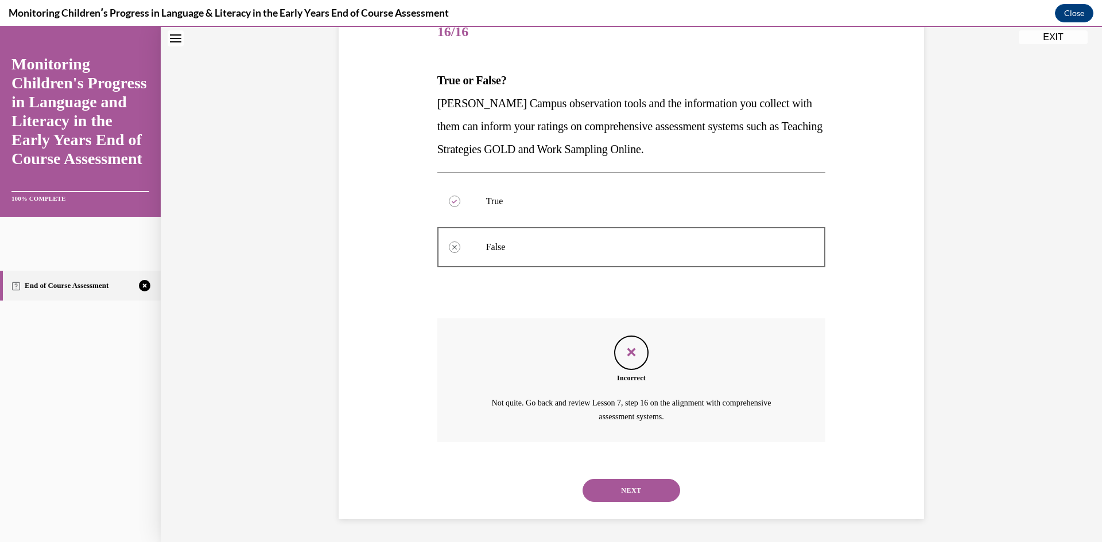
click at [636, 492] on button "NEXT" at bounding box center [632, 490] width 98 height 23
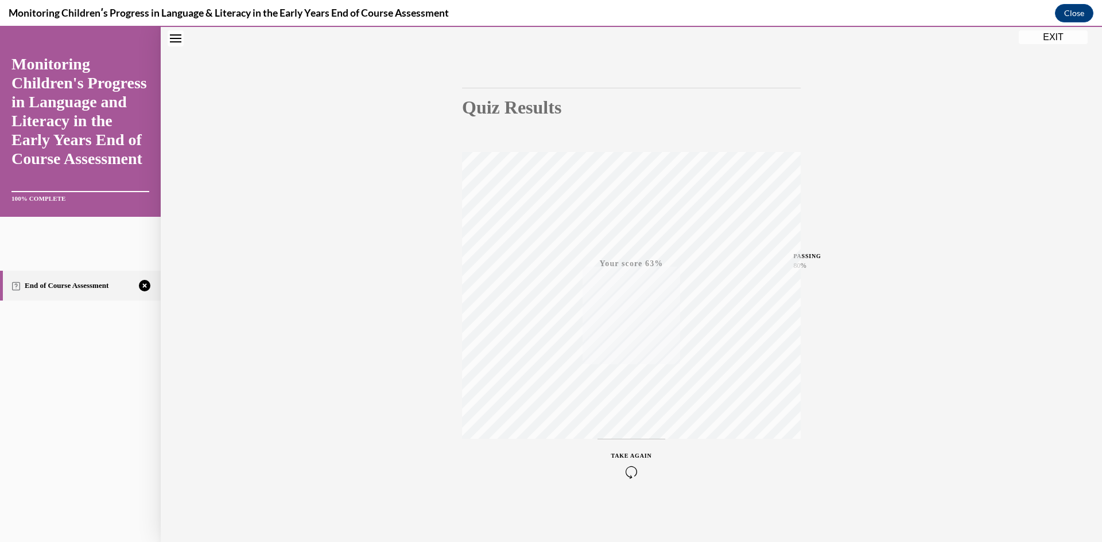
click at [619, 442] on button "TAKE AGAIN" at bounding box center [631, 465] width 68 height 52
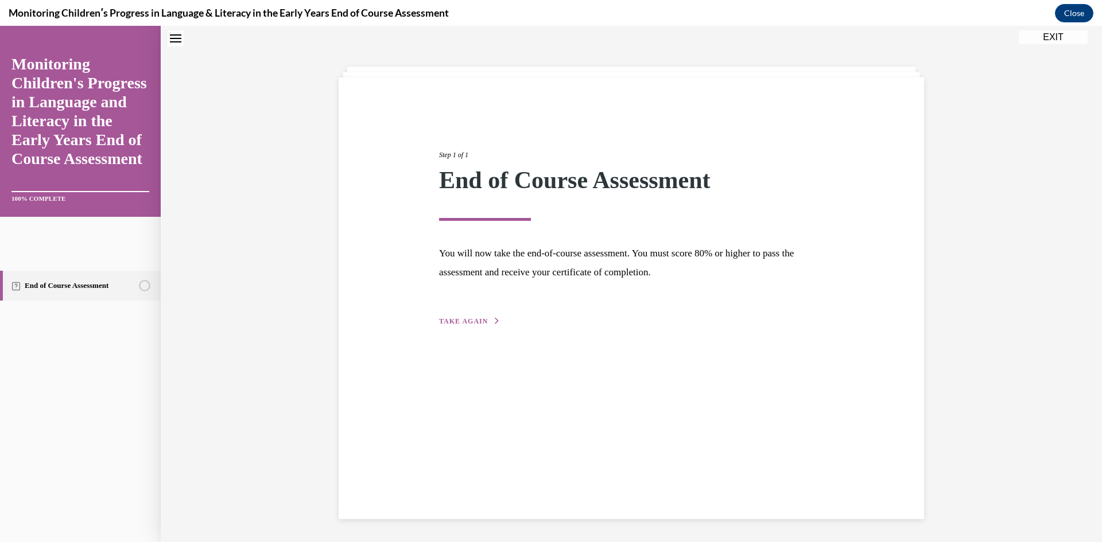
click at [475, 327] on div "Step 1 of 1 End of Course Assessment You will now take the end-of-course assess…" at bounding box center [631, 225] width 402 height 204
click at [471, 321] on span "TAKE AGAIN" at bounding box center [463, 321] width 49 height 8
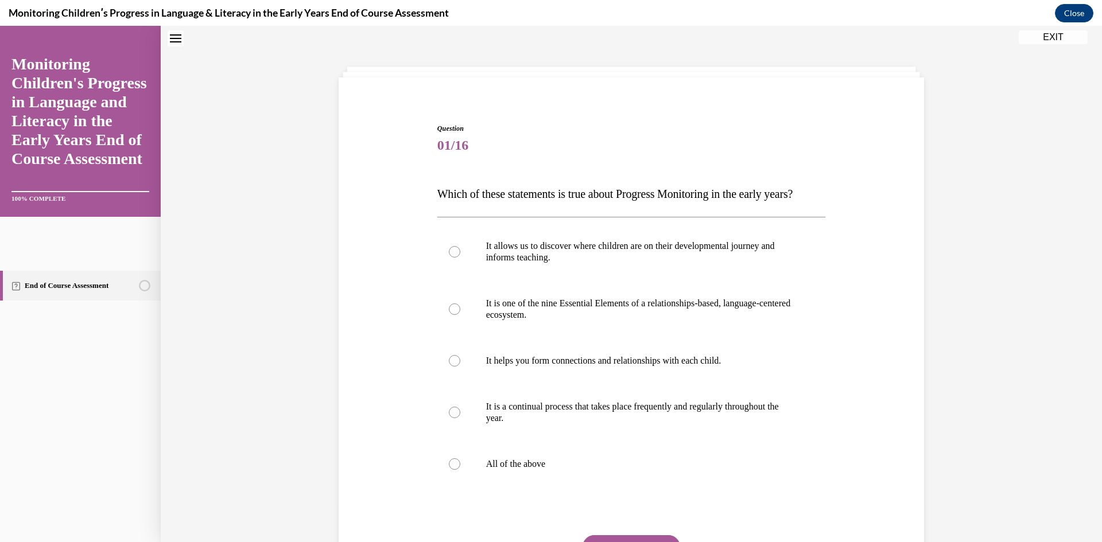
scroll to position [35, 0]
click at [560, 488] on label "All of the above" at bounding box center [631, 465] width 389 height 46
click at [460, 471] on input "All of the above" at bounding box center [454, 465] width 11 height 11
radio input "true"
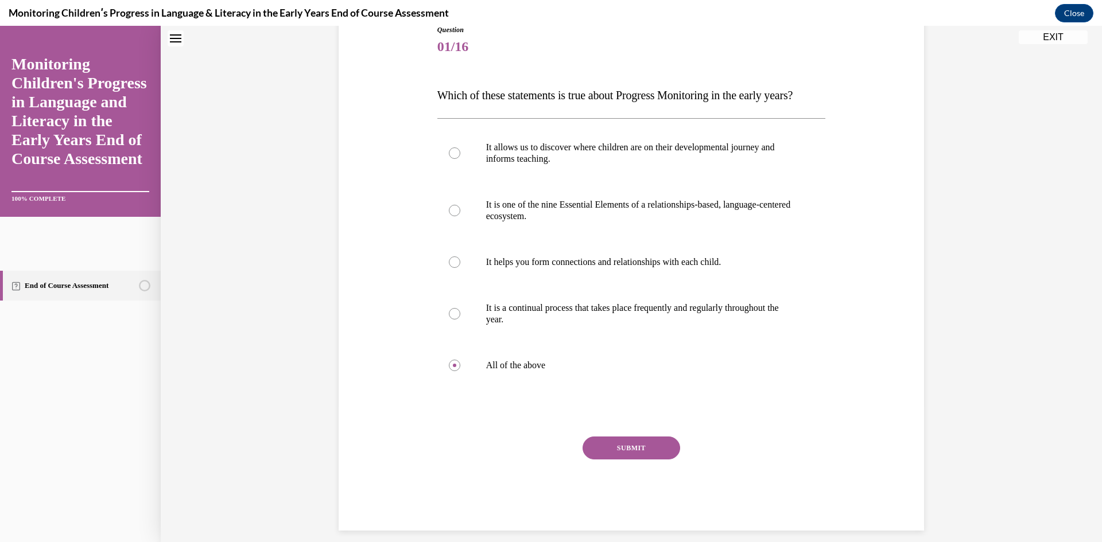
click at [639, 460] on button "SUBMIT" at bounding box center [632, 448] width 98 height 23
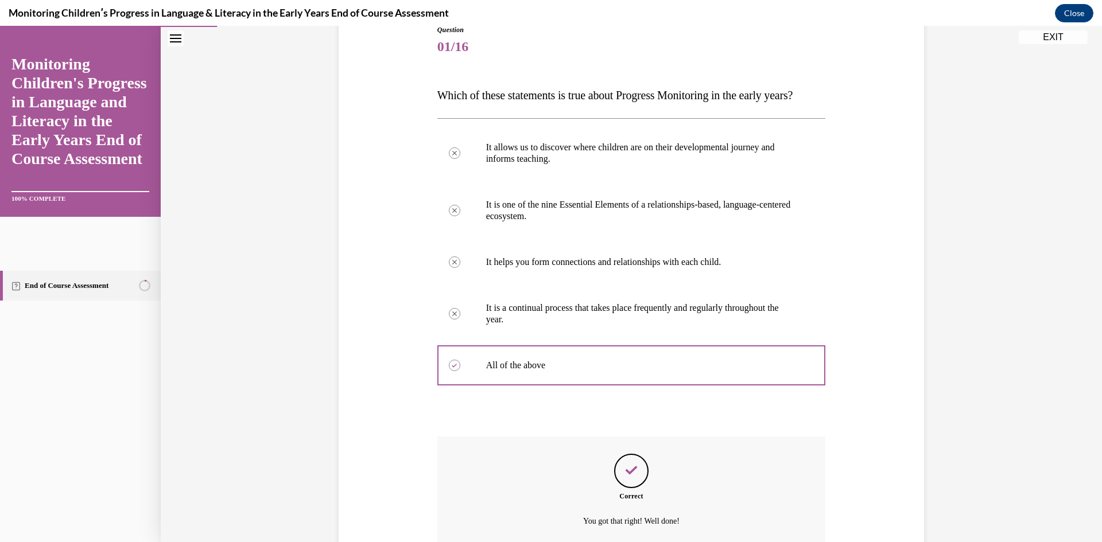
scroll to position [262, 0]
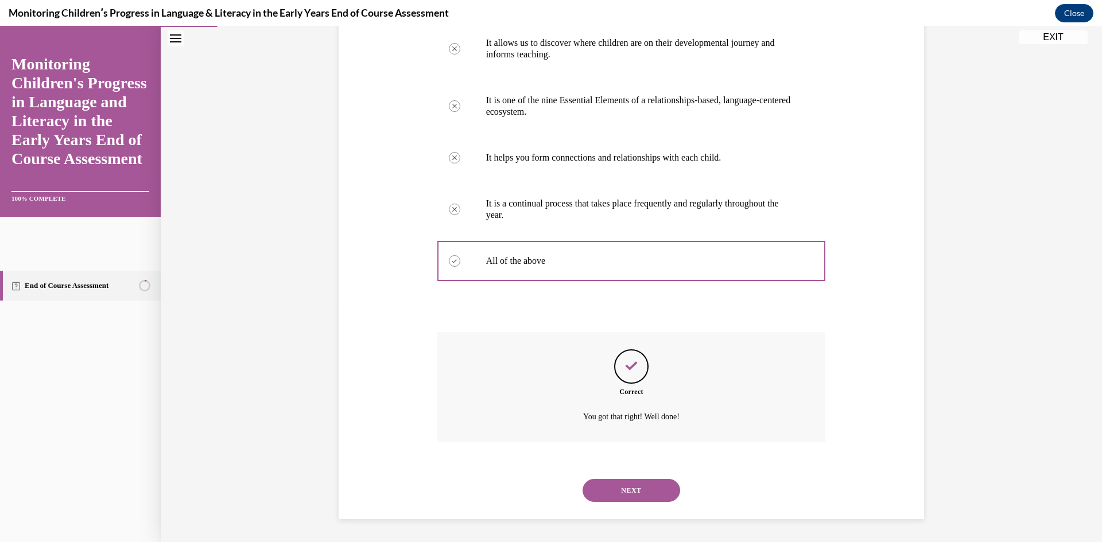
click at [607, 503] on div "NEXT" at bounding box center [631, 491] width 389 height 46
click at [608, 501] on button "NEXT" at bounding box center [632, 490] width 98 height 23
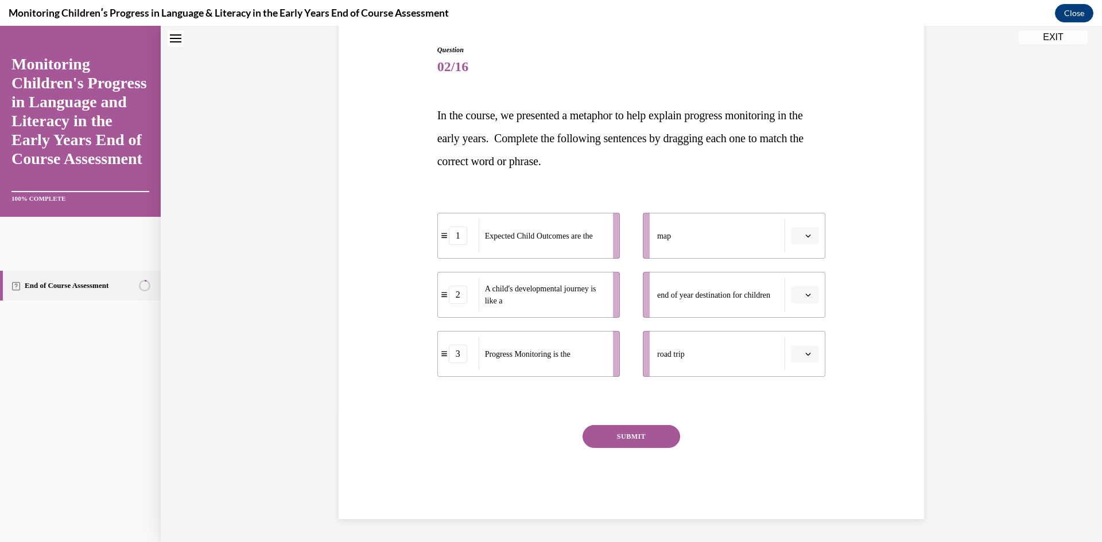
scroll to position [35, 0]
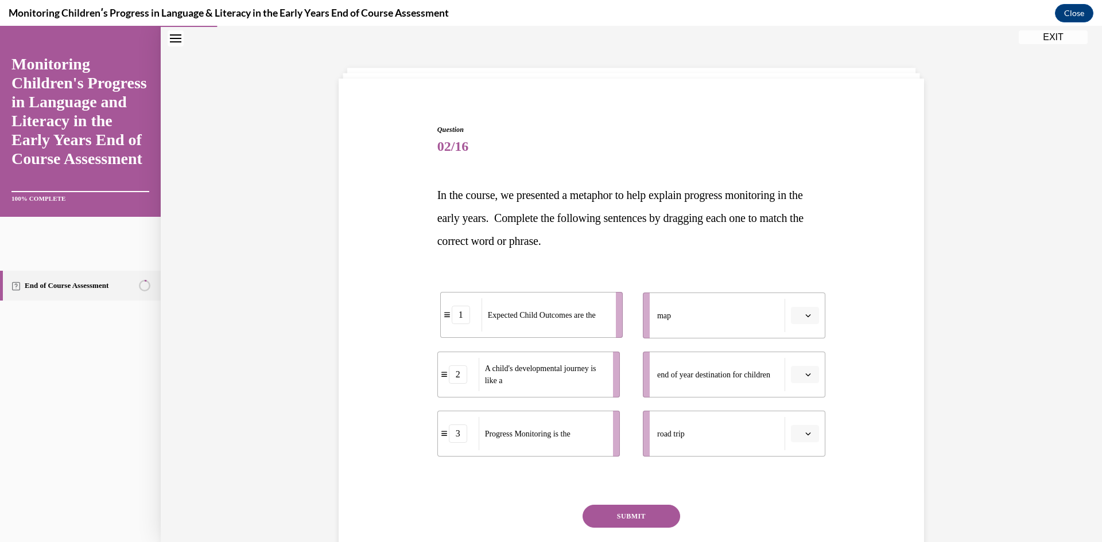
click at [543, 324] on div "Expected Child Outcomes are the" at bounding box center [545, 314] width 127 height 33
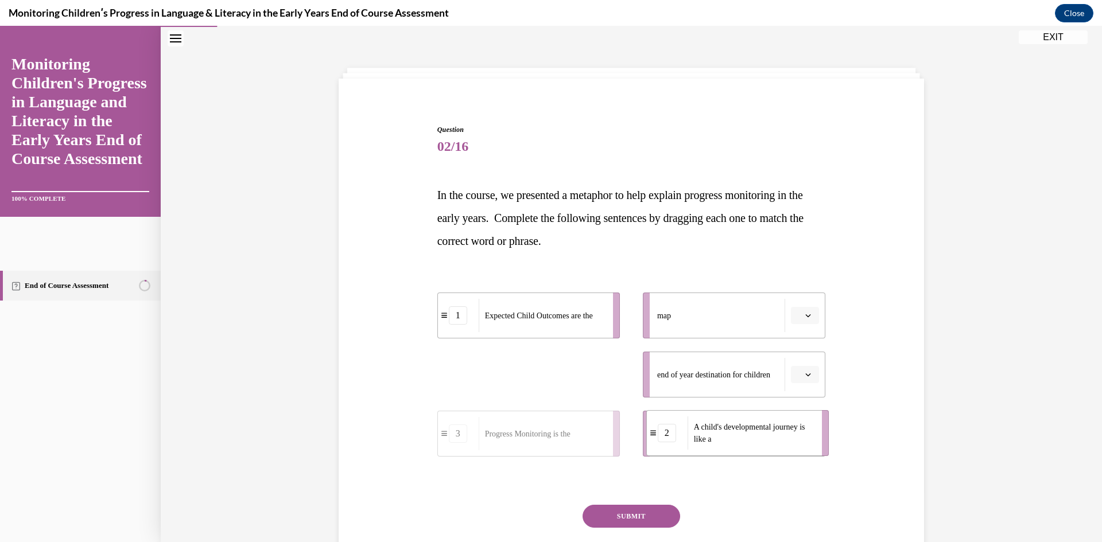
drag, startPoint x: 530, startPoint y: 374, endPoint x: 739, endPoint y: 432, distance: 216.9
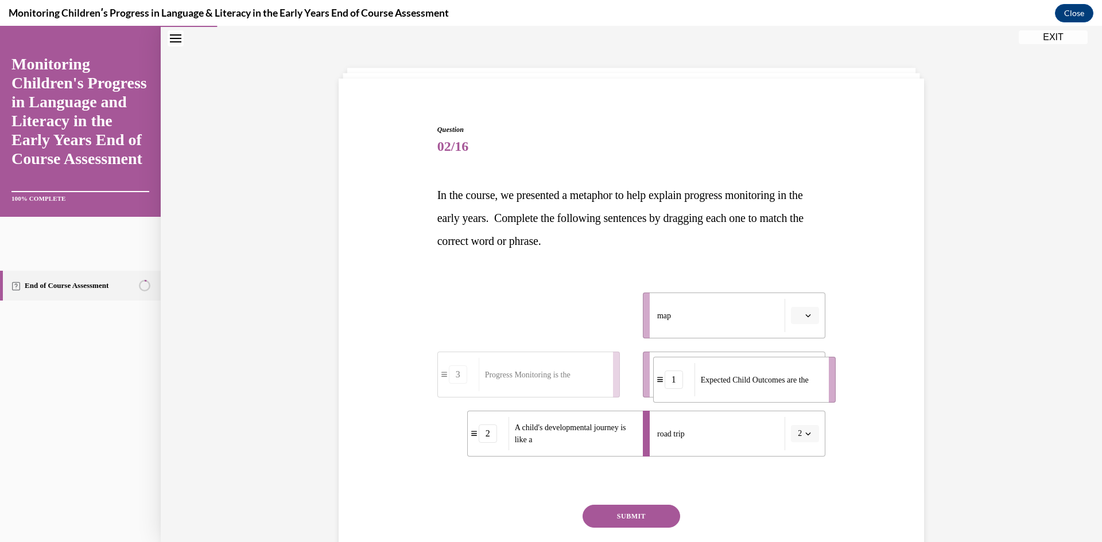
drag, startPoint x: 562, startPoint y: 321, endPoint x: 776, endPoint y: 383, distance: 223.3
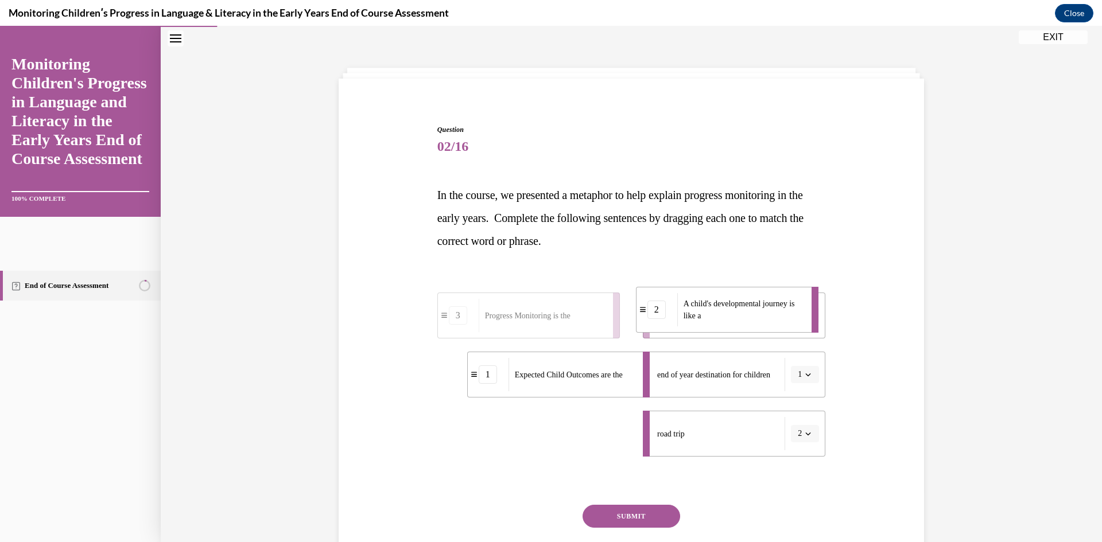
drag, startPoint x: 585, startPoint y: 445, endPoint x: 754, endPoint y: 321, distance: 209.4
click at [754, 321] on span "A child's developmental journey is like a" at bounding box center [744, 310] width 121 height 24
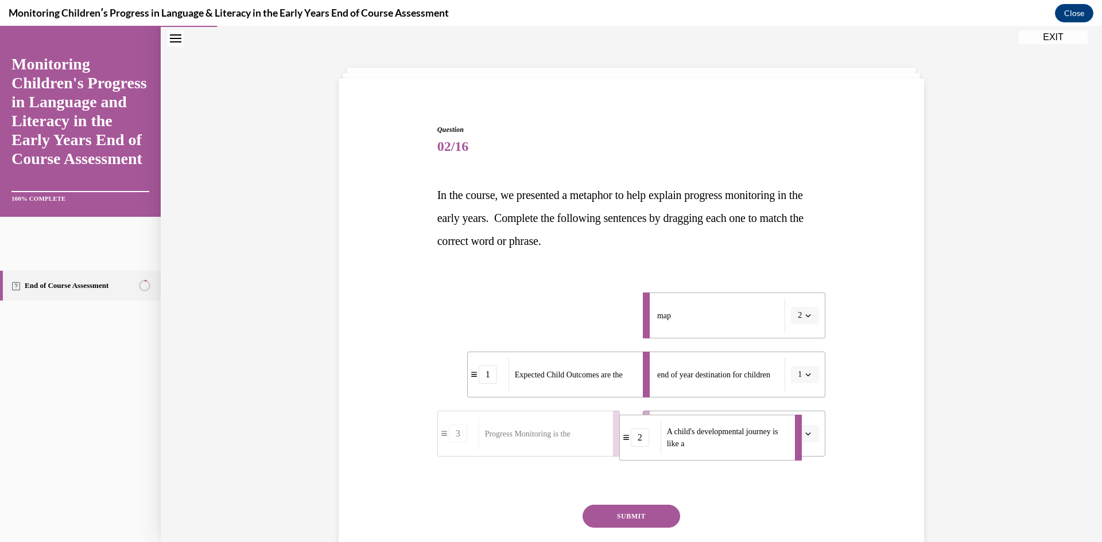
drag, startPoint x: 577, startPoint y: 331, endPoint x: 729, endPoint y: 452, distance: 194.9
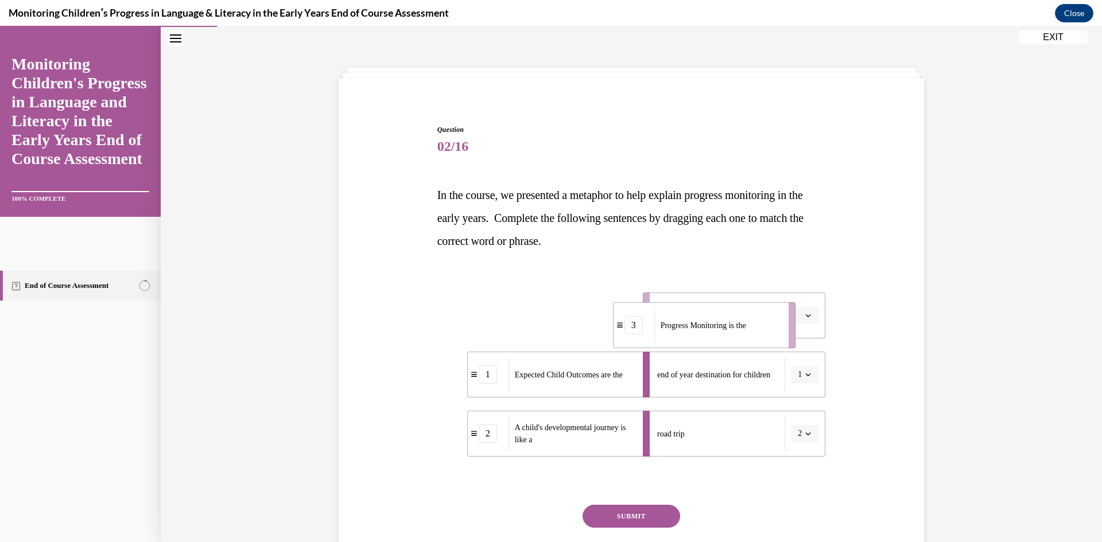
drag, startPoint x: 555, startPoint y: 321, endPoint x: 731, endPoint y: 331, distance: 175.9
click at [731, 331] on span "Progress Monitoring is the" at bounding box center [704, 326] width 86 height 12
drag, startPoint x: 634, startPoint y: 525, endPoint x: 633, endPoint y: 519, distance: 6.3
click at [634, 523] on button "SUBMIT" at bounding box center [632, 516] width 98 height 23
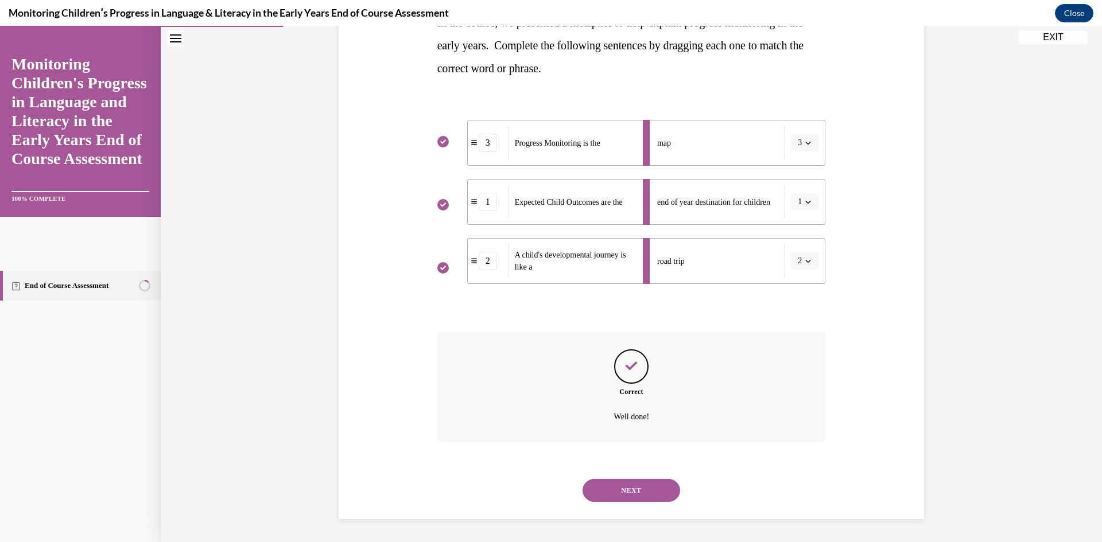
click at [637, 484] on button "NEXT" at bounding box center [632, 490] width 98 height 23
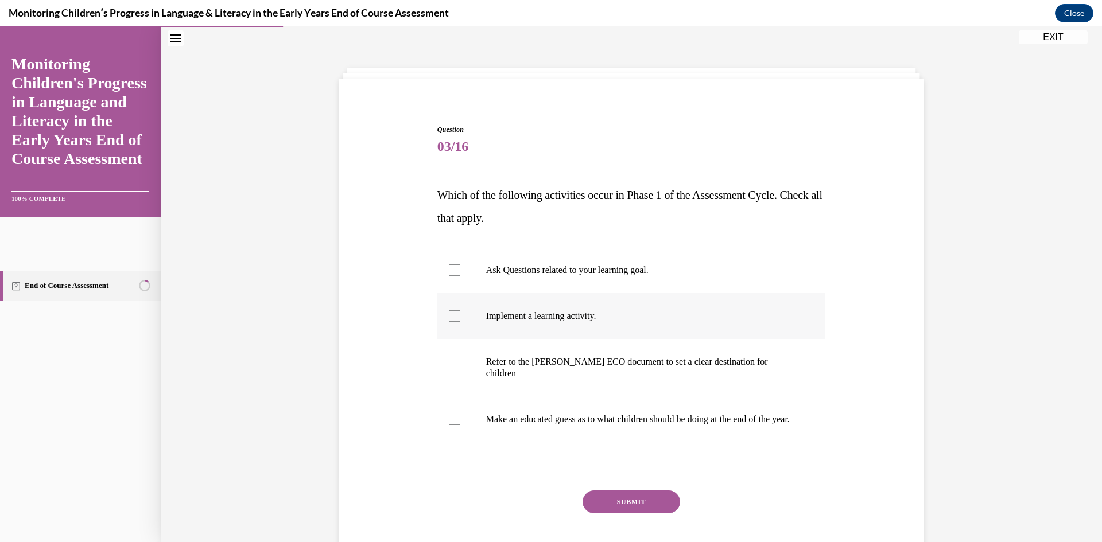
click at [571, 316] on p "Implement a learning activity." at bounding box center [641, 315] width 311 height 11
click at [460, 316] on input "Implement a learning activity." at bounding box center [454, 315] width 11 height 11
checkbox input "true"
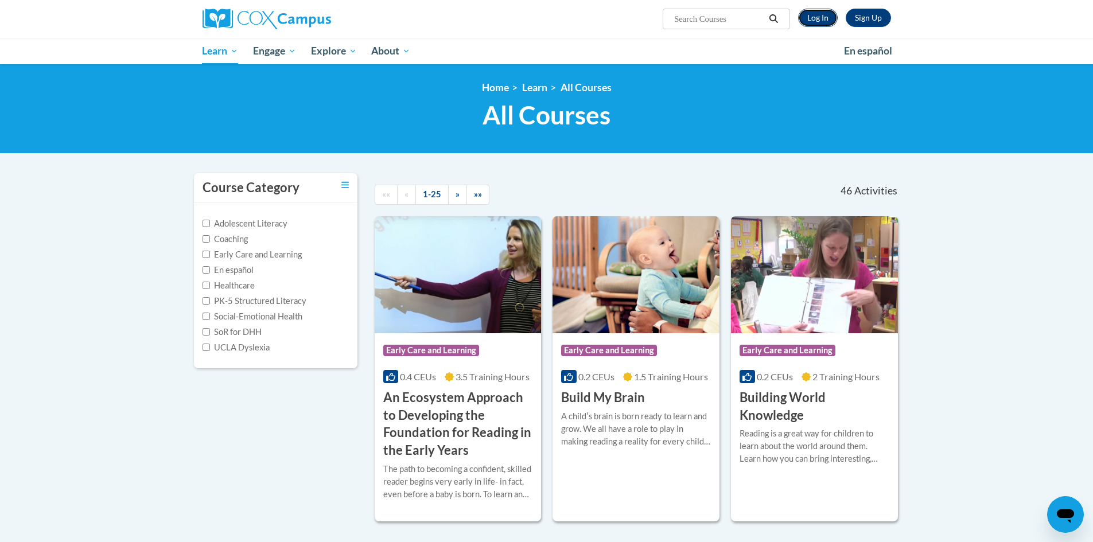
click at [825, 22] on link "Log In" at bounding box center [818, 18] width 40 height 18
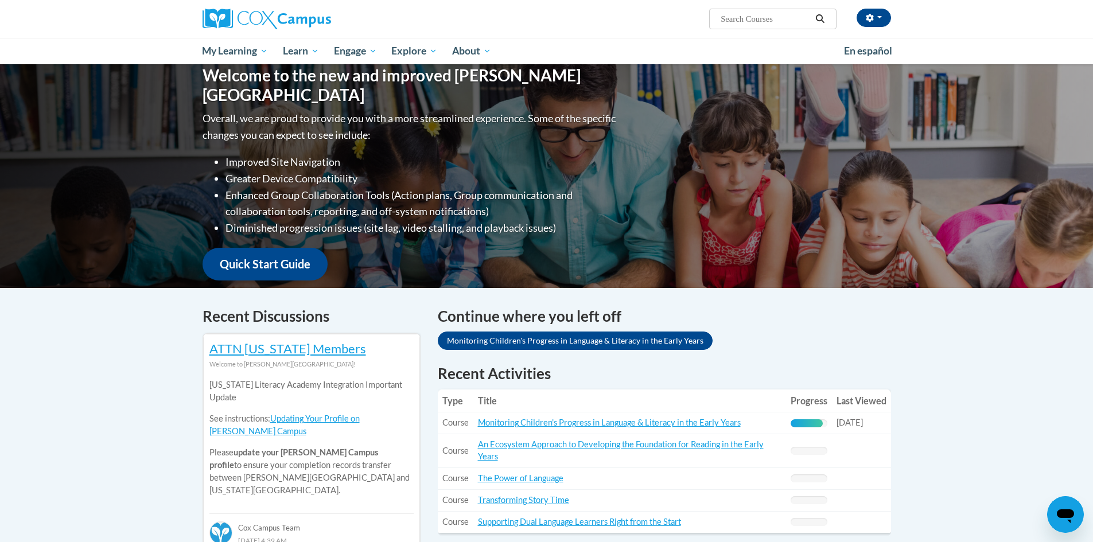
scroll to position [172, 0]
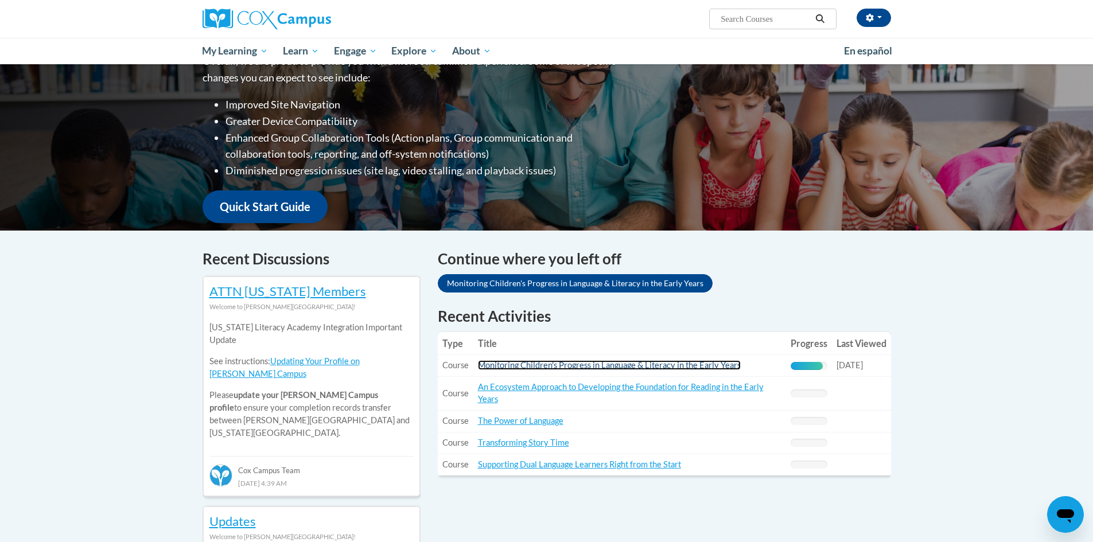
click at [651, 367] on link "Monitoring Children's Progress in Language & Literacy in the Early Years" at bounding box center [609, 365] width 263 height 10
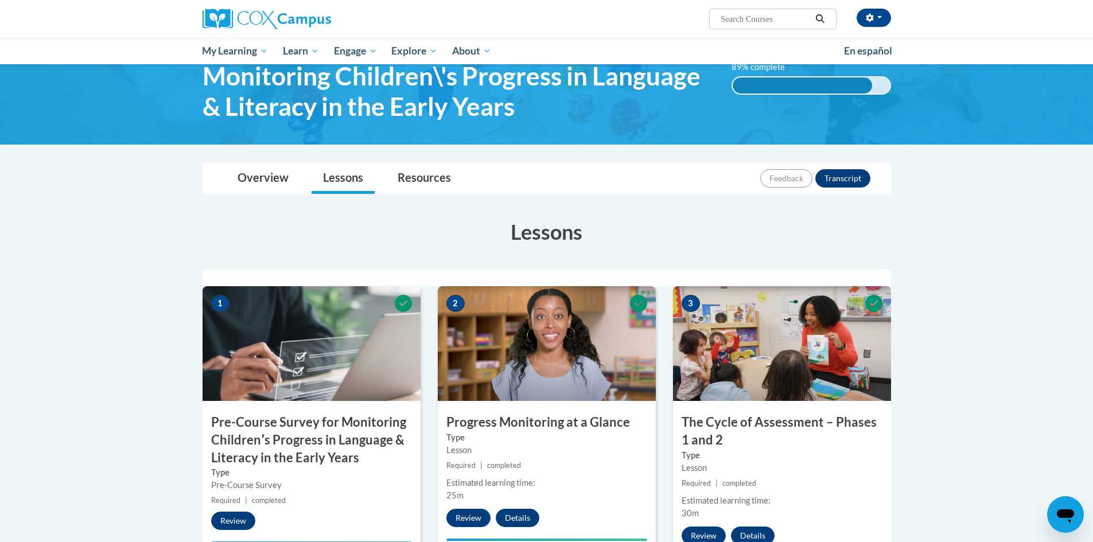
scroll to position [115, 0]
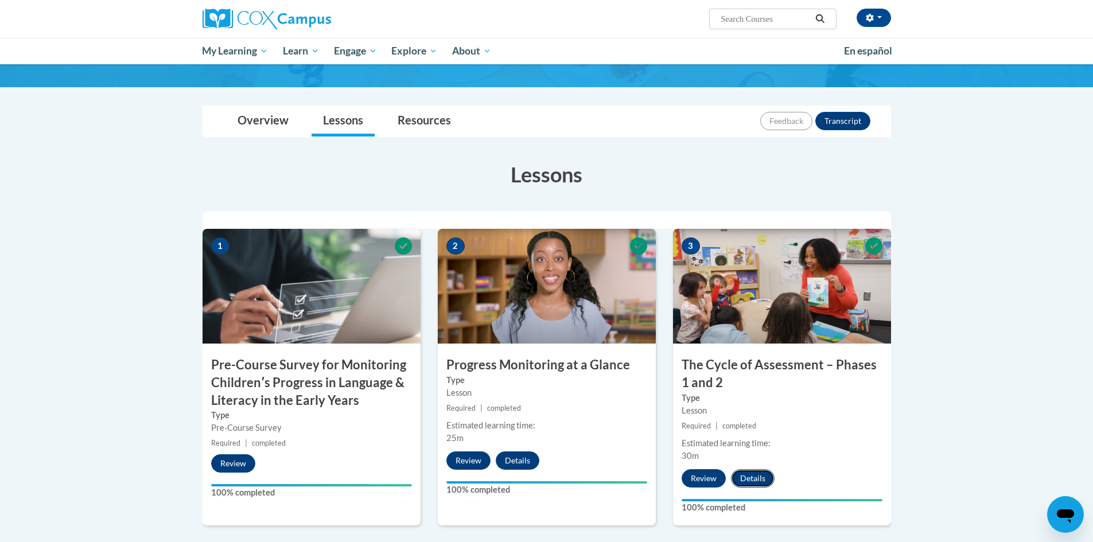
drag, startPoint x: 756, startPoint y: 483, endPoint x: 760, endPoint y: 479, distance: 6.1
click at [759, 481] on button "Details" at bounding box center [753, 478] width 44 height 18
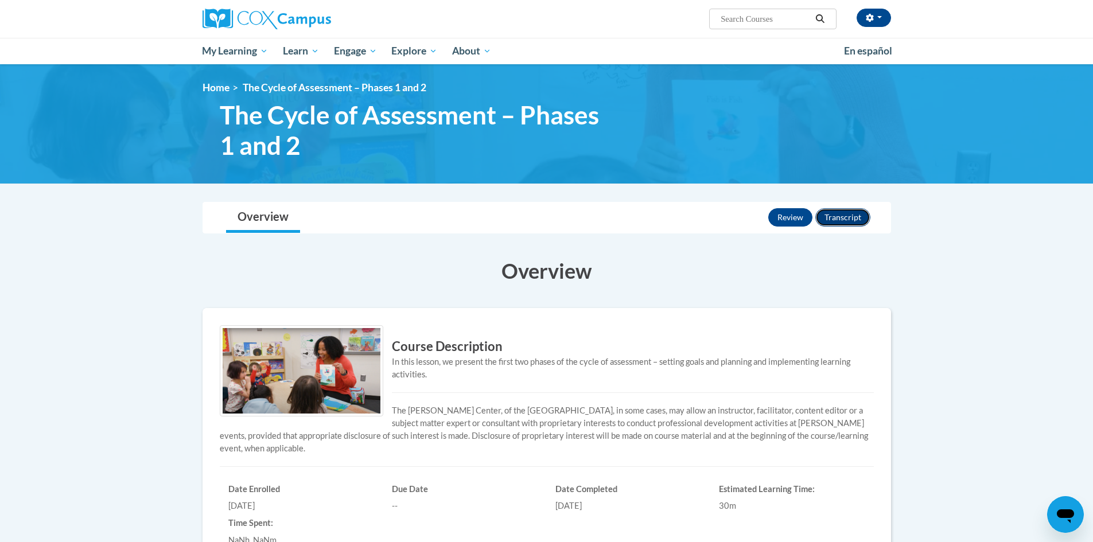
click at [850, 212] on button "Transcript" at bounding box center [843, 217] width 55 height 18
